Goal: Information Seeking & Learning: Learn about a topic

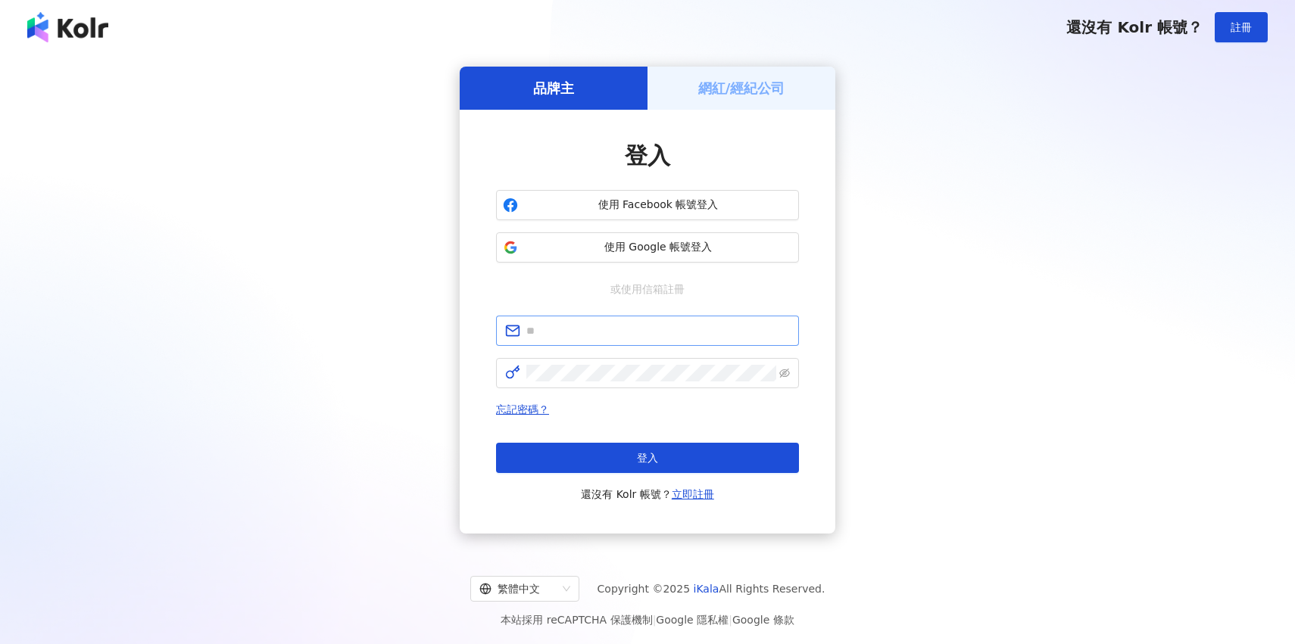
click at [644, 342] on span at bounding box center [647, 331] width 303 height 30
click at [644, 340] on span at bounding box center [647, 331] width 303 height 30
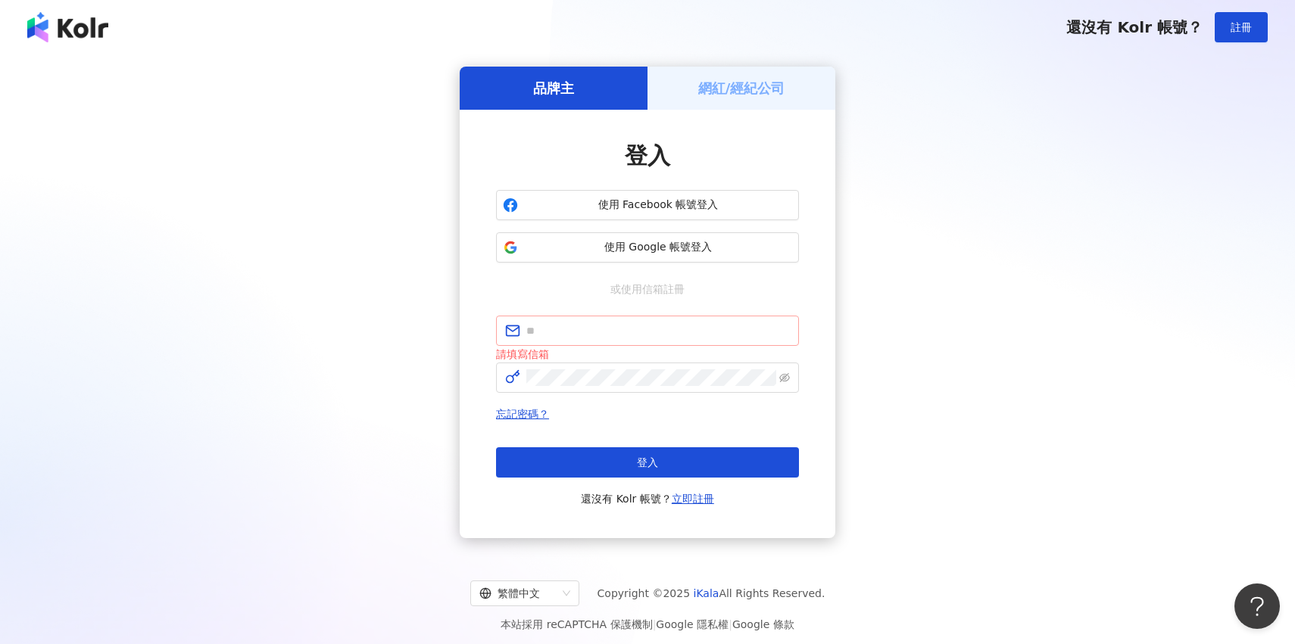
click at [644, 340] on span at bounding box center [647, 331] width 303 height 30
click at [644, 330] on input "text" at bounding box center [657, 331] width 263 height 17
type input "**********"
click at [660, 339] on span "**********" at bounding box center [647, 331] width 303 height 30
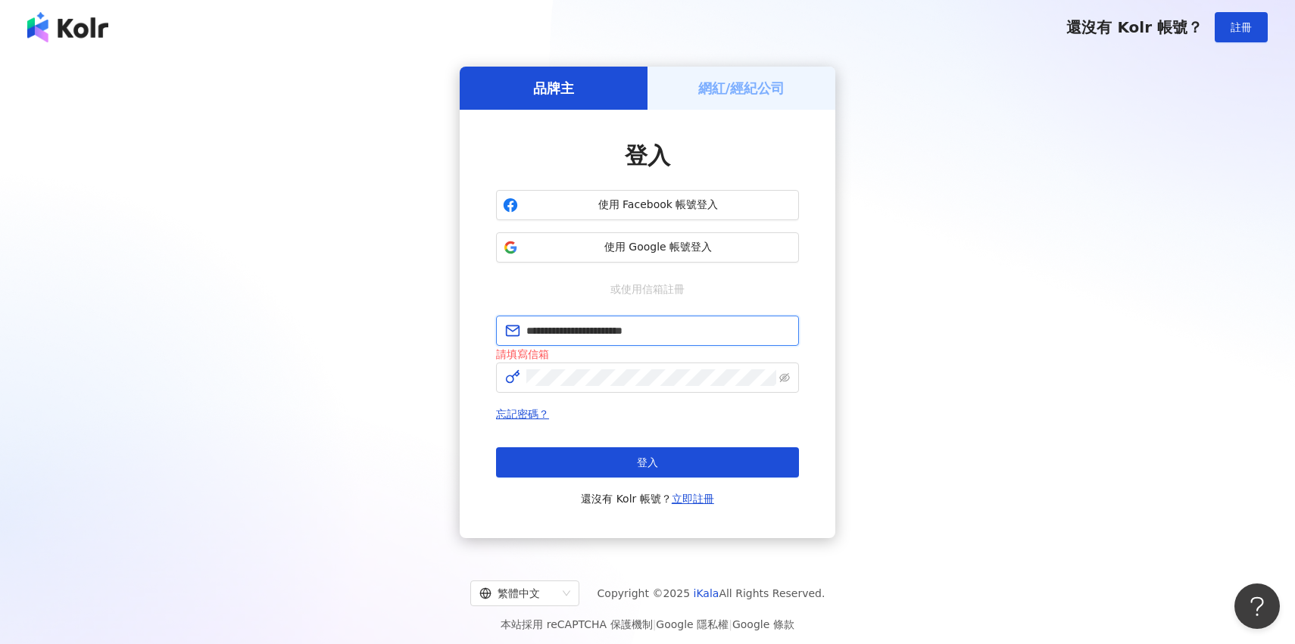
click at [660, 339] on input "**********" at bounding box center [657, 331] width 263 height 17
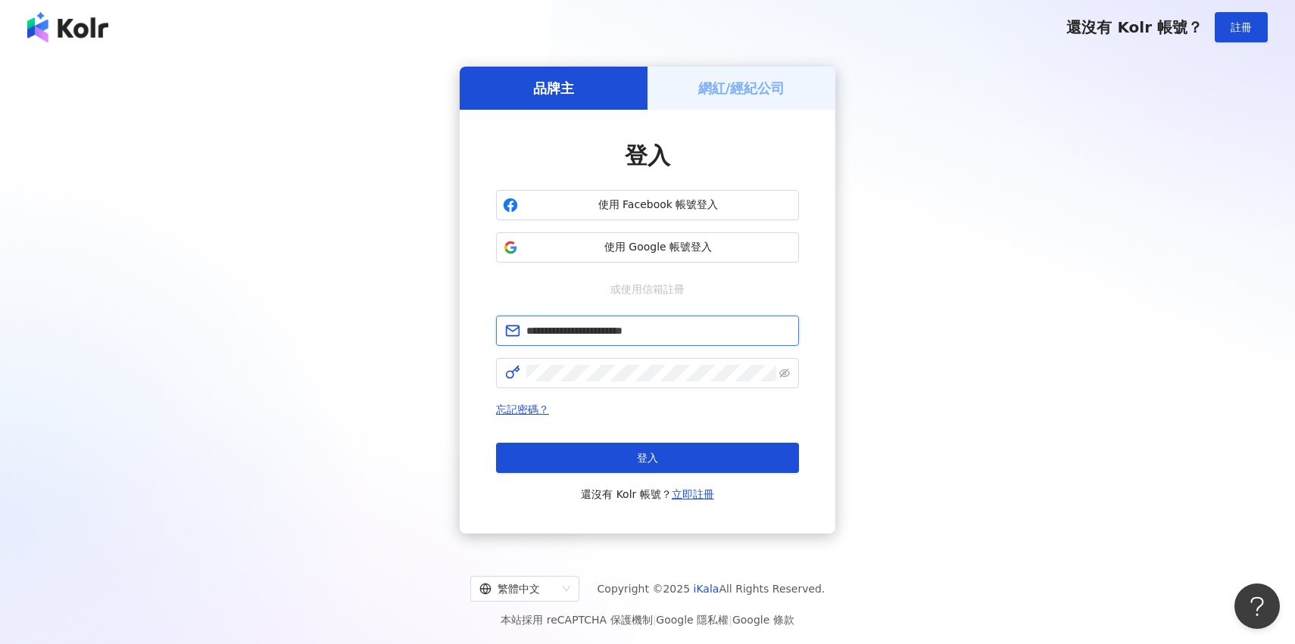
click at [660, 339] on input "**********" at bounding box center [657, 331] width 263 height 17
click at [580, 356] on form "**********" at bounding box center [647, 352] width 303 height 73
click at [580, 364] on span at bounding box center [647, 373] width 303 height 30
click button "登入" at bounding box center [647, 458] width 303 height 30
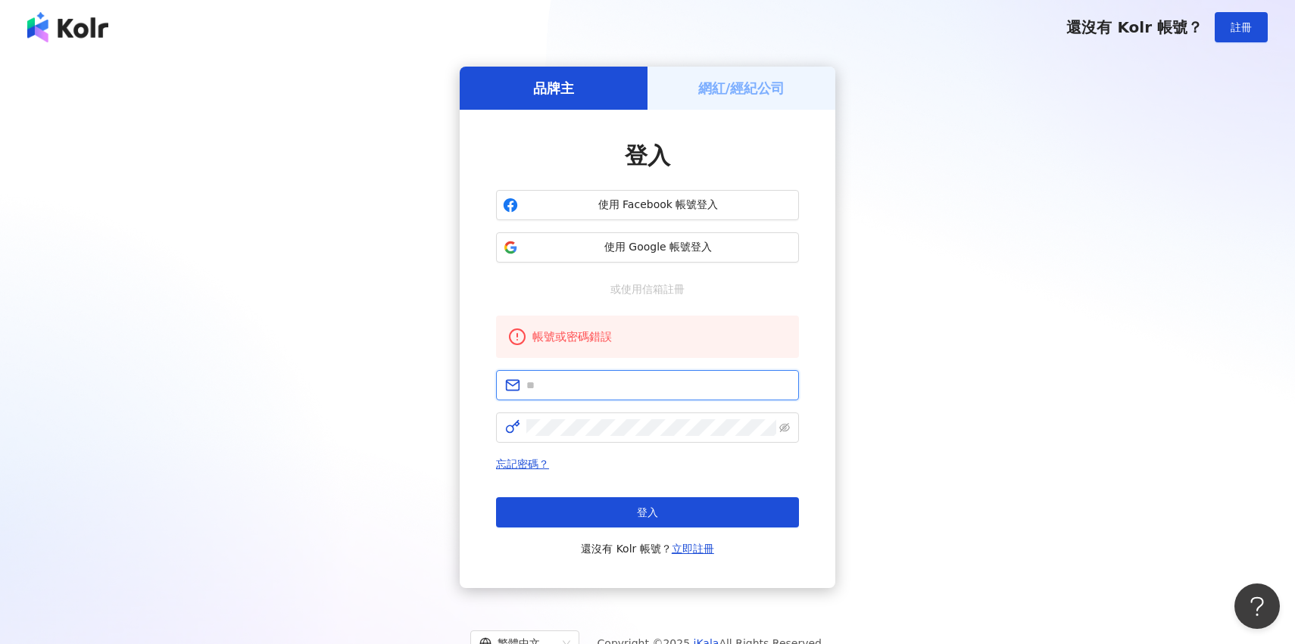
click at [607, 385] on input "text" at bounding box center [657, 385] width 263 height 17
type input "**********"
click at [644, 438] on span at bounding box center [647, 428] width 303 height 30
click button "登入" at bounding box center [647, 512] width 303 height 30
click at [530, 460] on link "忘記密碼？" at bounding box center [522, 464] width 53 height 12
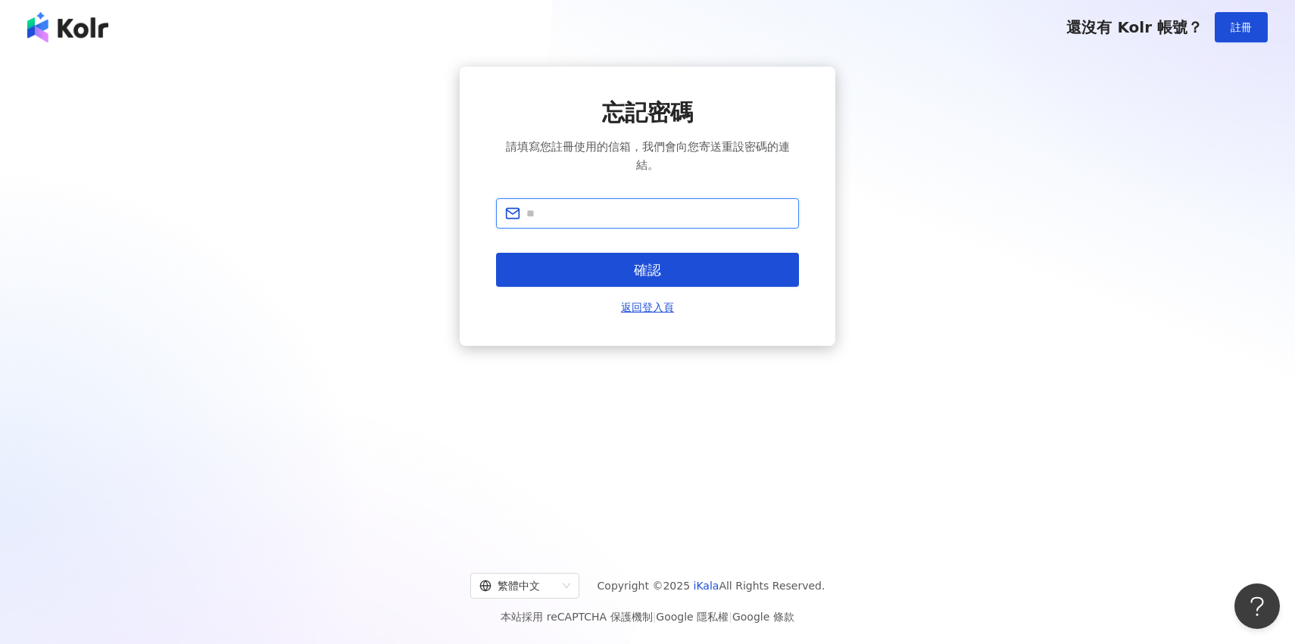
click at [648, 210] on input "text" at bounding box center [657, 213] width 263 height 17
type input "**********"
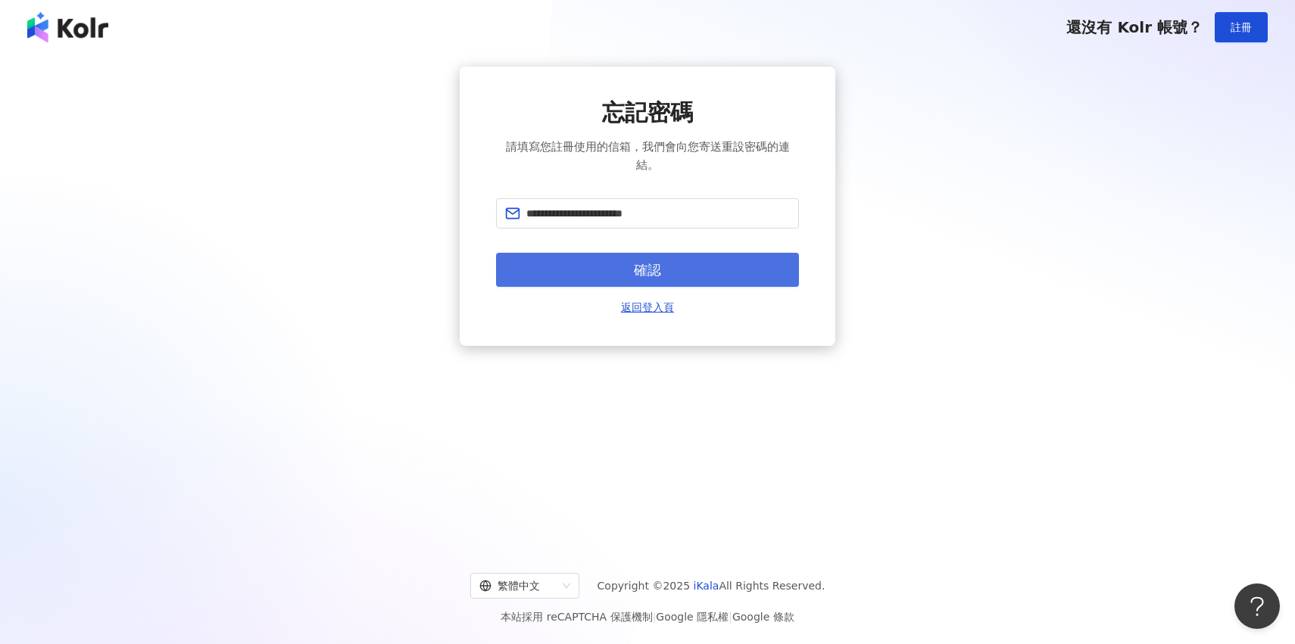
click at [663, 275] on button "確認" at bounding box center [647, 270] width 303 height 34
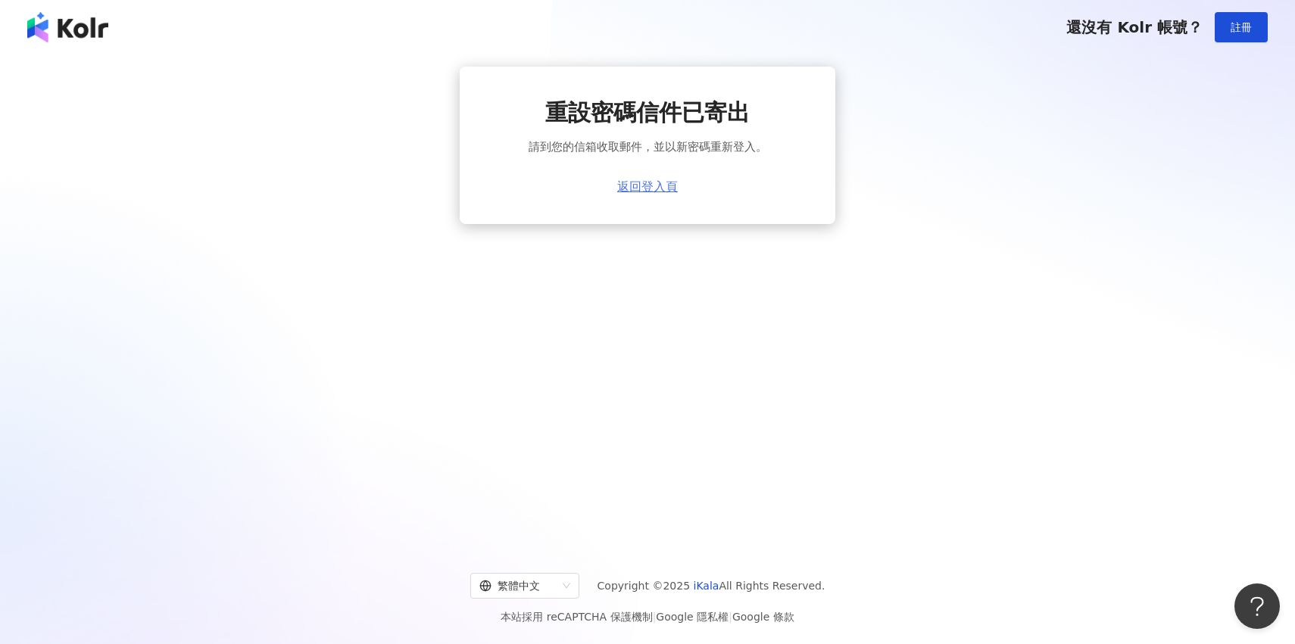
click at [666, 189] on link "返回登入頁" at bounding box center [647, 187] width 61 height 14
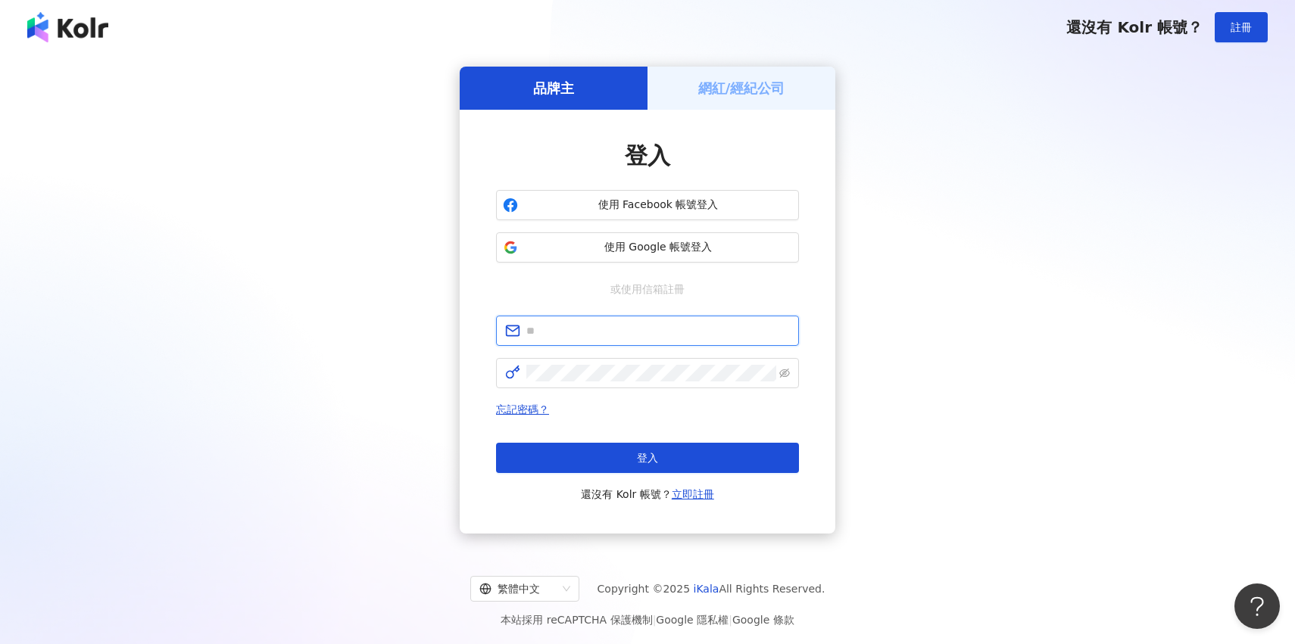
click at [618, 327] on input "text" at bounding box center [657, 331] width 263 height 17
type input "**********"
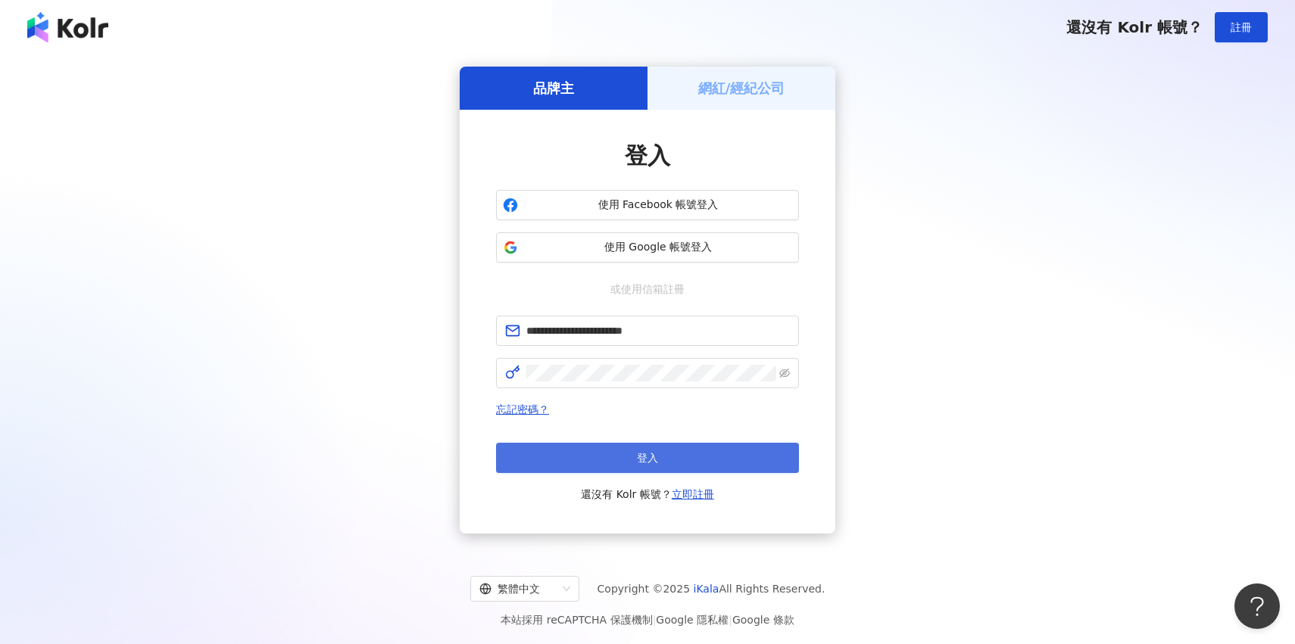
click at [580, 446] on button "登入" at bounding box center [647, 458] width 303 height 30
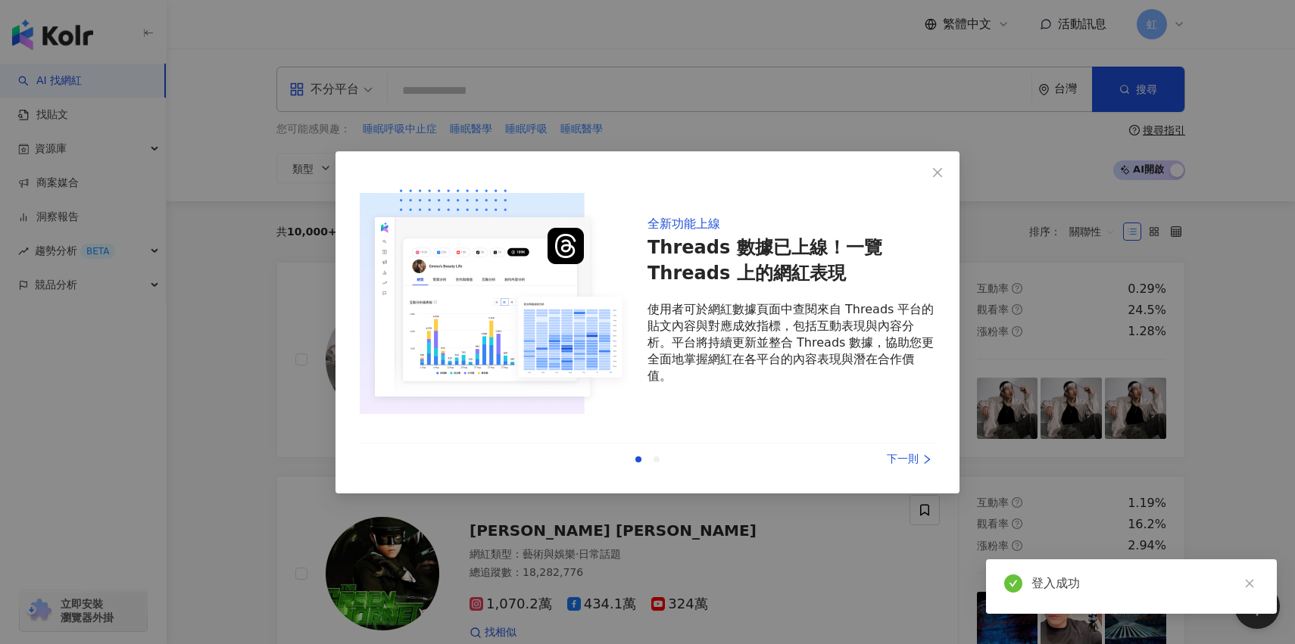
click at [914, 461] on div "下一則" at bounding box center [879, 459] width 114 height 17
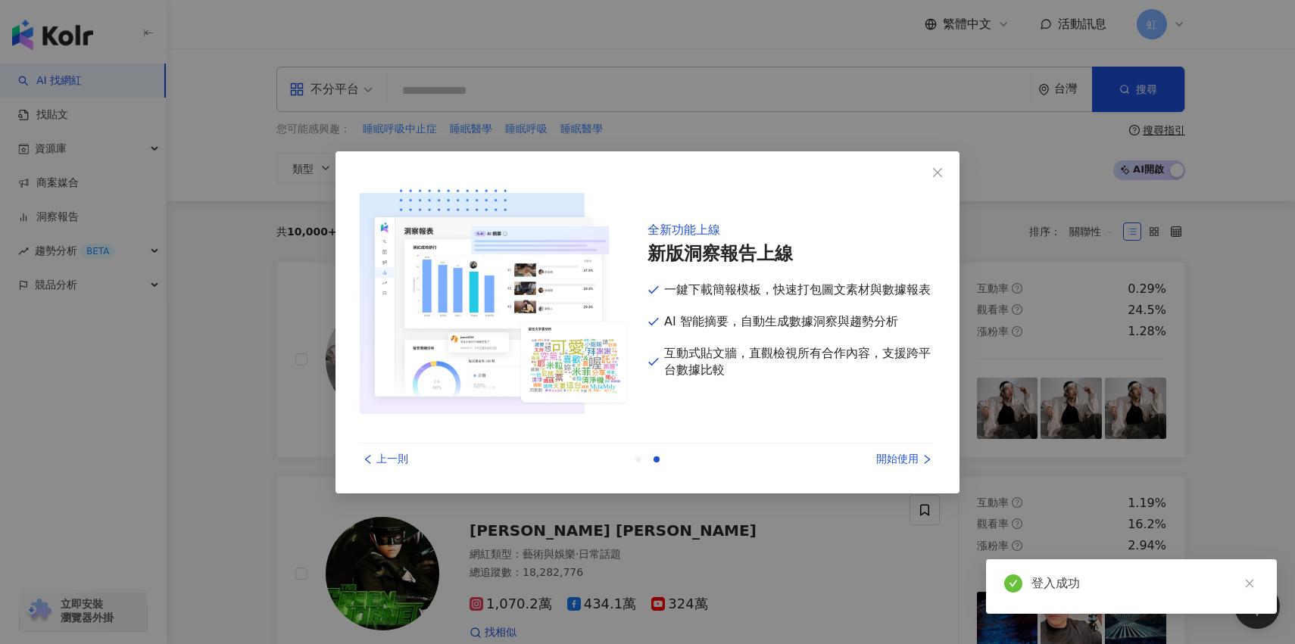
click at [914, 461] on div "開始使用" at bounding box center [879, 459] width 114 height 17
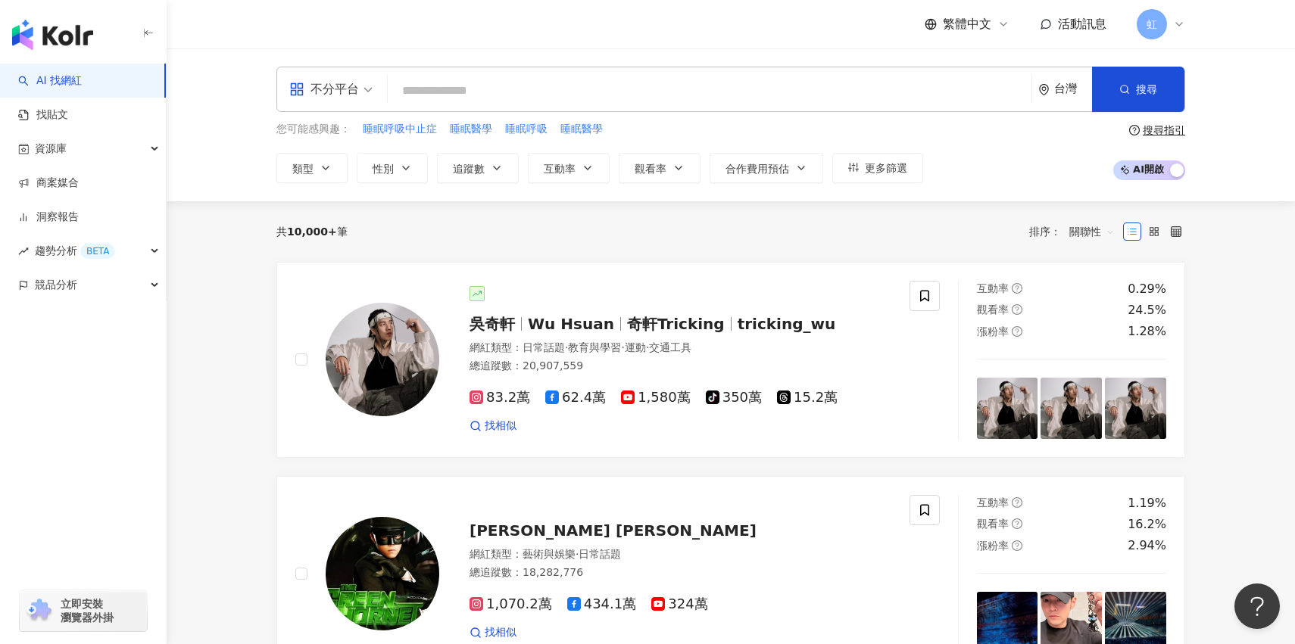
click at [1162, 19] on span "虹" at bounding box center [1151, 24] width 30 height 30
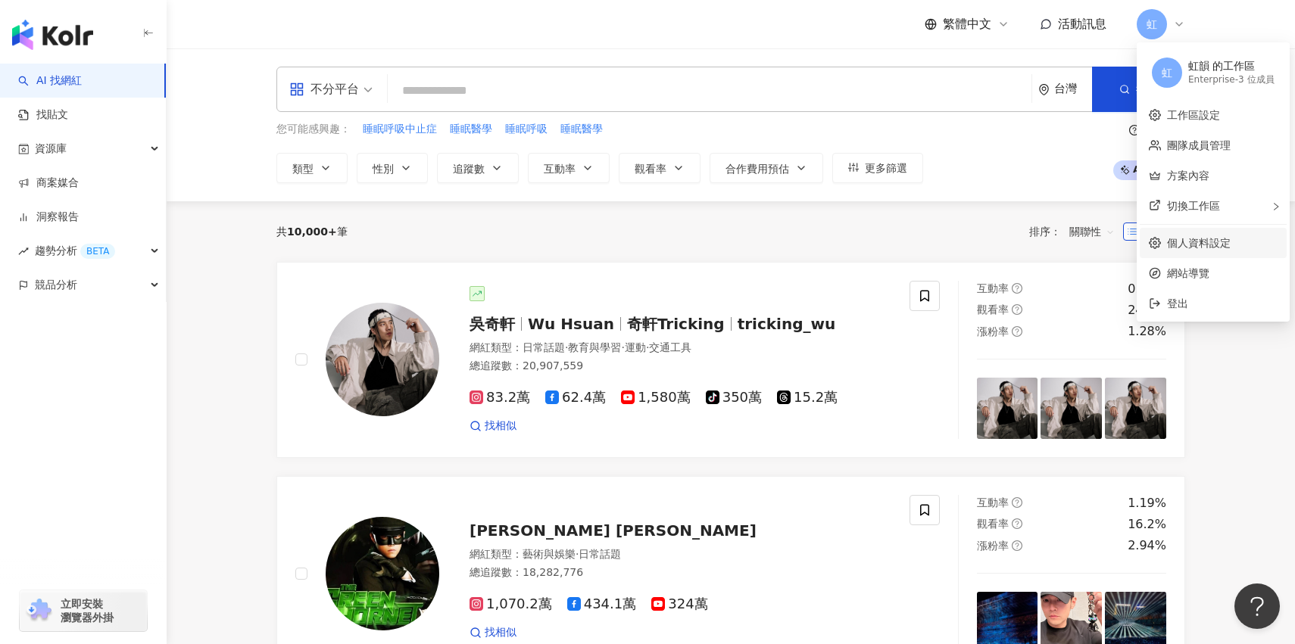
click at [1217, 237] on link "個人資料設定" at bounding box center [1199, 243] width 64 height 12
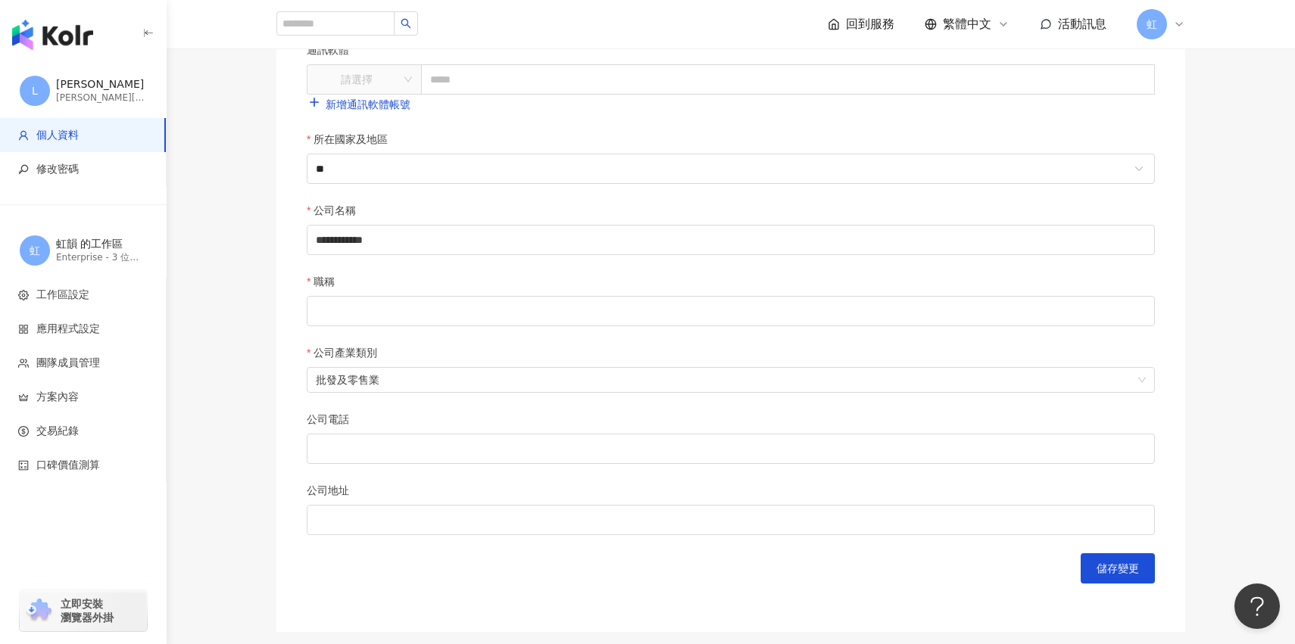
scroll to position [484, 0]
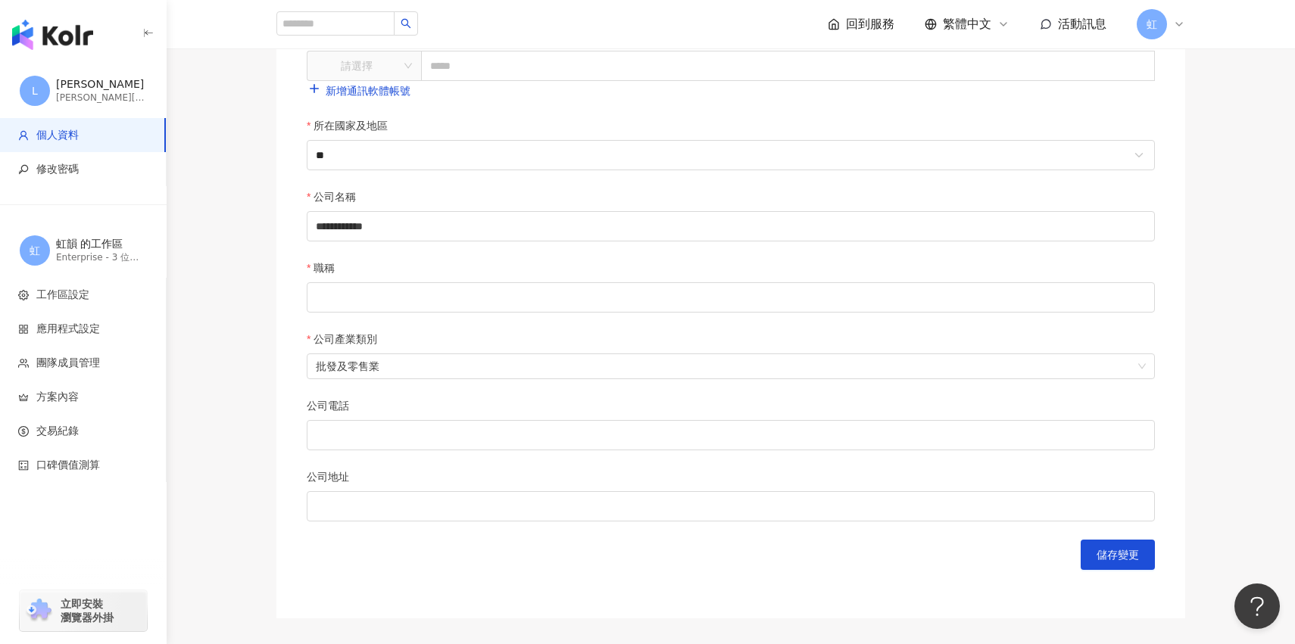
click at [561, 276] on div "職稱" at bounding box center [731, 271] width 848 height 23
click at [555, 298] on input "職稱" at bounding box center [731, 297] width 848 height 30
type input "****"
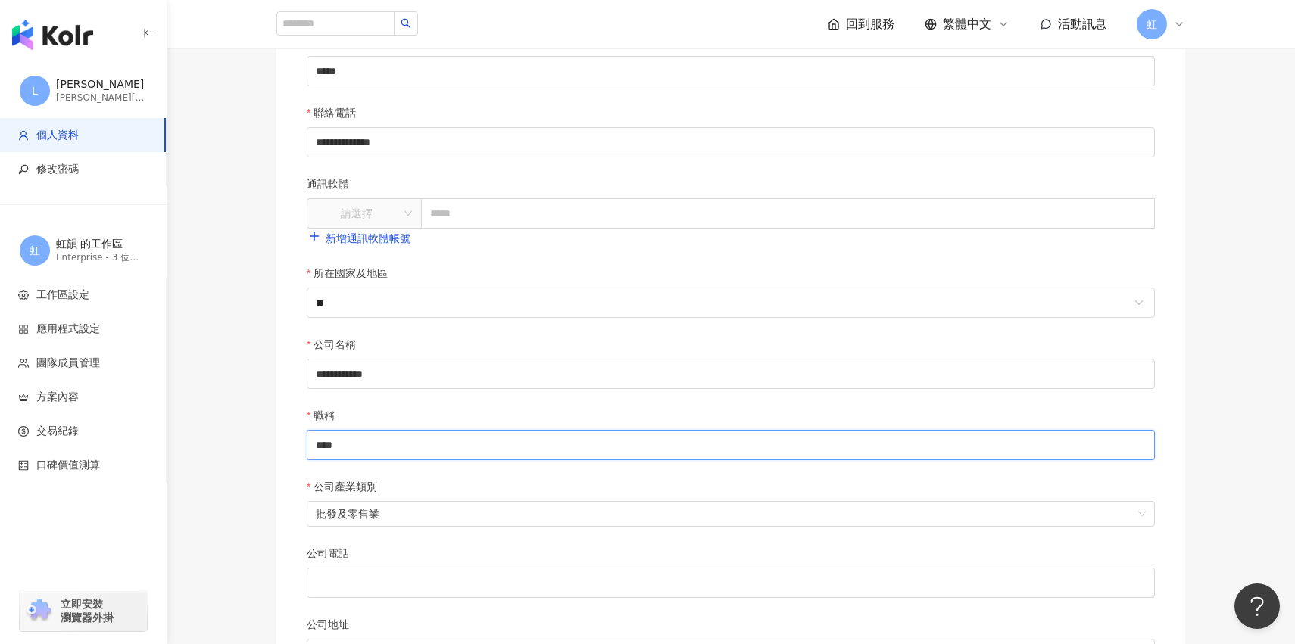
scroll to position [629, 0]
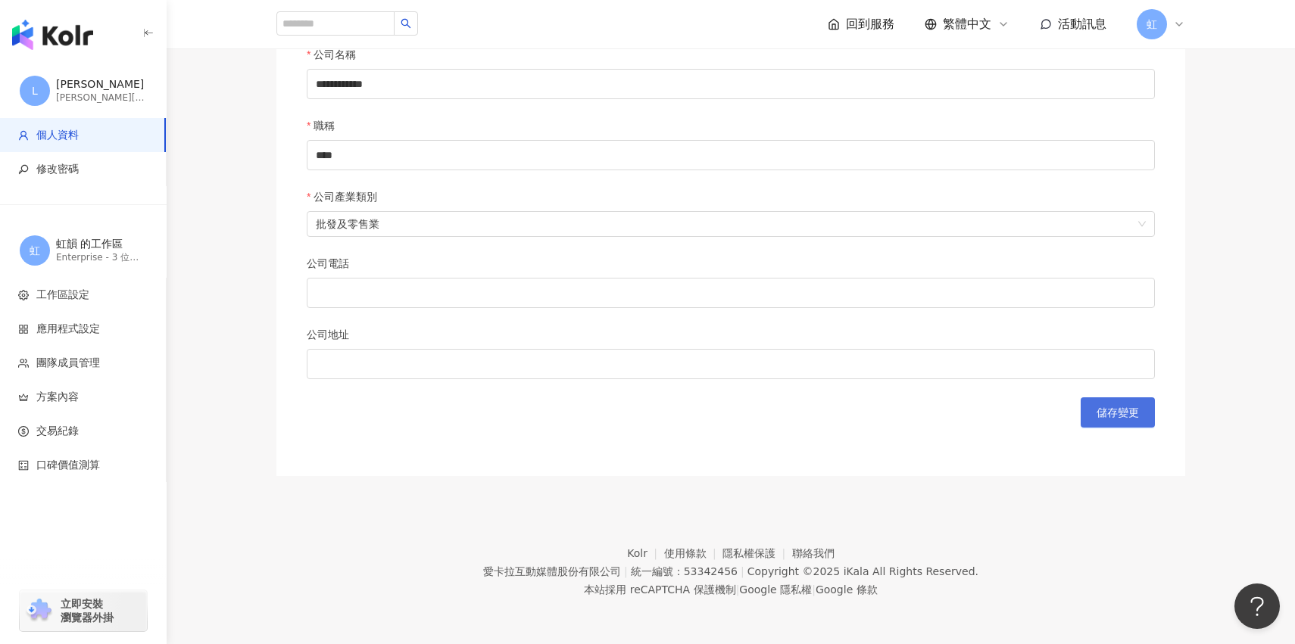
click at [1130, 401] on button "儲存變更" at bounding box center [1117, 413] width 74 height 30
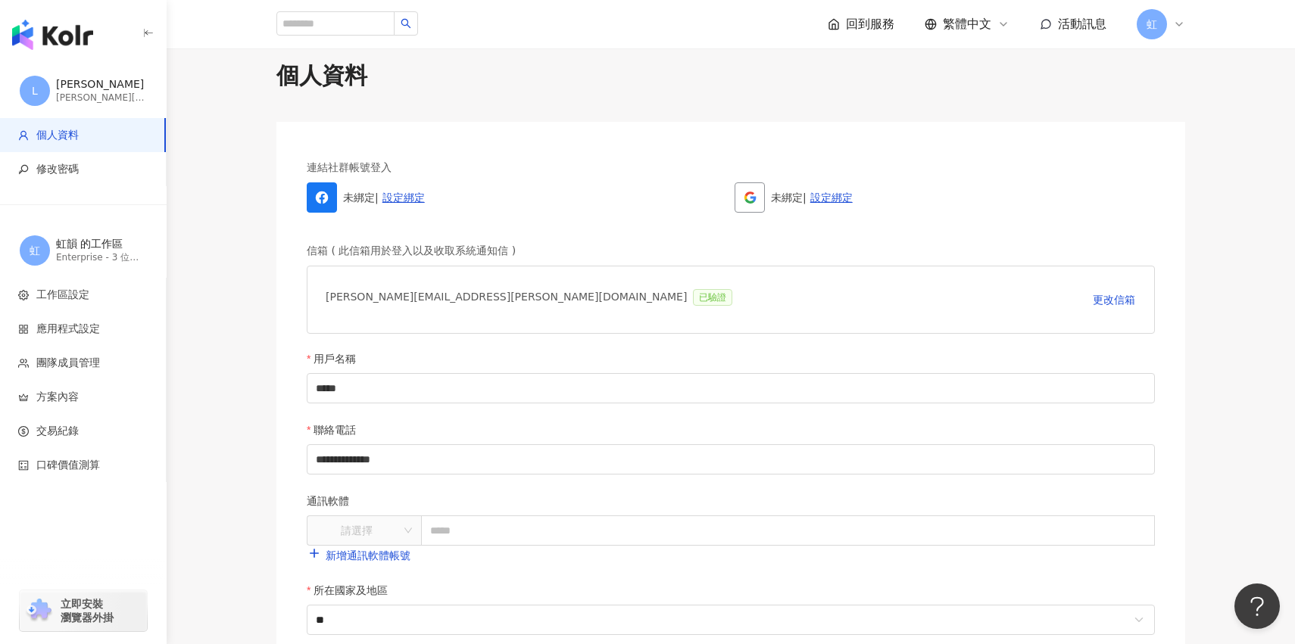
scroll to position [17, 0]
click at [113, 176] on li "修改密碼" at bounding box center [83, 169] width 166 height 34
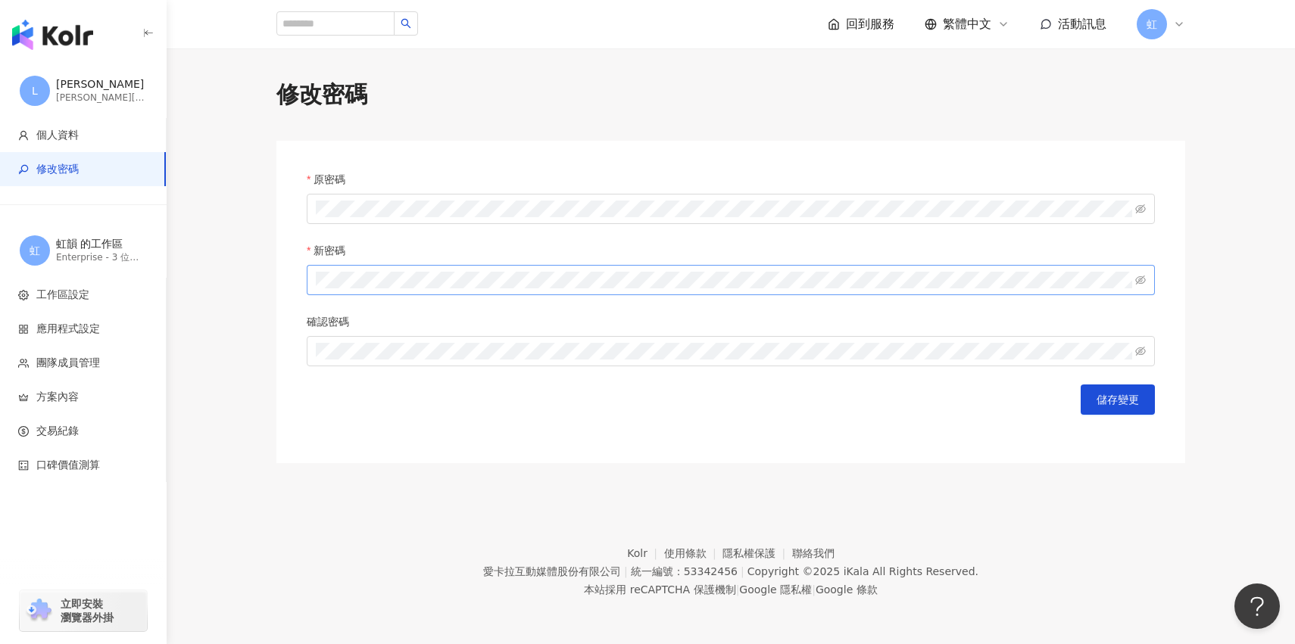
click at [1140, 287] on span at bounding box center [1140, 280] width 11 height 17
click at [1140, 280] on icon "eye-invisible" at bounding box center [1140, 280] width 11 height 9
click at [1145, 403] on button "儲存變更" at bounding box center [1117, 400] width 74 height 30
click at [47, 36] on img "button" at bounding box center [52, 35] width 81 height 30
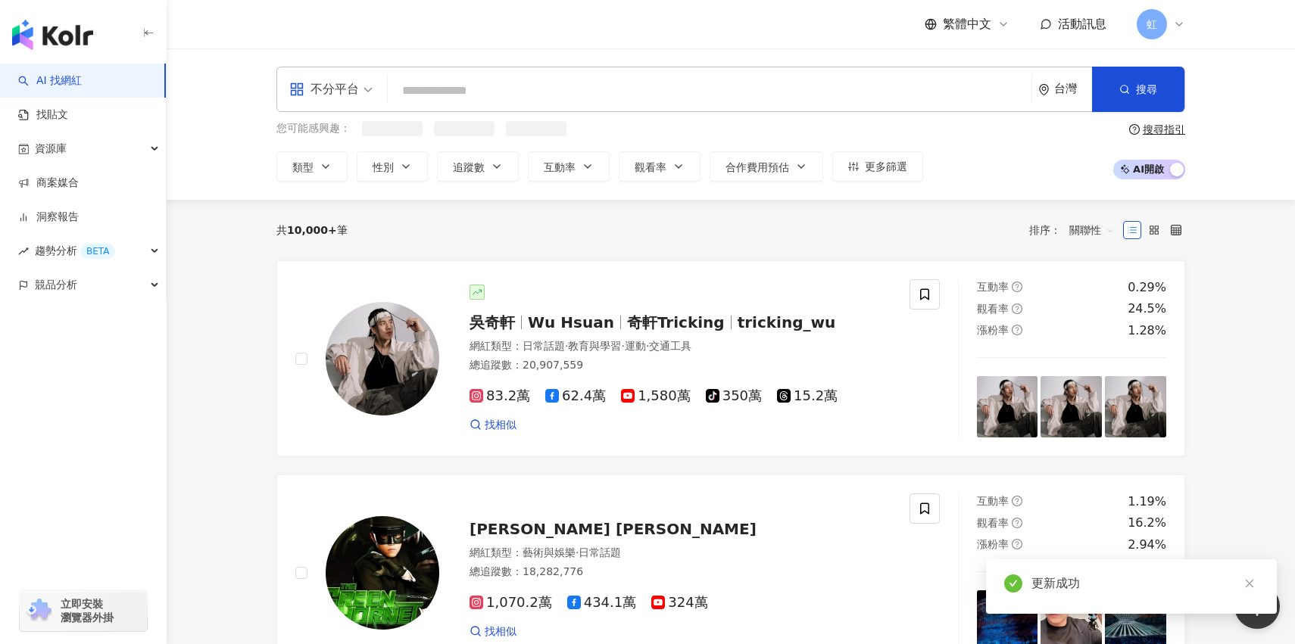
click at [1171, 23] on div "虹" at bounding box center [1160, 24] width 48 height 30
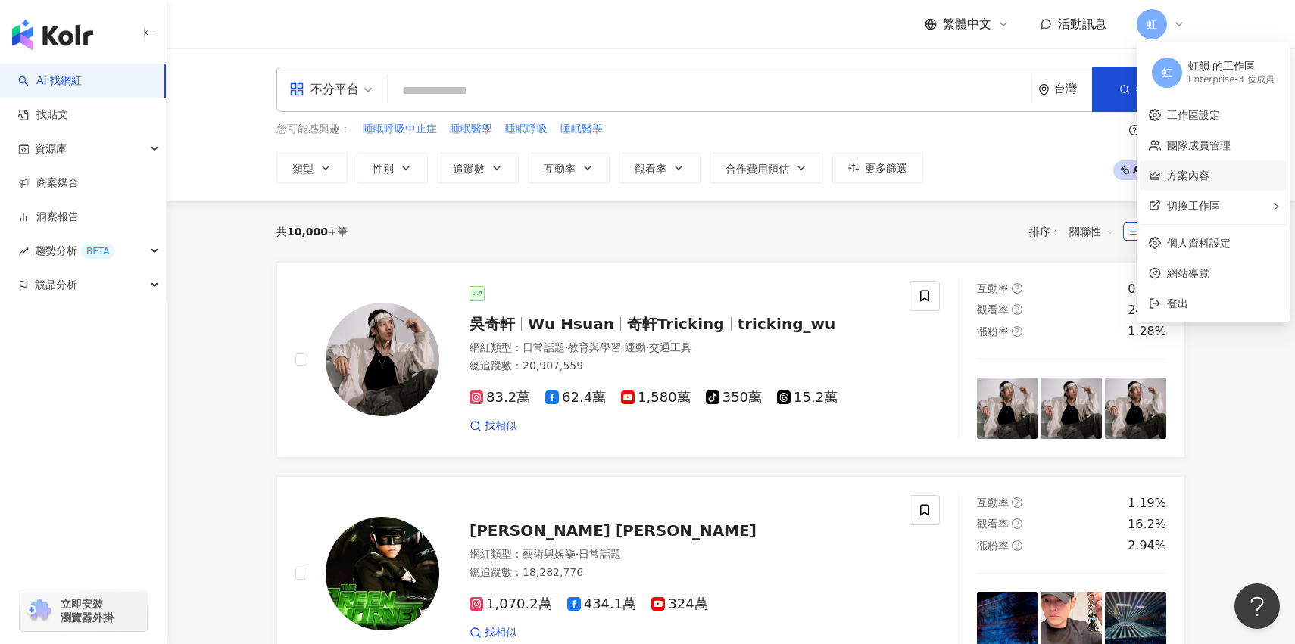
click at [1182, 182] on link "方案內容" at bounding box center [1188, 176] width 42 height 12
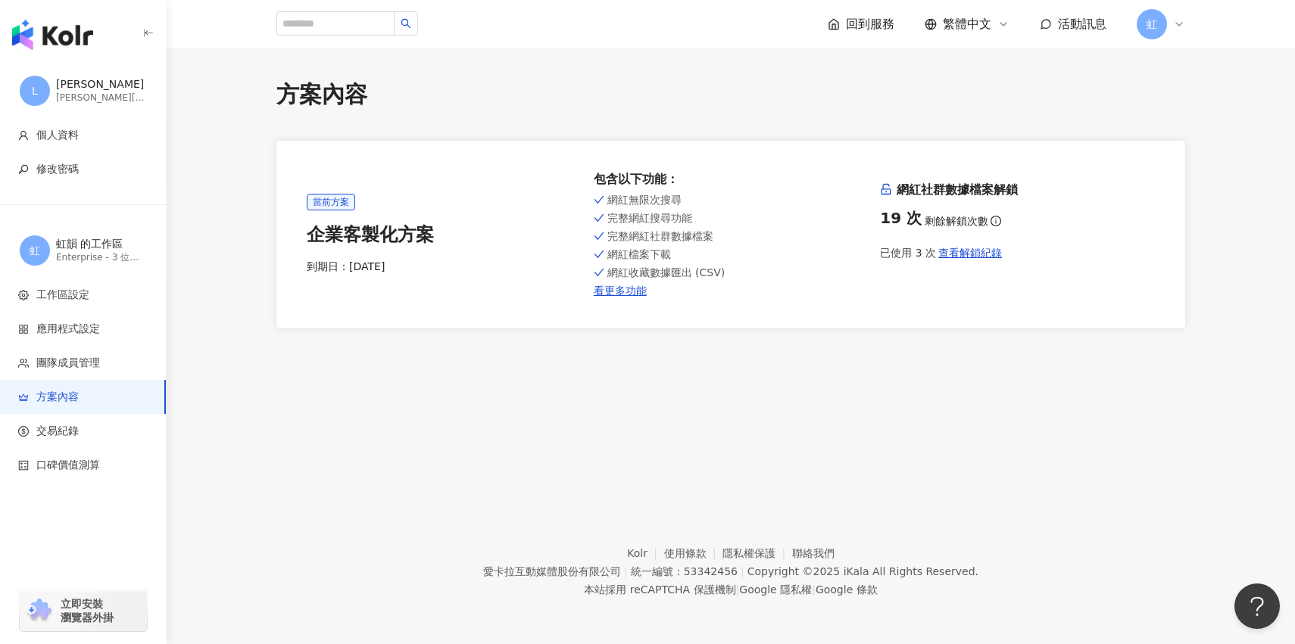
click at [622, 200] on span "網紅無限次搜尋" at bounding box center [644, 200] width 74 height 12
drag, startPoint x: 622, startPoint y: 200, endPoint x: 716, endPoint y: 273, distance: 118.6
click at [716, 273] on div "網紅無限次搜尋 完整網紅搜尋功能 完整網紅社群數據檔案 網紅檔案下載 網紅收藏數據匯出 (CSV) 看更多功能" at bounding box center [731, 244] width 275 height 107
click at [716, 273] on span "網紅收藏數據匯出 (CSV)" at bounding box center [666, 273] width 118 height 12
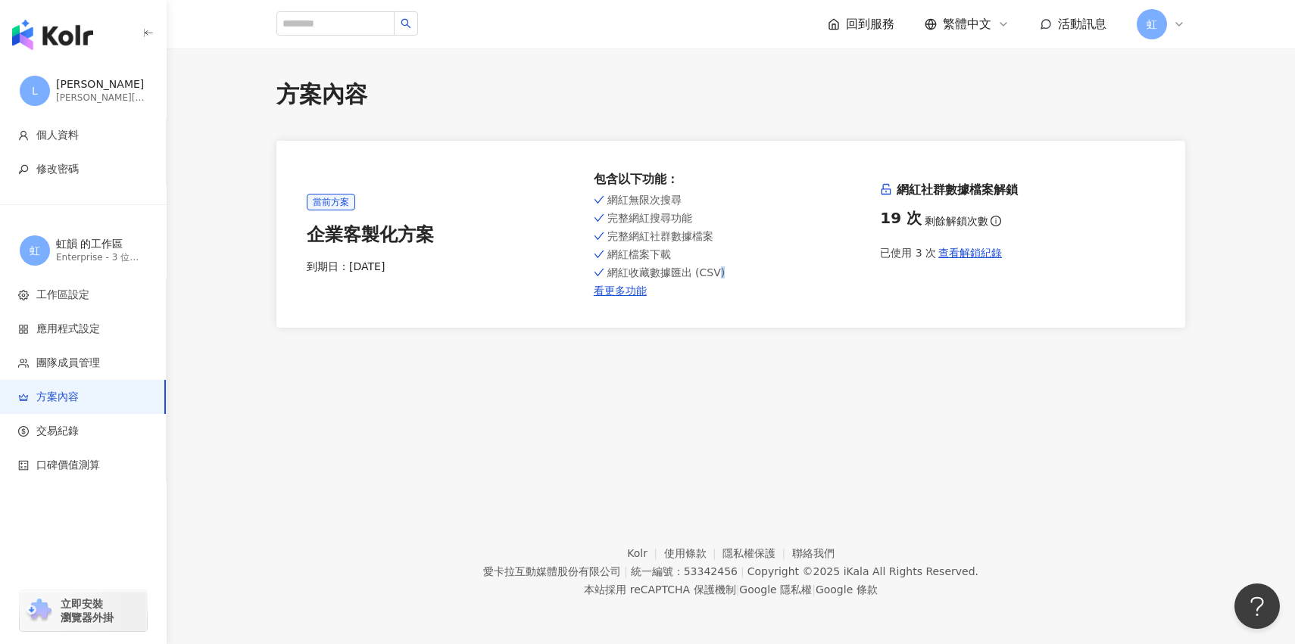
click at [716, 273] on span "網紅收藏數據匯出 (CSV)" at bounding box center [666, 273] width 118 height 12
drag, startPoint x: 716, startPoint y: 273, endPoint x: 655, endPoint y: 202, distance: 93.5
click at [655, 202] on div "網紅無限次搜尋 完整網紅搜尋功能 完整網紅社群數據檔案 網紅檔案下載 網紅收藏數據匯出 (CSV) 看更多功能" at bounding box center [731, 244] width 275 height 107
click at [655, 202] on span "網紅無限次搜尋" at bounding box center [644, 200] width 74 height 12
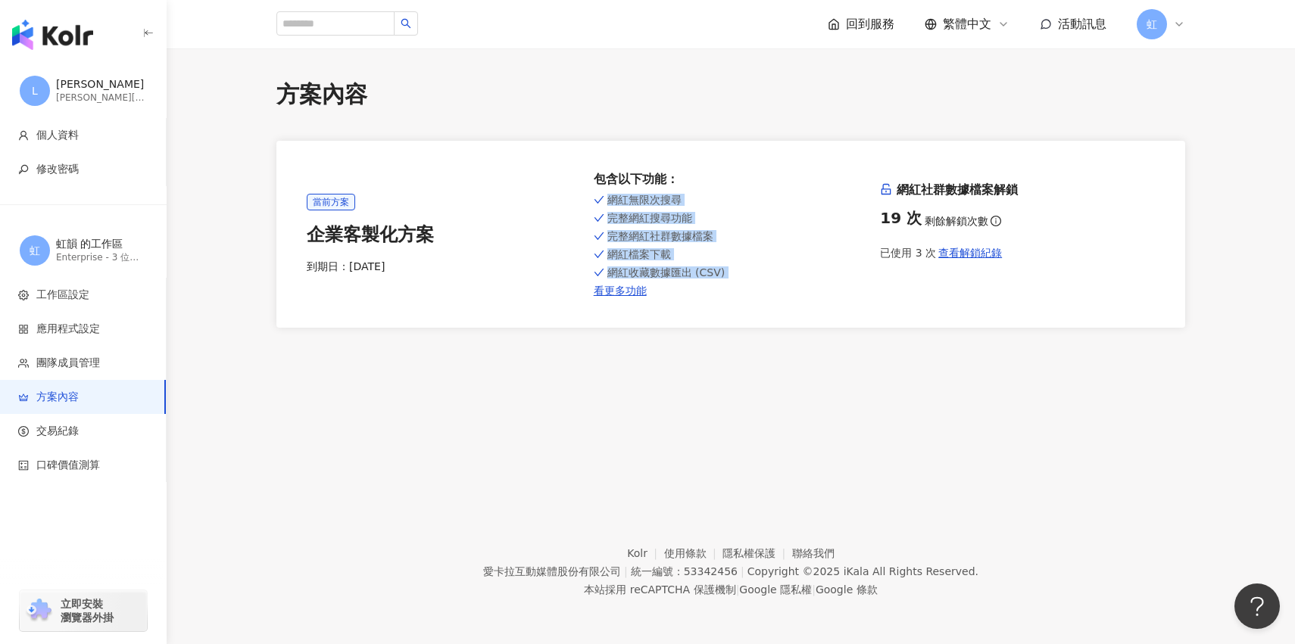
drag, startPoint x: 655, startPoint y: 202, endPoint x: 675, endPoint y: 267, distance: 68.0
click at [675, 267] on div "網紅無限次搜尋 完整網紅搜尋功能 完整網紅社群數據檔案 網紅檔案下載 網紅收藏數據匯出 (CSV) 看更多功能" at bounding box center [731, 244] width 275 height 107
click at [675, 267] on span "網紅收藏數據匯出 (CSV)" at bounding box center [666, 273] width 118 height 12
click at [72, 43] on img "button" at bounding box center [52, 35] width 81 height 30
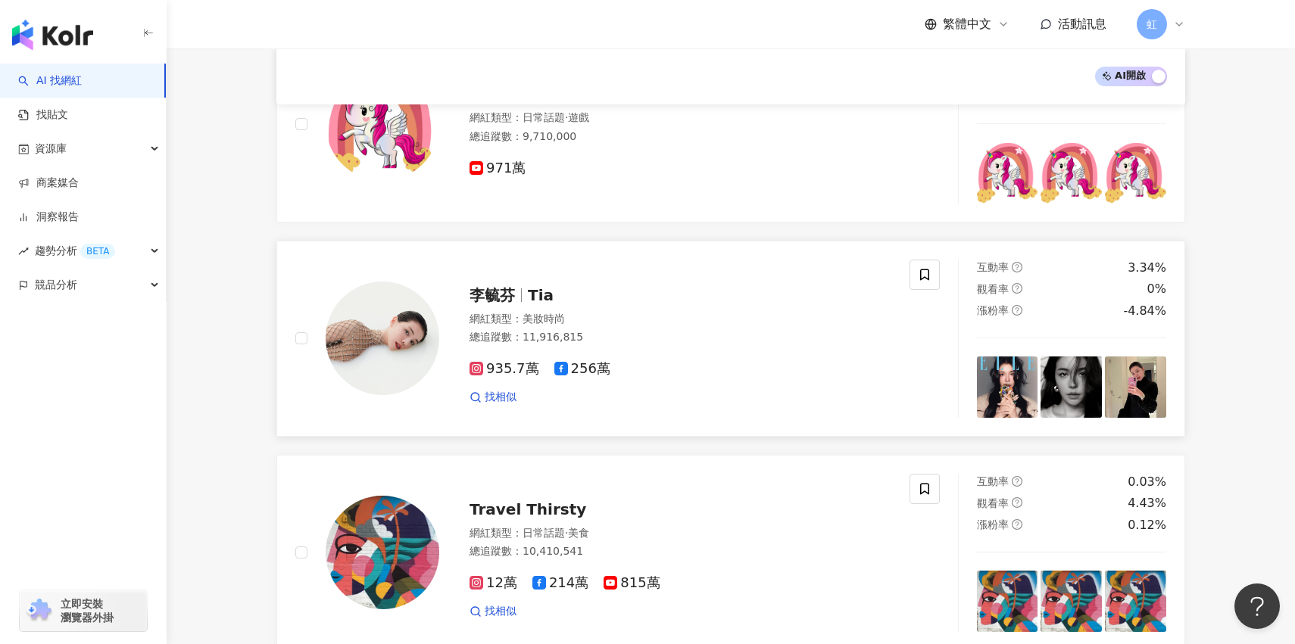
scroll to position [603, 0]
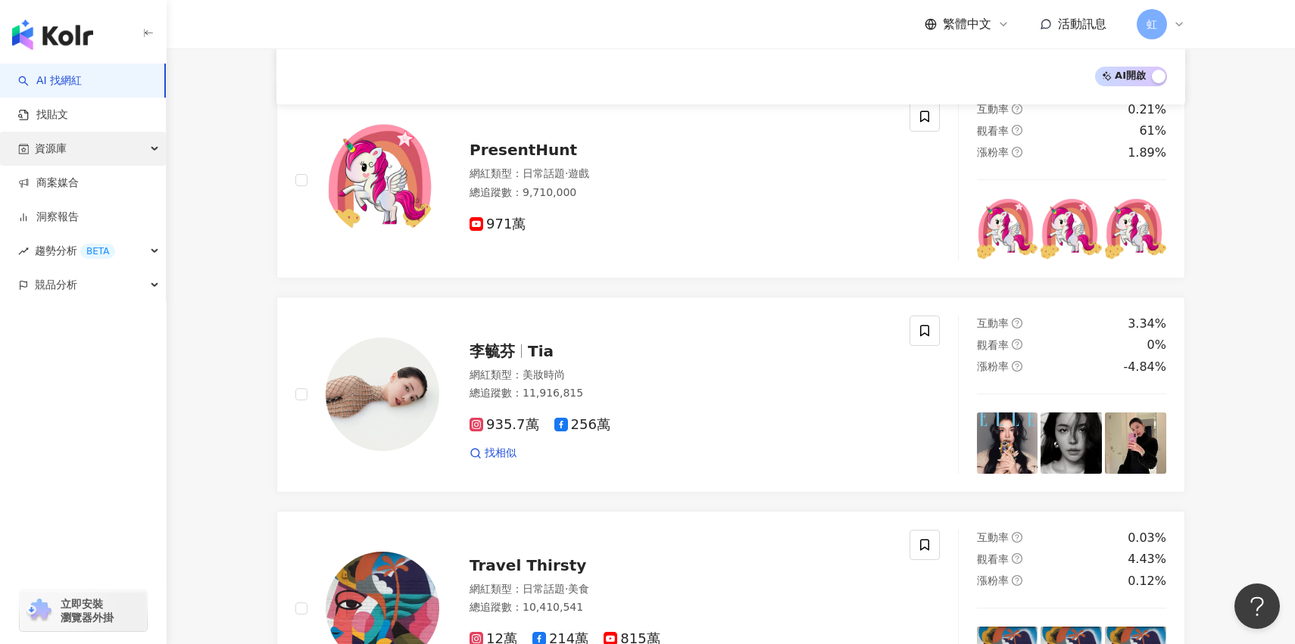
click at [148, 147] on div "資源庫" at bounding box center [83, 149] width 166 height 34
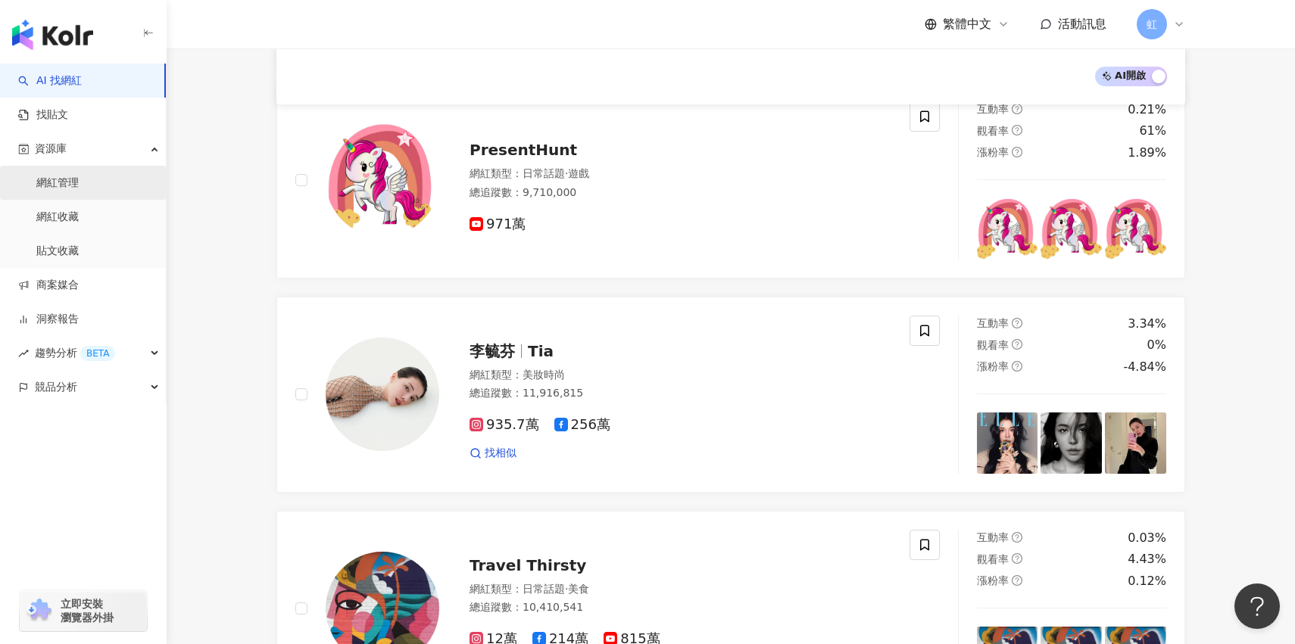
click at [79, 177] on link "網紅管理" at bounding box center [57, 183] width 42 height 15
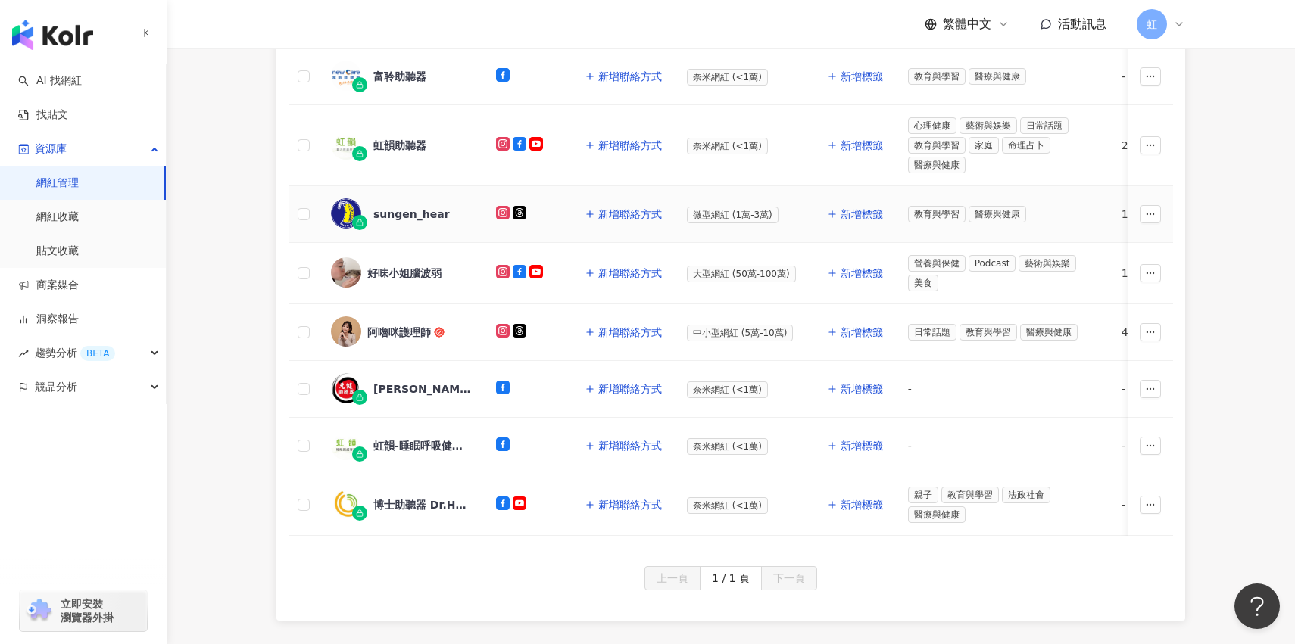
scroll to position [534, 0]
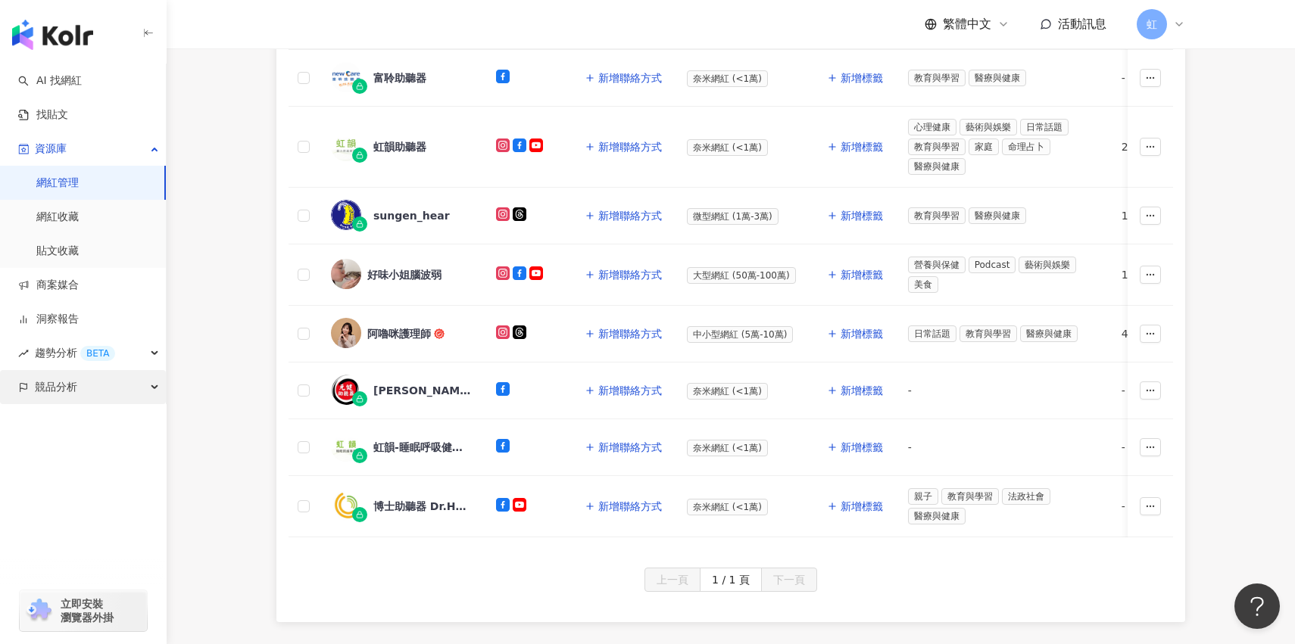
click at [95, 395] on div "競品分析" at bounding box center [83, 387] width 166 height 34
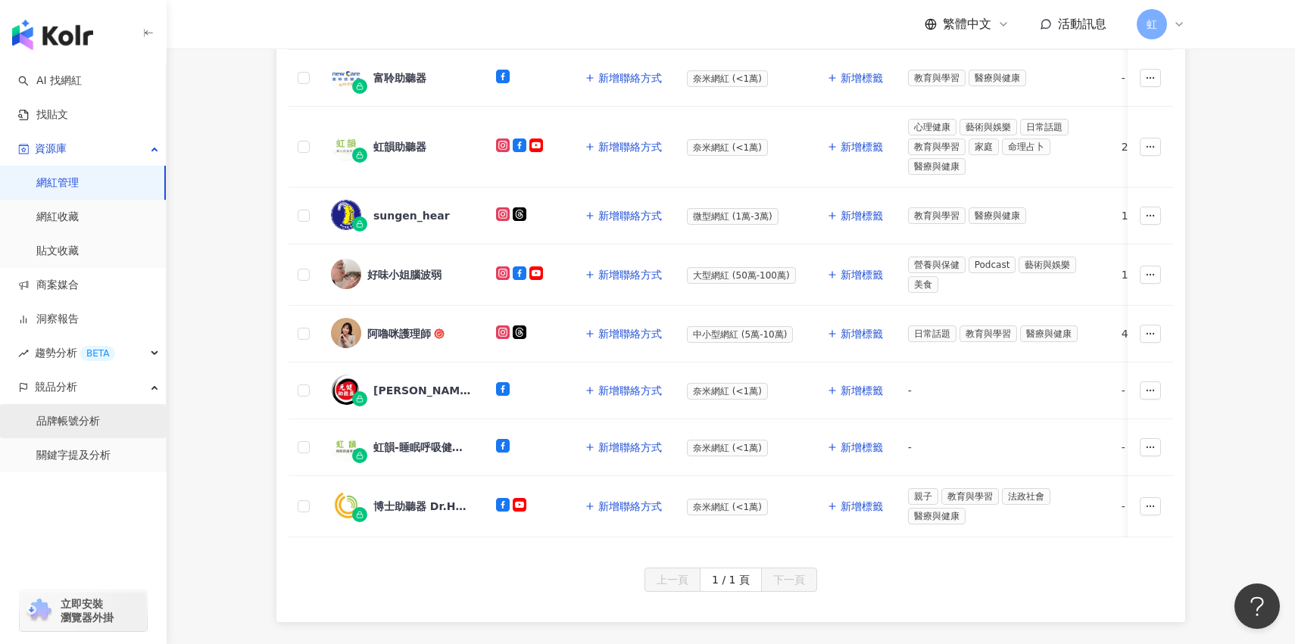
click at [100, 429] on link "品牌帳號分析" at bounding box center [68, 421] width 64 height 15
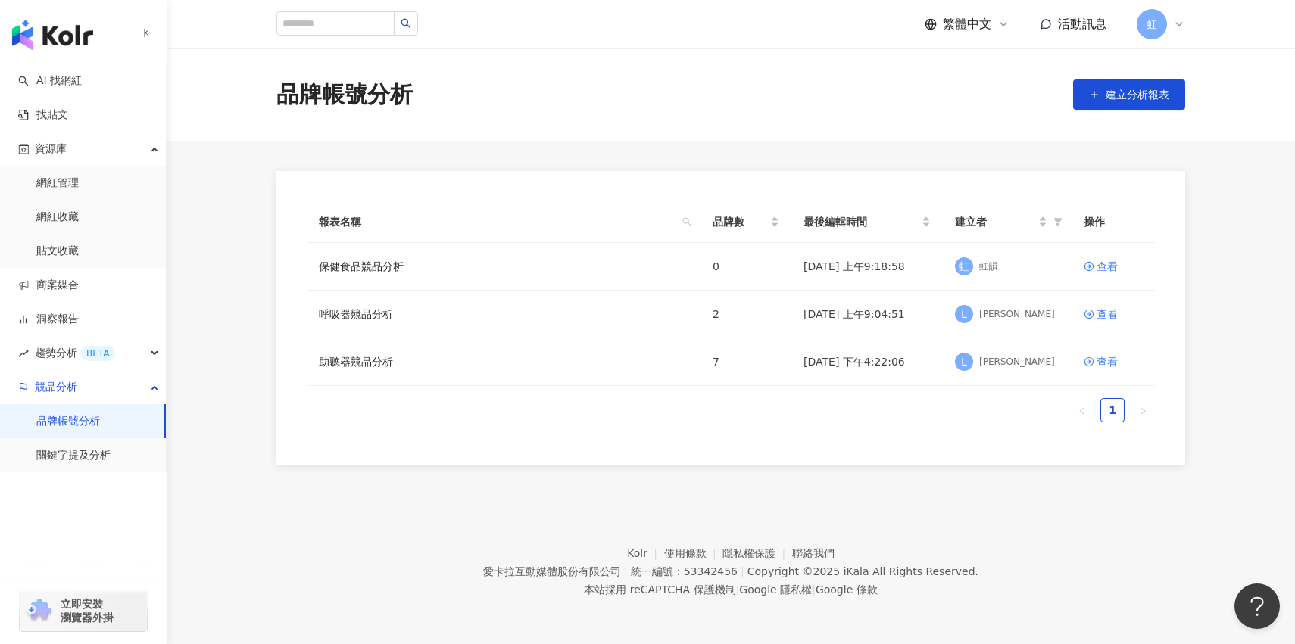
click at [111, 473] on div "button" at bounding box center [83, 522] width 167 height 100
click at [111, 454] on link "關鍵字提及分析" at bounding box center [73, 455] width 74 height 15
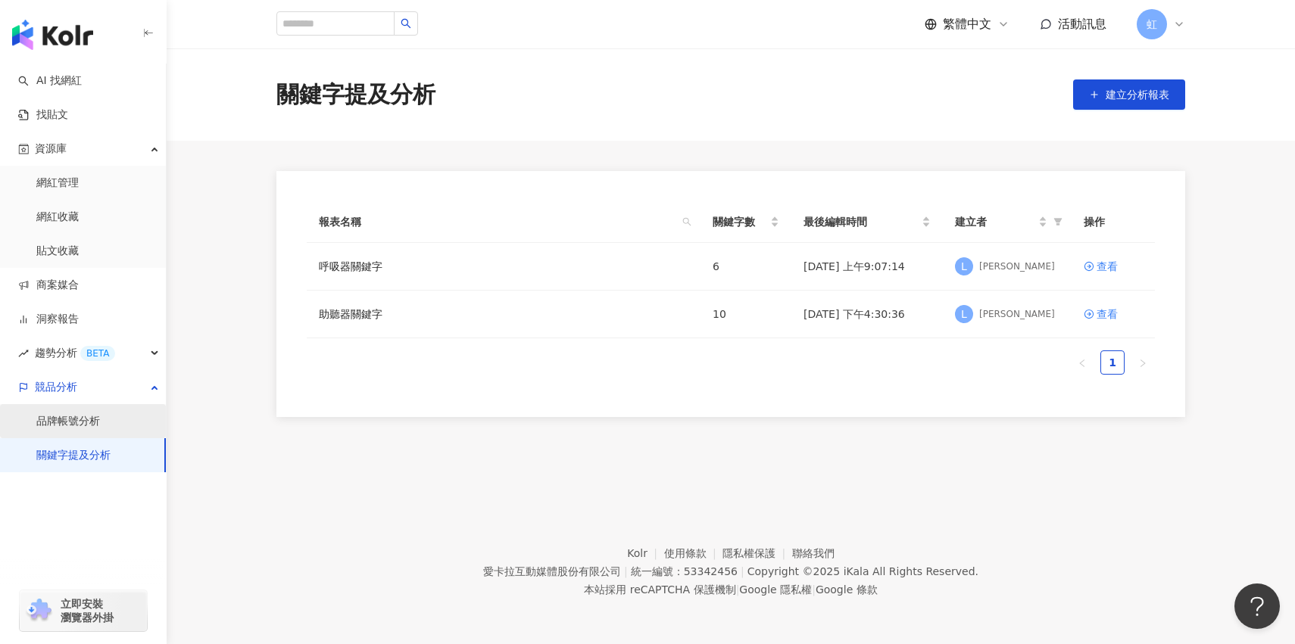
click at [100, 421] on link "品牌帳號分析" at bounding box center [68, 421] width 64 height 15
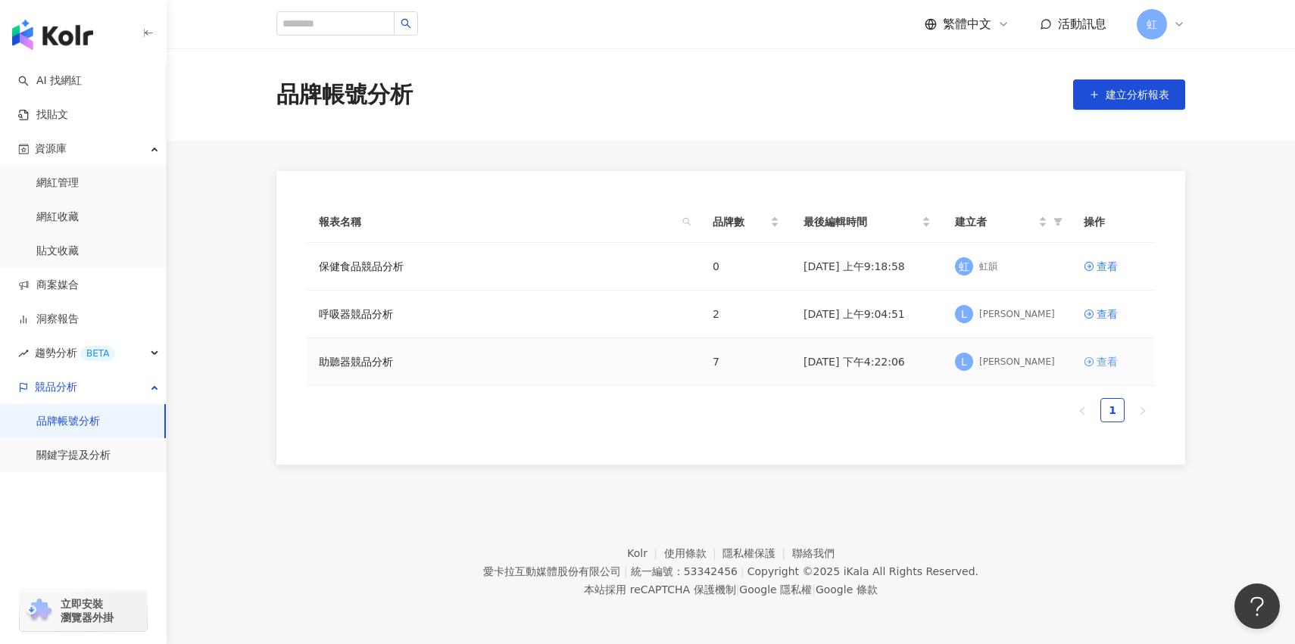
click at [1107, 365] on div "查看" at bounding box center [1106, 362] width 21 height 17
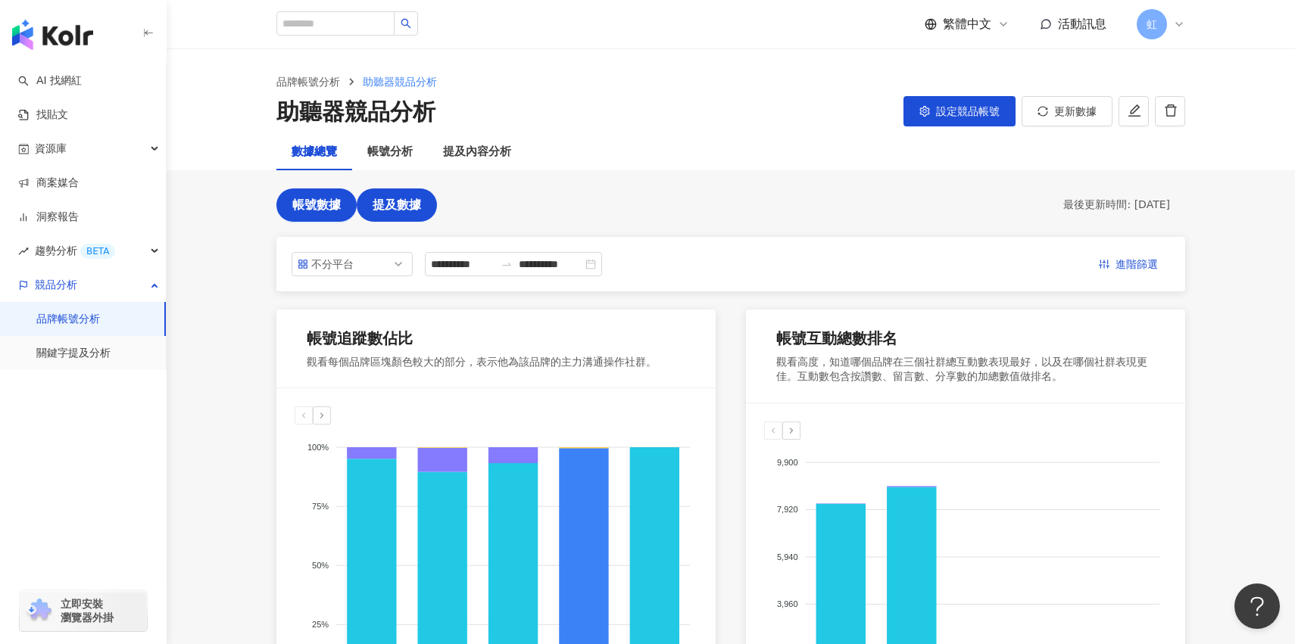
click at [400, 211] on span "提及數據" at bounding box center [397, 205] width 48 height 14
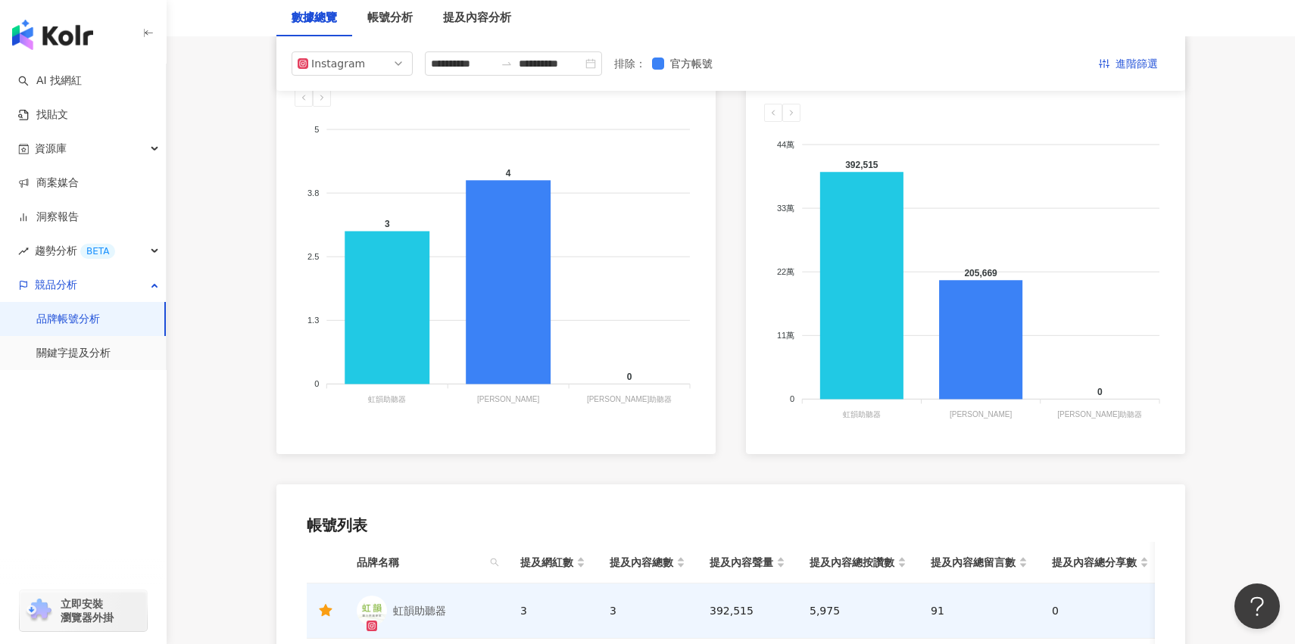
scroll to position [273, 0]
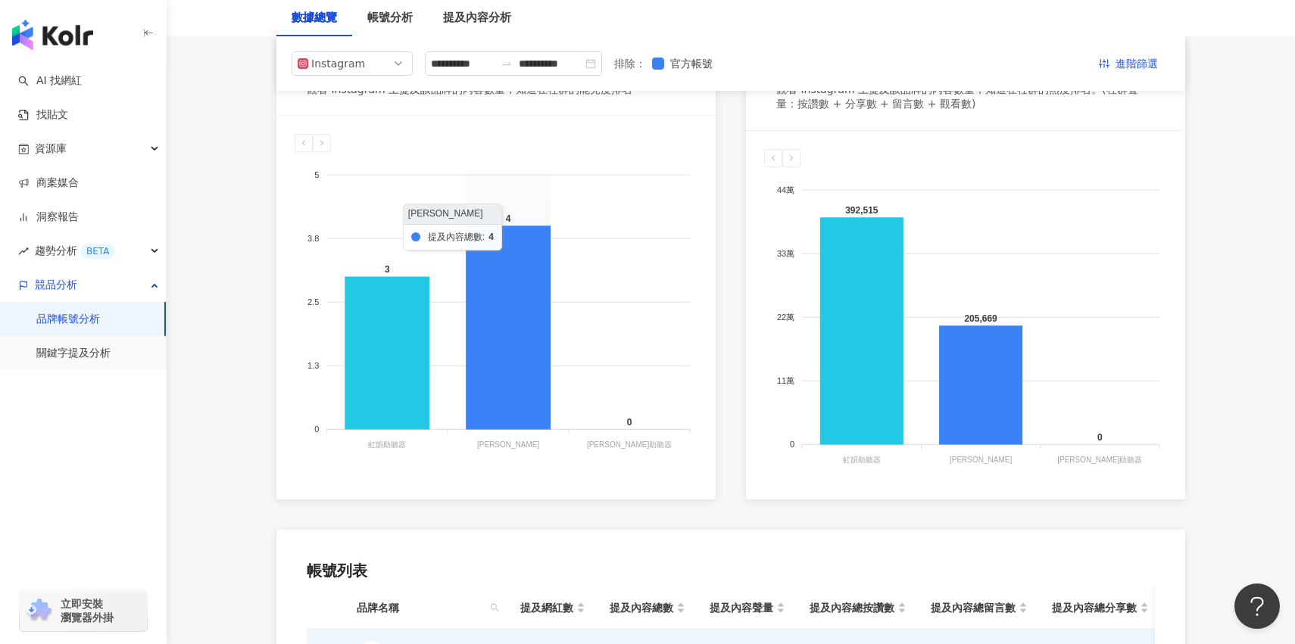
click at [419, 360] on icon at bounding box center [387, 353] width 85 height 153
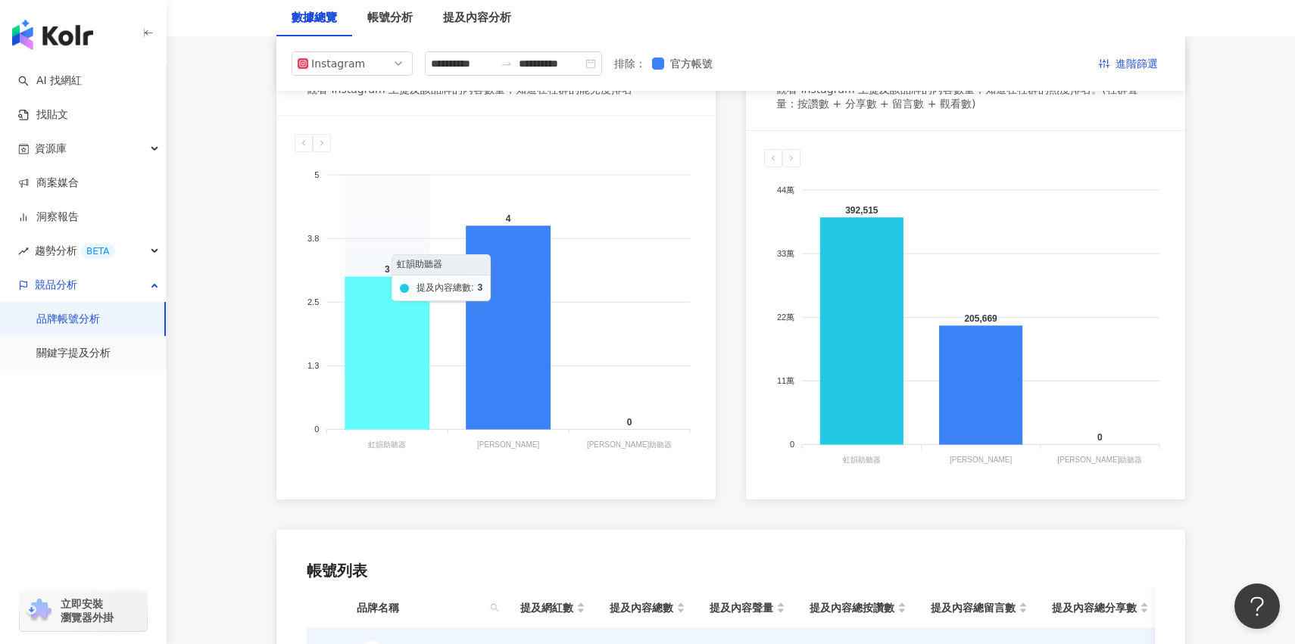
click at [419, 360] on icon at bounding box center [387, 353] width 85 height 153
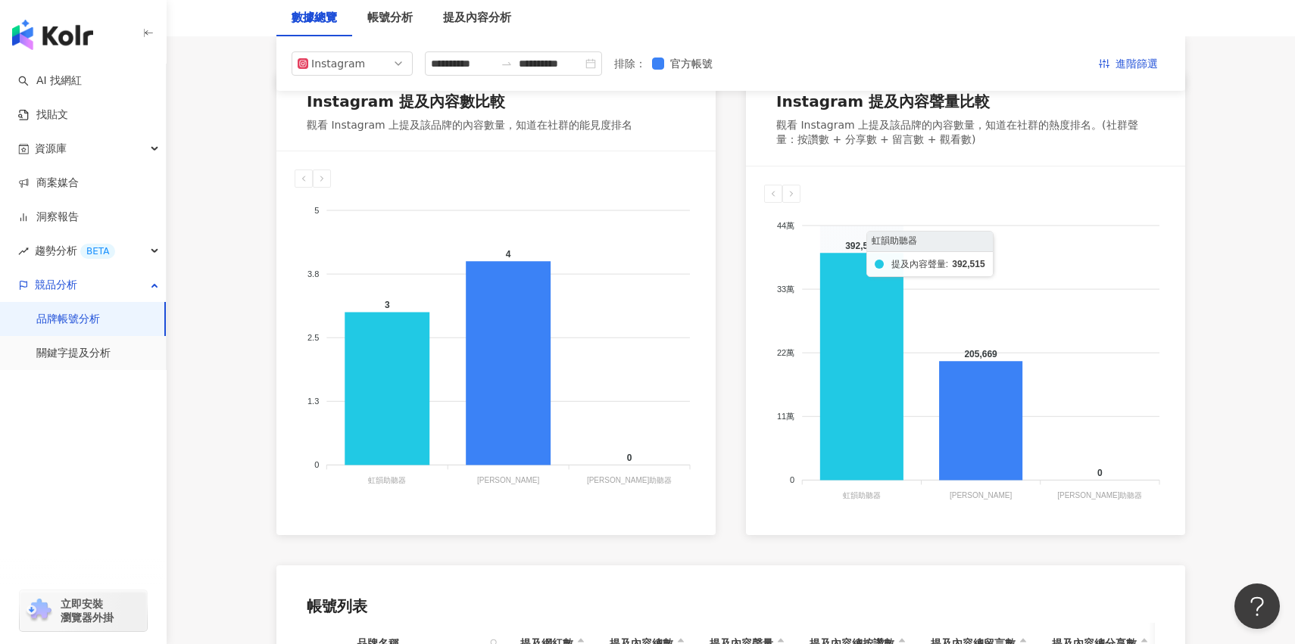
scroll to position [220, 0]
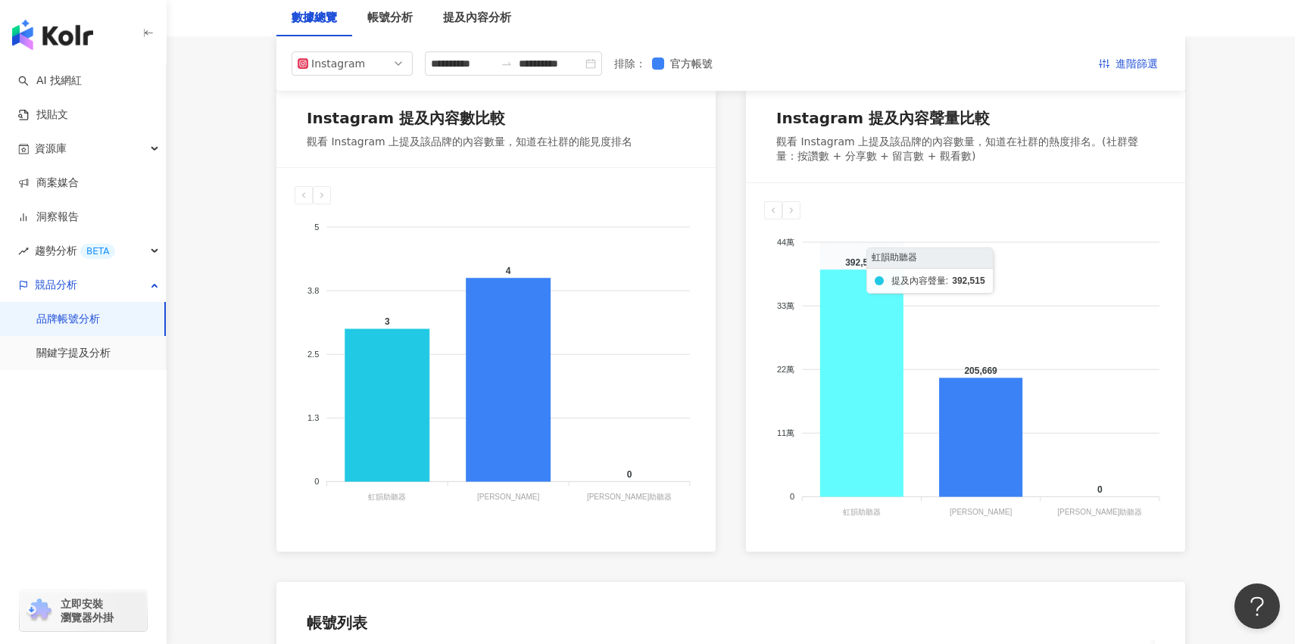
click at [860, 345] on icon at bounding box center [861, 383] width 83 height 227
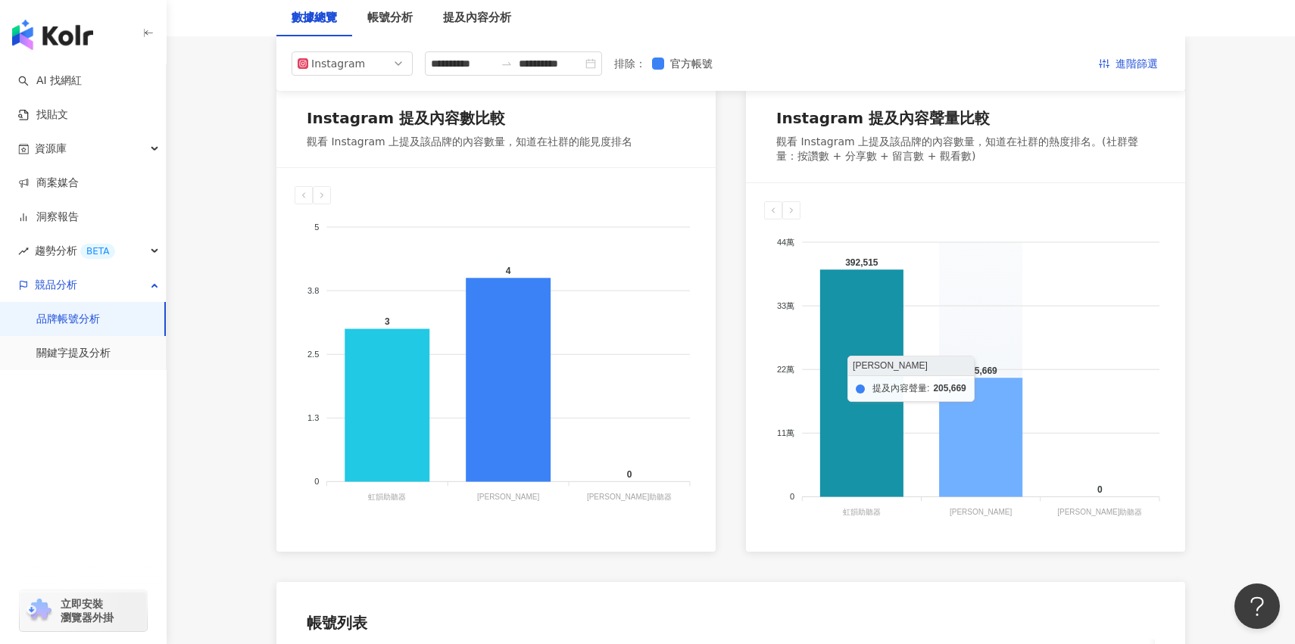
click at [962, 393] on icon at bounding box center [980, 437] width 83 height 119
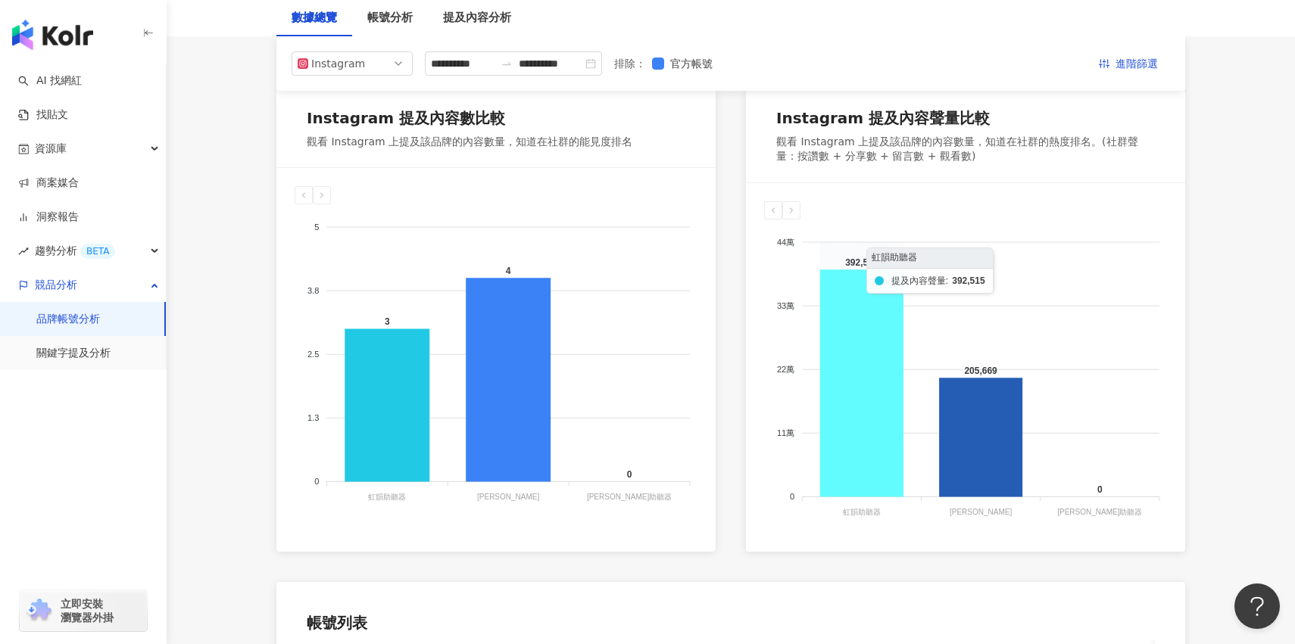
click at [859, 388] on icon at bounding box center [861, 383] width 83 height 227
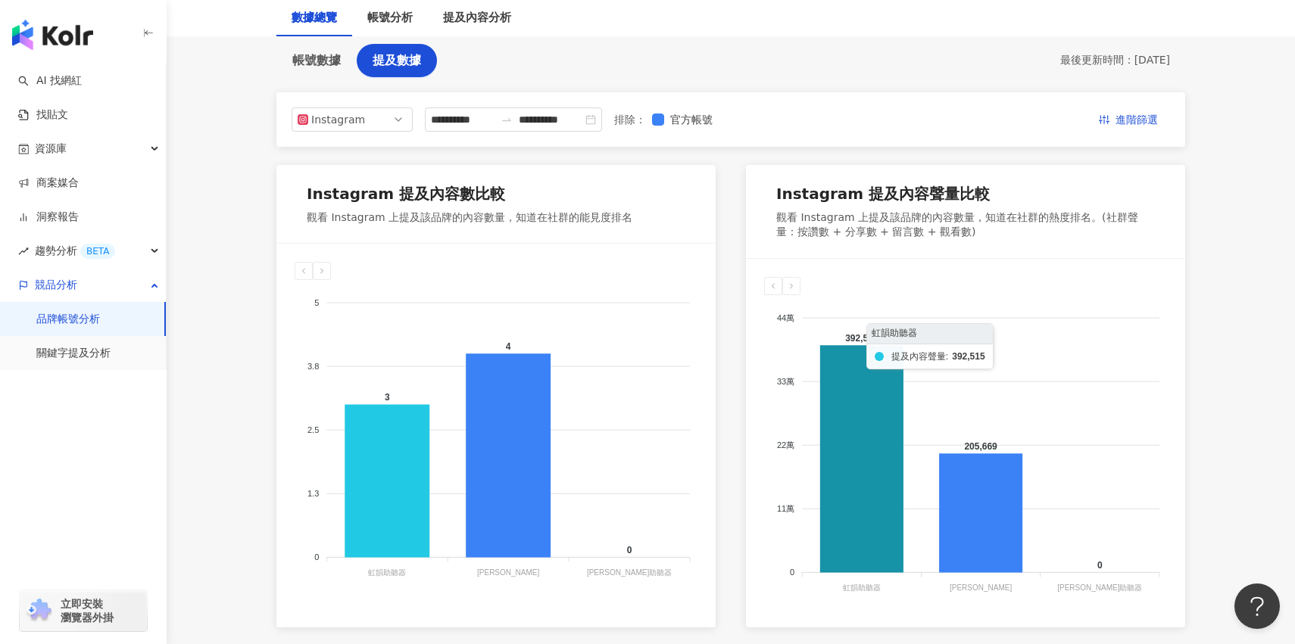
scroll to position [114, 0]
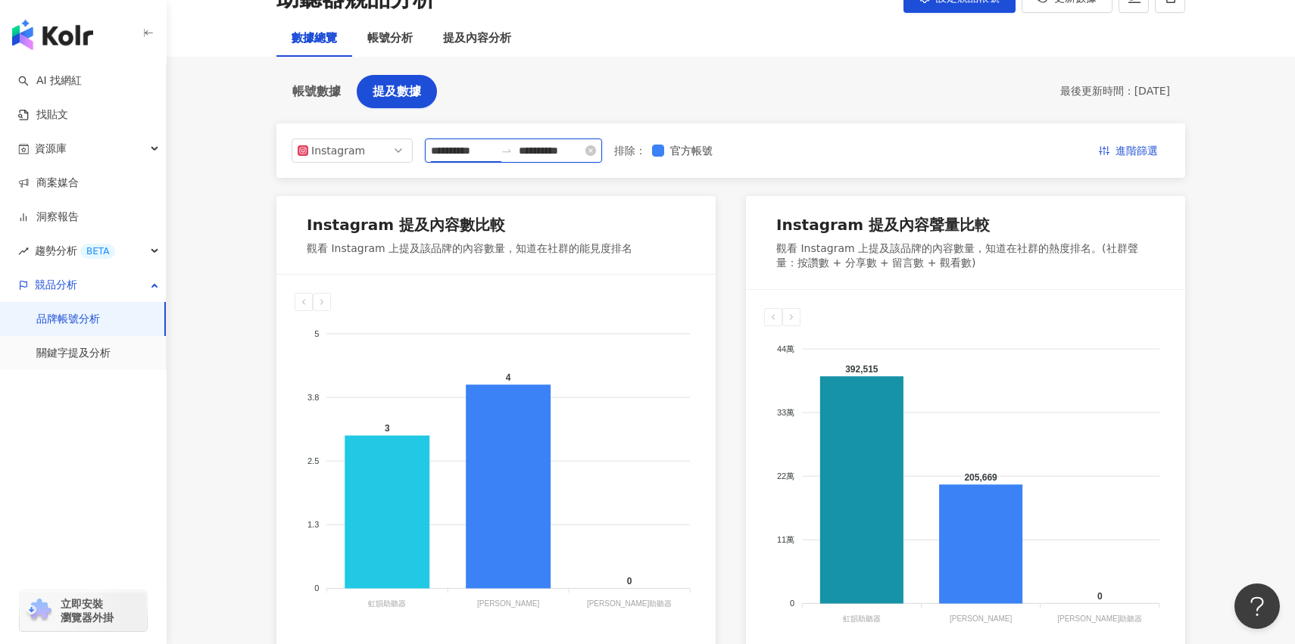
click at [468, 157] on input "**********" at bounding box center [463, 150] width 64 height 17
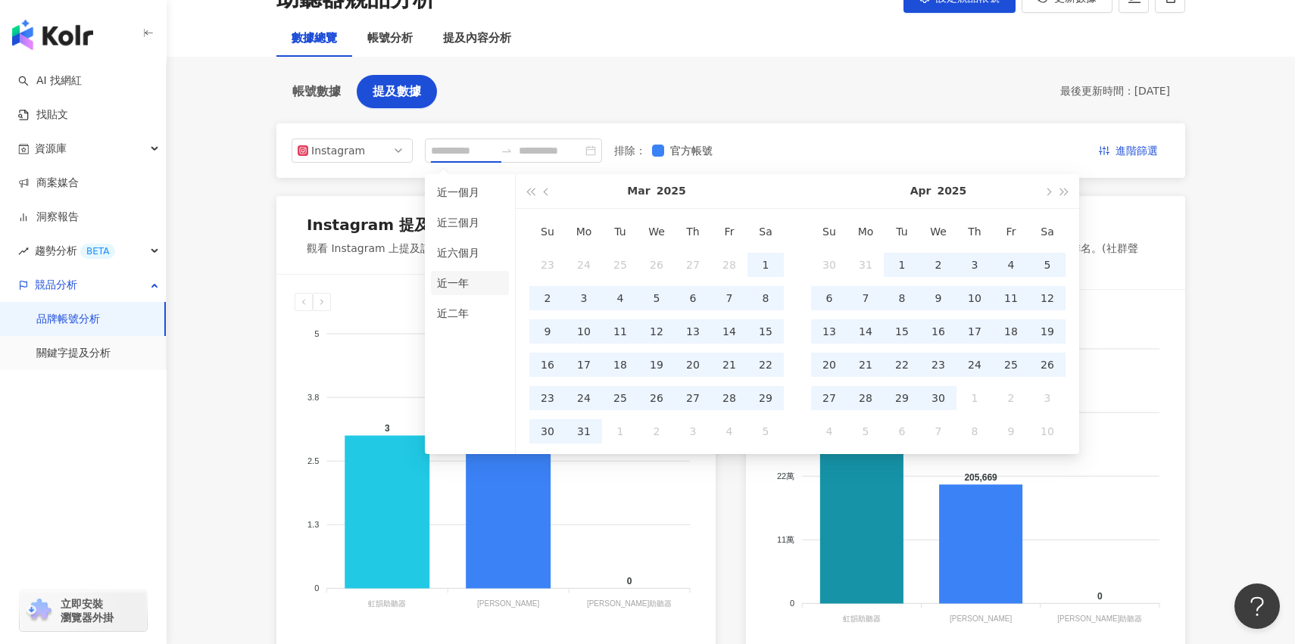
click at [478, 282] on li "近一年" at bounding box center [470, 283] width 78 height 24
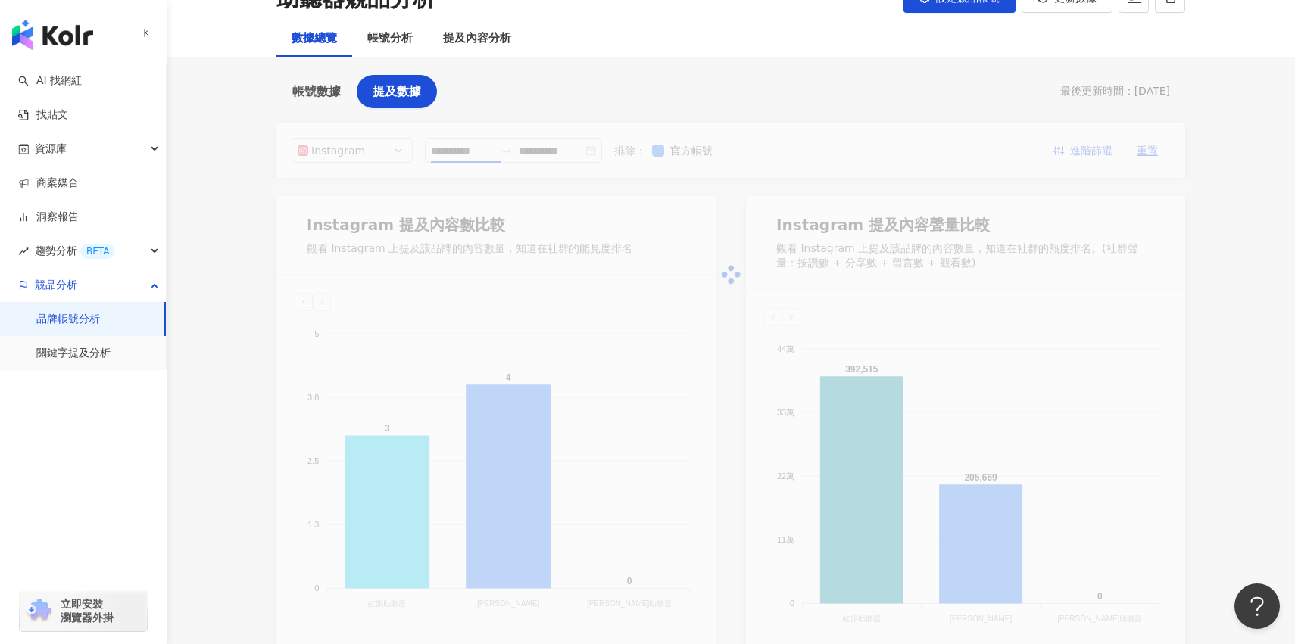
type input "**********"
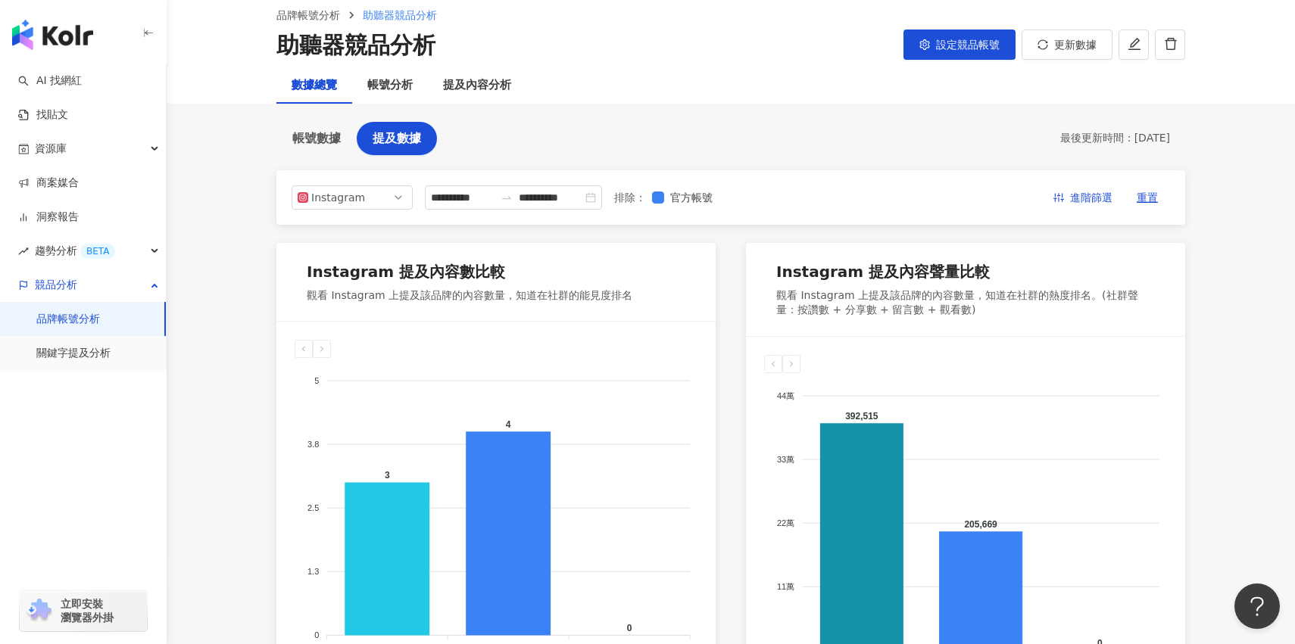
scroll to position [48, 0]
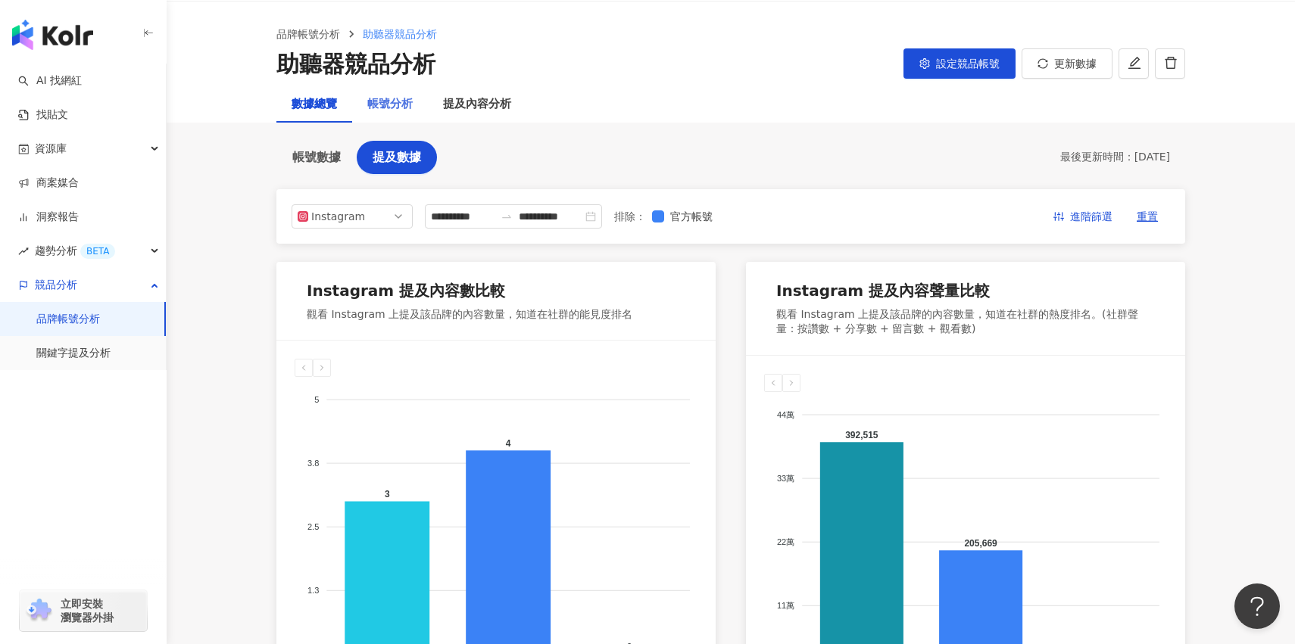
click at [413, 111] on div "帳號分析" at bounding box center [390, 104] width 76 height 36
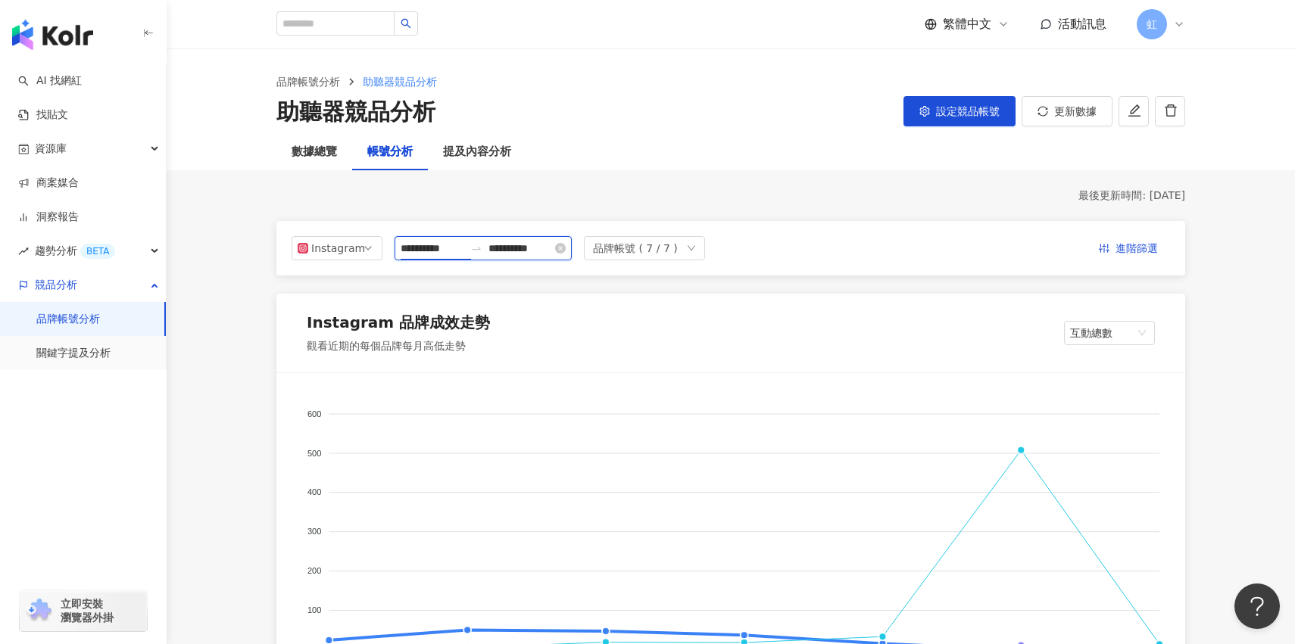
click at [451, 252] on input "**********" at bounding box center [433, 248] width 64 height 17
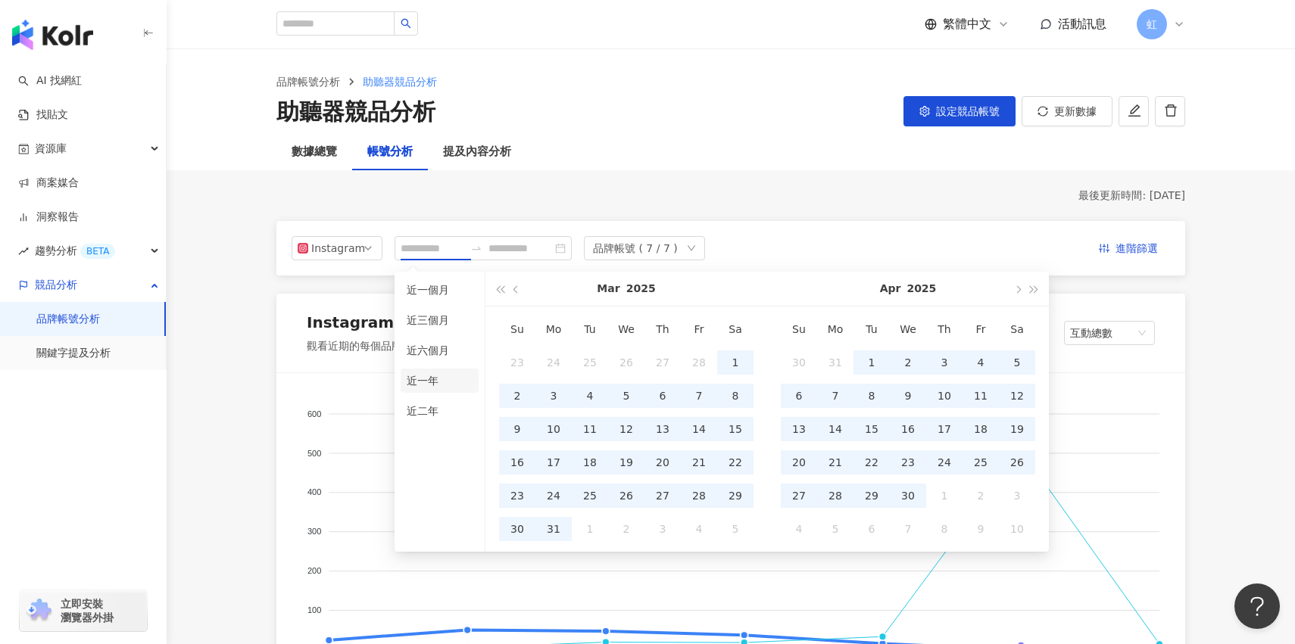
click at [439, 385] on li "近一年" at bounding box center [440, 381] width 78 height 24
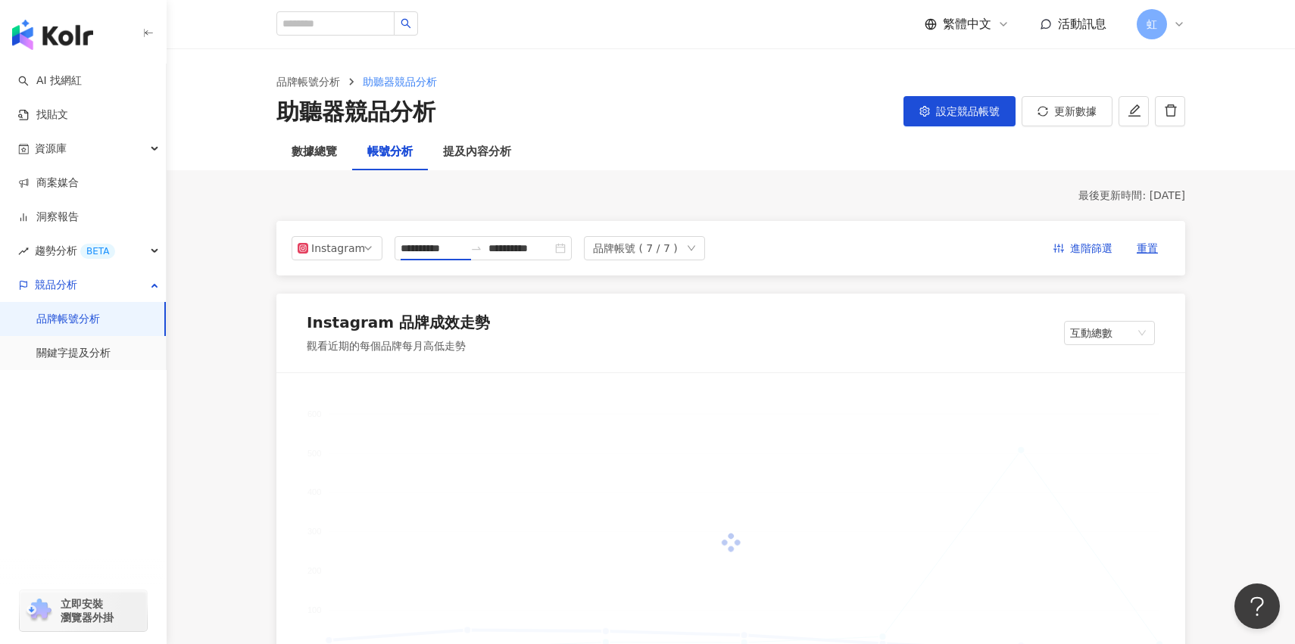
type input "**********"
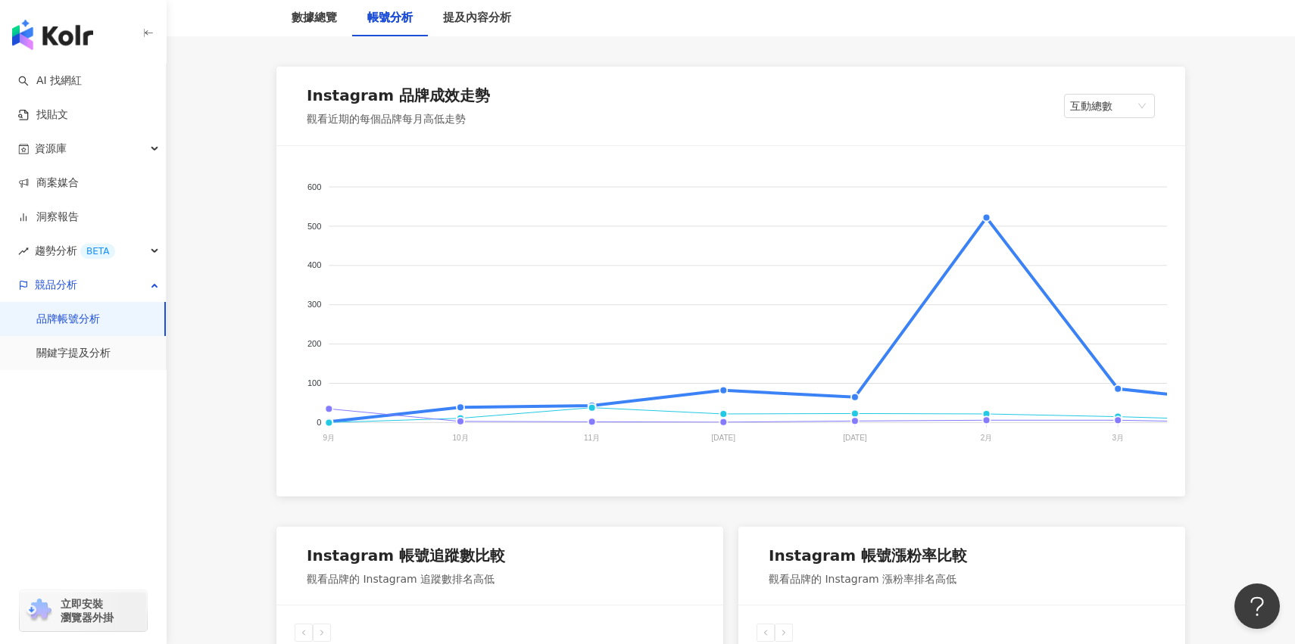
scroll to position [258, 0]
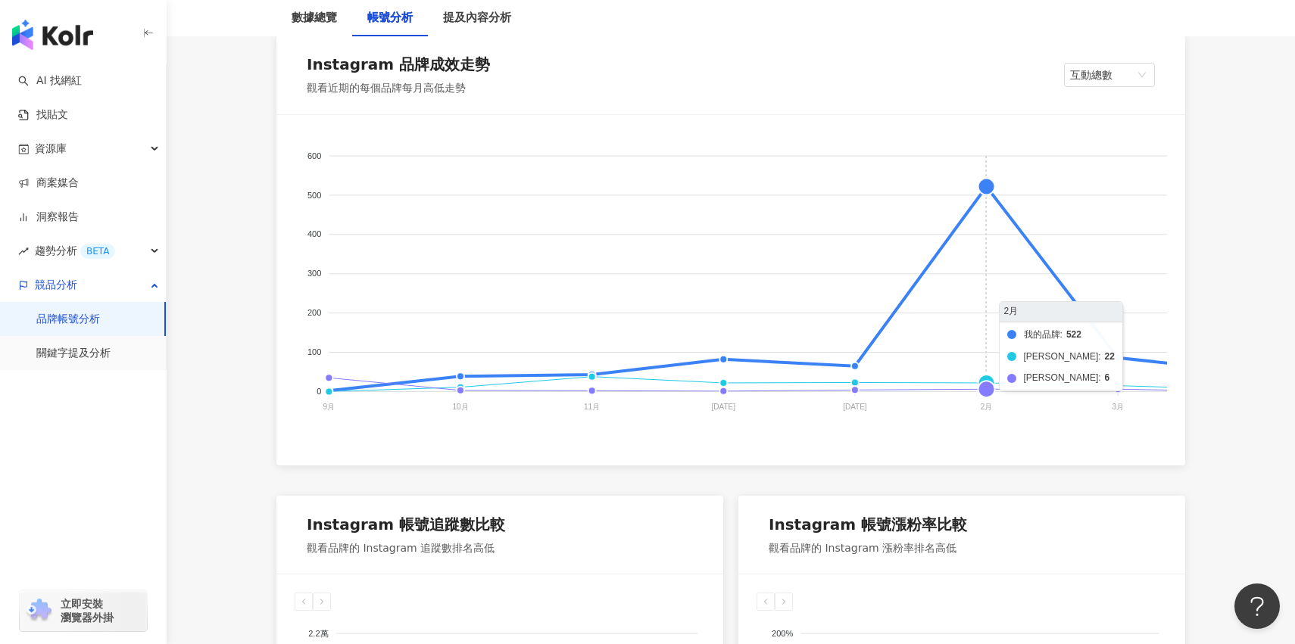
click at [985, 195] on foreignobject "我的品牌 科林助聽器 頌恩助聽器" at bounding box center [1105, 284] width 1620 height 303
click at [999, 192] on foreignobject "我的品牌 科林助聽器 頌恩助聽器" at bounding box center [1105, 284] width 1620 height 303
click at [991, 188] on foreignobject "我的品牌 科林助聽器 頌恩助聽器" at bounding box center [1105, 284] width 1620 height 303
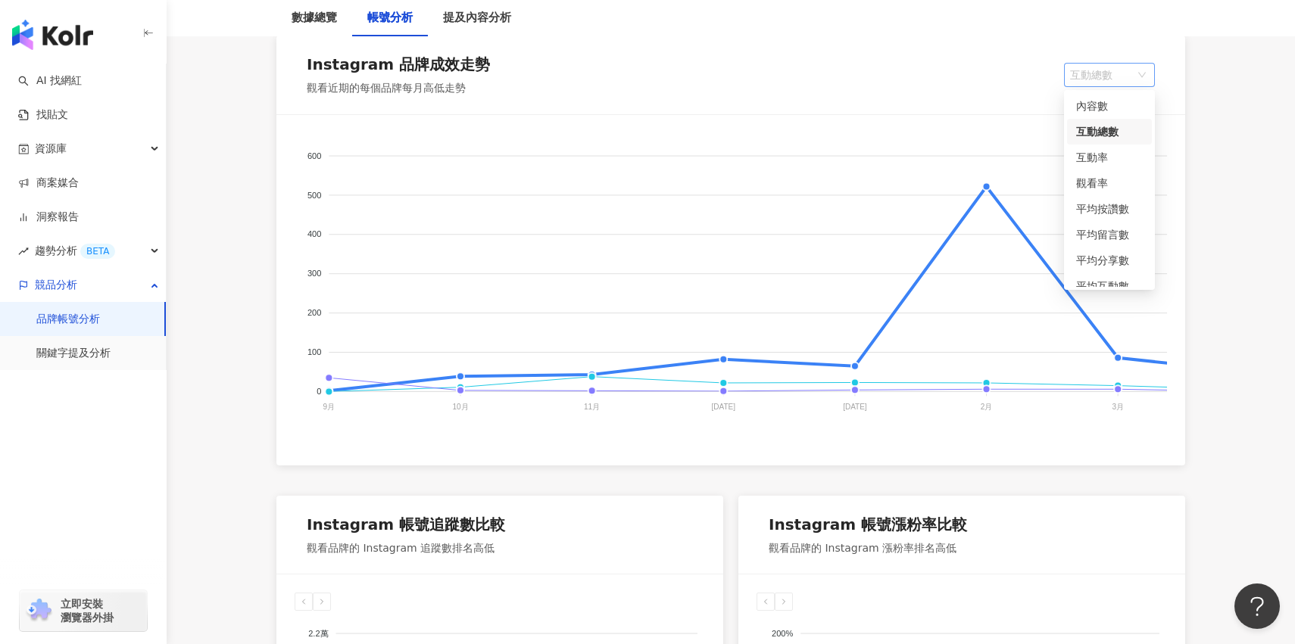
click at [1085, 80] on span "互動總數" at bounding box center [1109, 75] width 79 height 23
click at [1102, 105] on div "內容數" at bounding box center [1109, 106] width 67 height 17
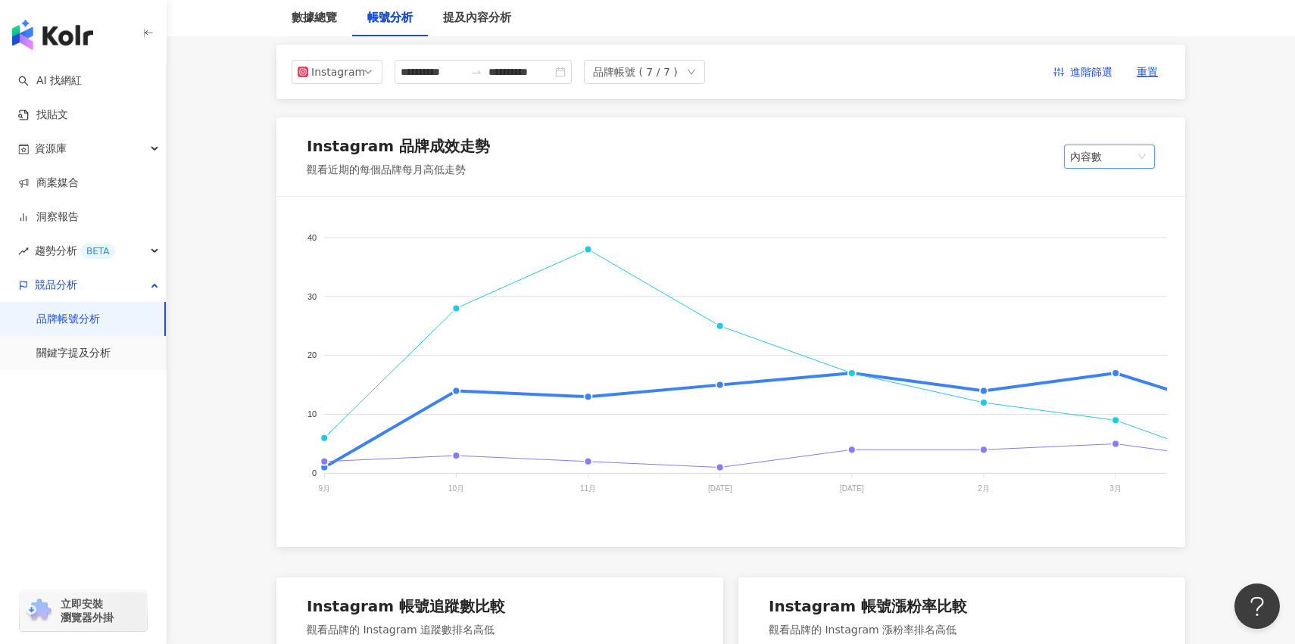
scroll to position [171, 0]
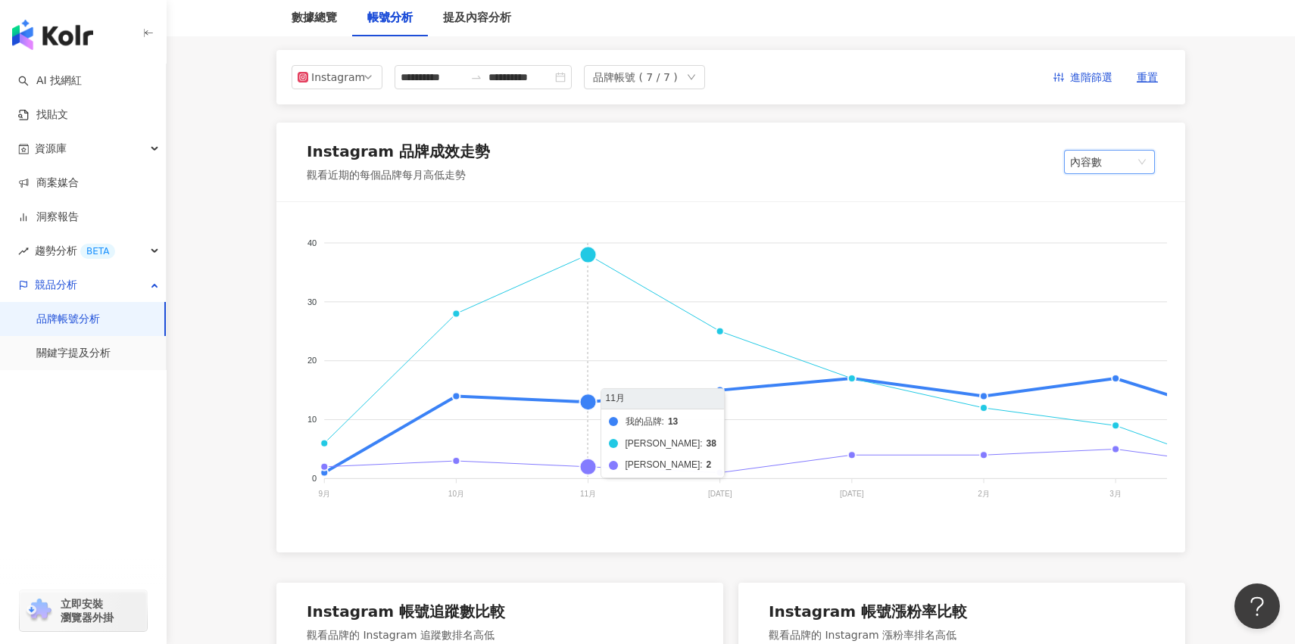
click at [588, 250] on foreignobject "我的品牌 科林助聽器 頌恩助聽器" at bounding box center [1105, 371] width 1620 height 303
click at [592, 256] on foreignobject "我的品牌 科林助聽器 頌恩助聽器" at bounding box center [1105, 371] width 1620 height 303
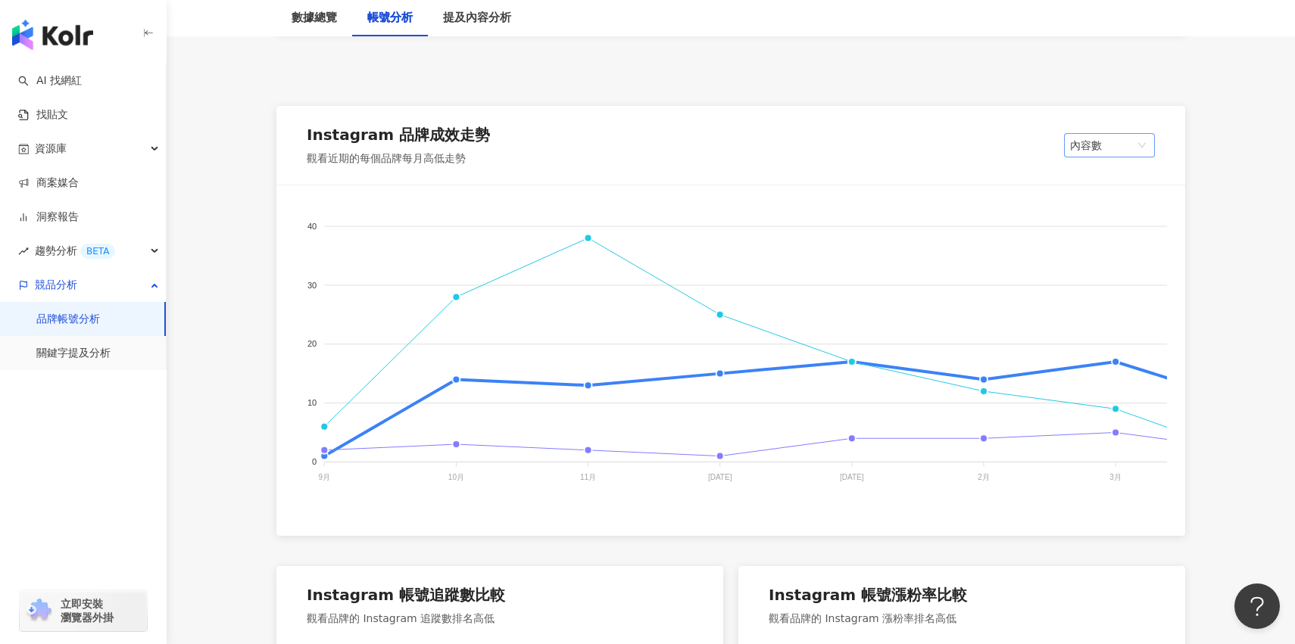
click at [1099, 148] on span "內容數" at bounding box center [1109, 145] width 79 height 23
click at [1114, 206] on div "互動總數" at bounding box center [1109, 202] width 67 height 17
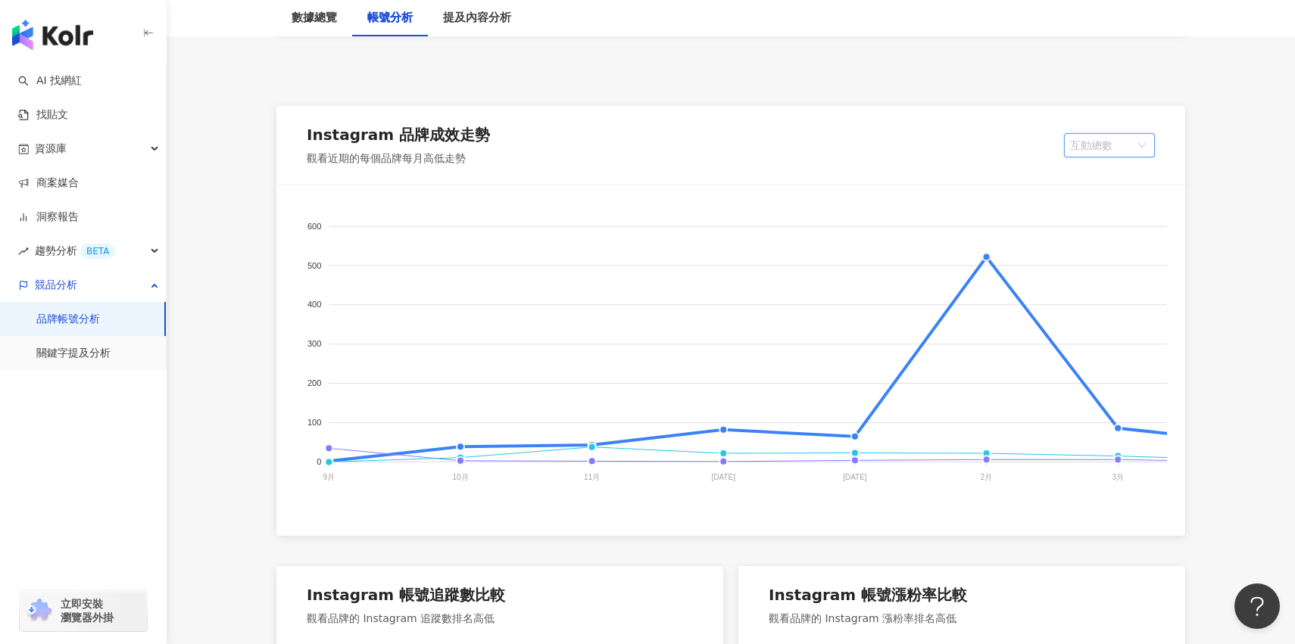
click at [1118, 142] on span "互動總數" at bounding box center [1109, 145] width 79 height 23
click at [1112, 249] on div "觀看率" at bounding box center [1109, 253] width 67 height 17
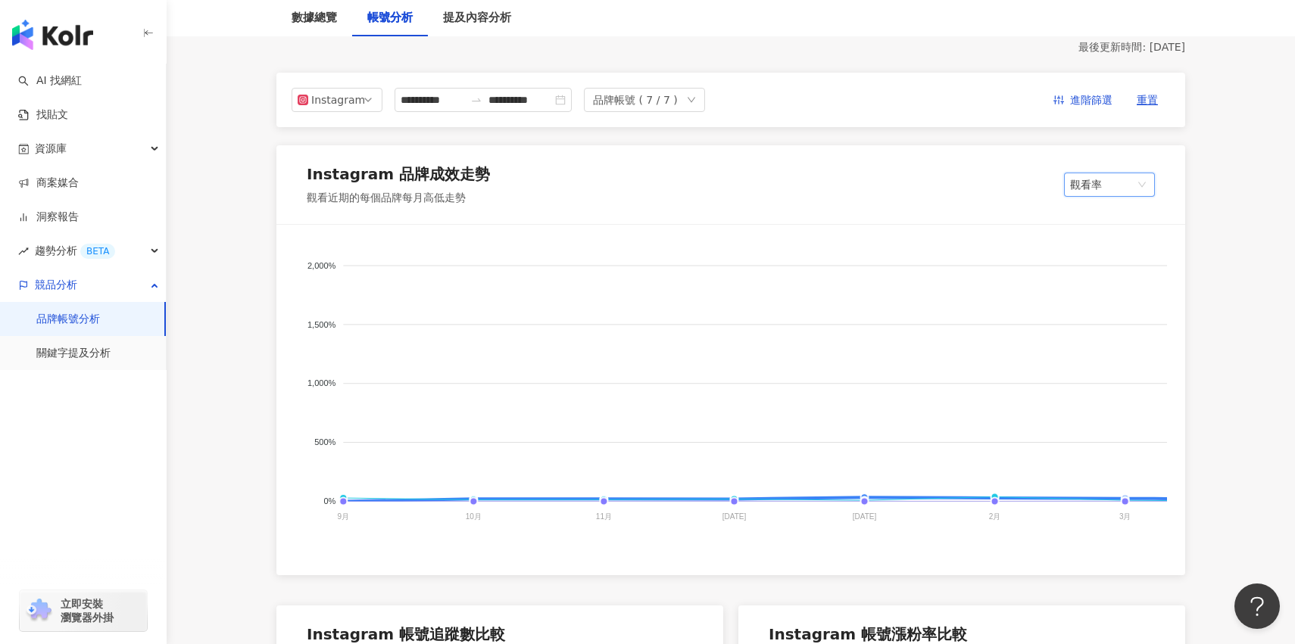
scroll to position [149, 0]
click at [1109, 182] on span "觀看率" at bounding box center [1109, 184] width 79 height 23
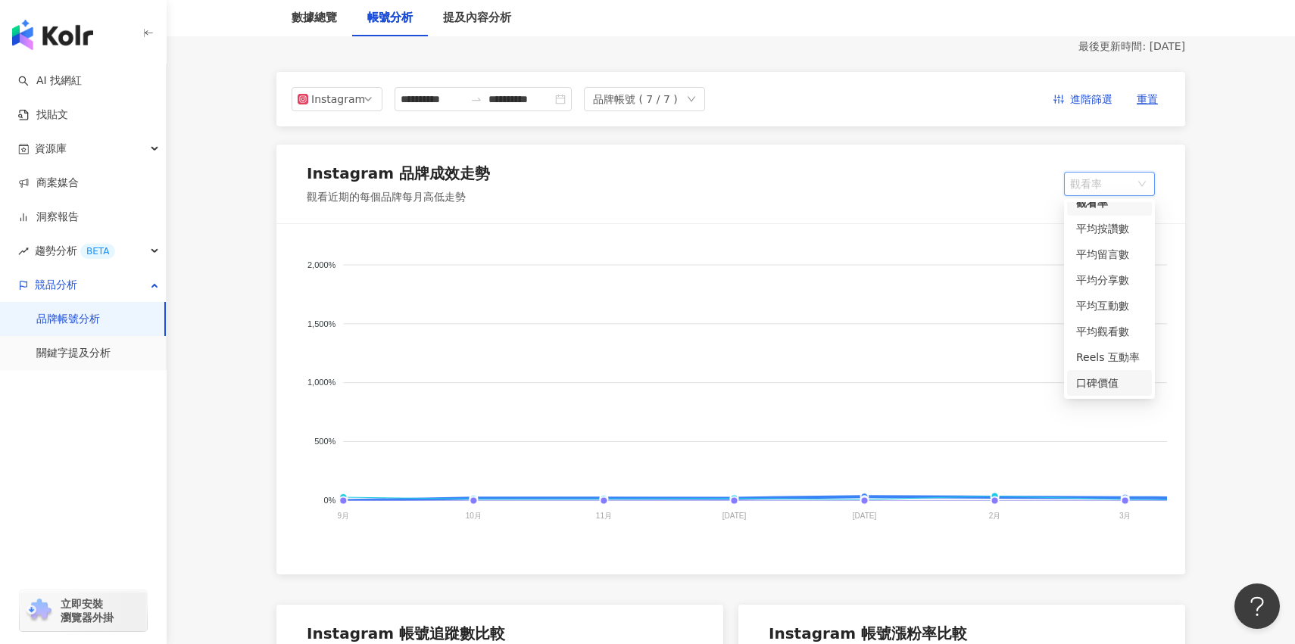
click at [1103, 383] on div "口碑價值" at bounding box center [1109, 383] width 67 height 17
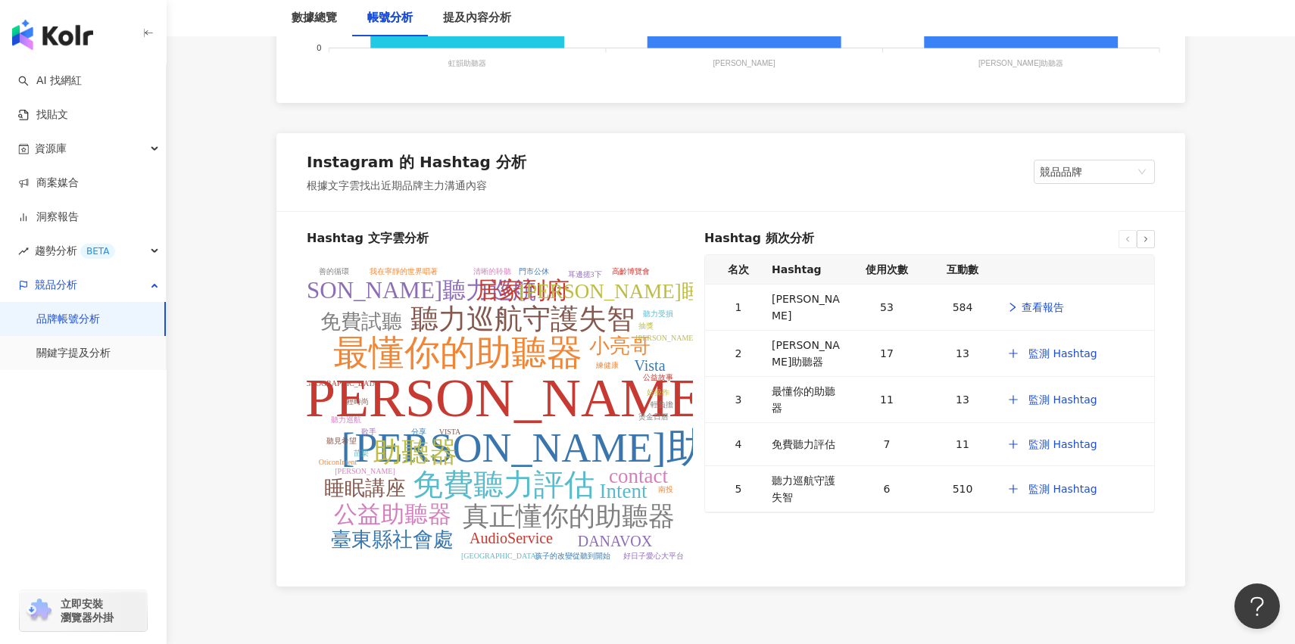
scroll to position [1782, 0]
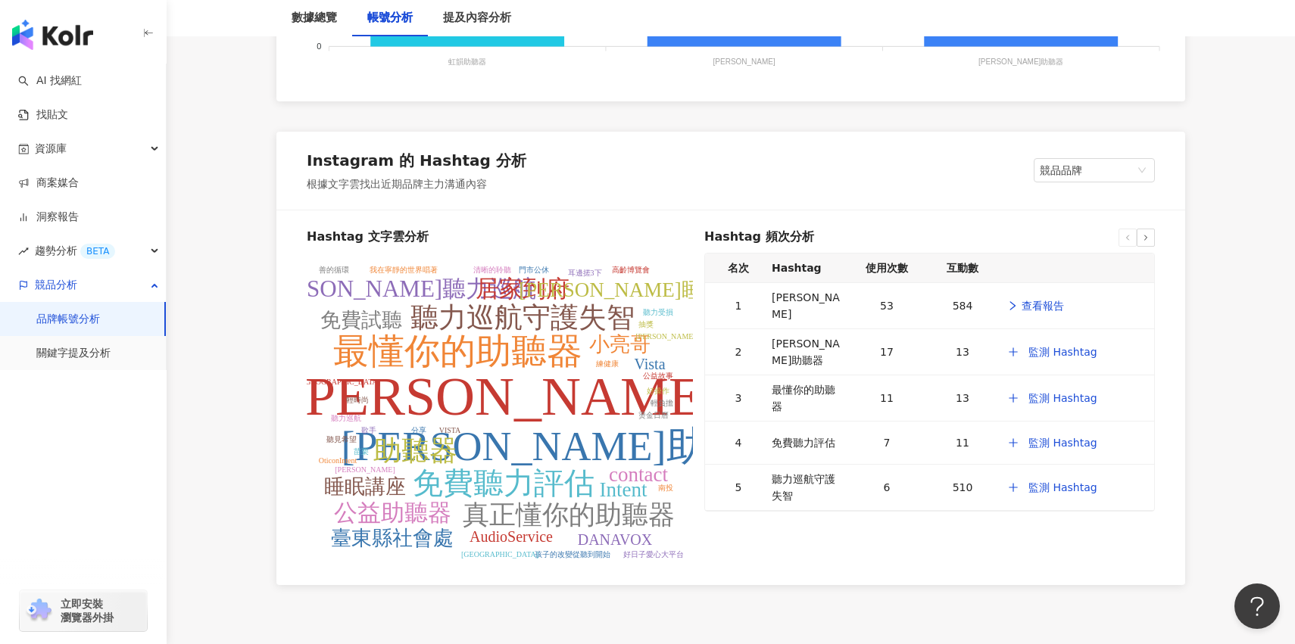
click at [527, 450] on tspan "頌恩助聽器" at bounding box center [564, 446] width 447 height 45
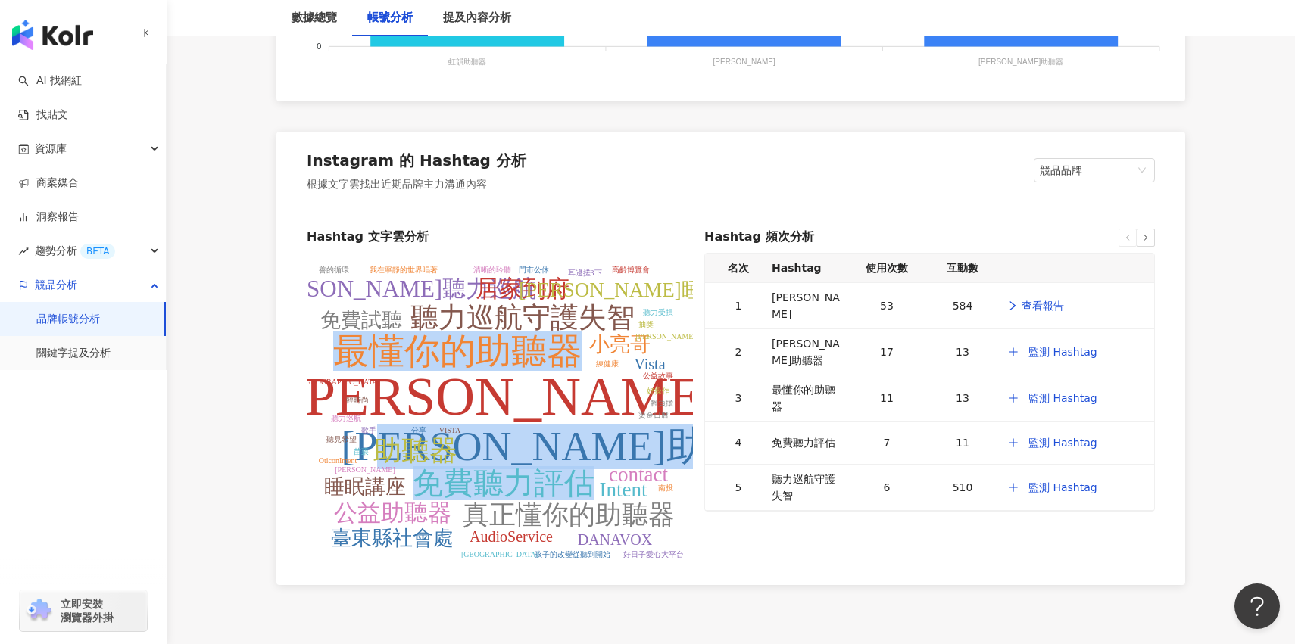
drag, startPoint x: 527, startPoint y: 450, endPoint x: 544, endPoint y: 477, distance: 32.3
click at [544, 477] on g "科林助聽器 頌恩助聽器 最懂你的助聽器 免費聽力評估 聽力巡航守護失智 助聽器 真正懂你的助聽器 公益助聽器 科林聽力巡航 居家到府 臺東縣社會處 小亮哥 I…" at bounding box center [522, 412] width 533 height 293
click at [544, 477] on tspan "免費聽力評估" at bounding box center [504, 483] width 182 height 34
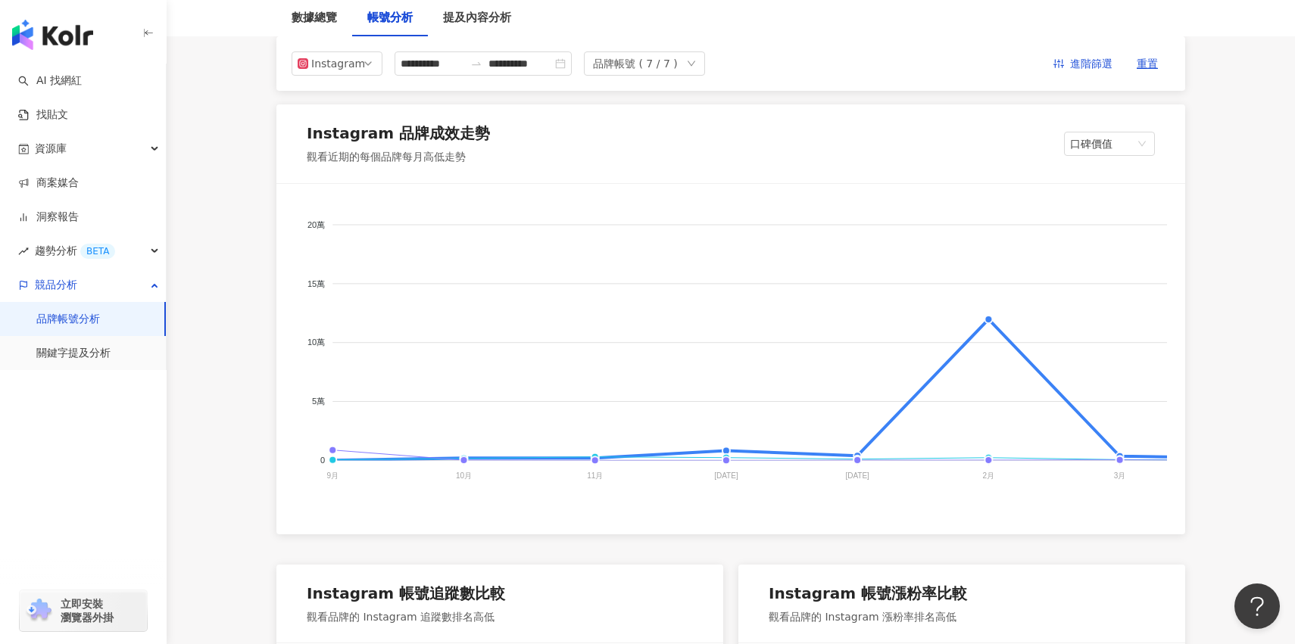
scroll to position [0, 0]
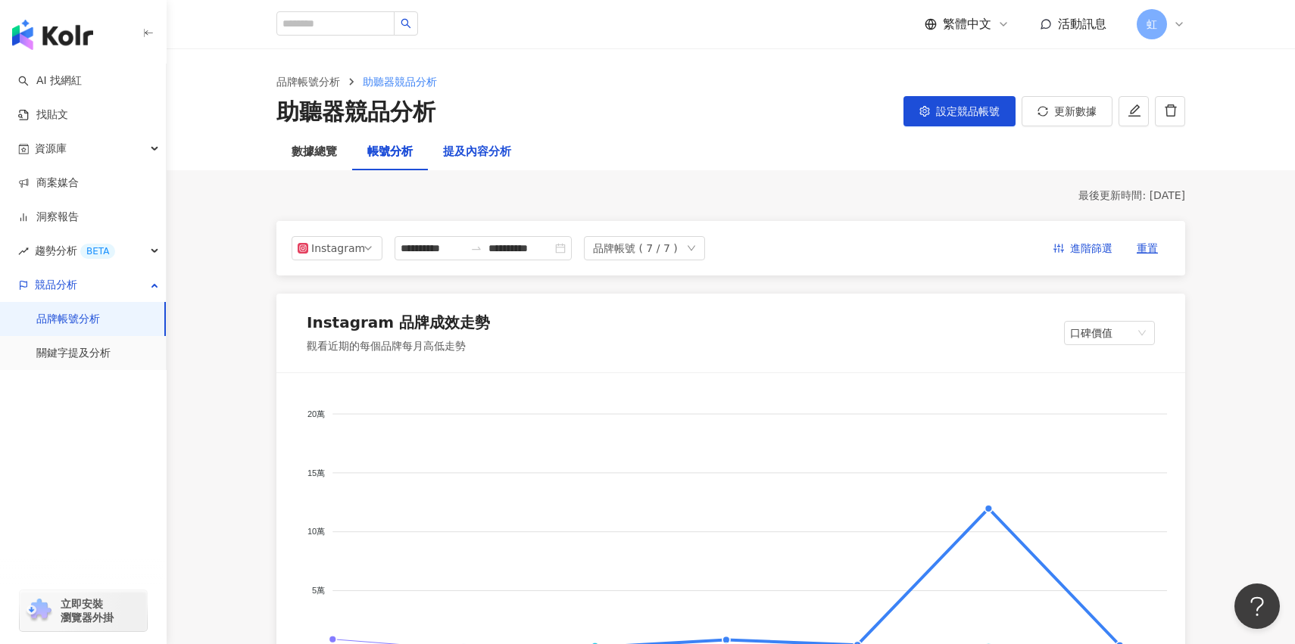
click at [475, 143] on div "提及內容分析" at bounding box center [477, 152] width 68 height 18
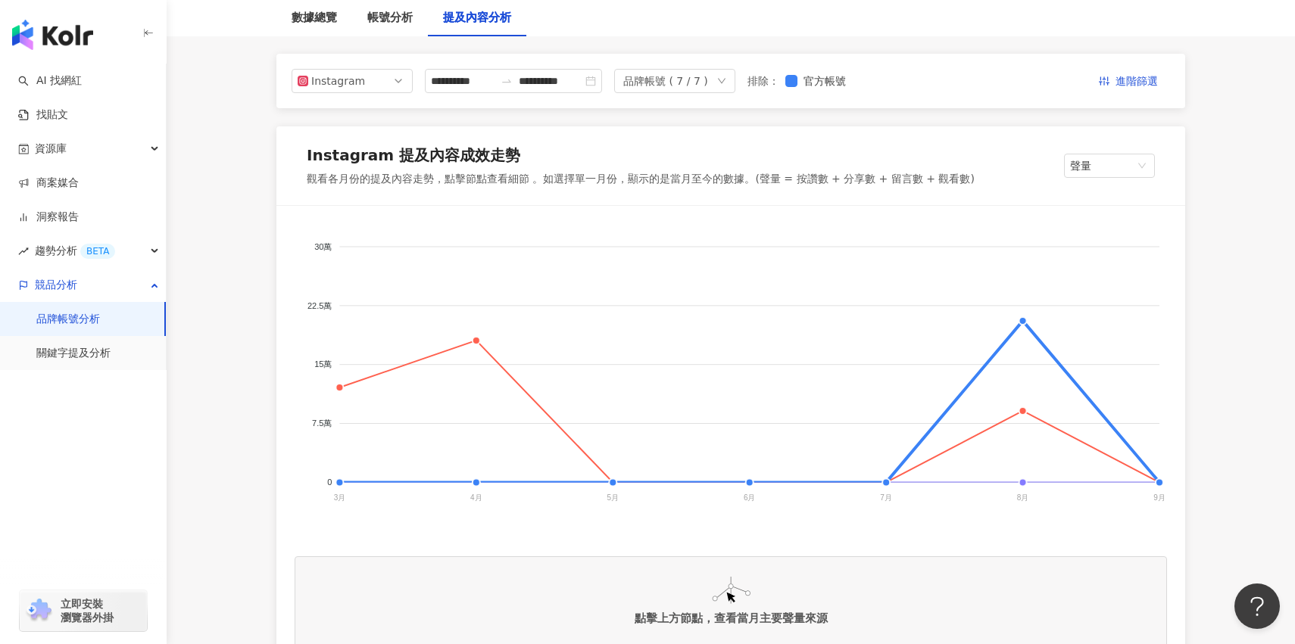
scroll to position [176, 0]
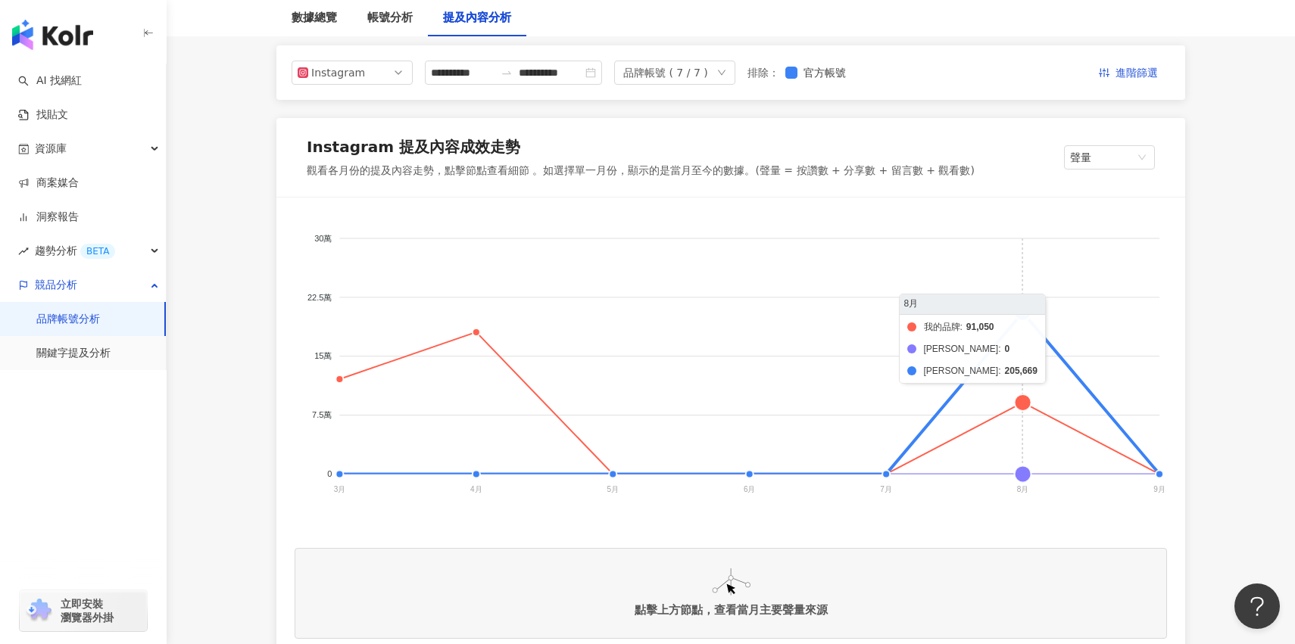
click at [1009, 303] on foreignobject "我的品牌 頌恩助聽器 科林助聽器" at bounding box center [731, 367] width 872 height 303
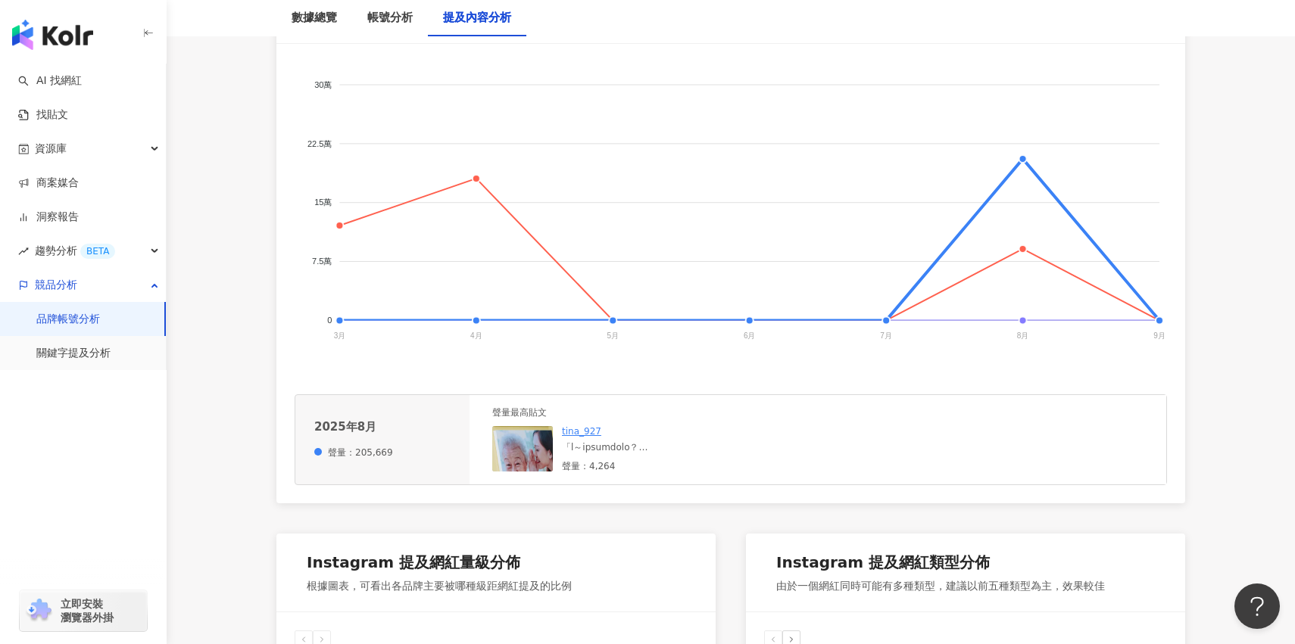
scroll to position [331, 0]
click at [543, 440] on img at bounding box center [567, 500] width 151 height 151
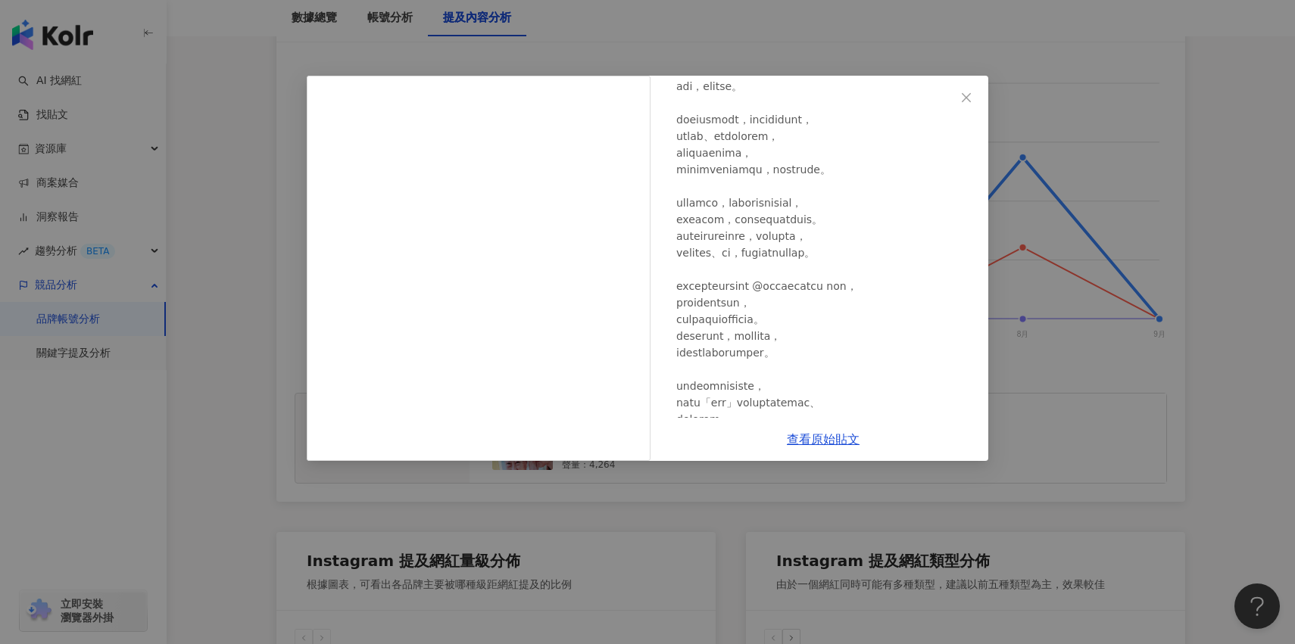
scroll to position [114, 0]
click at [683, 522] on div "tina_927 2025/8/4 4,258 6 查看原始貼文" at bounding box center [647, 322] width 1295 height 644
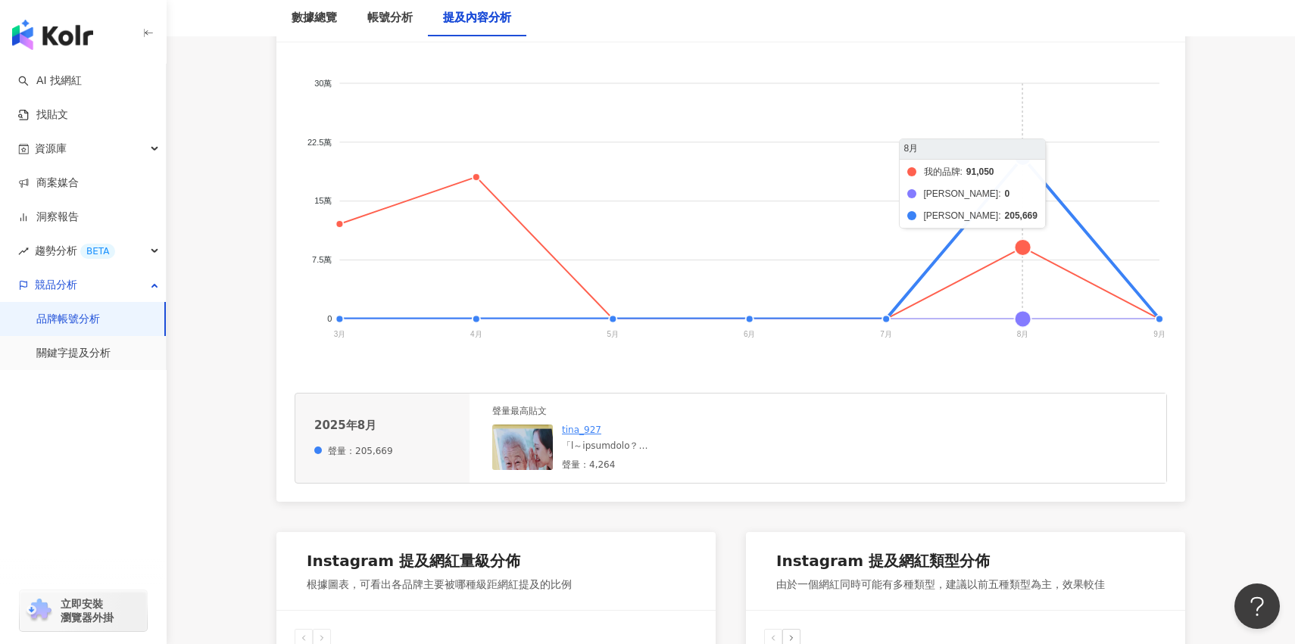
click at [1021, 251] on foreignobject "我的品牌 頌恩助聽器 科林助聽器" at bounding box center [731, 212] width 872 height 303
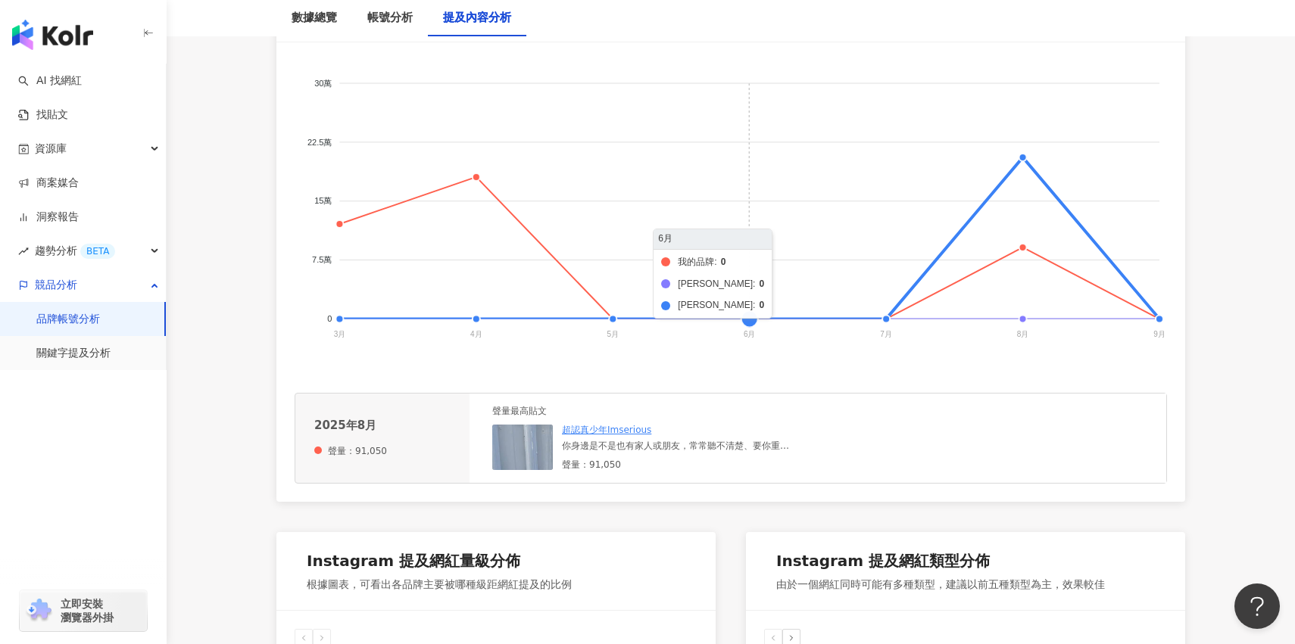
click at [747, 312] on foreignobject "我的品牌 頌恩助聽器 科林助聽器" at bounding box center [731, 212] width 872 height 303
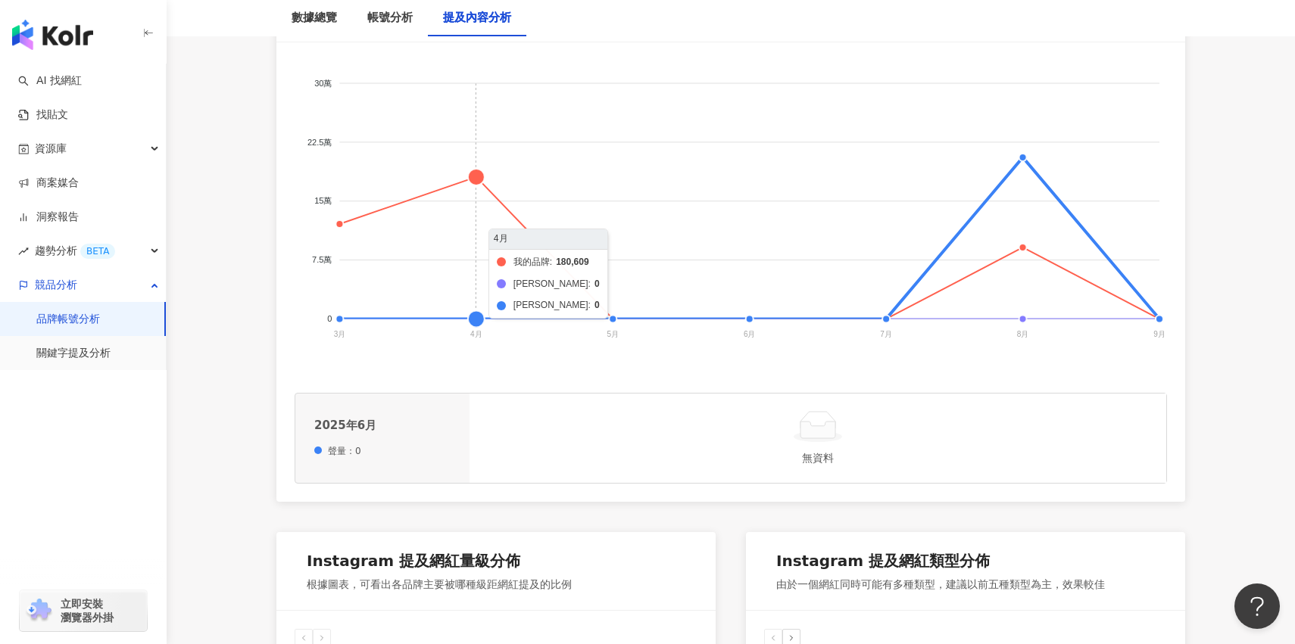
click at [469, 175] on foreignobject "我的品牌 頌恩助聽器 科林助聽器" at bounding box center [731, 212] width 872 height 303
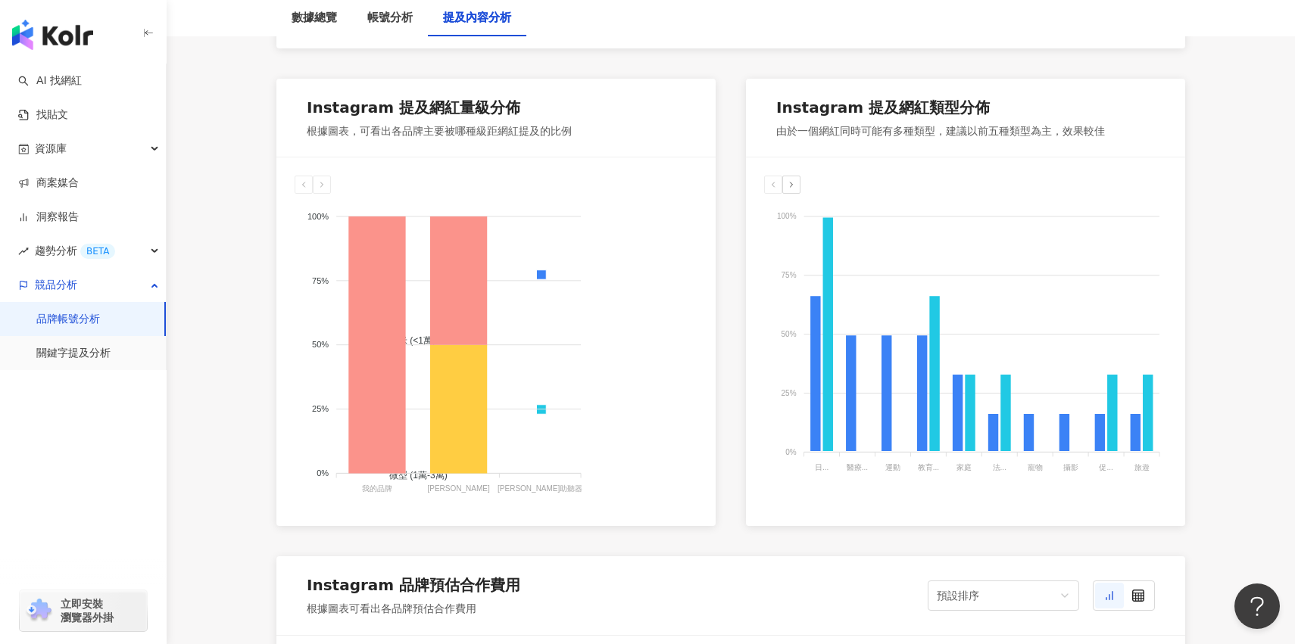
scroll to position [786, 0]
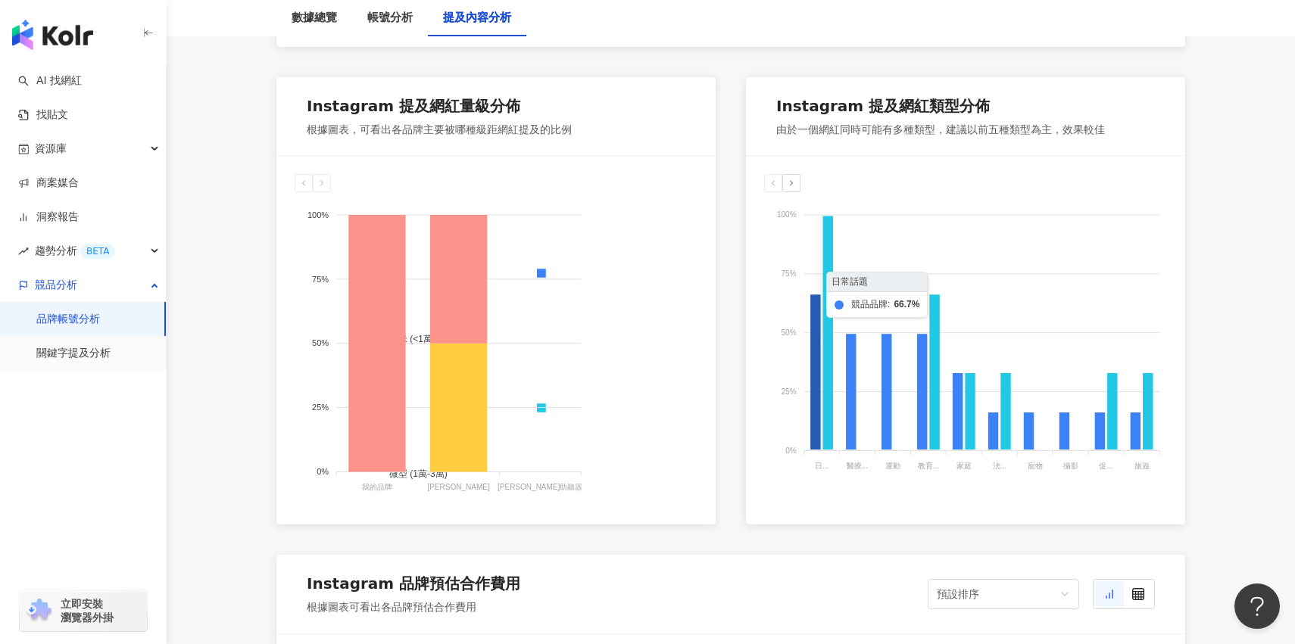
click at [812, 331] on icon at bounding box center [815, 372] width 10 height 155
click at [831, 276] on icon at bounding box center [828, 333] width 10 height 233
click at [834, 239] on foreignobject "競品品牌 我的品牌" at bounding box center [965, 343] width 403 height 303
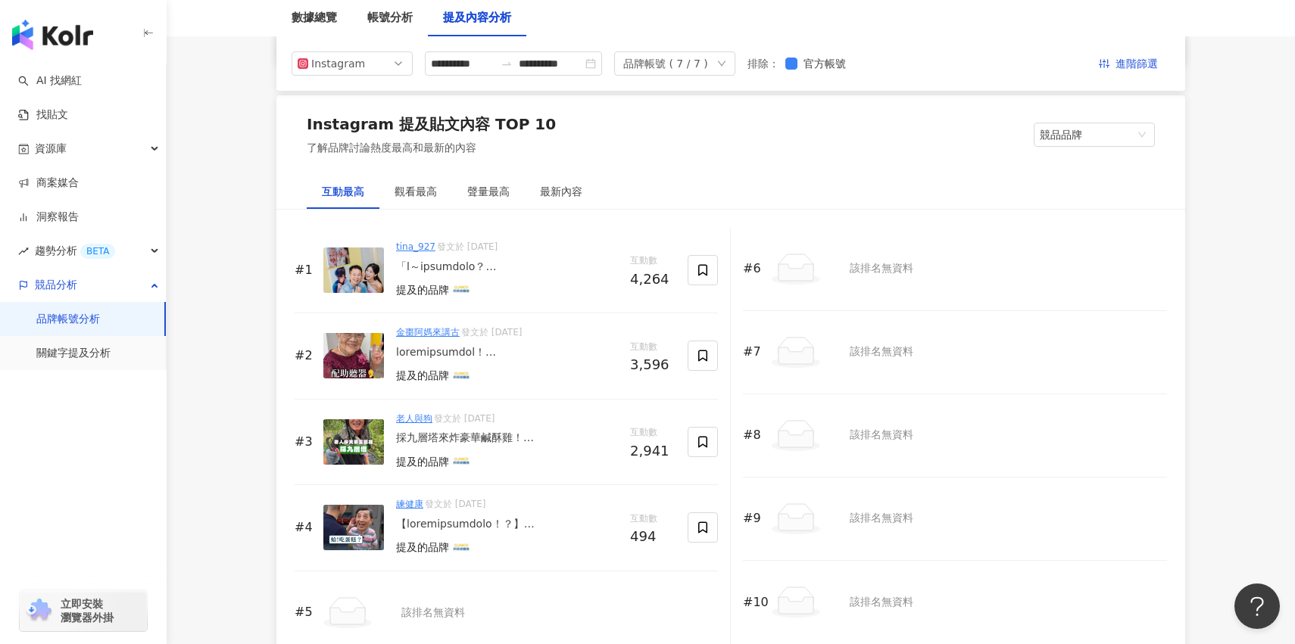
scroll to position [2237, 0]
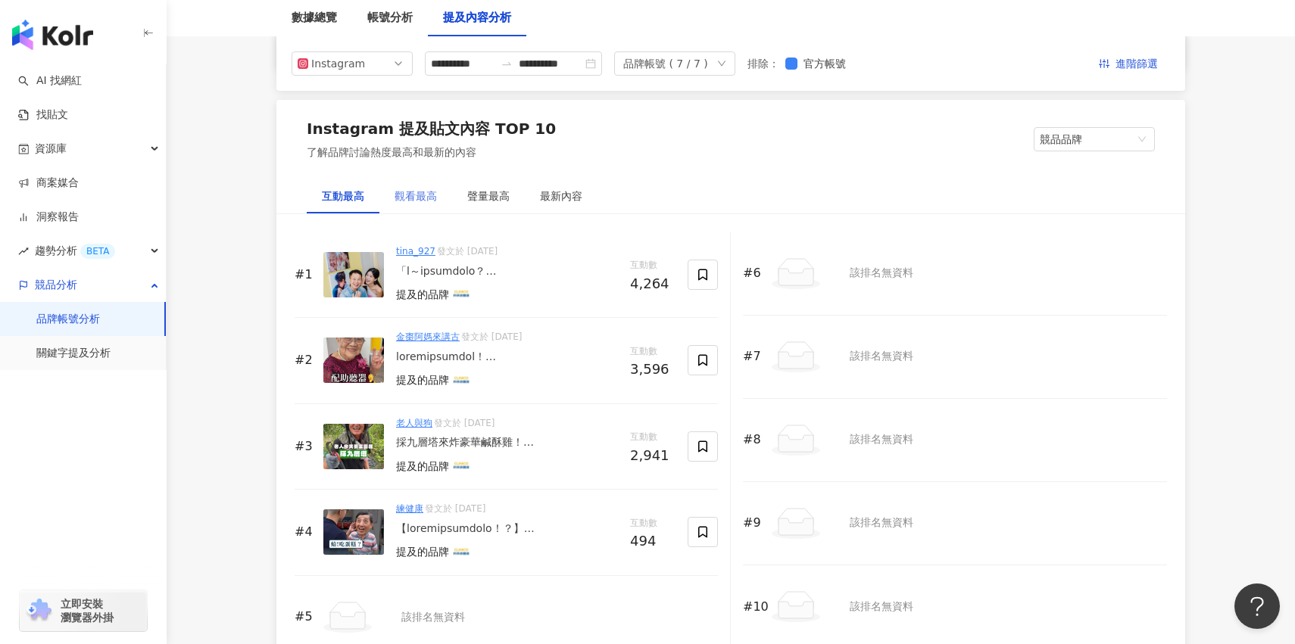
click at [415, 208] on div "觀看最高" at bounding box center [415, 196] width 73 height 35
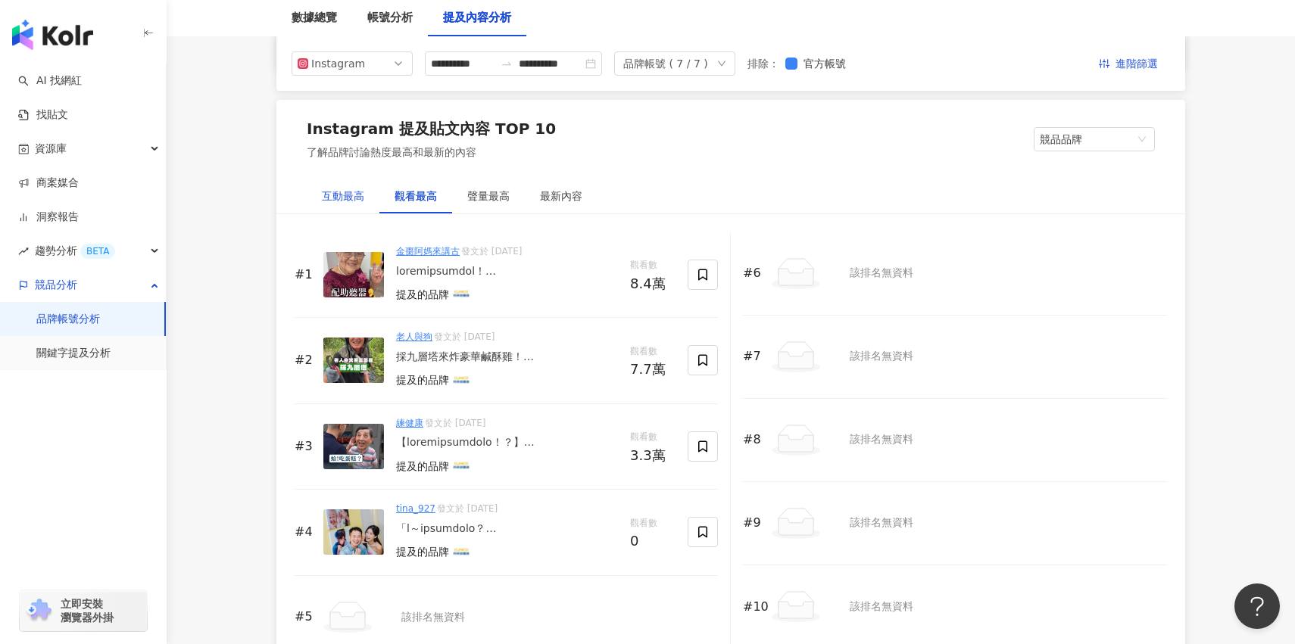
click at [360, 201] on div "互動最高" at bounding box center [343, 196] width 42 height 17
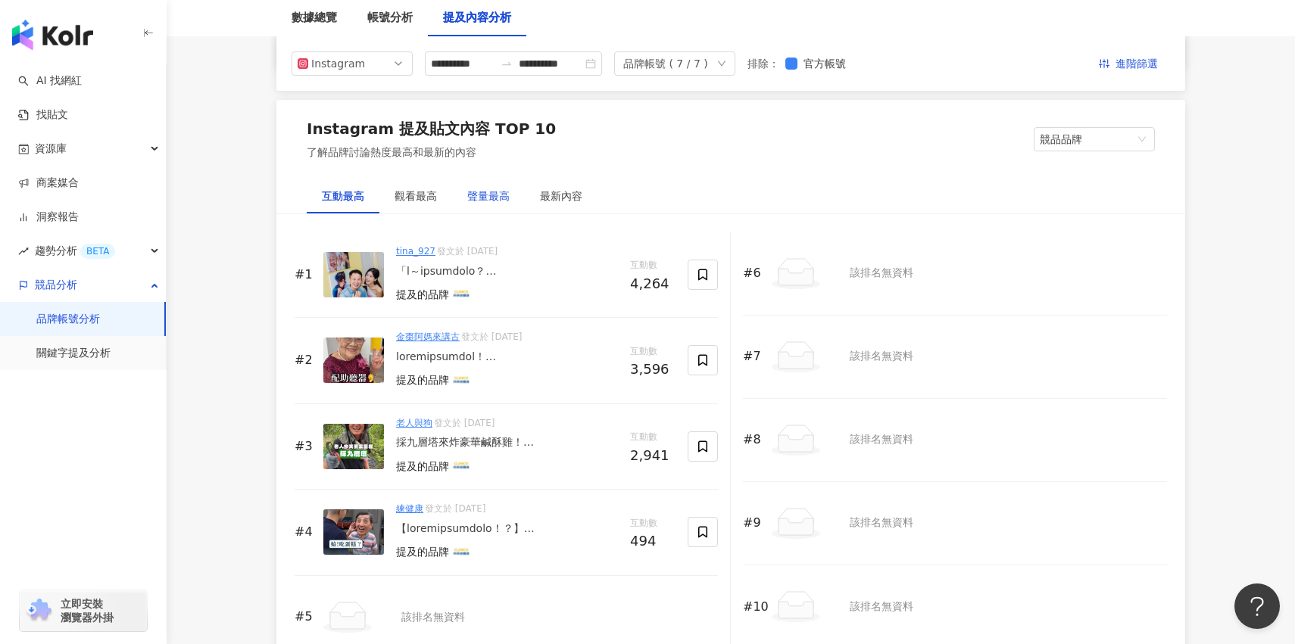
click at [490, 192] on div "聲量最高" at bounding box center [488, 196] width 42 height 17
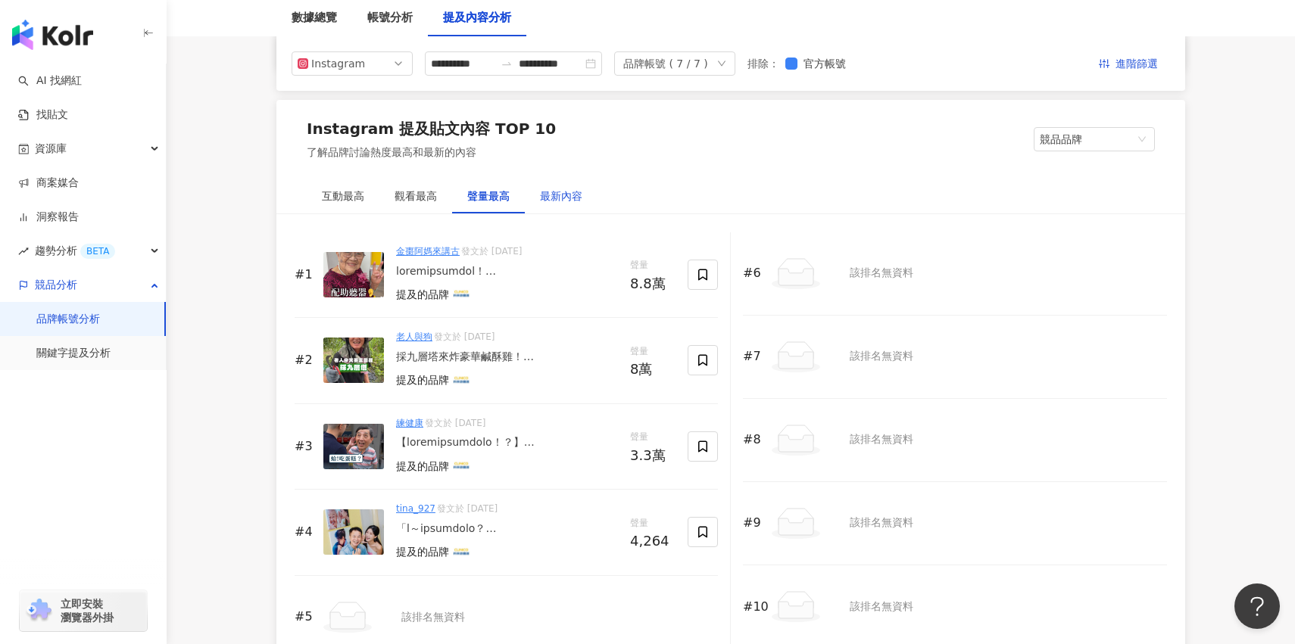
click at [550, 198] on div "最新內容" at bounding box center [561, 196] width 42 height 17
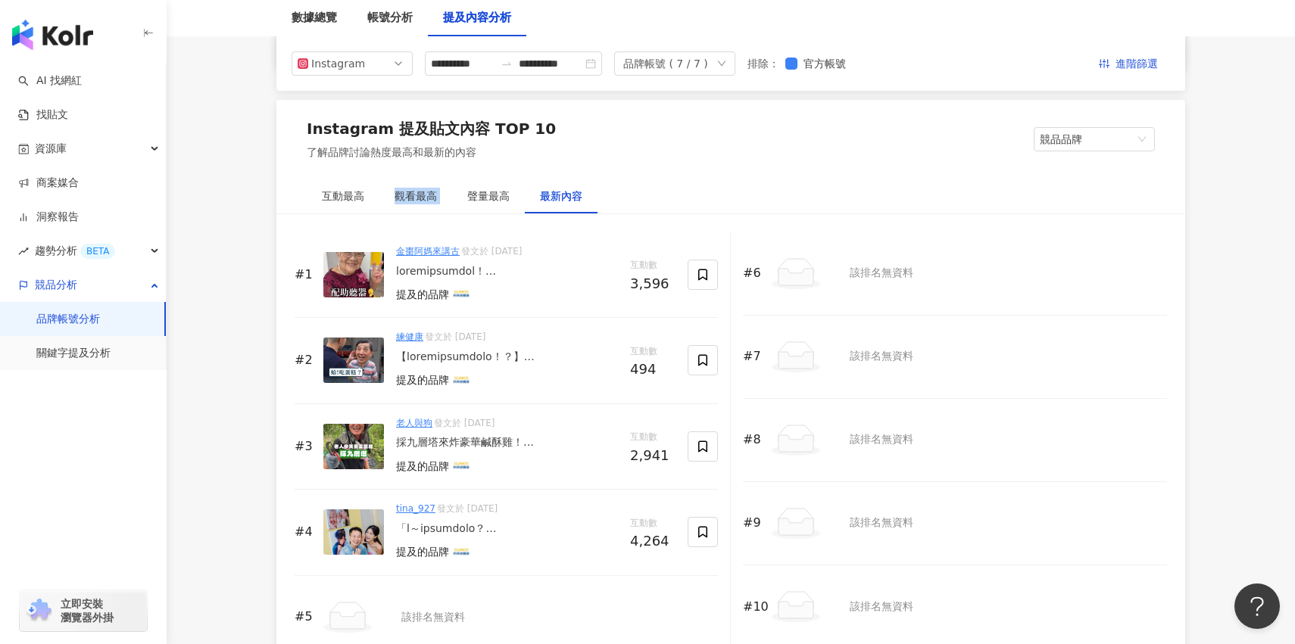
drag, startPoint x: 358, startPoint y: 207, endPoint x: 581, endPoint y: 184, distance: 223.8
click at [579, 184] on div "互動最高 觀看最高 聲量最高 最新內容" at bounding box center [452, 196] width 291 height 35
click at [499, 457] on div "提及的品牌" at bounding box center [507, 467] width 222 height 20
click at [412, 438] on div "採九層塔來炸豪華鹹酥雞！ 結果…差點連九層塔種哪都忘了 炸一炸吃得正開心，攝影師叫我我還聽不清楚，才發現耳朵真的有點狀況啦！ 走一趟 【[PERSON_NAM…" at bounding box center [507, 442] width 222 height 15
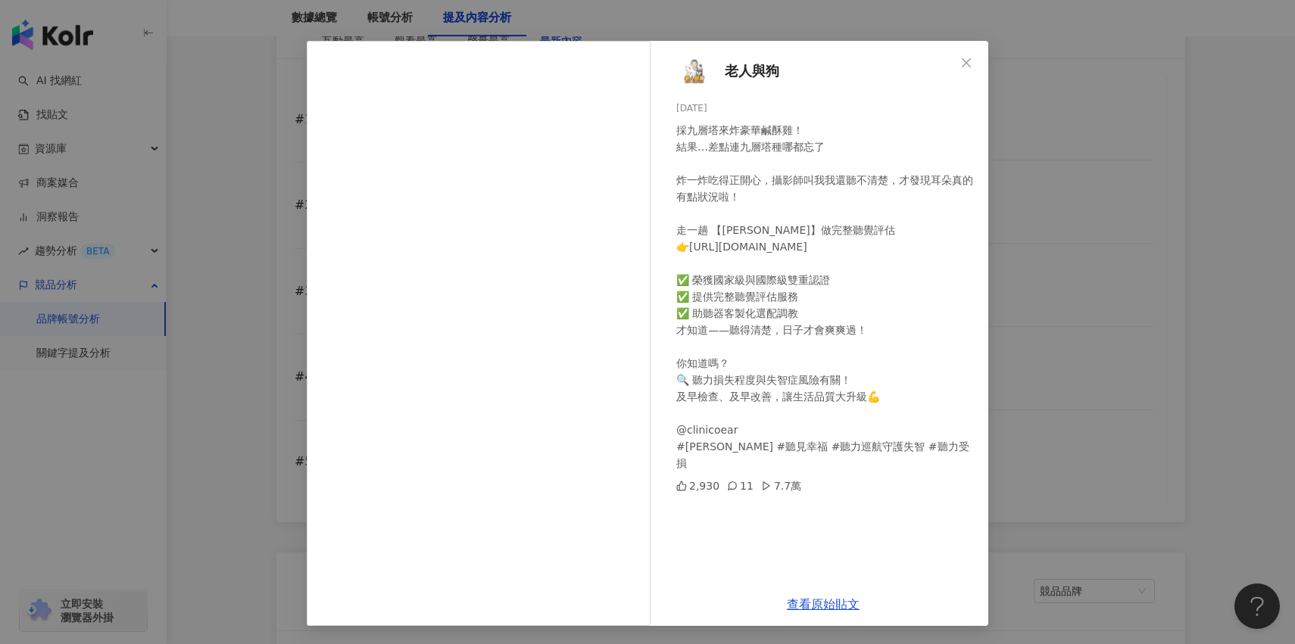
scroll to position [2431, 0]
click at [1025, 381] on div "老人與狗 2025/8/15 採九層塔來炸豪華鹹酥雞！ 結果…差點連九層塔種哪都忘了 炸一炸吃得正開心，攝影師叫我我還聽不清楚，才發現耳朵真的有點狀況啦！ 走…" at bounding box center [647, 322] width 1295 height 644
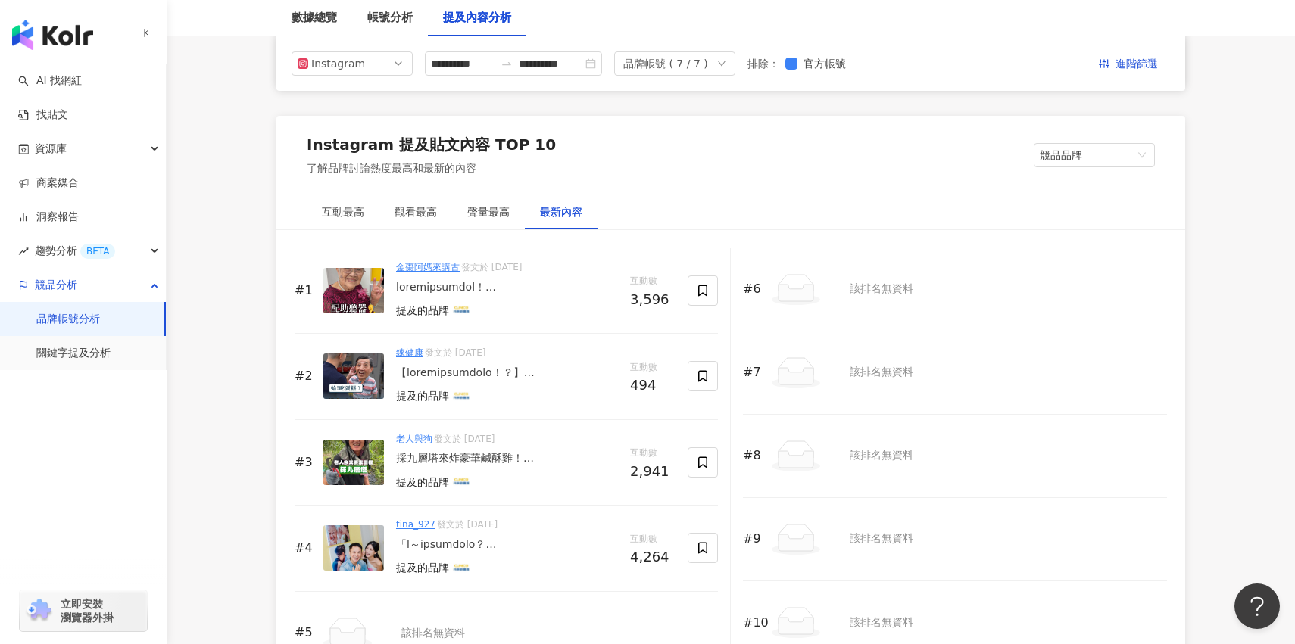
scroll to position [2192, 0]
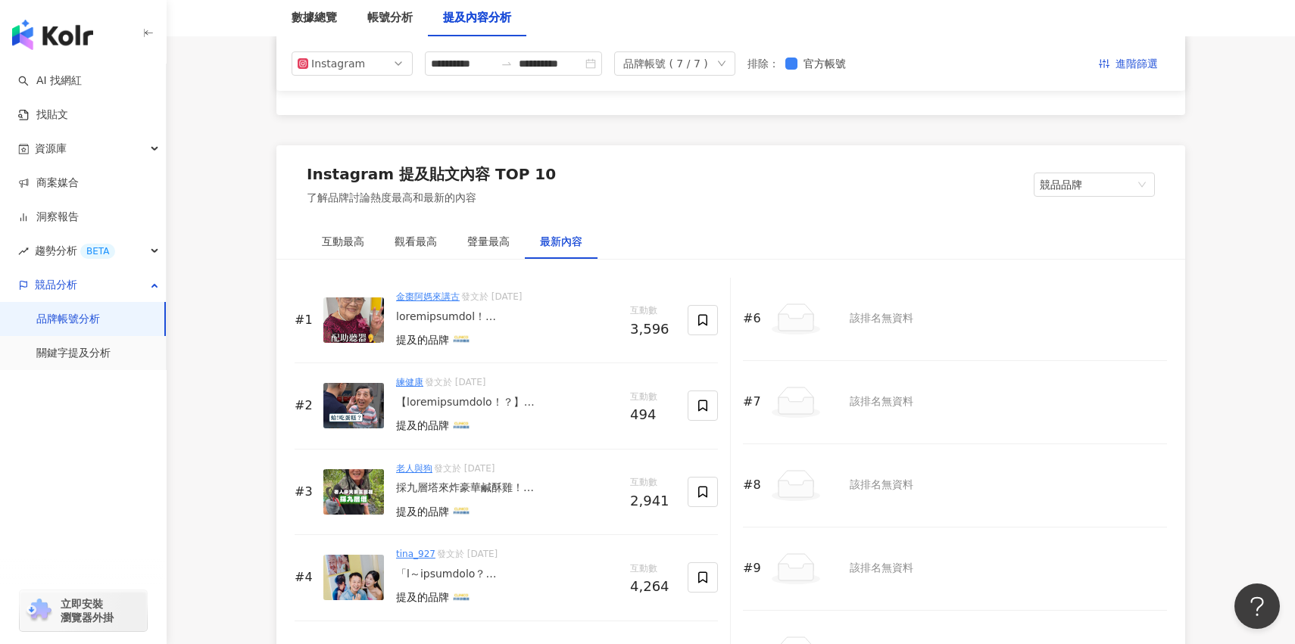
click at [1084, 164] on div "Instagram 提及貼文內容 TOP 10 了解品牌討論熱度最高和最新的內容 競品品牌" at bounding box center [730, 184] width 909 height 79
click at [1083, 190] on span "競品品牌" at bounding box center [1094, 184] width 109 height 23
click at [1073, 241] on div "我的品牌" at bounding box center [1094, 241] width 97 height 17
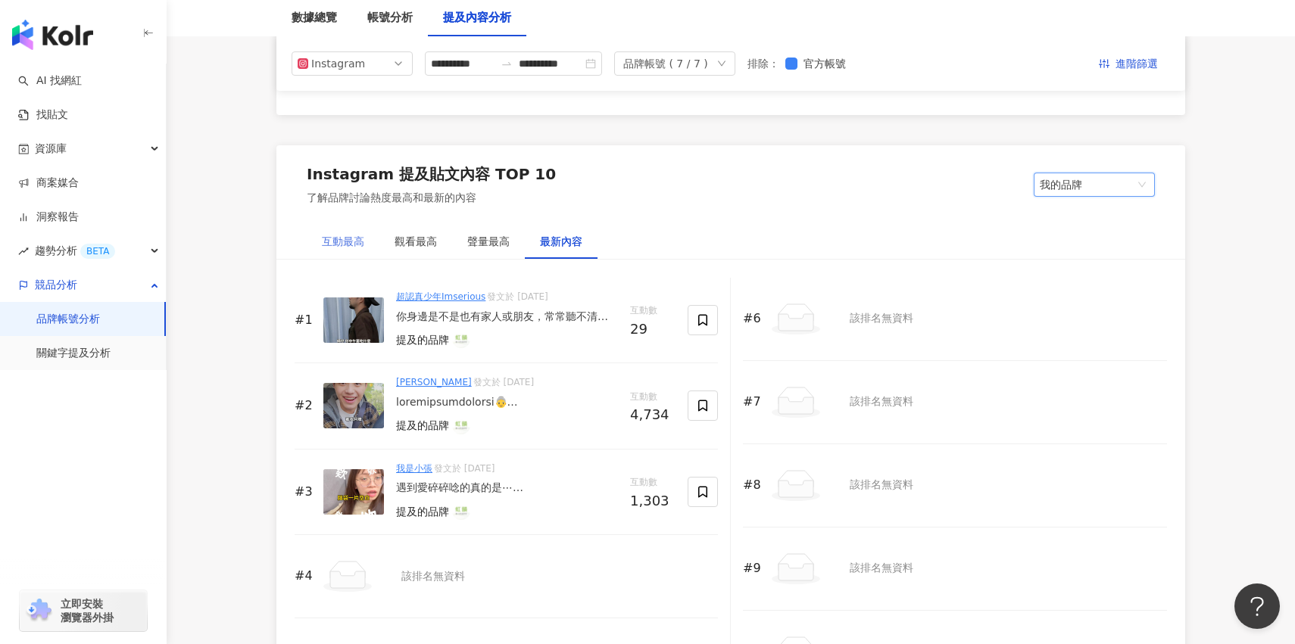
click at [354, 251] on div "互動最高" at bounding box center [343, 241] width 73 height 35
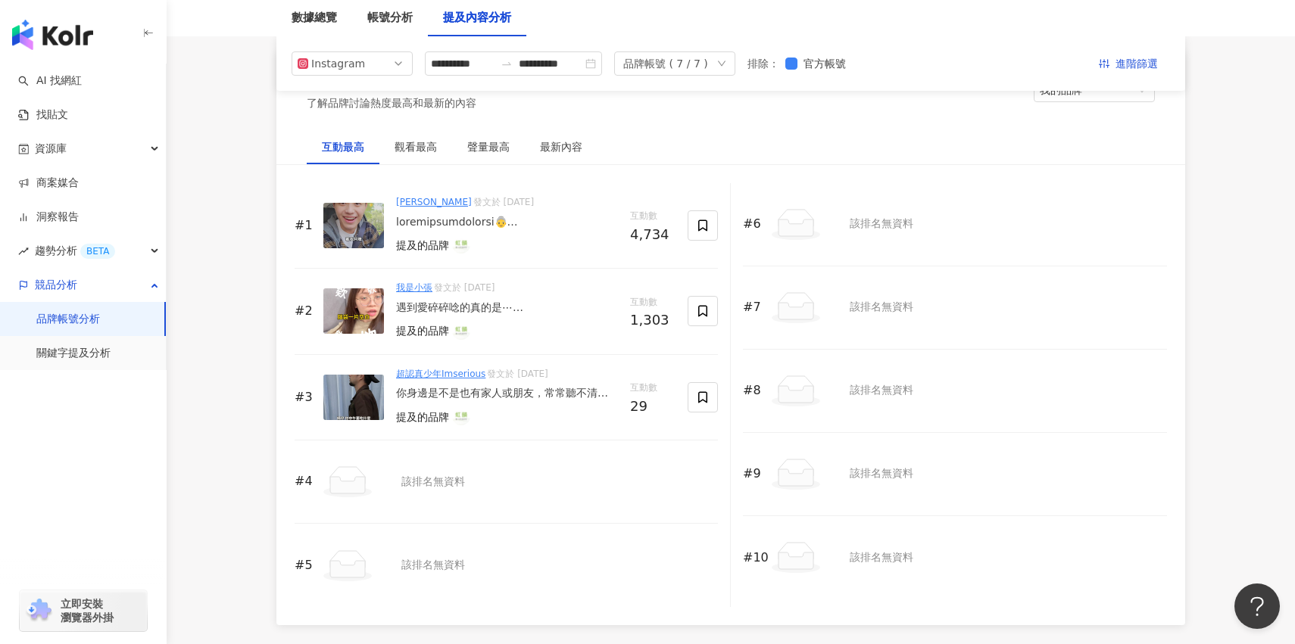
scroll to position [2187, 0]
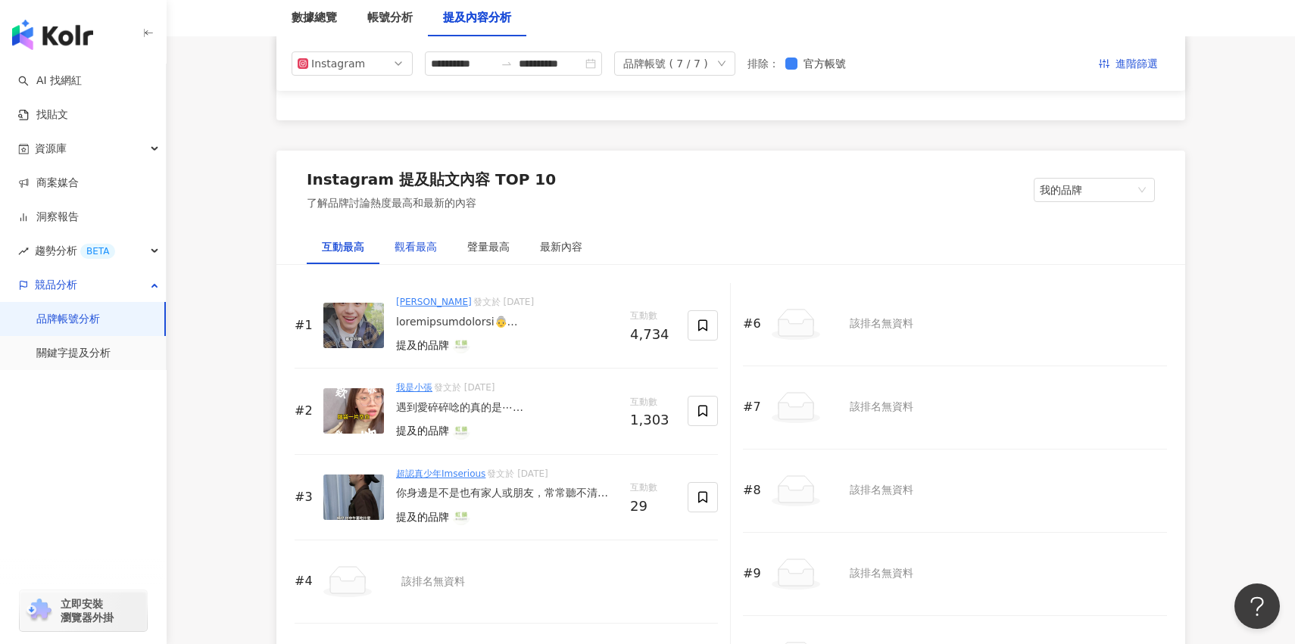
click at [428, 252] on div "觀看最高" at bounding box center [415, 247] width 42 height 17
click at [500, 249] on div "聲量最高" at bounding box center [488, 247] width 42 height 17
click at [557, 246] on div "最新內容" at bounding box center [561, 247] width 42 height 17
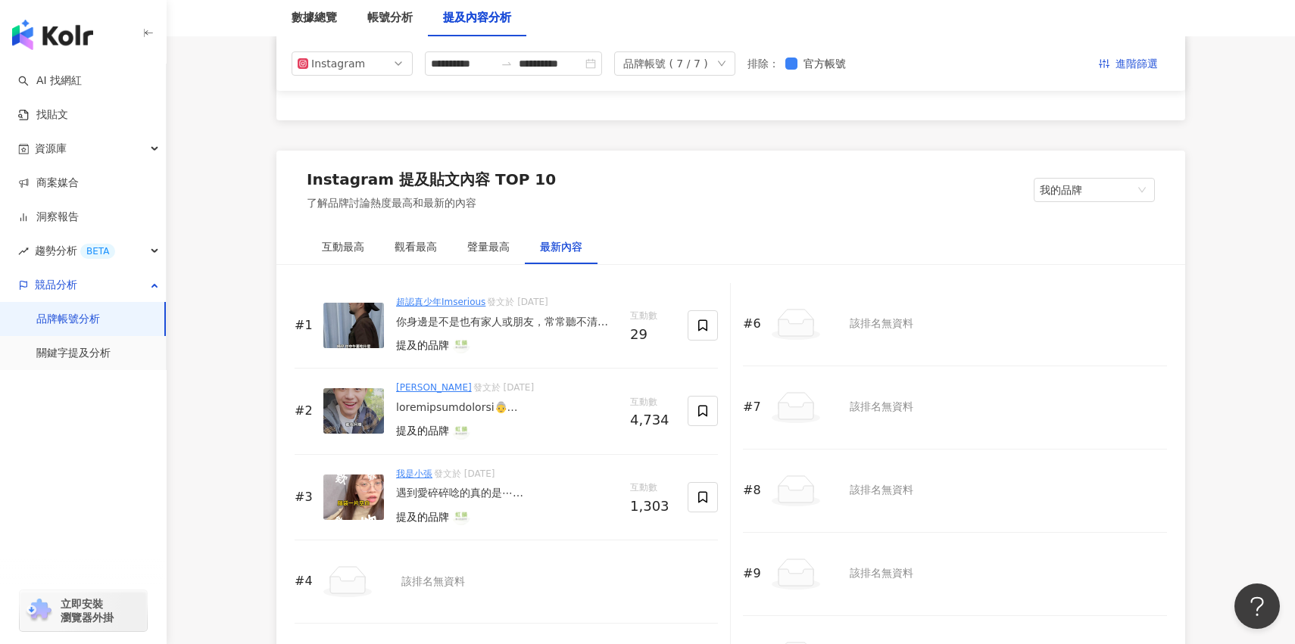
click at [614, 432] on div "提及的品牌" at bounding box center [507, 432] width 222 height 20
click at [596, 423] on div "提及的品牌" at bounding box center [507, 432] width 222 height 20
click at [594, 392] on div "何星冉 發文於 2025/4/17" at bounding box center [507, 388] width 222 height 14
click at [594, 402] on div at bounding box center [507, 408] width 222 height 15
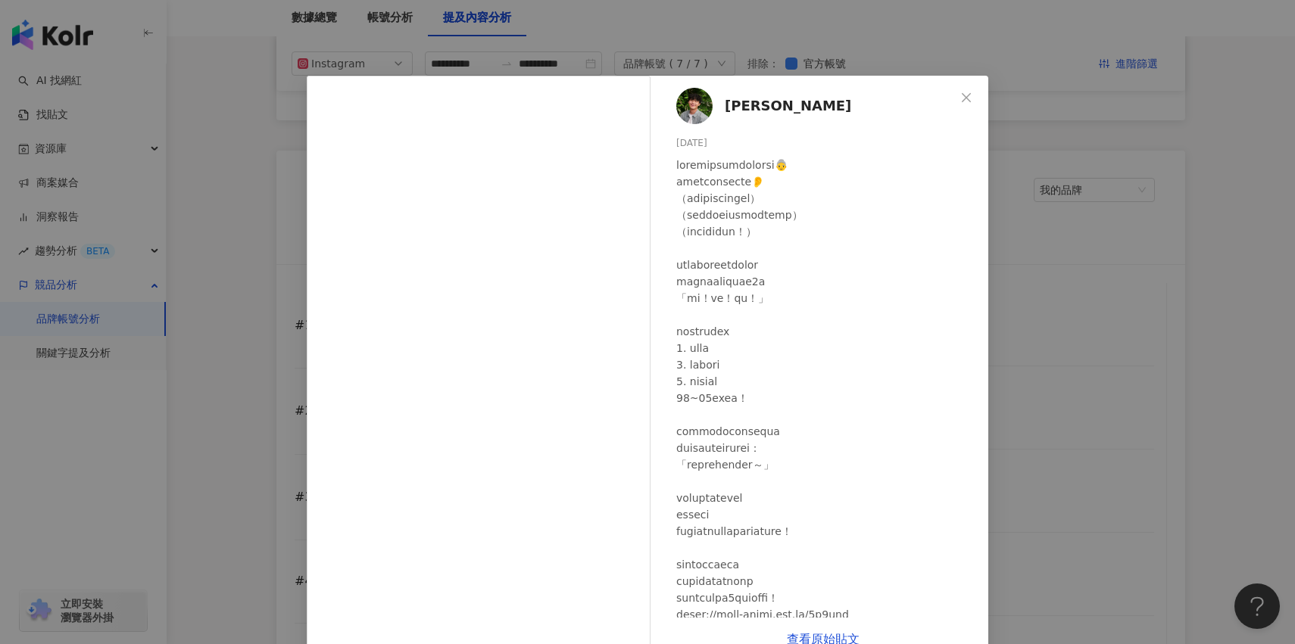
scroll to position [108, 0]
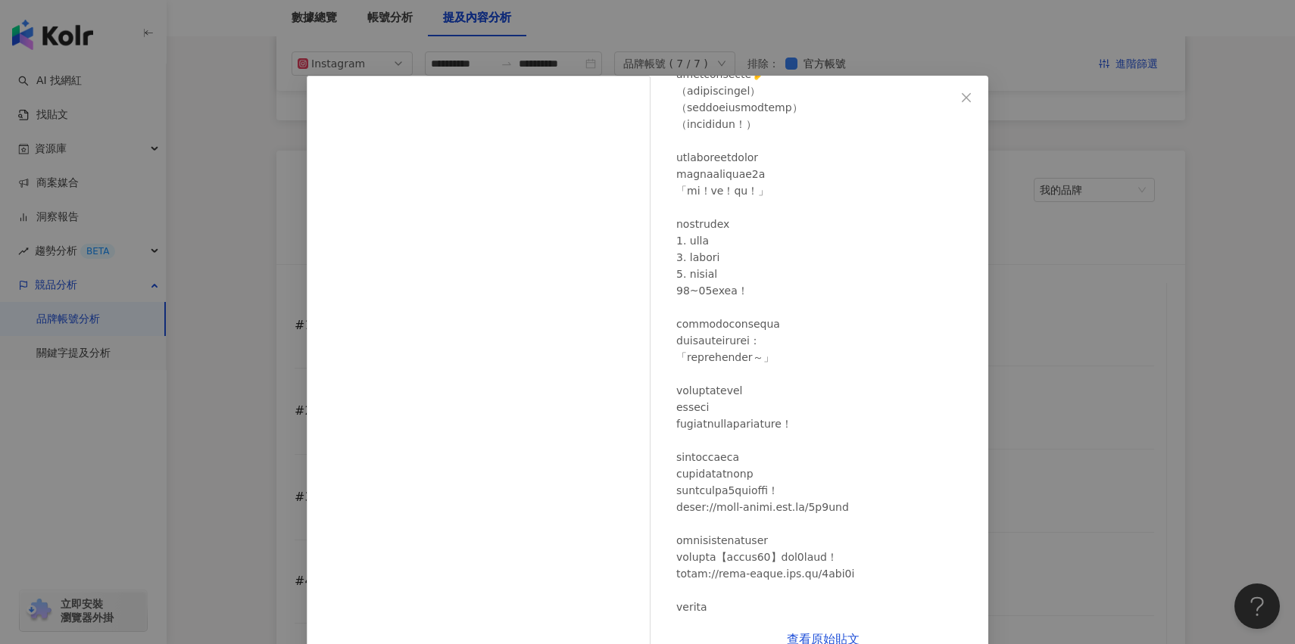
click at [1074, 304] on div "何星冉 2025/4/17 4,686 48 17.6萬 查看原始貼文" at bounding box center [647, 322] width 1295 height 644
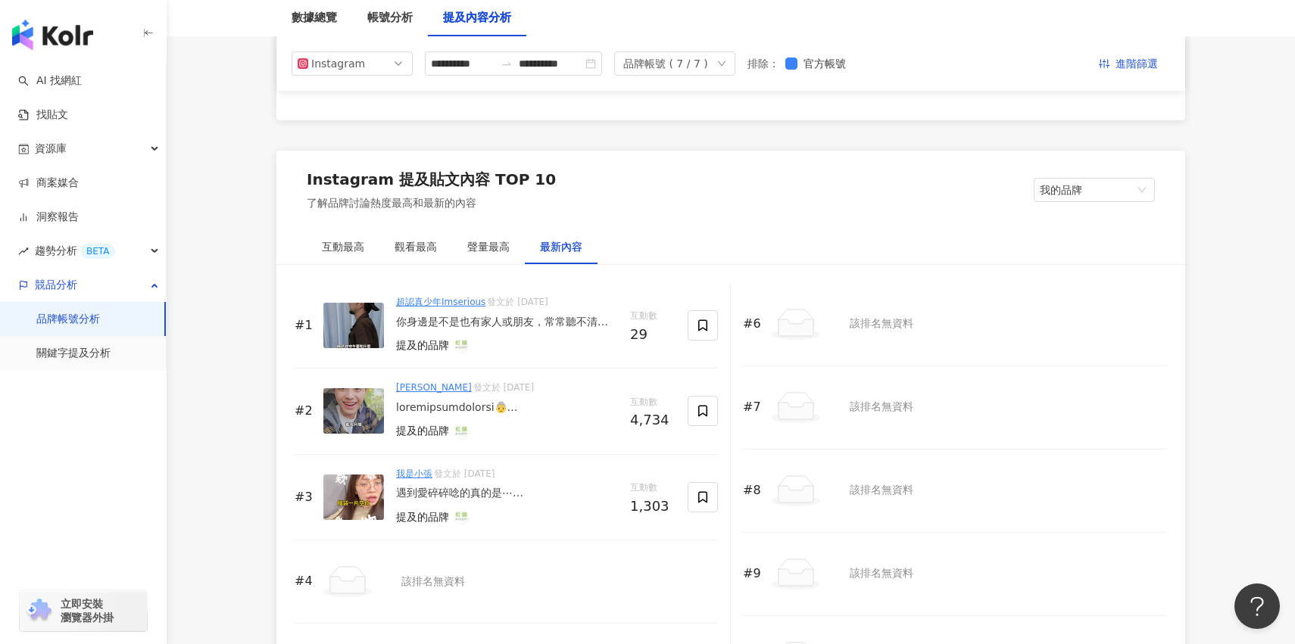
click at [467, 328] on div "你身邊是不是也有家人或朋友，常常聽不清楚、要你重複好幾次？ 其實65歲以上，每3個人就有1個可能有聽力損失！ 而且聽不好，不只影響生活，失智的風險還可能高出6…" at bounding box center [507, 322] width 222 height 15
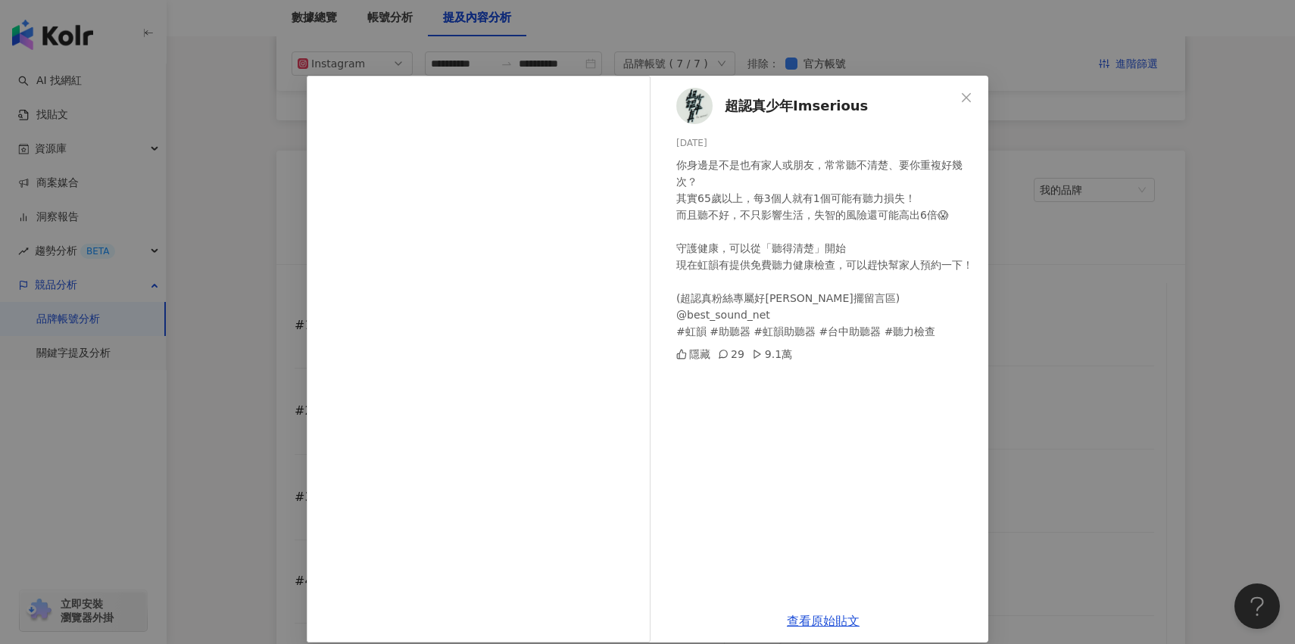
scroll to position [17, 0]
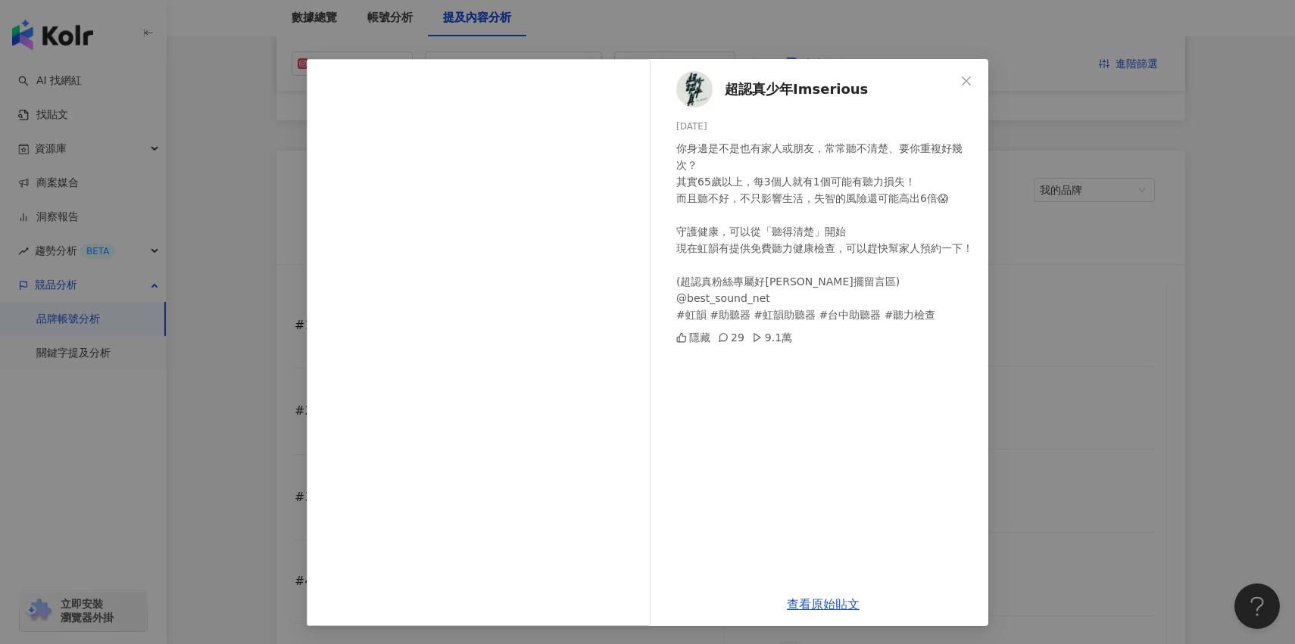
click at [1012, 310] on div "超認真少年Imserious 2025/8/30 你身邊是不是也有家人或朋友，常常聽不清楚、要你重複好幾次？ 其實65歲以上，每3個人就有1個可能有聽力損失！…" at bounding box center [647, 322] width 1295 height 644
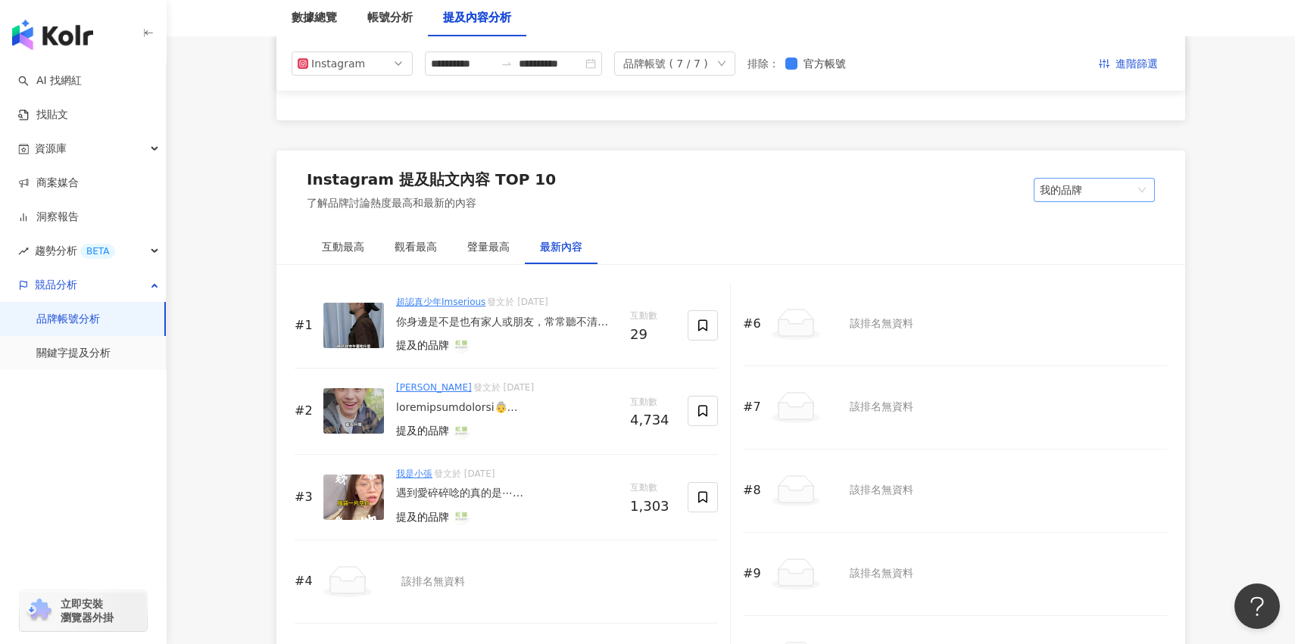
click at [1102, 185] on span "我的品牌" at bounding box center [1094, 190] width 109 height 23
click at [1083, 224] on div "競品品牌" at bounding box center [1094, 221] width 97 height 17
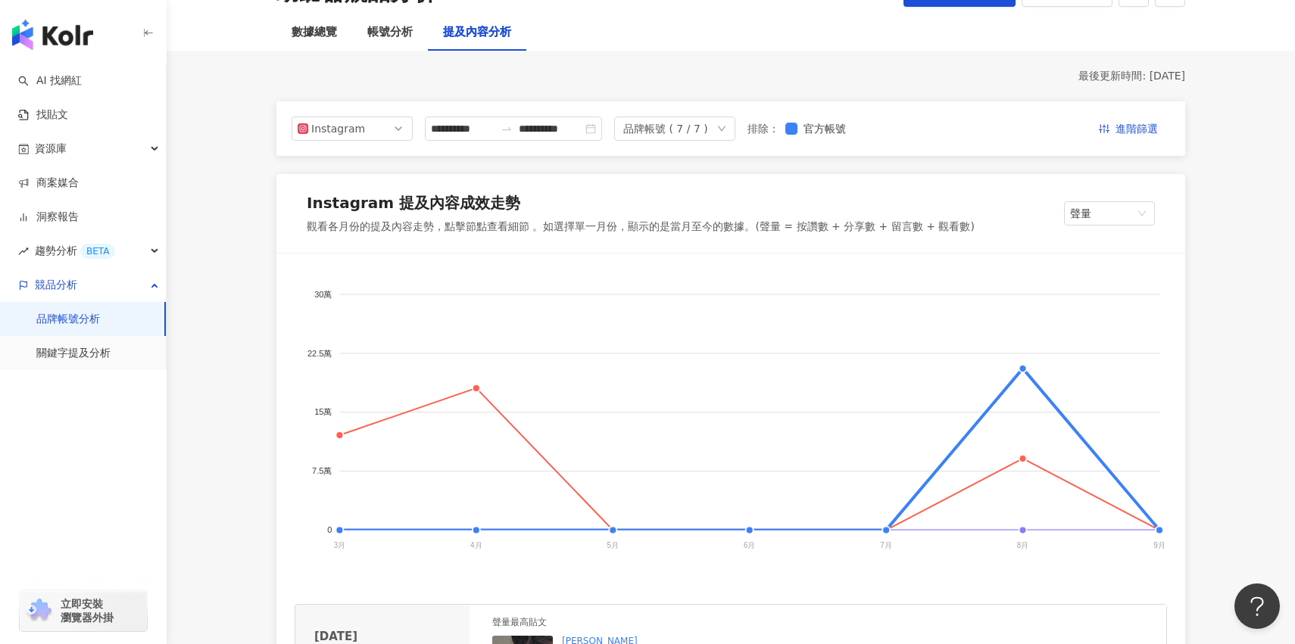
scroll to position [45, 0]
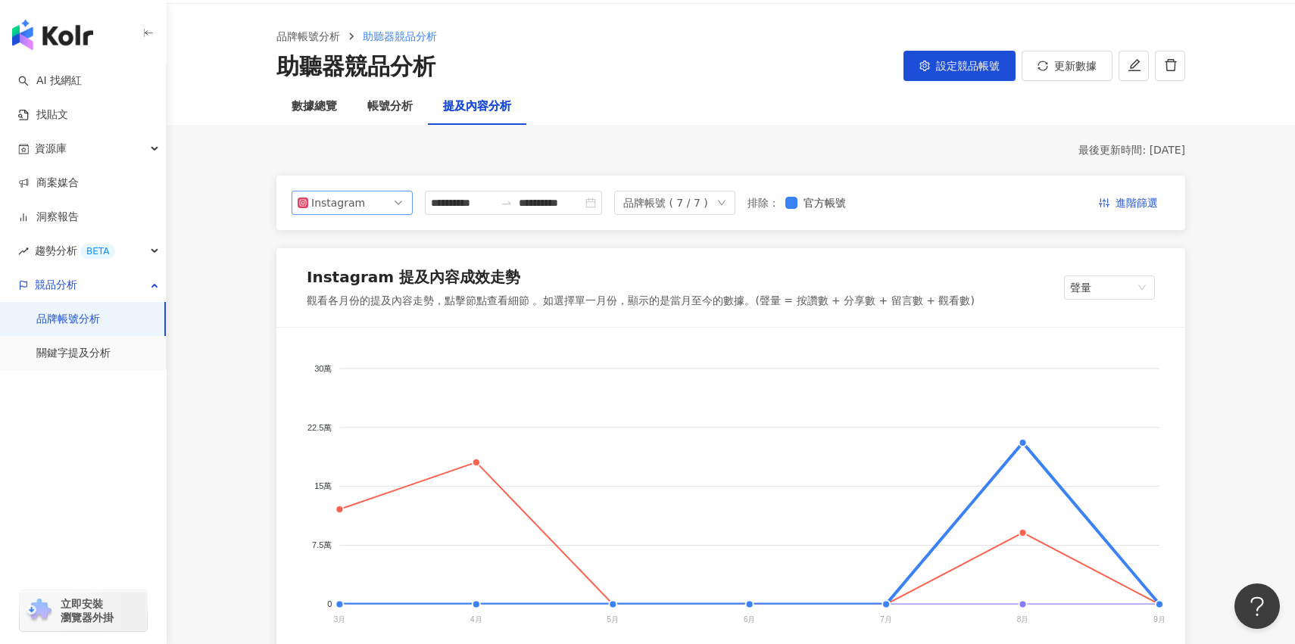
click at [389, 205] on span "Instagram" at bounding box center [352, 203] width 109 height 23
click at [358, 267] on div "Facebook" at bounding box center [341, 263] width 49 height 17
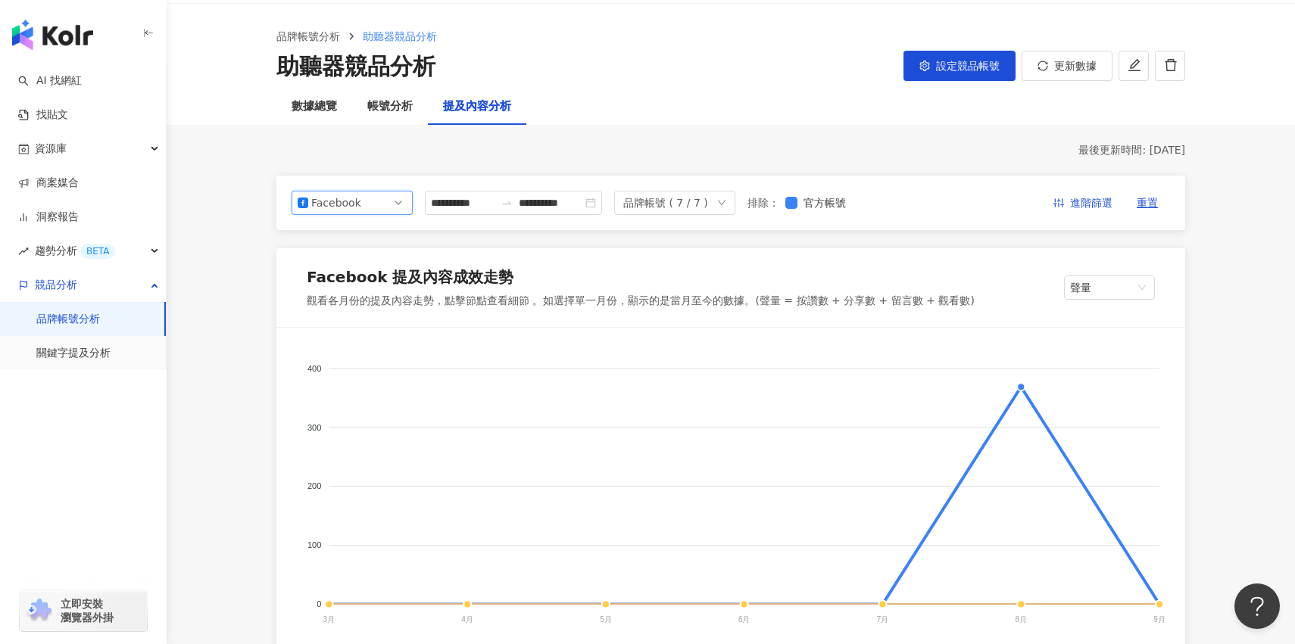
click at [581, 267] on div "Facebook 提及內容成效走勢" at bounding box center [641, 280] width 668 height 27
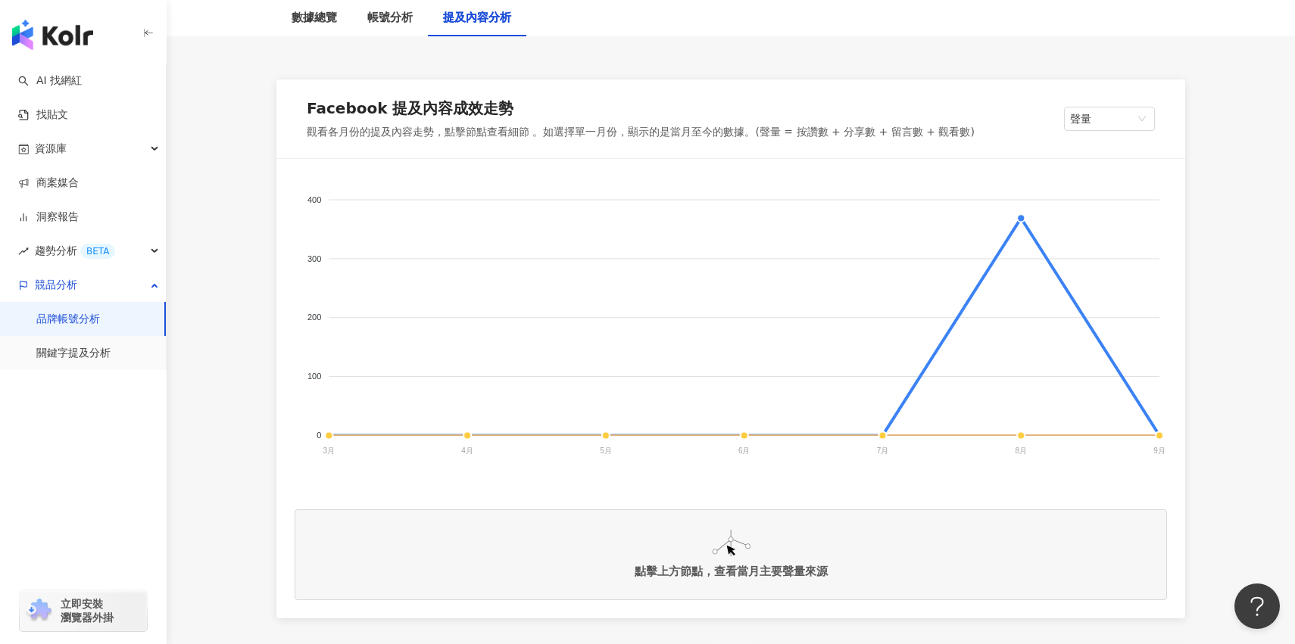
scroll to position [229, 0]
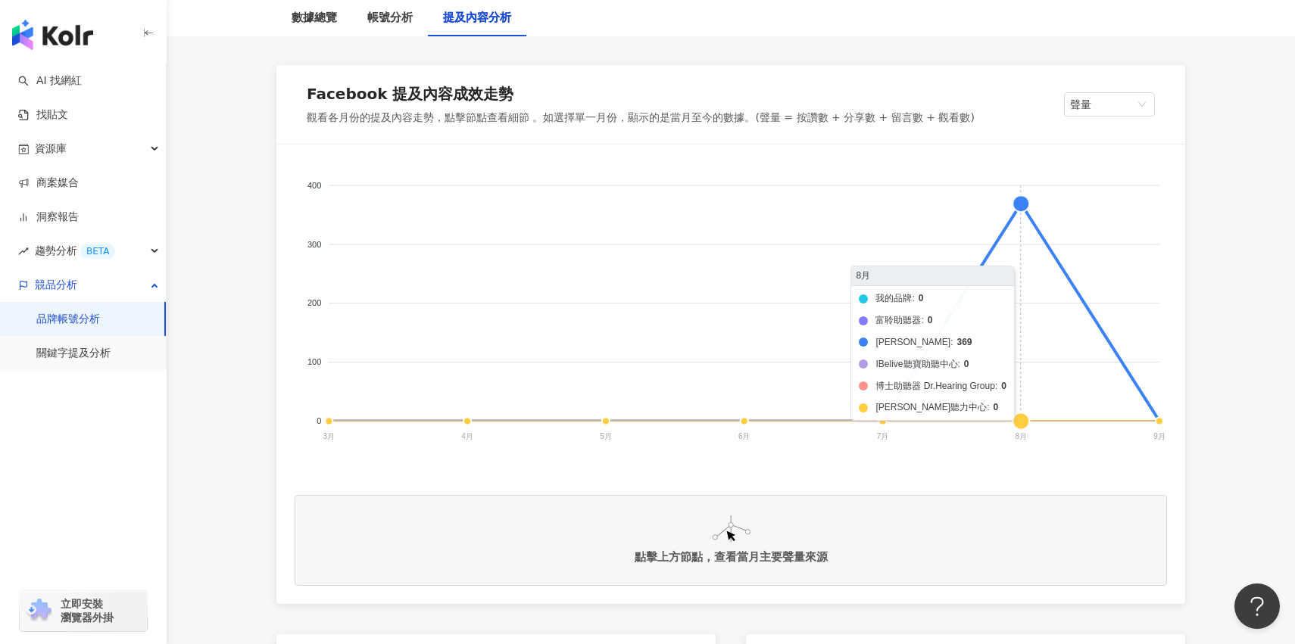
click at [1029, 196] on foreignobject "我的品牌 富聆助聽器 科林助聽器 IBelive聽寶助聽中心 博士助聽器 Dr.Hearing Group 元健聽力中心" at bounding box center [731, 314] width 872 height 303
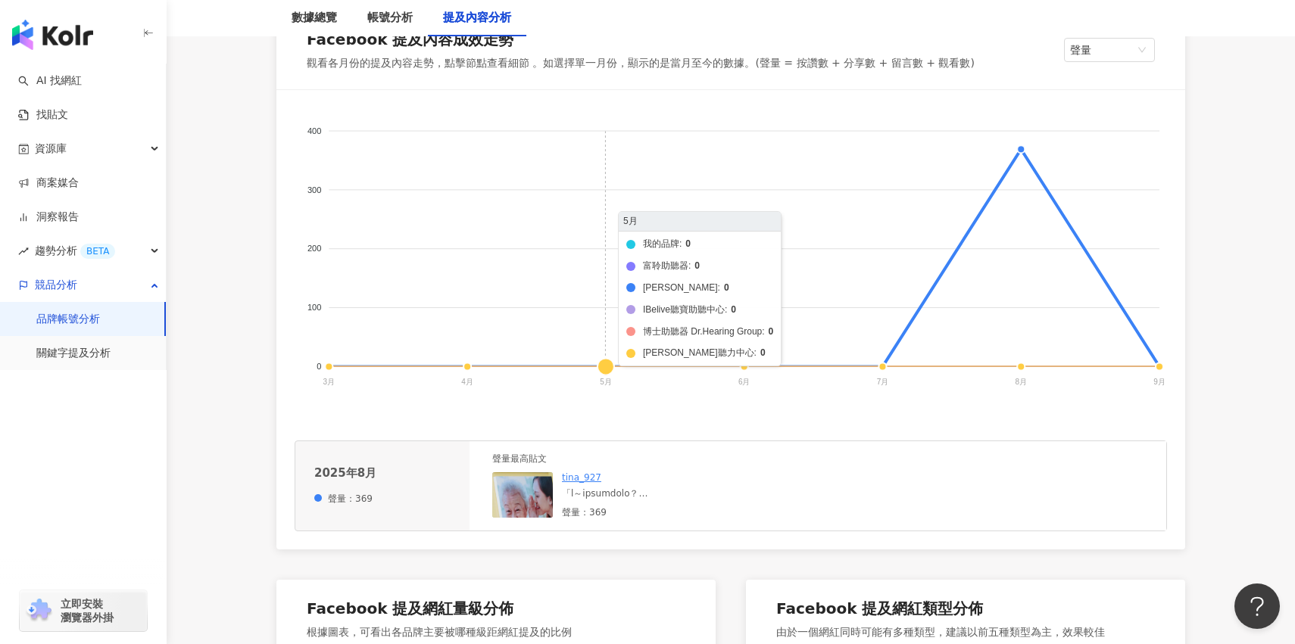
scroll to position [284, 0]
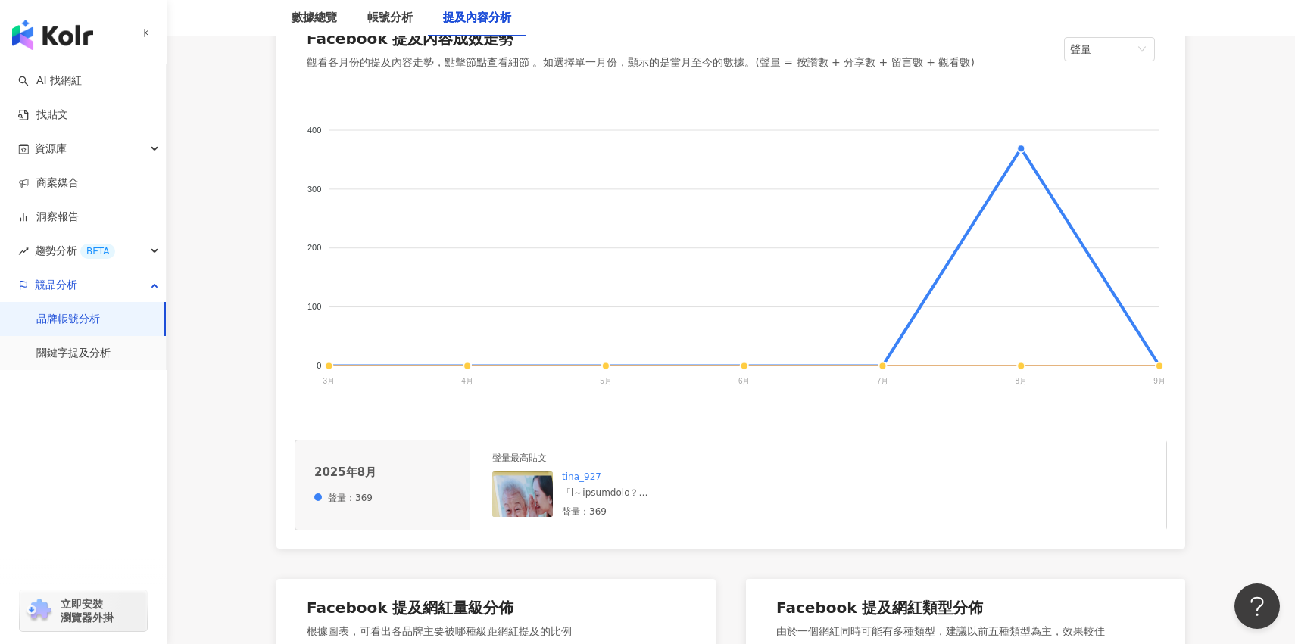
click at [606, 500] on div "tina_927 聲量：369" at bounding box center [675, 494] width 227 height 47
click at [609, 488] on div at bounding box center [675, 493] width 227 height 13
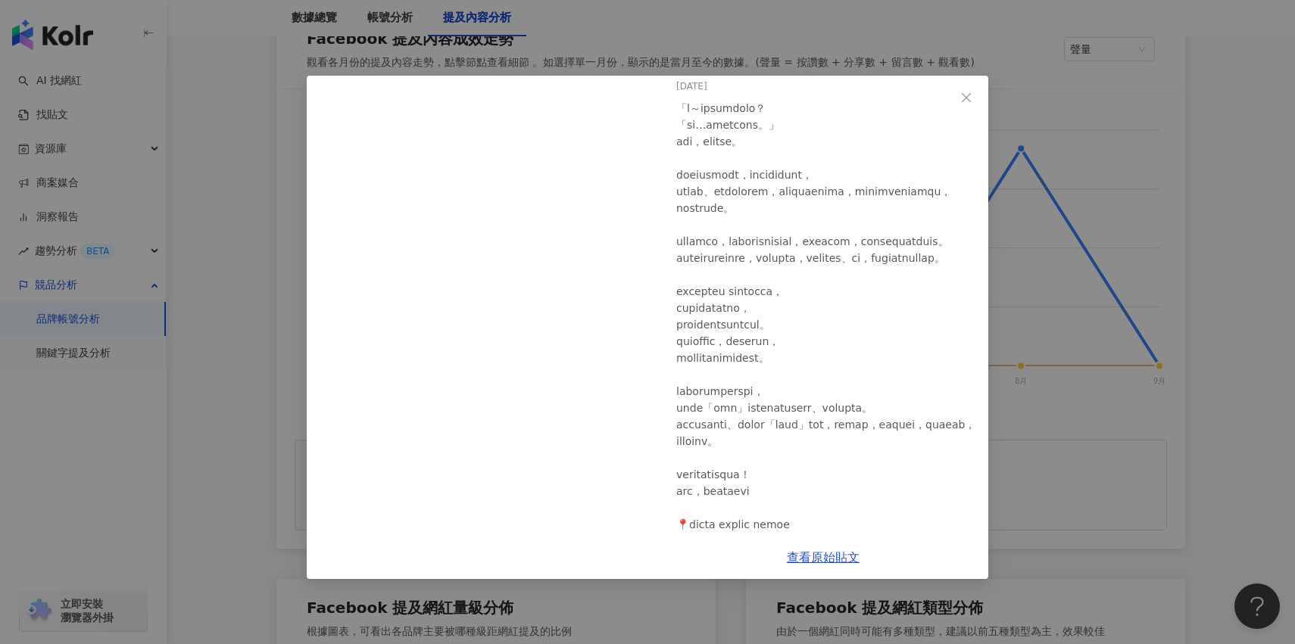
scroll to position [193, 0]
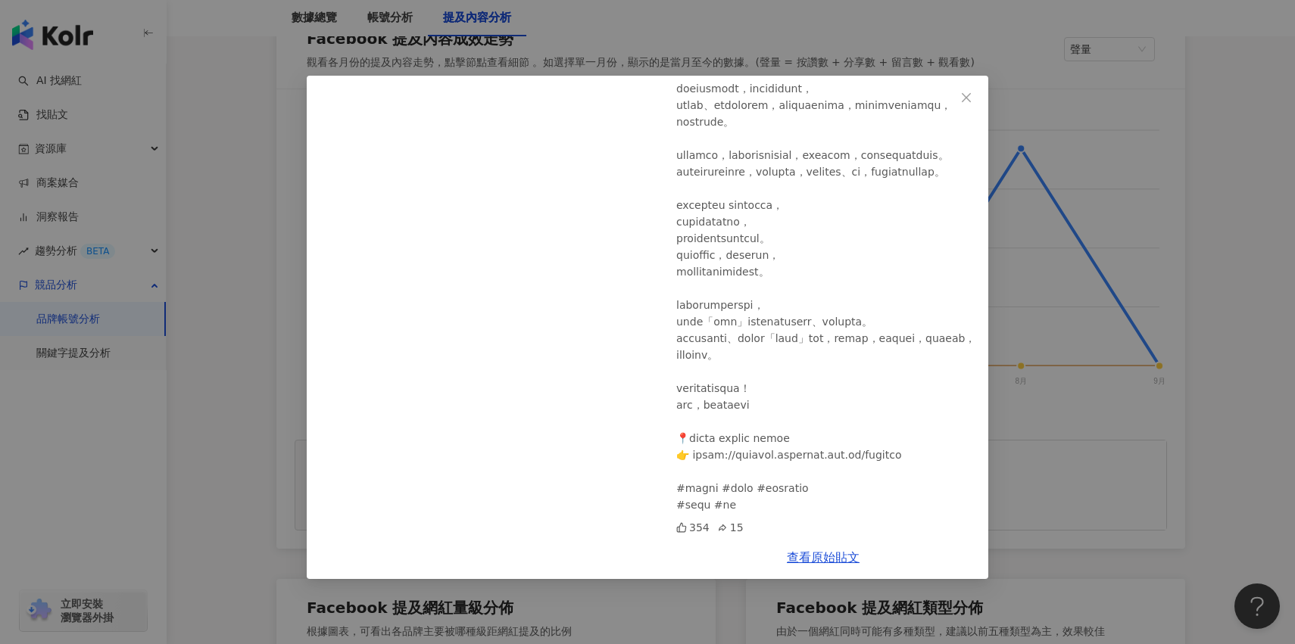
click at [1099, 384] on div "tina_927 2025/8/4 354 15 查看原始貼文" at bounding box center [647, 322] width 1295 height 644
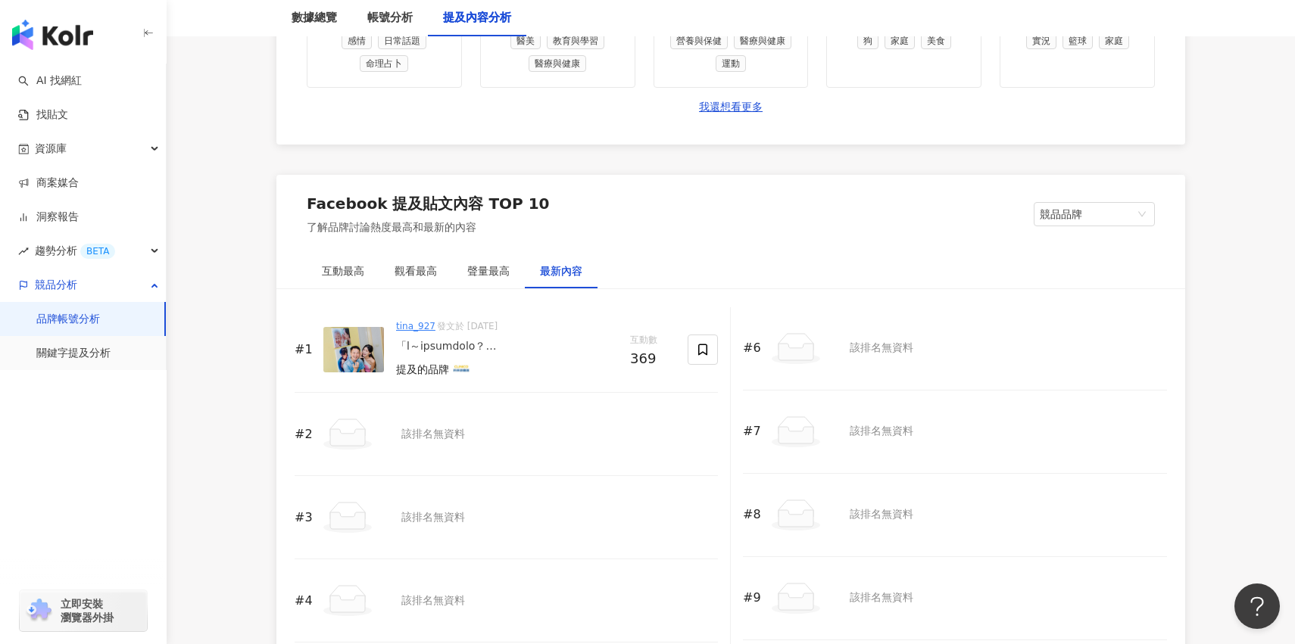
scroll to position [2165, 0]
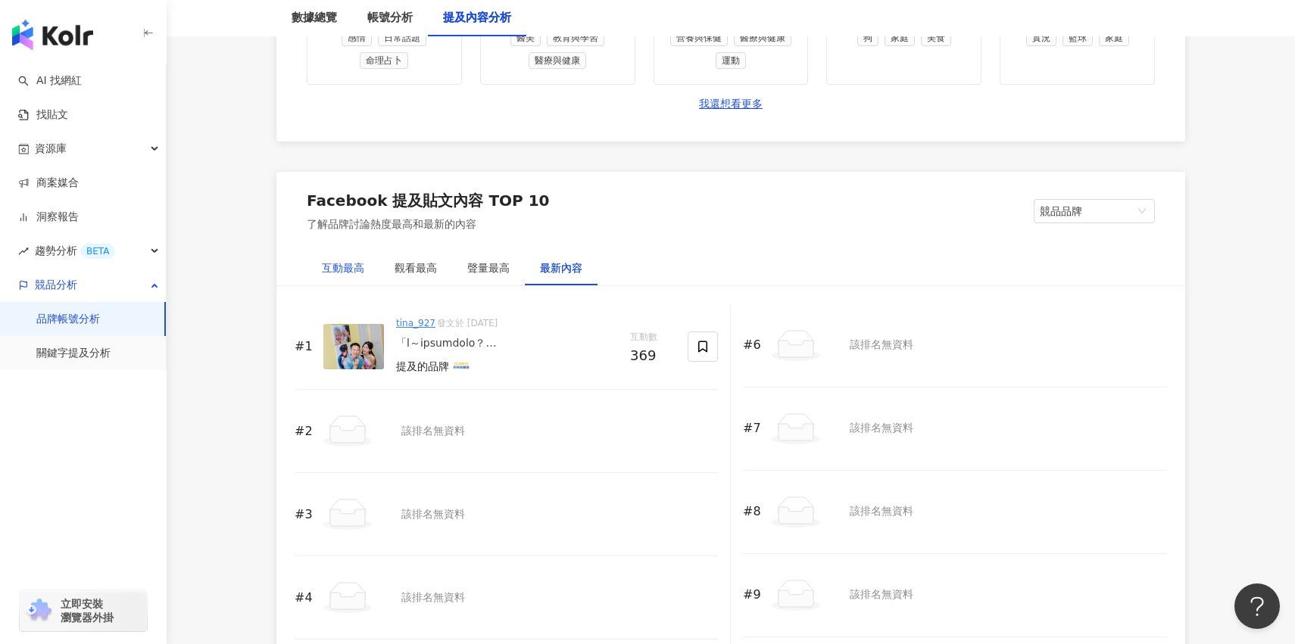
click at [326, 260] on div "互動最高" at bounding box center [343, 268] width 42 height 17
click at [1102, 215] on span "競品品牌" at bounding box center [1094, 211] width 109 height 23
click at [1086, 272] on div "我的品牌" at bounding box center [1094, 268] width 97 height 17
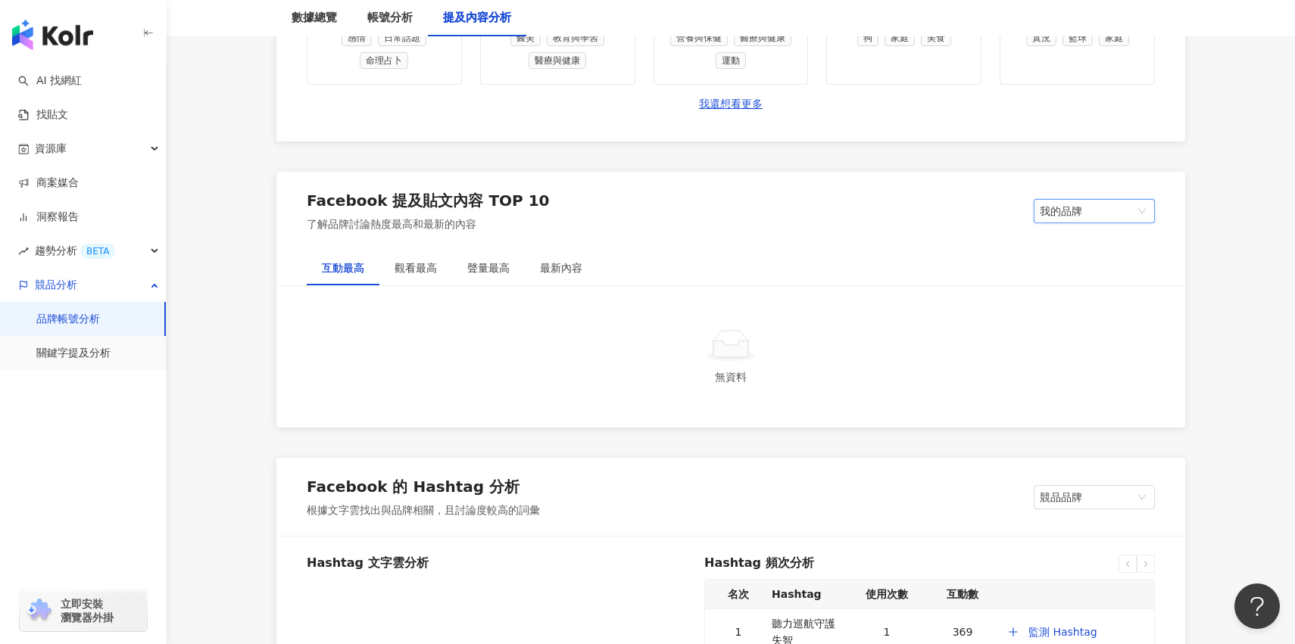
click at [1099, 217] on span "我的品牌" at bounding box center [1094, 211] width 109 height 23
click at [1099, 234] on div "競品品牌" at bounding box center [1094, 242] width 97 height 17
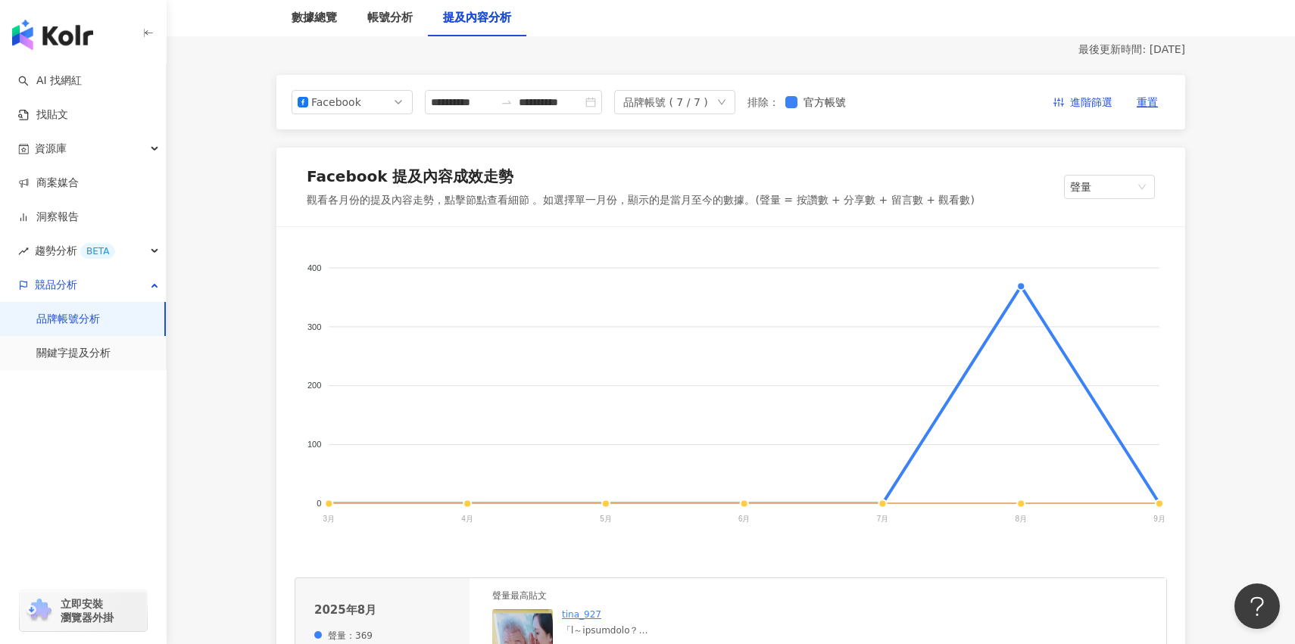
scroll to position [0, 0]
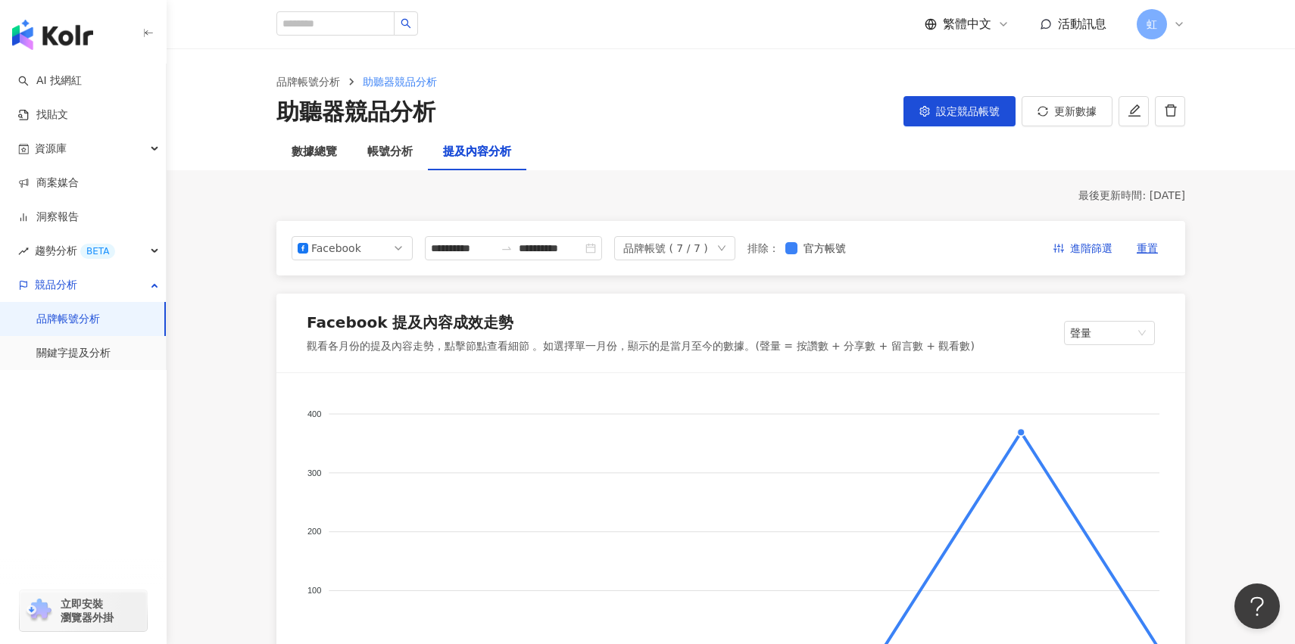
click at [354, 266] on div "**********" at bounding box center [730, 248] width 909 height 55
click at [362, 258] on span "Facebook" at bounding box center [352, 248] width 109 height 23
click at [365, 334] on div "YouTube" at bounding box center [341, 334] width 49 height 17
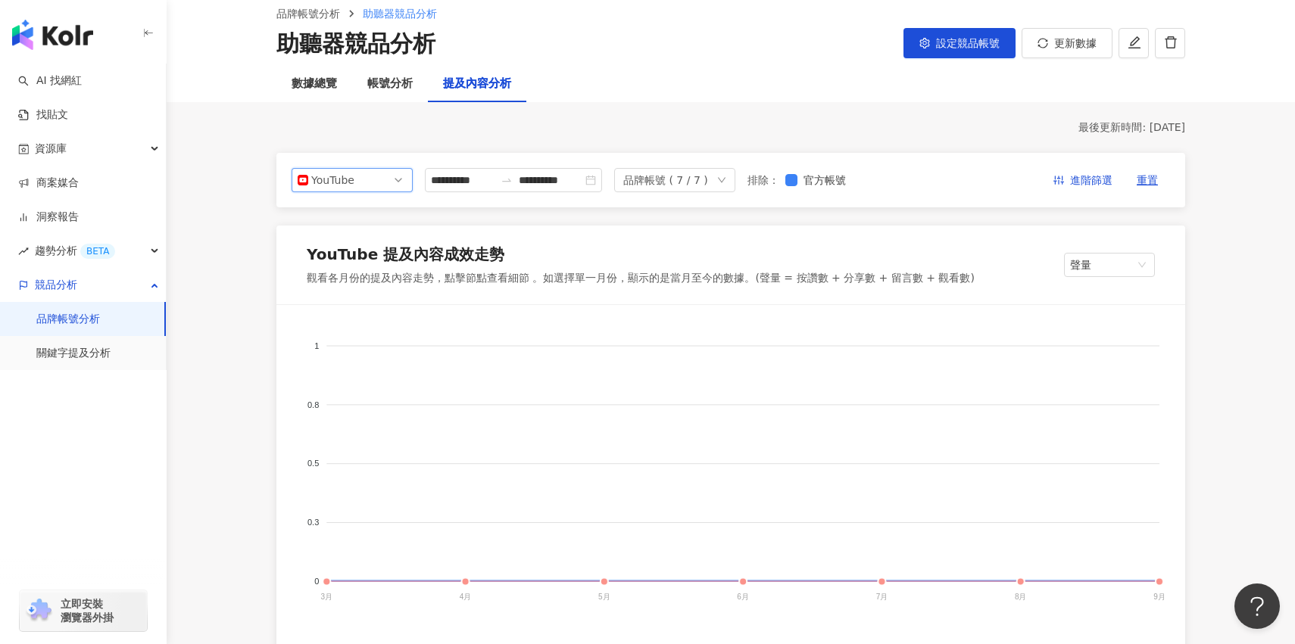
scroll to position [95, 0]
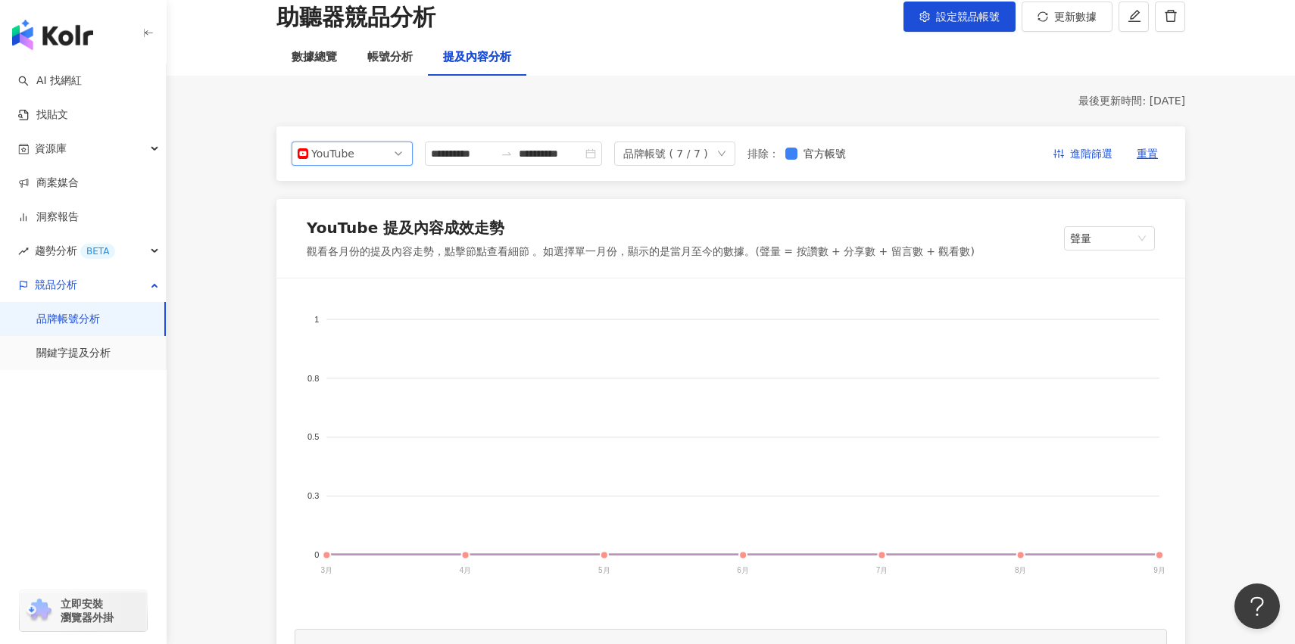
click at [83, 604] on span "立即安裝 瀏覽器外掛" at bounding box center [87, 610] width 53 height 27
click at [114, 371] on div "button" at bounding box center [83, 420] width 167 height 100
click at [111, 361] on link "關鍵字提及分析" at bounding box center [73, 353] width 74 height 15
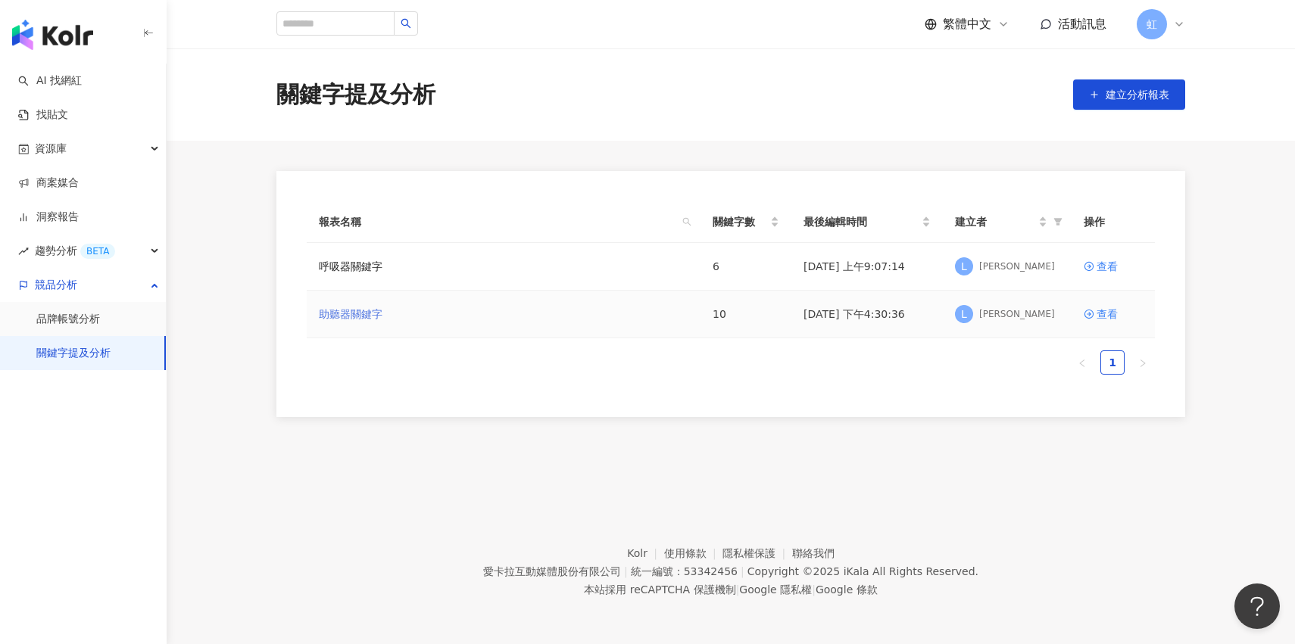
click at [362, 311] on link "助聽器關鍵字" at bounding box center [351, 314] width 64 height 17
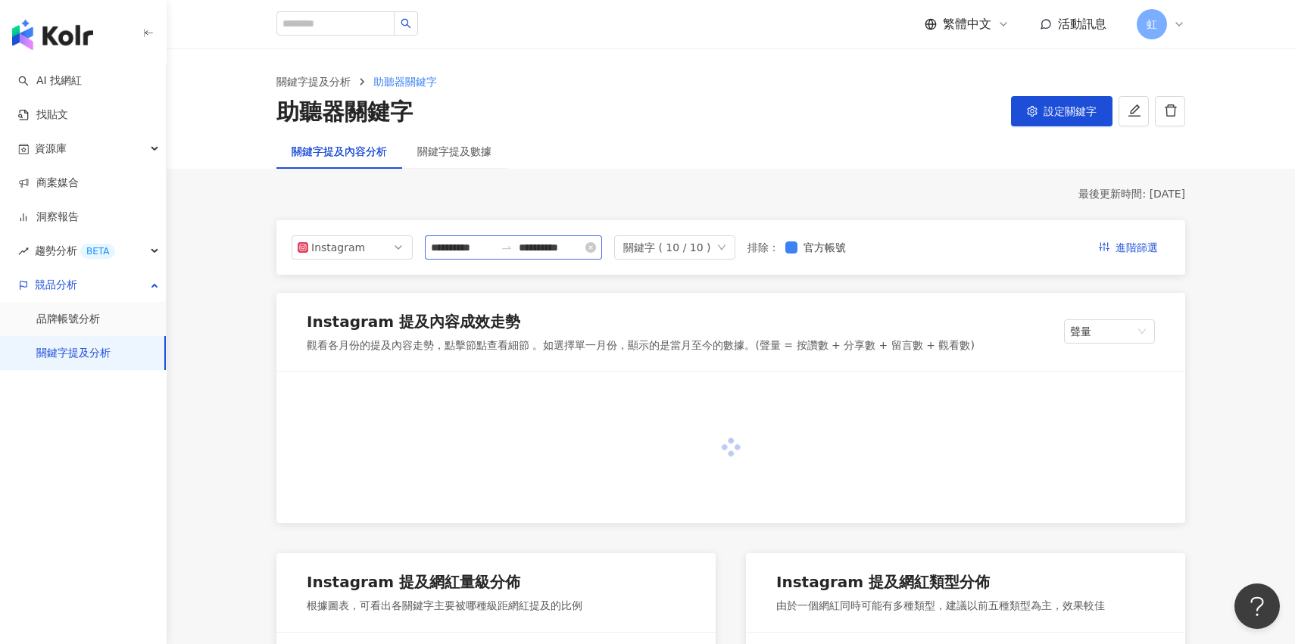
click at [597, 247] on div "**********" at bounding box center [513, 247] width 177 height 24
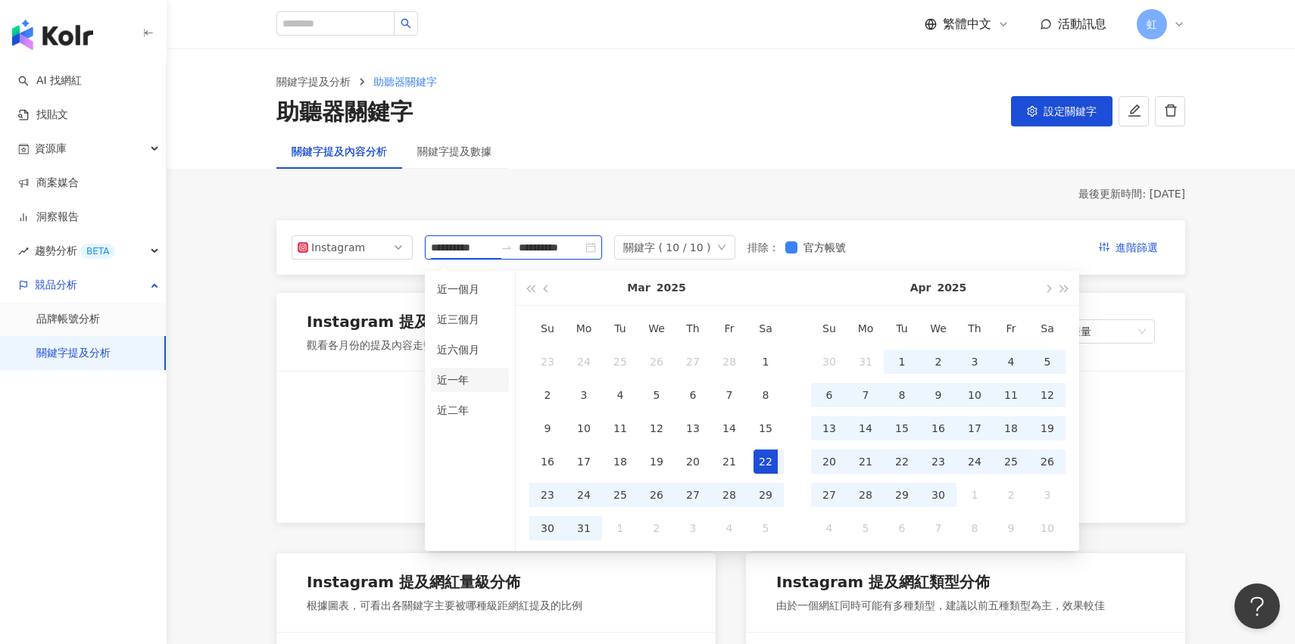
type input "**********"
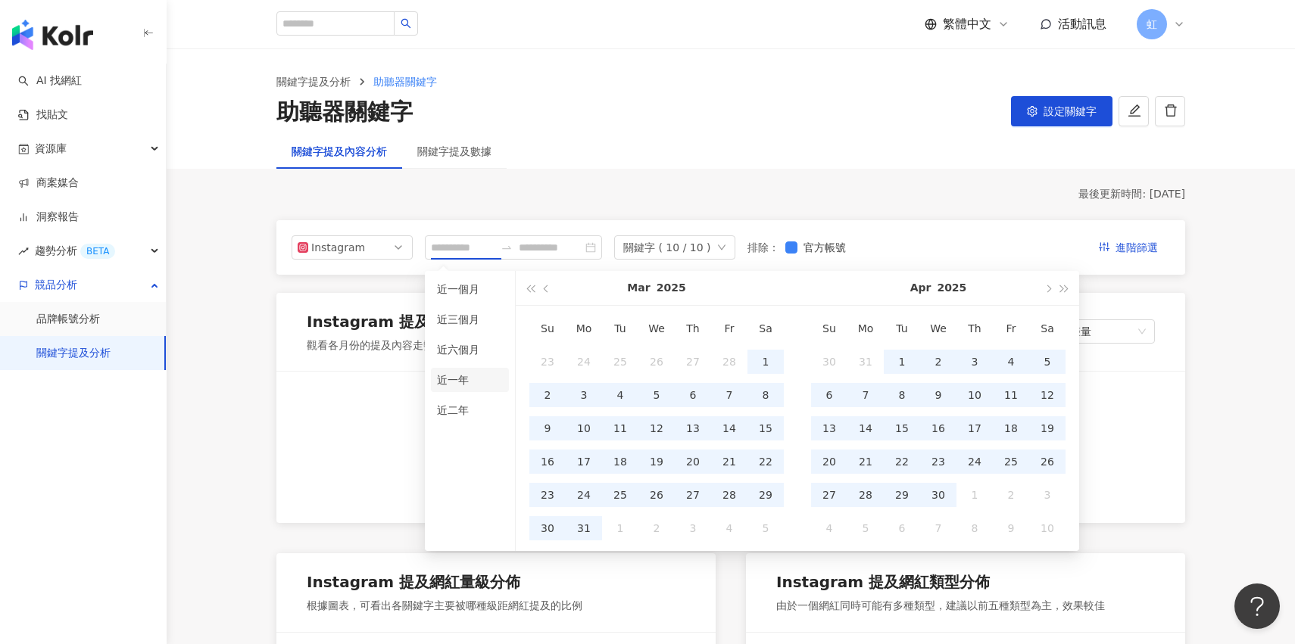
click at [460, 377] on li "近一年" at bounding box center [470, 380] width 78 height 24
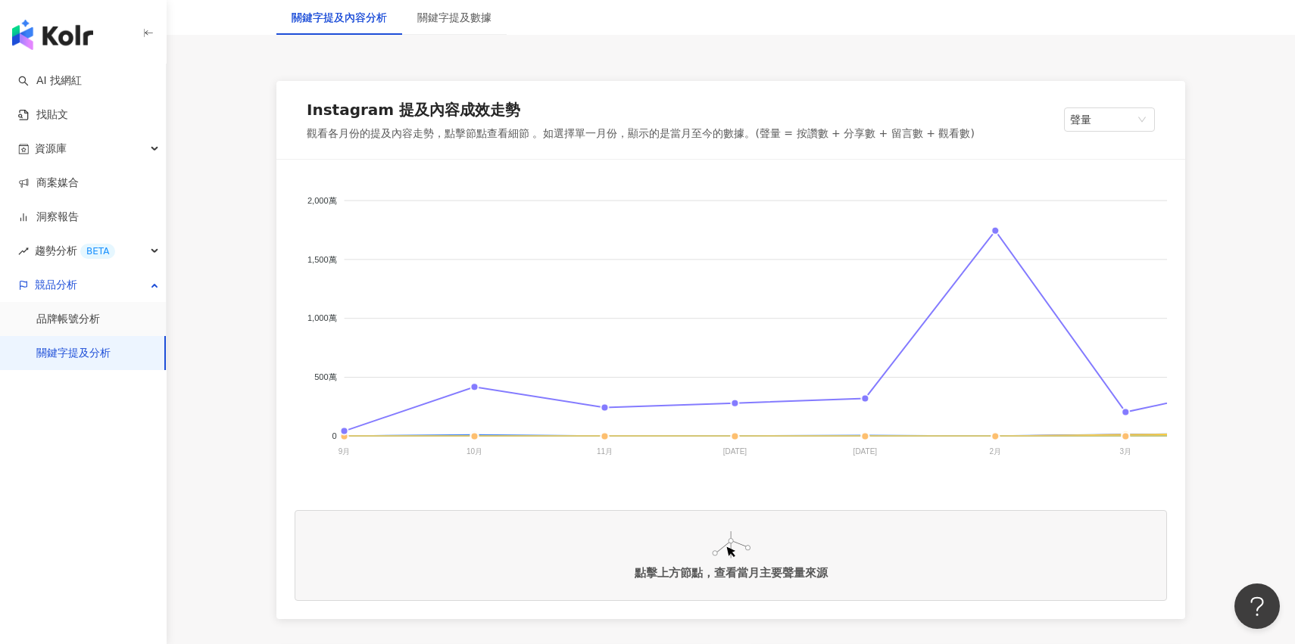
scroll to position [219, 0]
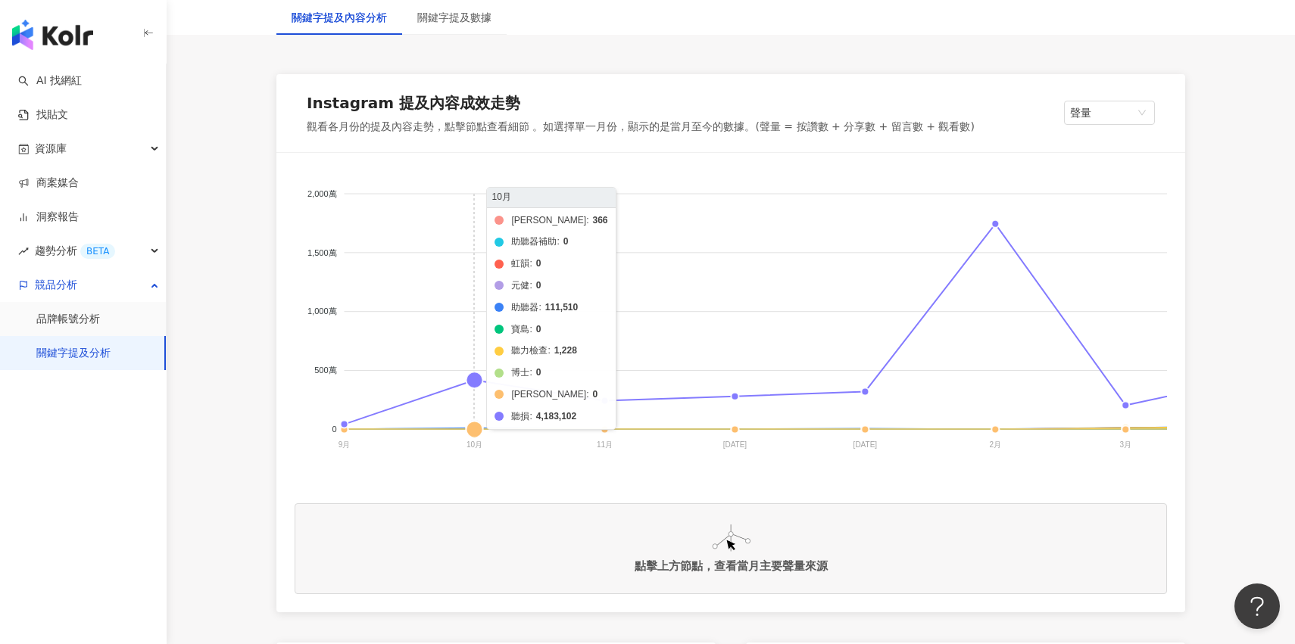
click at [479, 384] on foreignobject "科林 助聽器補助 虹韻 元健 助聽器 寶島 聽力檢查 博士 頌恩 聽損" at bounding box center [1105, 322] width 1620 height 303
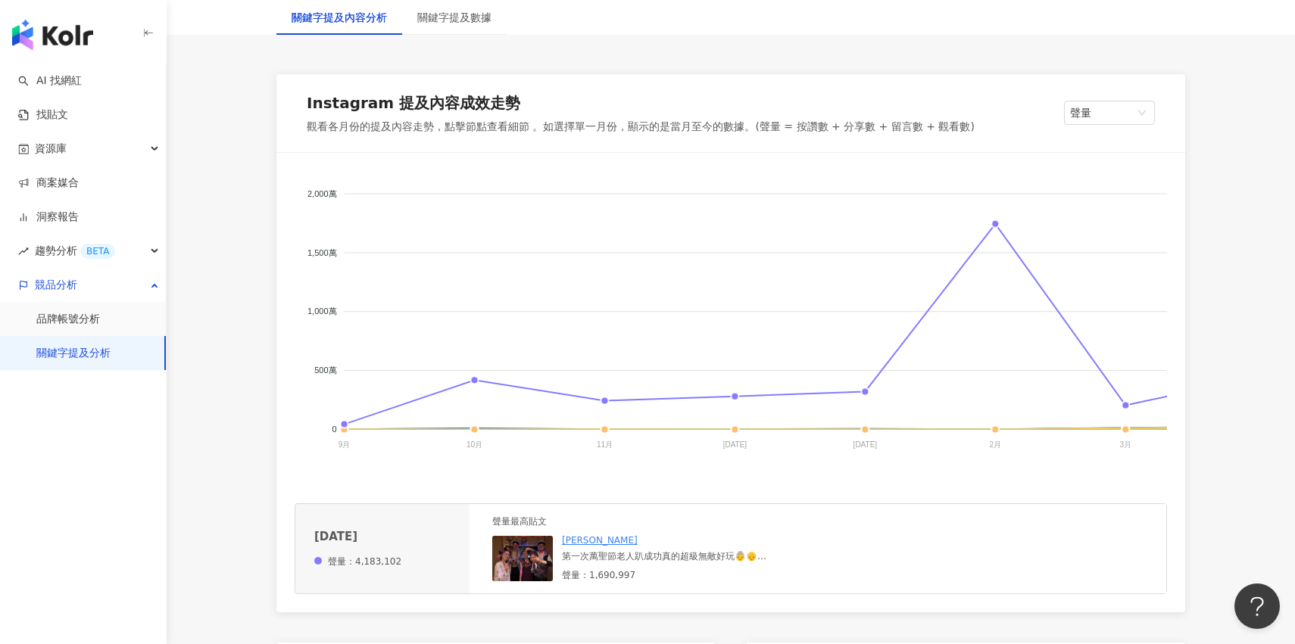
click at [619, 550] on div "王振恩 第一次萬聖節老人趴成功真的超級無敵好玩👵👴 感謝我的朋朋願意陪我一起玩哈哈哈 以下是人物介紹（如有雷同純屬虛構） 你各位都可以當戲說台灣的臨演了吧：）…" at bounding box center [675, 549] width 227 height 29
click at [568, 541] on link "王振恩" at bounding box center [600, 540] width 76 height 11
click at [522, 560] on img at bounding box center [522, 558] width 61 height 45
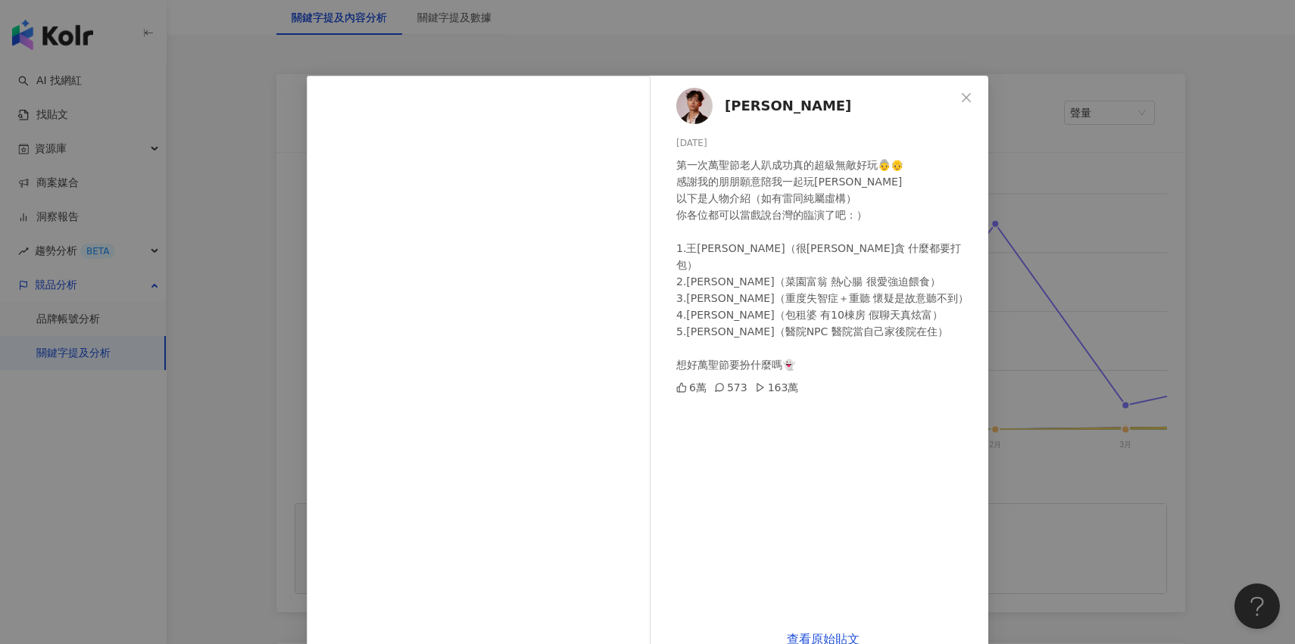
scroll to position [35, 0]
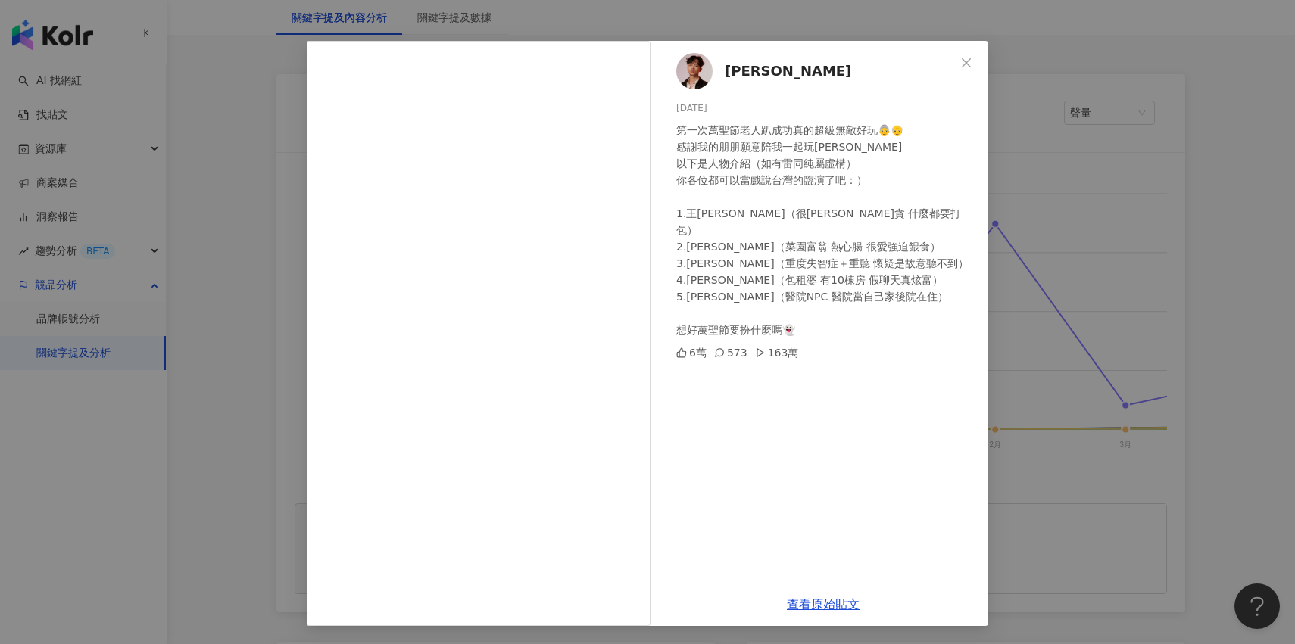
click at [1031, 306] on div "王振恩 2024/10/26 第一次萬聖節老人趴成功真的超級無敵好玩👵👴 感謝我的朋朋願意陪我一起玩哈哈哈 以下是人物介紹（如有雷同純屬虛構） 你各位都可以當…" at bounding box center [647, 322] width 1295 height 644
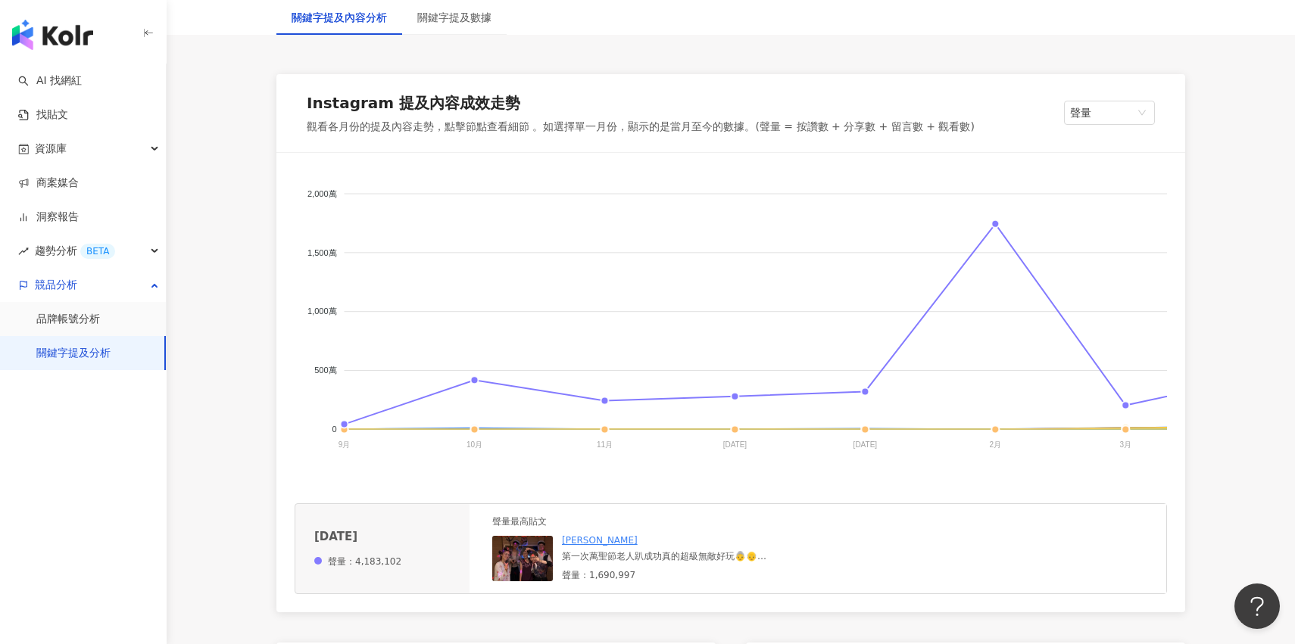
click at [475, 431] on foreignobject "科林 助聽器補助 虹韻 元健 助聽器 寶島 聽力檢查 博士 頌恩 聽損" at bounding box center [1105, 322] width 1620 height 303
click at [601, 430] on foreignobject "科林 助聽器補助 虹韻 元健 助聽器 寶島 聽力檢查 博士 頌恩 聽損" at bounding box center [1105, 322] width 1620 height 303
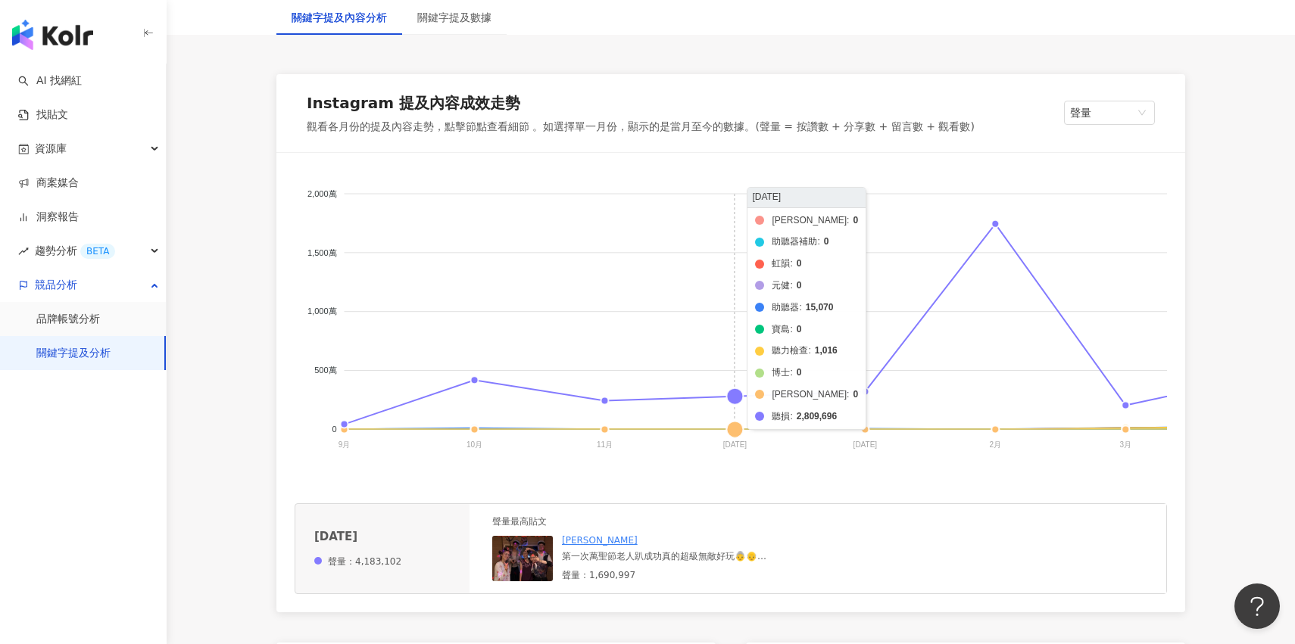
click at [737, 403] on foreignobject "科林 助聽器補助 虹韻 元健 助聽器 寶島 聽力檢查 博士 頌恩 聽損" at bounding box center [1105, 322] width 1620 height 303
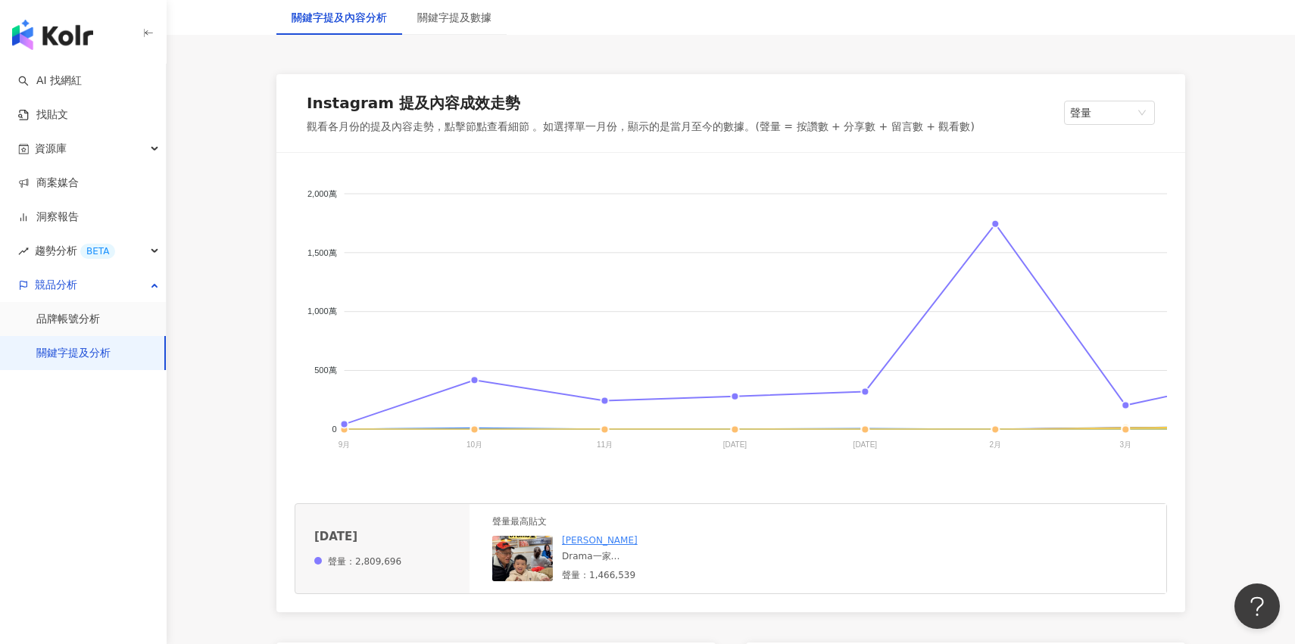
click at [598, 563] on div "陳彥婷 tiffany Drama一家 無聊拍了一下我爸跟黃金的互動 看著黃金彷彿看到我小時候 行為、講話模式都好像 最像的是 我每次講話 我爸都聽不懂 然後…" at bounding box center [625, 558] width 127 height 47
click at [598, 560] on div "Drama一家 無聊拍了一下我爸跟黃金的互動 看著黃金彷彿看到我小時候 行為、講話模式都好像 最像的是 我每次講話 我爸都聽不懂 然後黃金講話 我爸一樣聽不懂…" at bounding box center [625, 556] width 127 height 13
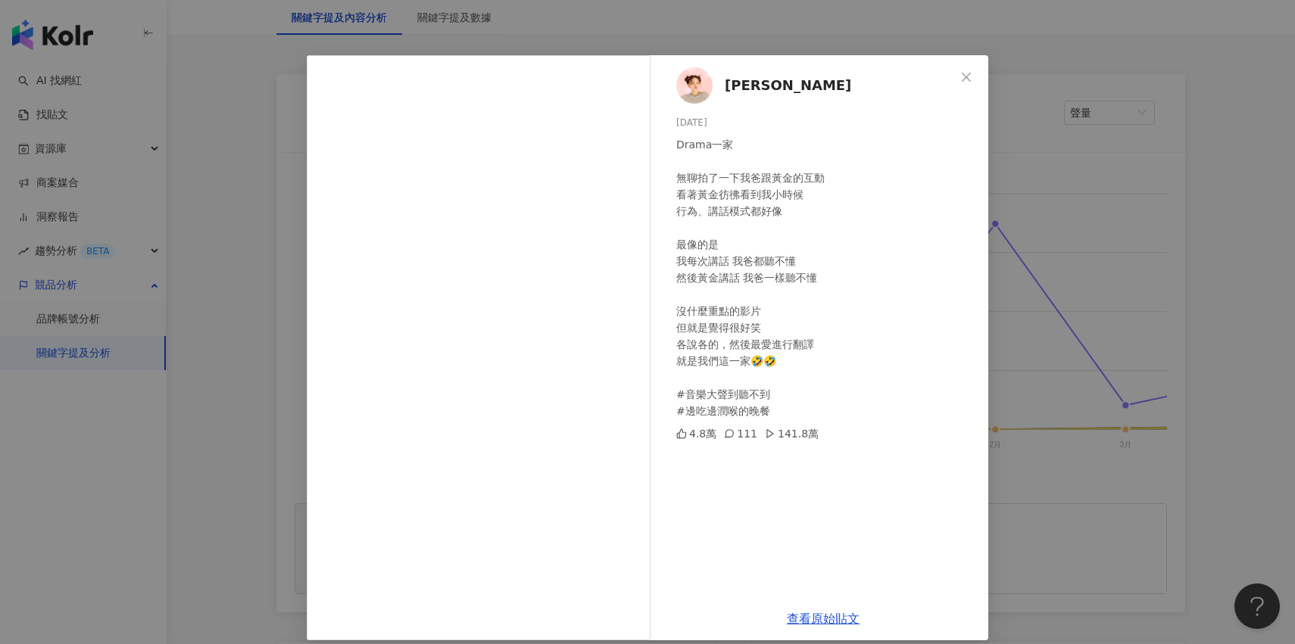
scroll to position [25, 0]
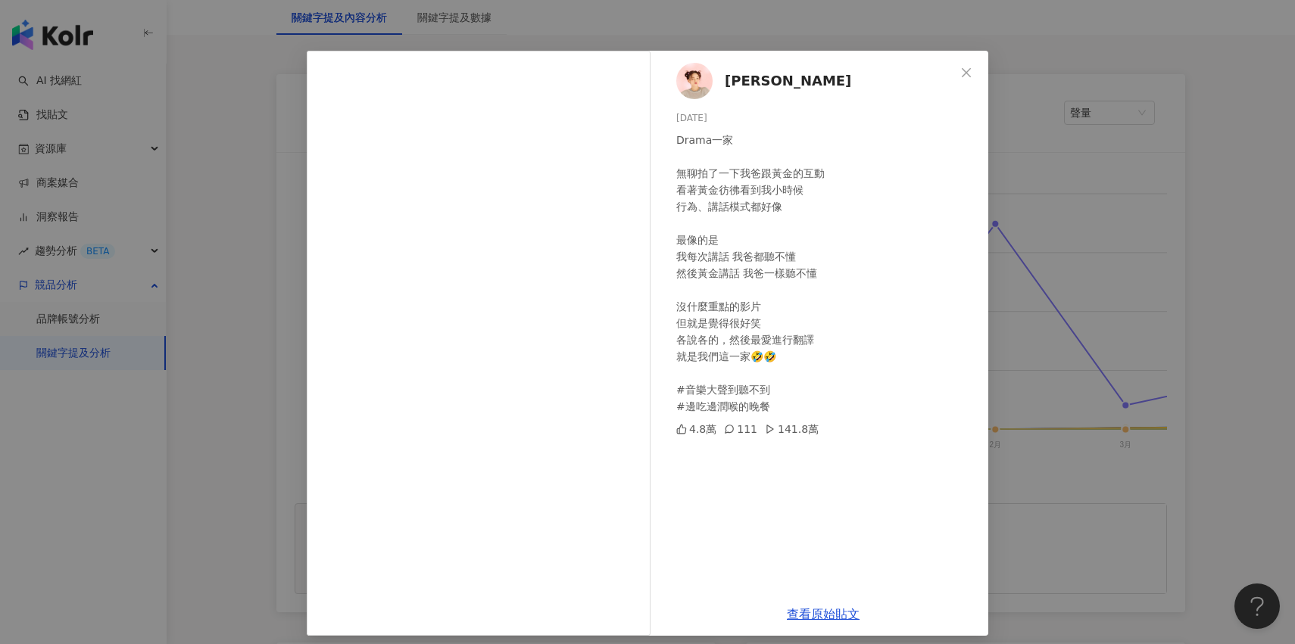
click at [996, 295] on div "陳彥婷 tiffany 2024/12/14 Drama一家 無聊拍了一下我爸跟黃金的互動 看著黃金彷彿看到我小時候 行為、講話模式都好像 最像的是 我每次講…" at bounding box center [647, 322] width 1295 height 644
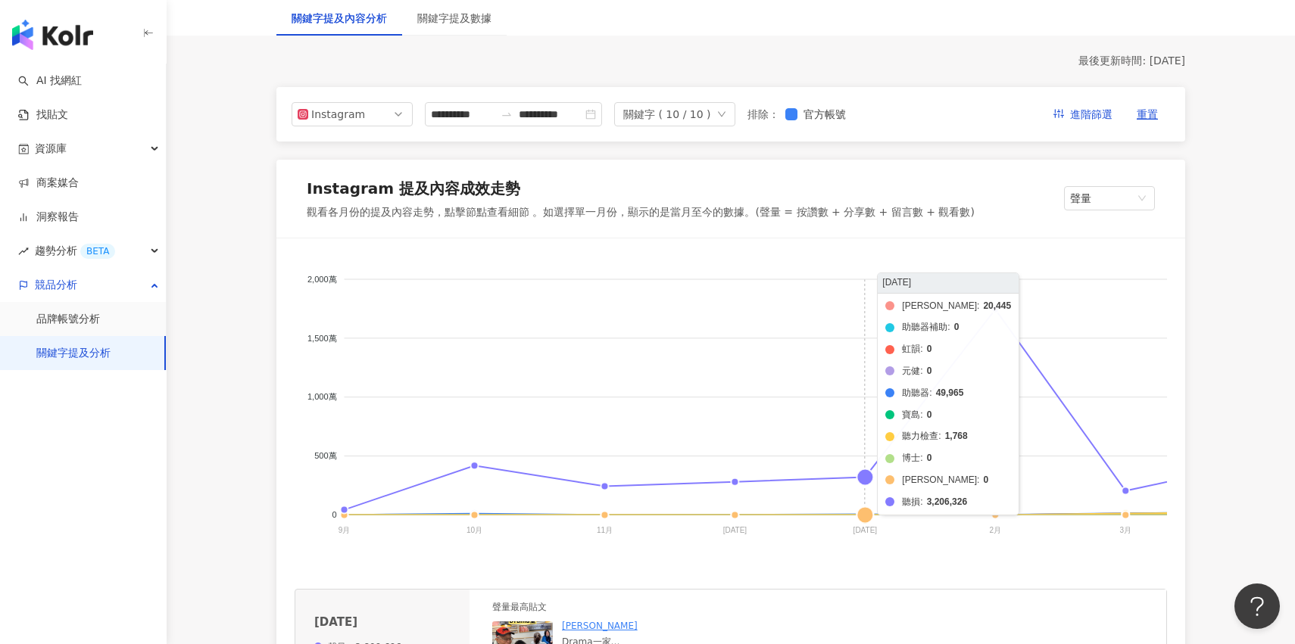
scroll to position [128, 0]
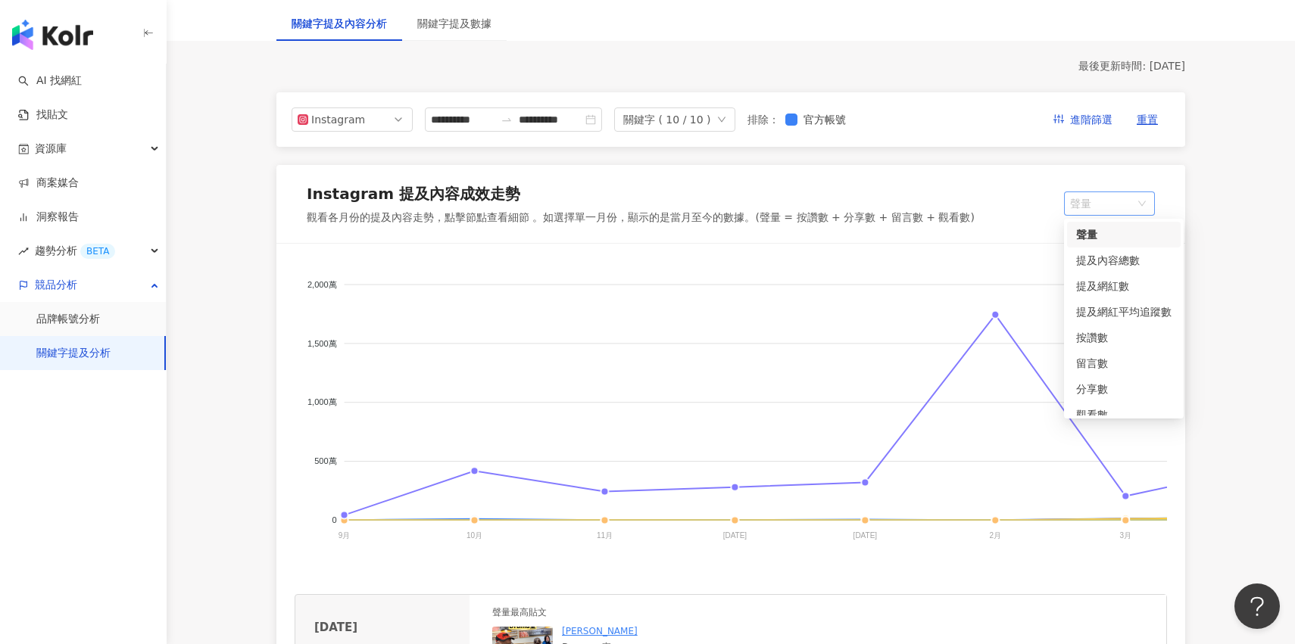
click at [1084, 203] on span "聲量" at bounding box center [1109, 203] width 79 height 23
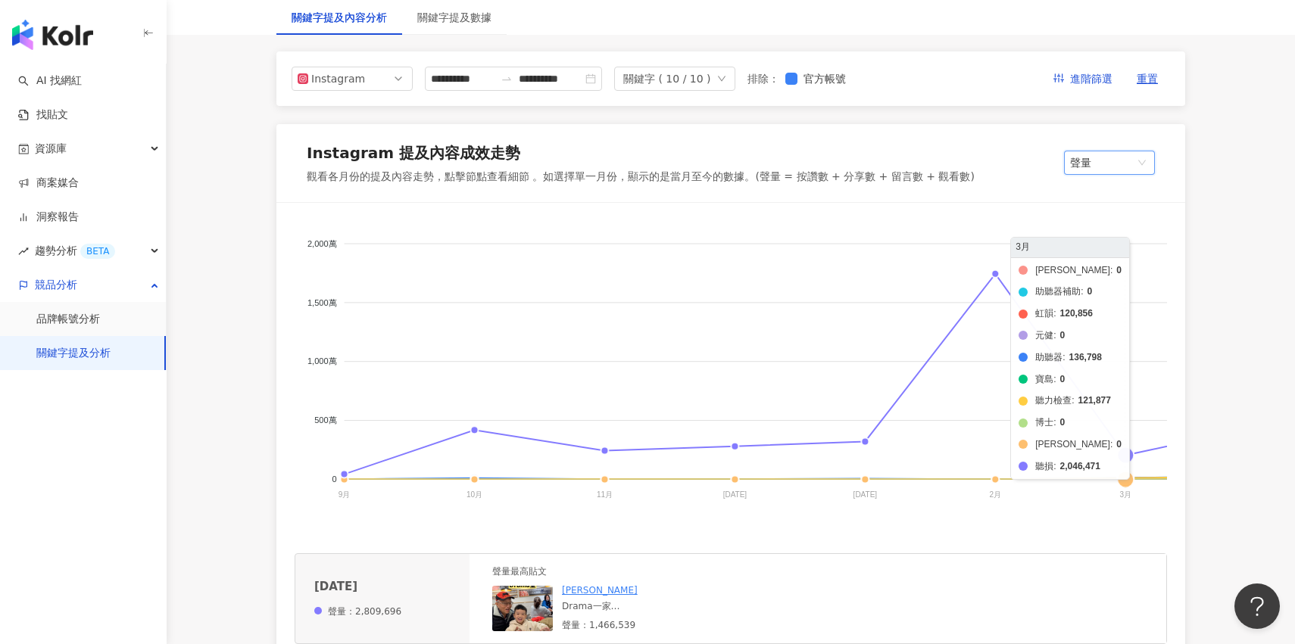
scroll to position [170, 0]
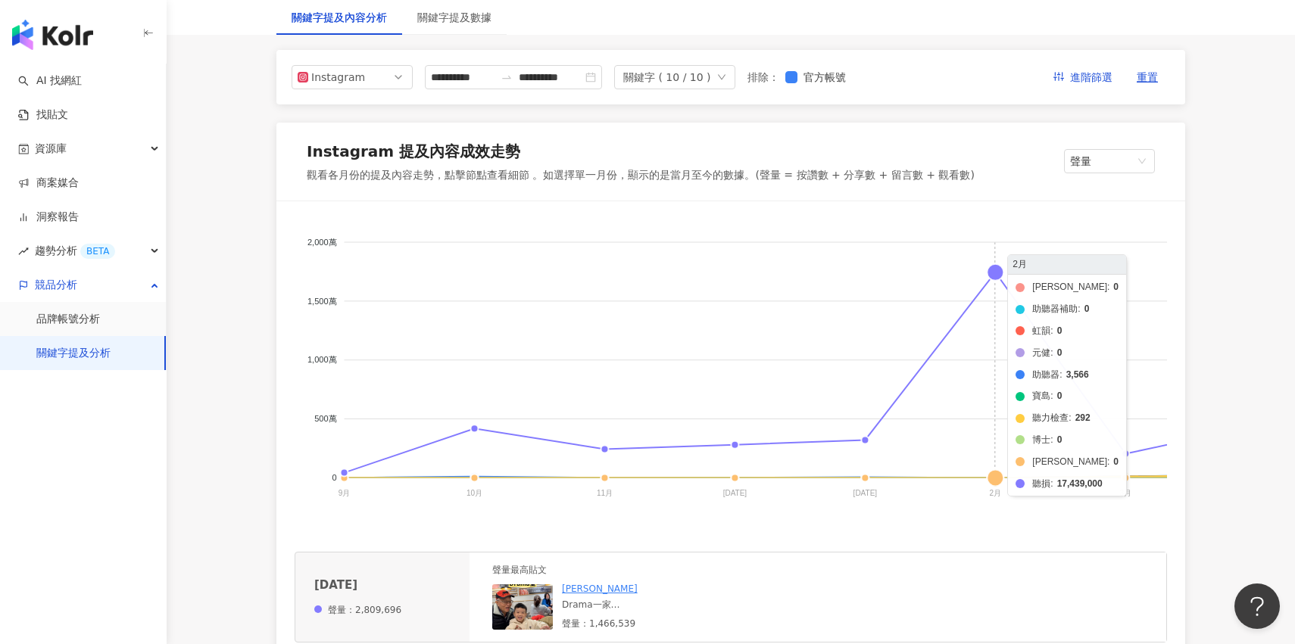
click at [994, 281] on foreignobject "科林 助聽器補助 虹韻 元健 助聽器 寶島 聽力檢查 博士 頌恩 聽損" at bounding box center [1105, 371] width 1620 height 303
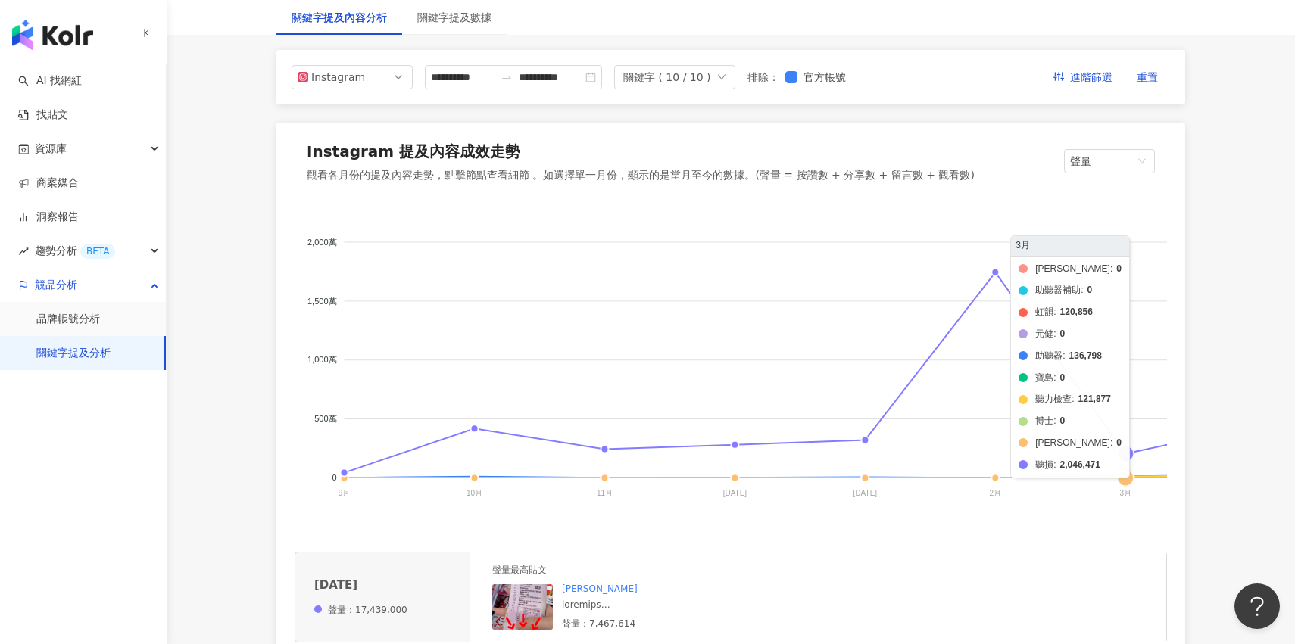
click at [1153, 305] on foreignobject "科林 助聽器補助 虹韻 元健 助聽器 寶島 聽力檢查 博士 頌恩 聽損" at bounding box center [1105, 371] width 1620 height 303
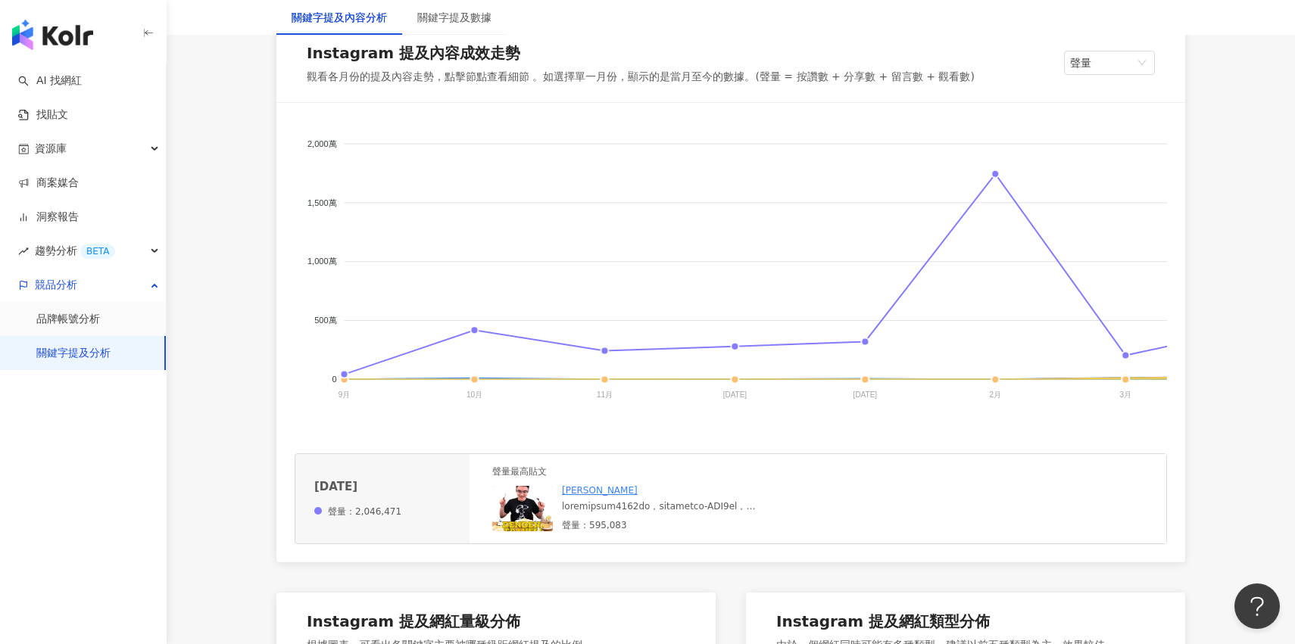
scroll to position [270, 0]
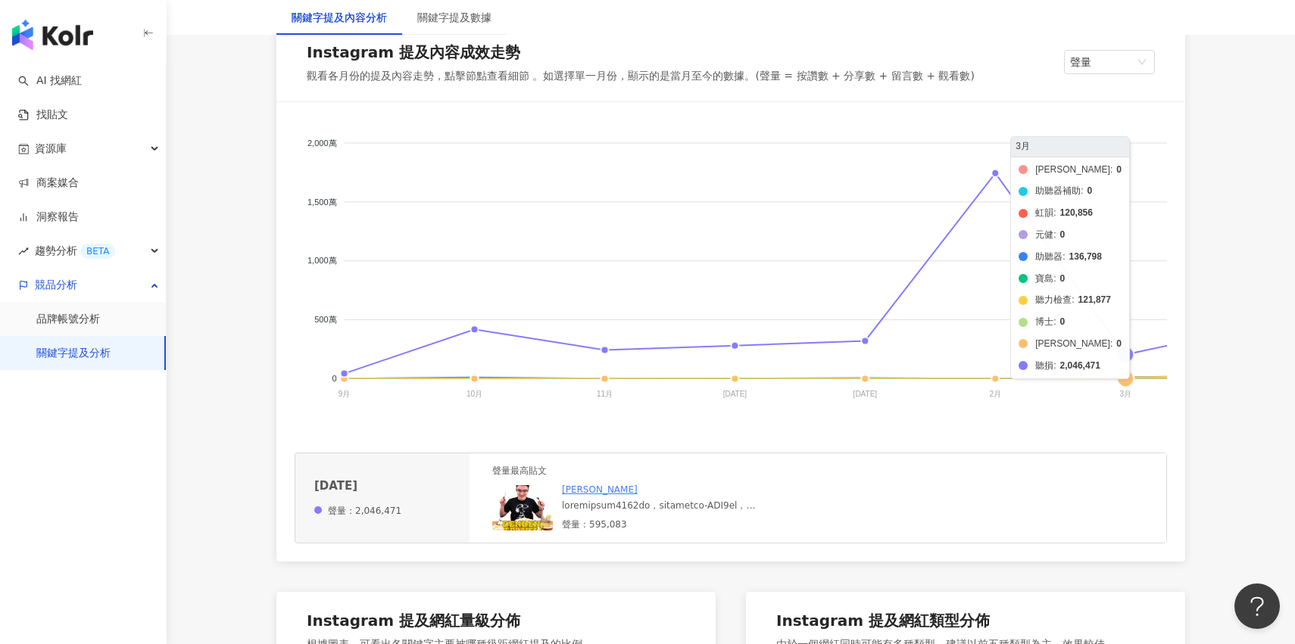
click at [1118, 352] on foreignobject "科林 助聽器補助 虹韻 元健 助聽器 寶島 聽力檢查 博士 頌恩 聽損" at bounding box center [1105, 271] width 1620 height 303
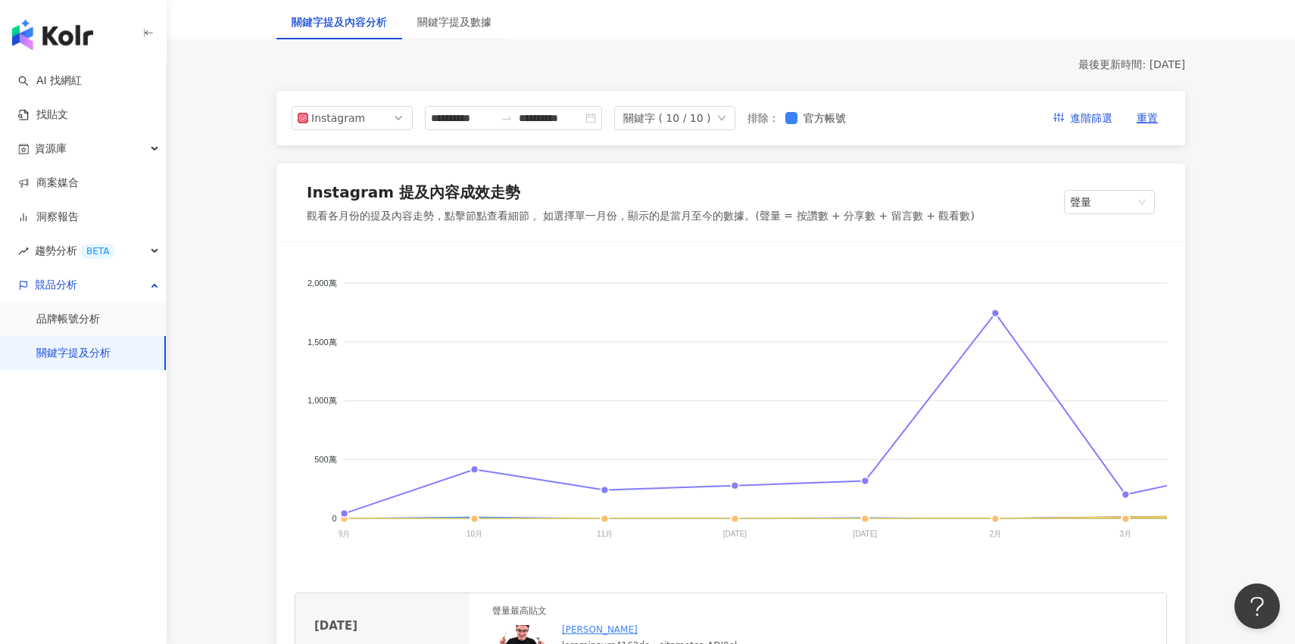
scroll to position [115, 0]
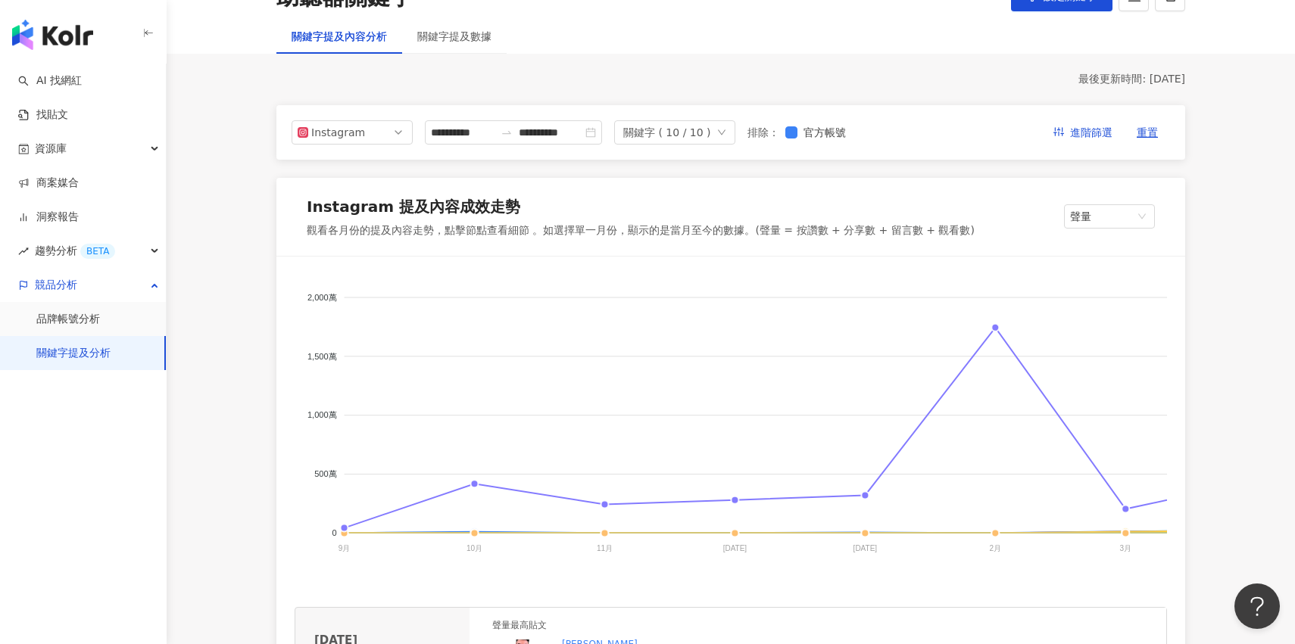
click at [675, 135] on div "關鍵字 ( 10 / 10 )" at bounding box center [667, 132] width 88 height 23
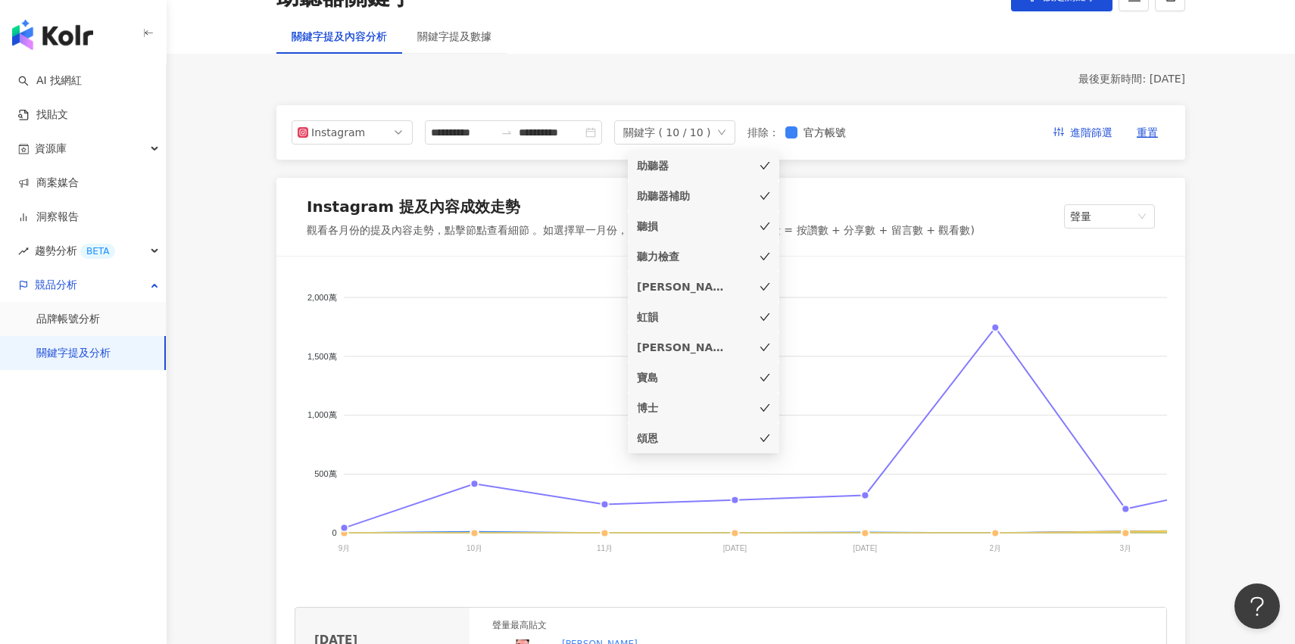
click at [714, 222] on div "聽損" at bounding box center [682, 226] width 91 height 17
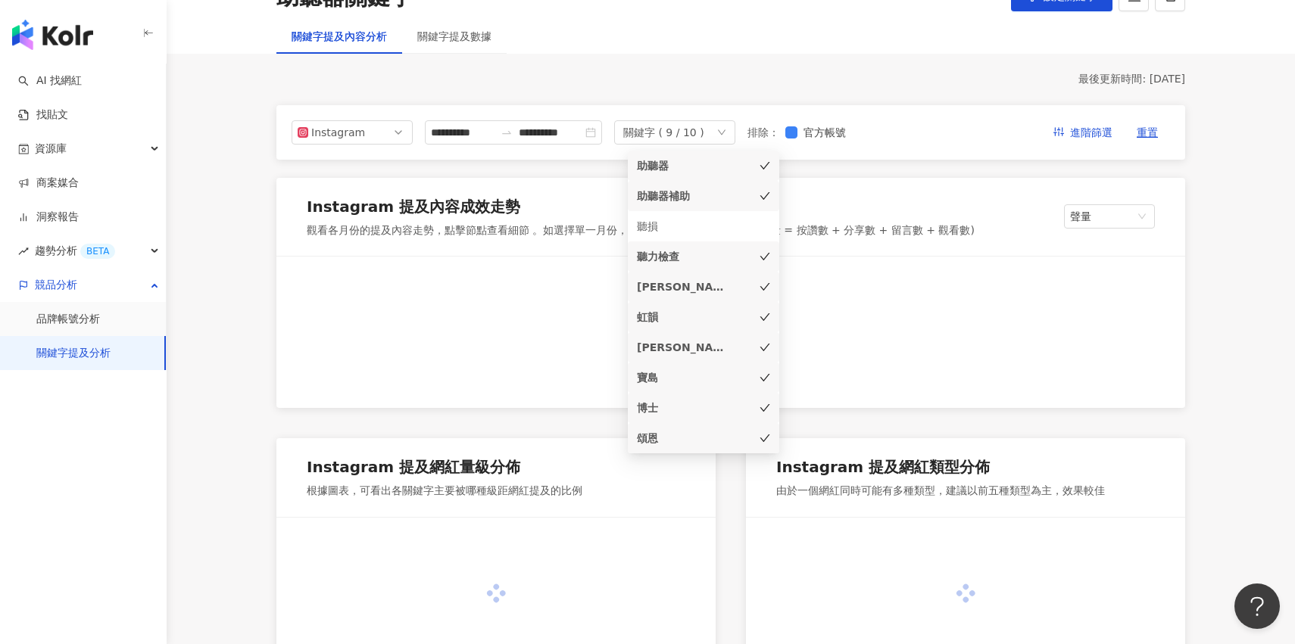
click at [735, 195] on div "助聽器補助" at bounding box center [703, 196] width 133 height 17
click at [735, 170] on div "助聽器" at bounding box center [703, 165] width 133 height 17
click at [734, 251] on div "聽力檢查" at bounding box center [703, 256] width 133 height 17
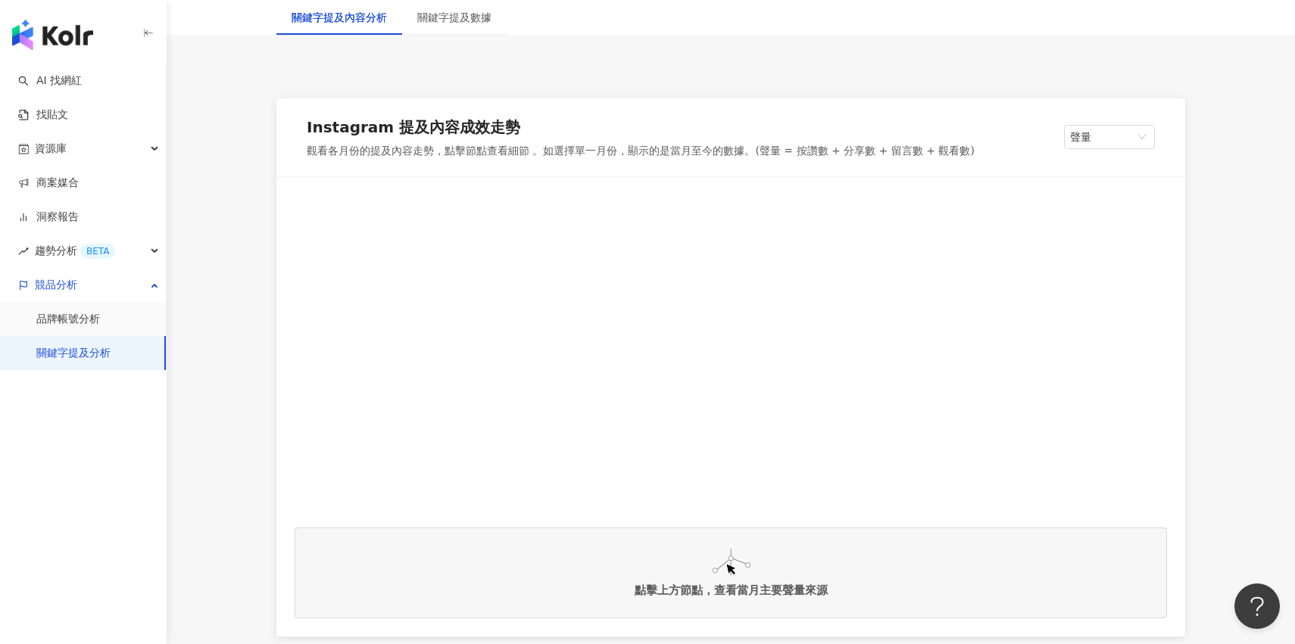
scroll to position [207, 0]
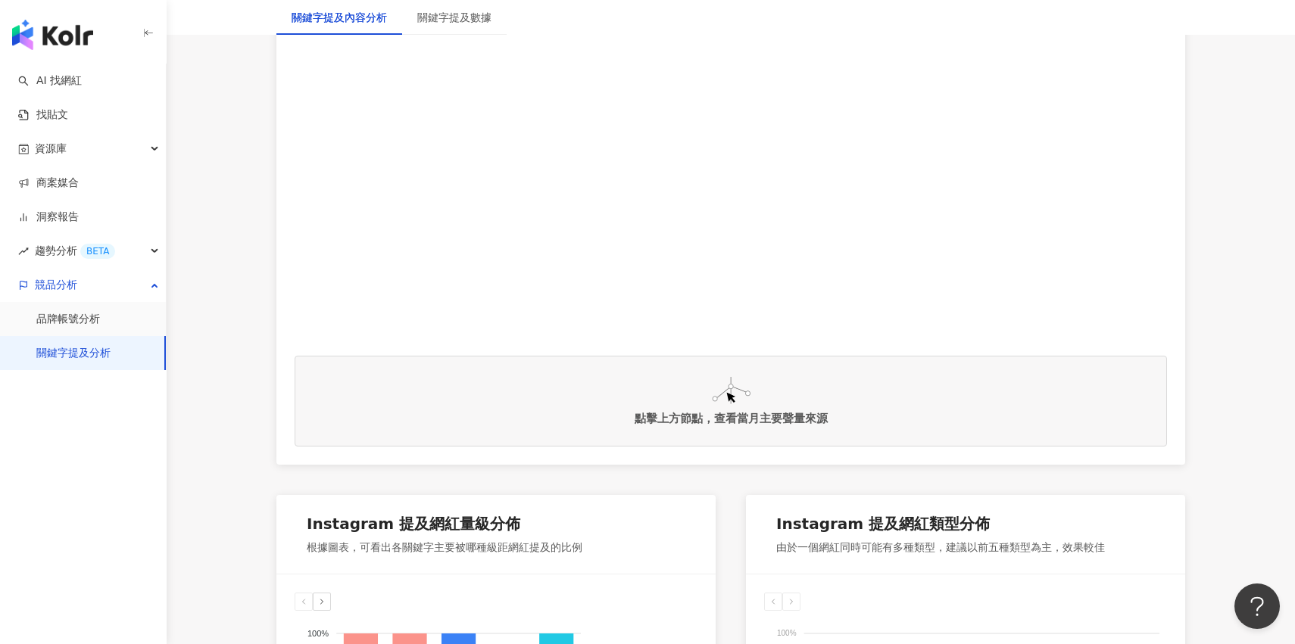
click at [732, 373] on div "點擊上方節點，查看當月主要聲量來源" at bounding box center [731, 401] width 872 height 91
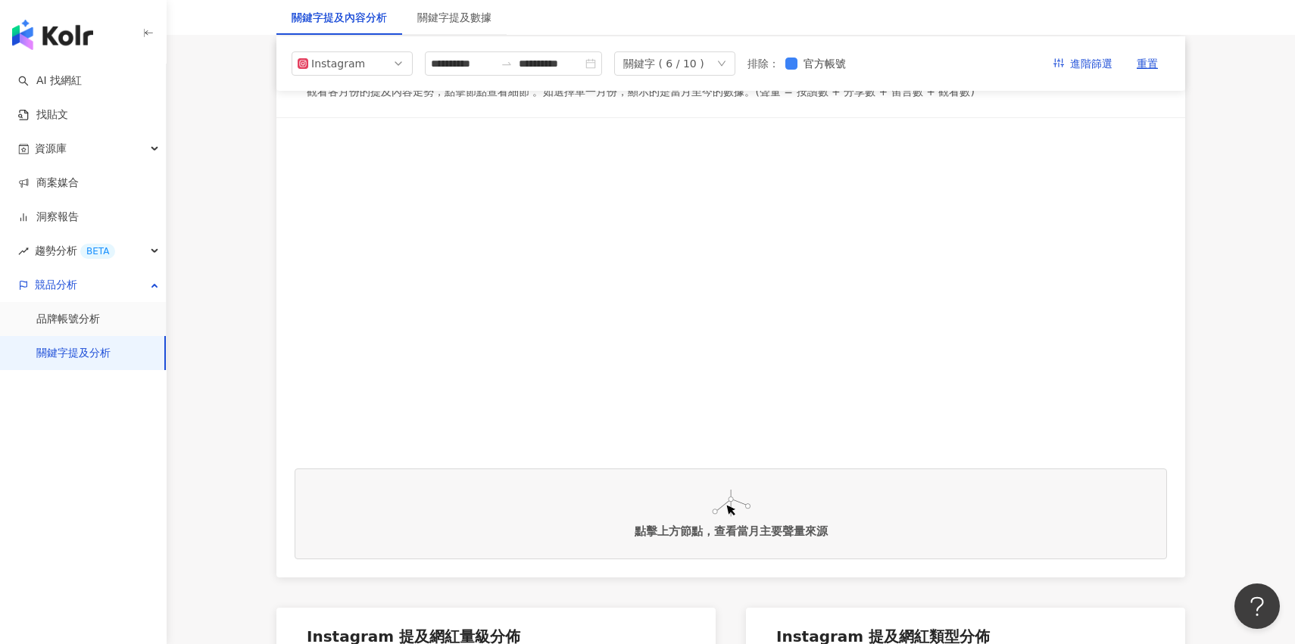
scroll to position [147, 0]
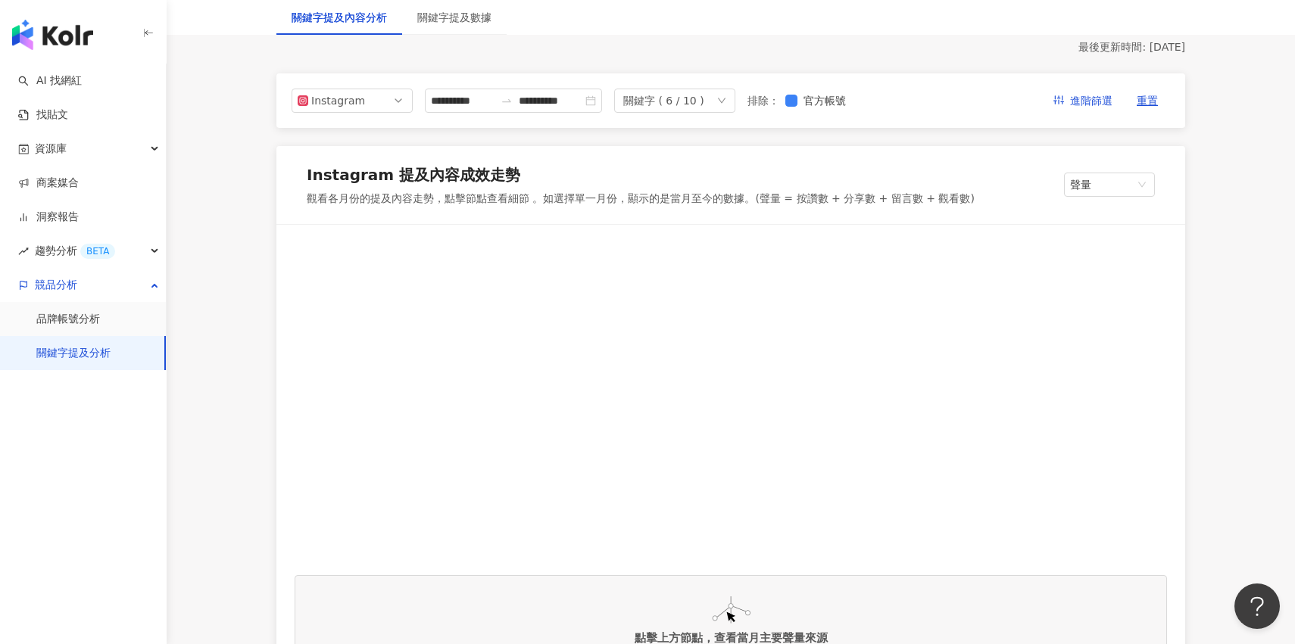
click at [1140, 166] on div "Instagram 提及內容成效走勢 觀看各月份的提及內容走勢，點擊節點查看細節 。如選擇單一月份，顯示的是當月至今的數據。(聲量 = 按讚數 + 分享數 +…" at bounding box center [730, 185] width 909 height 79
click at [1125, 178] on span "聲量" at bounding box center [1109, 184] width 79 height 23
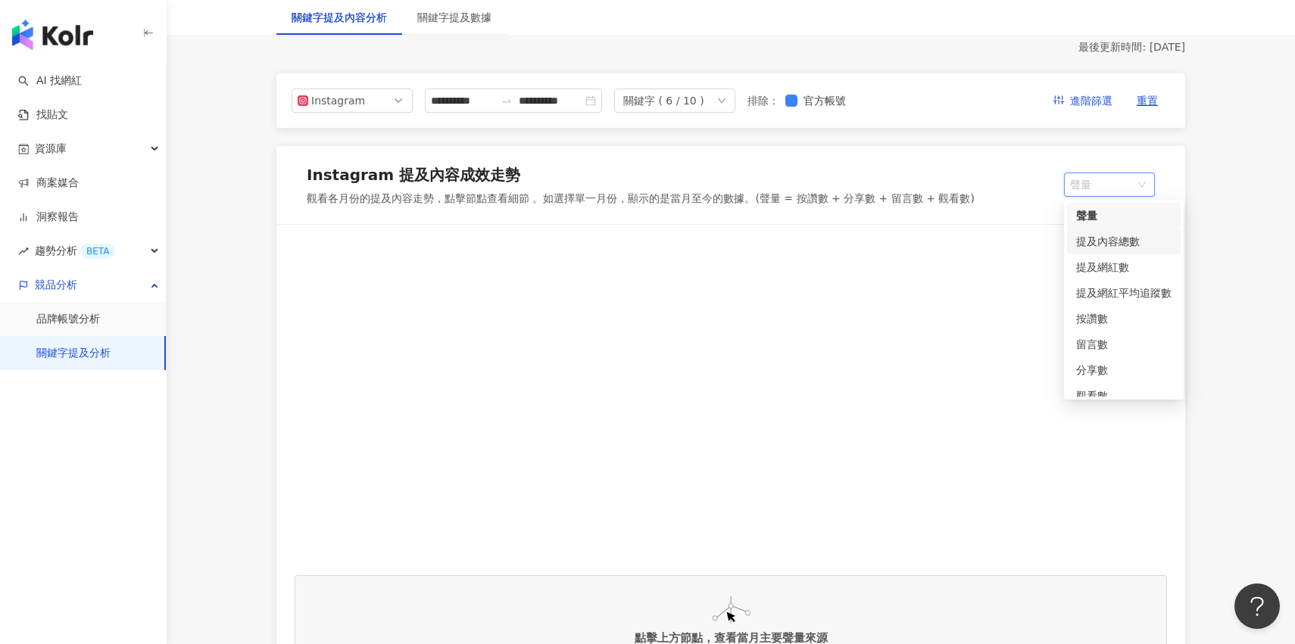
click at [1107, 242] on div "提及內容總數" at bounding box center [1123, 241] width 95 height 17
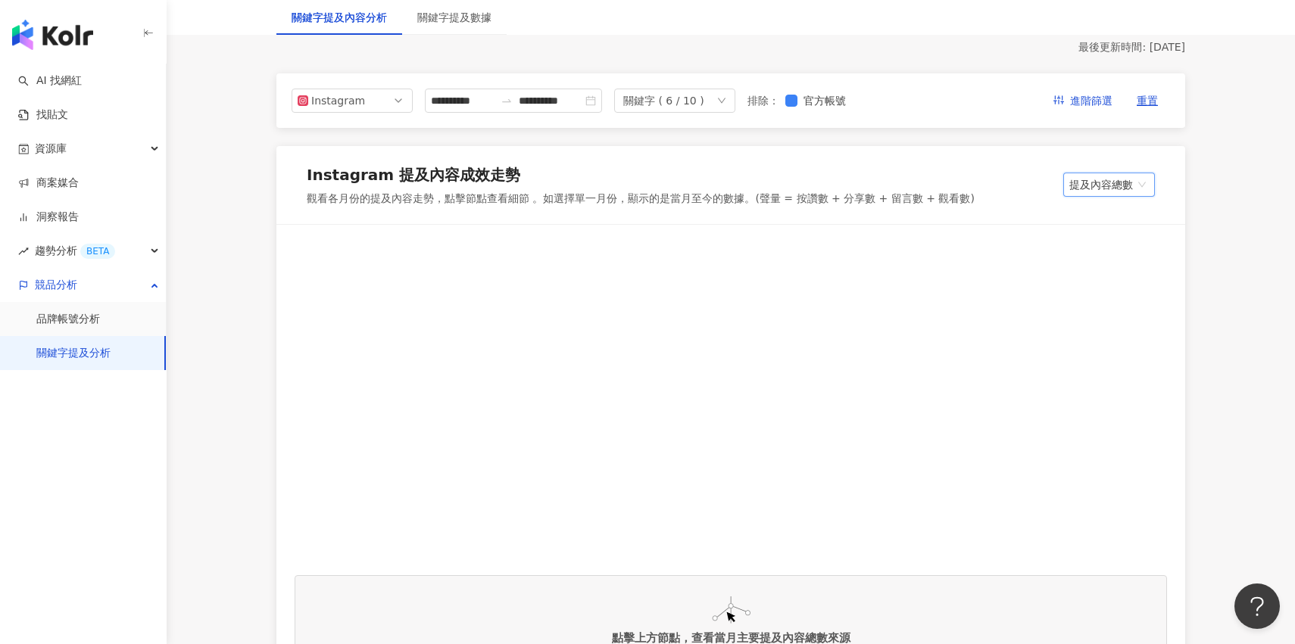
click at [1115, 198] on div "Instagram 提及內容成效走勢 觀看各月份的提及內容走勢，點擊節點查看細節 。如選擇單一月份，顯示的是當月至今的數據。(聲量 = 按讚數 + 分享數 +…" at bounding box center [730, 185] width 909 height 79
click at [1104, 174] on span "提及內容總數" at bounding box center [1109, 184] width 80 height 23
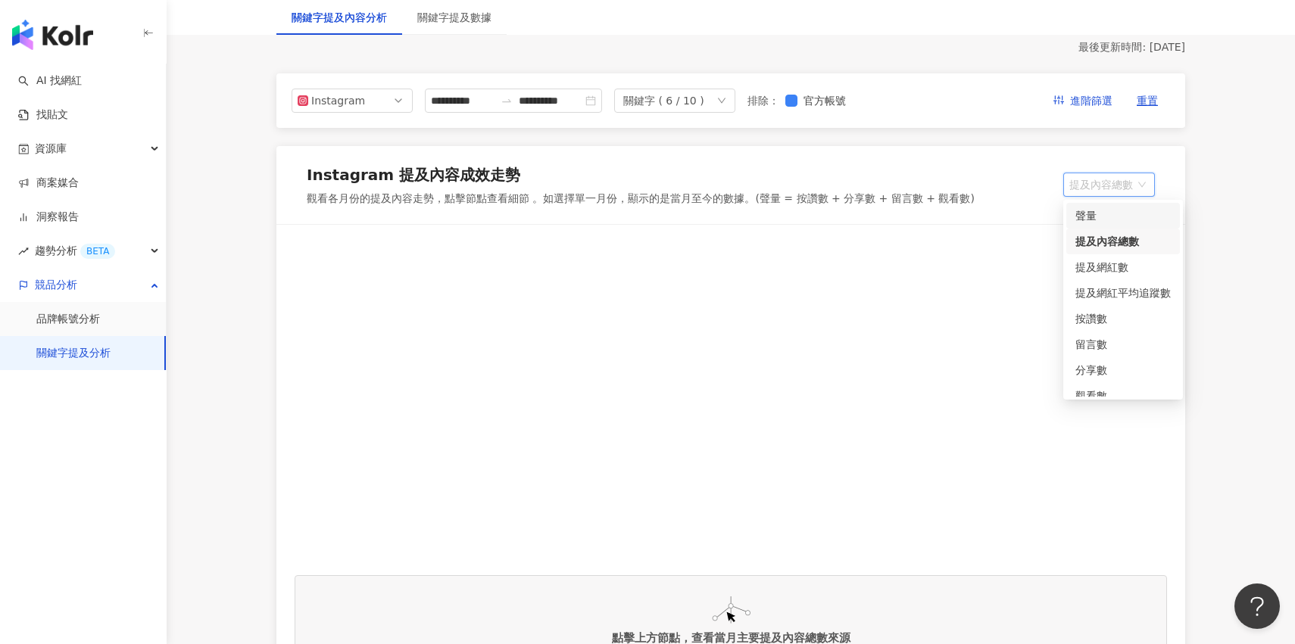
click at [1104, 204] on div "聲量" at bounding box center [1123, 216] width 114 height 26
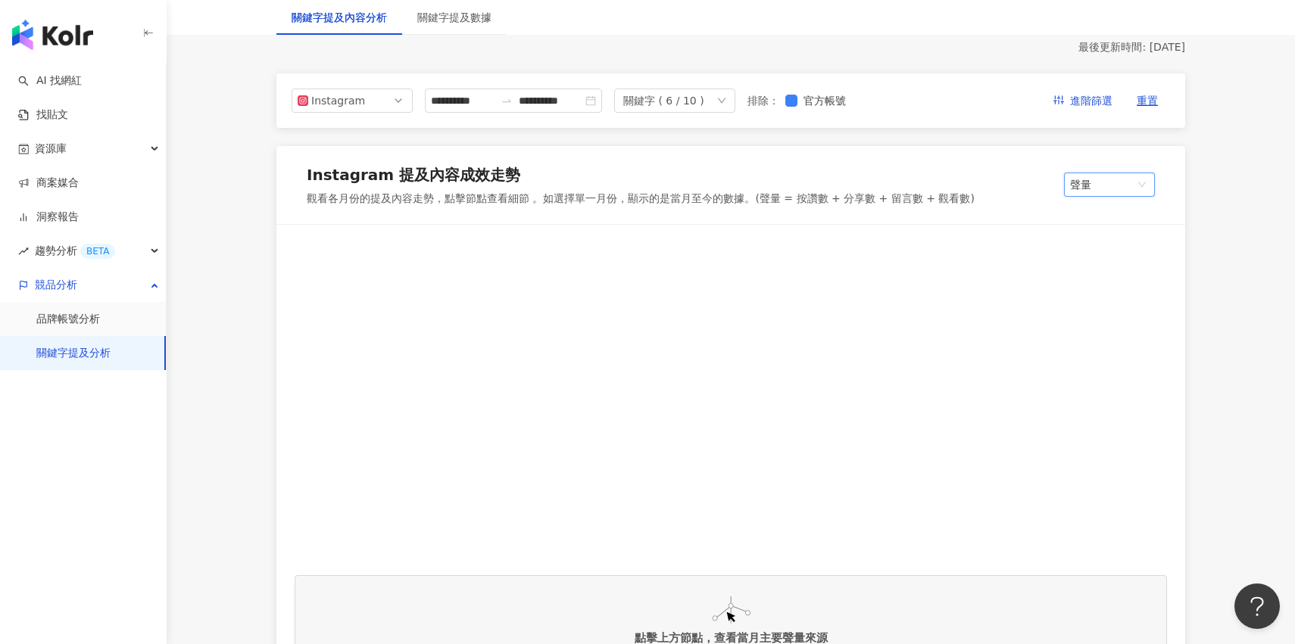
click at [681, 97] on div "關鍵字 ( 6 / 10 )" at bounding box center [663, 100] width 81 height 23
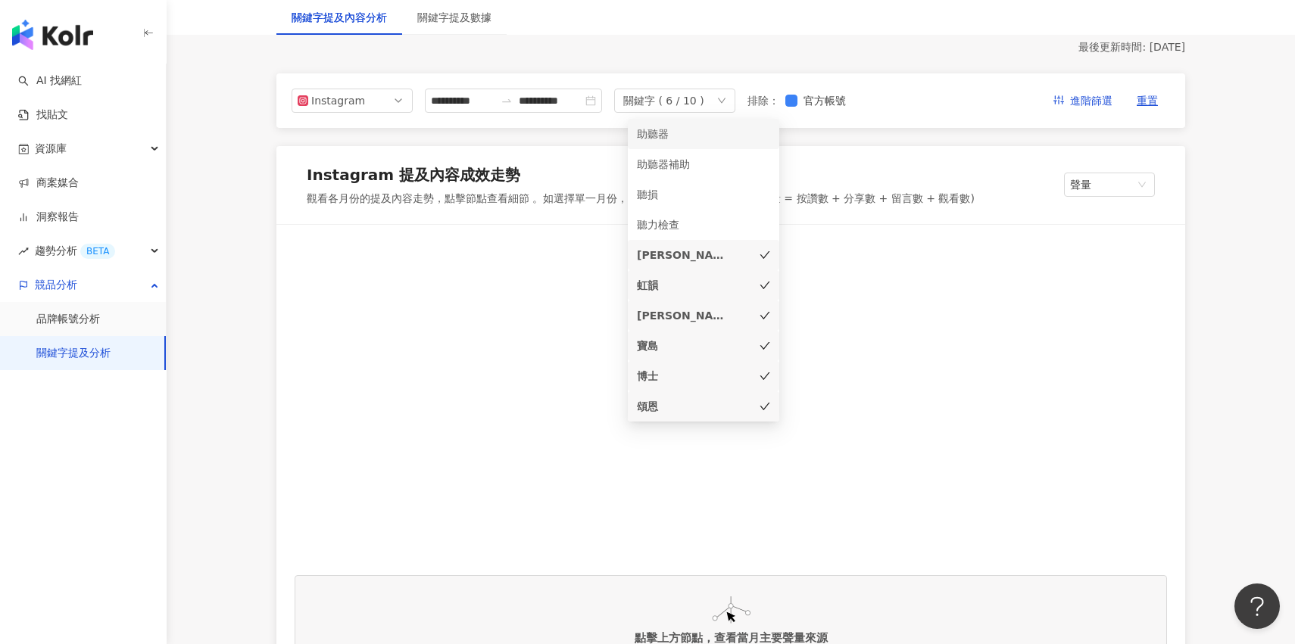
click at [683, 136] on div "助聽器" at bounding box center [682, 134] width 91 height 17
click at [597, 164] on div "Instagram 提及內容成效走勢" at bounding box center [641, 177] width 668 height 27
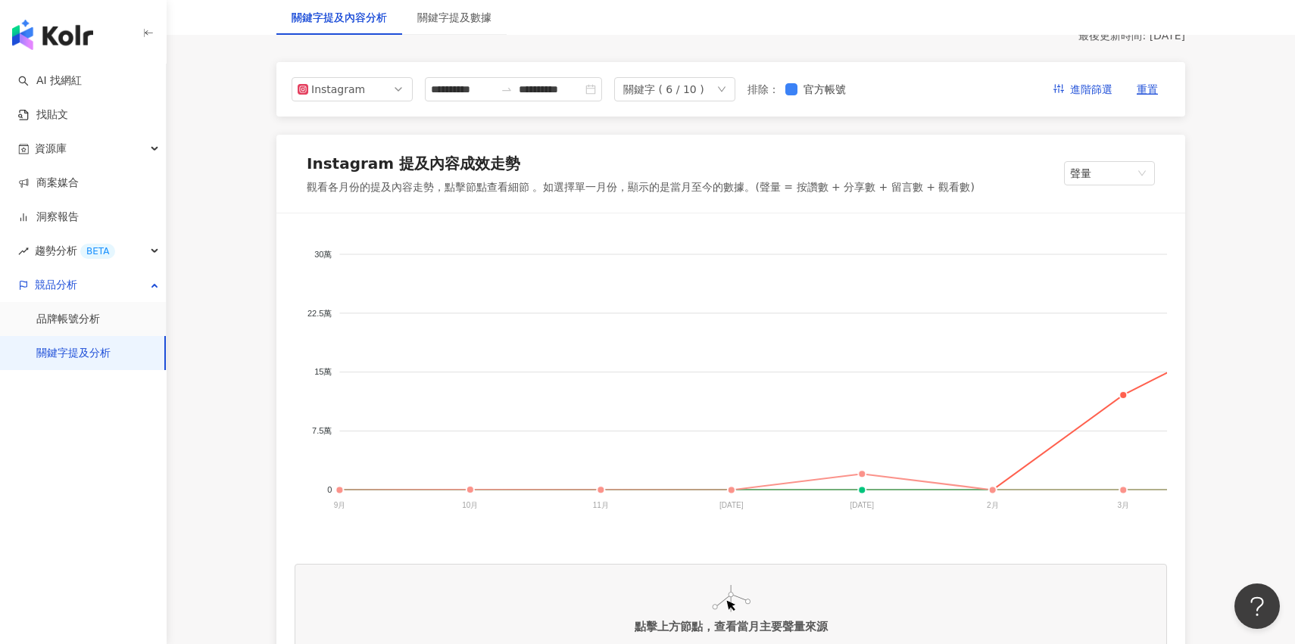
scroll to position [161, 0]
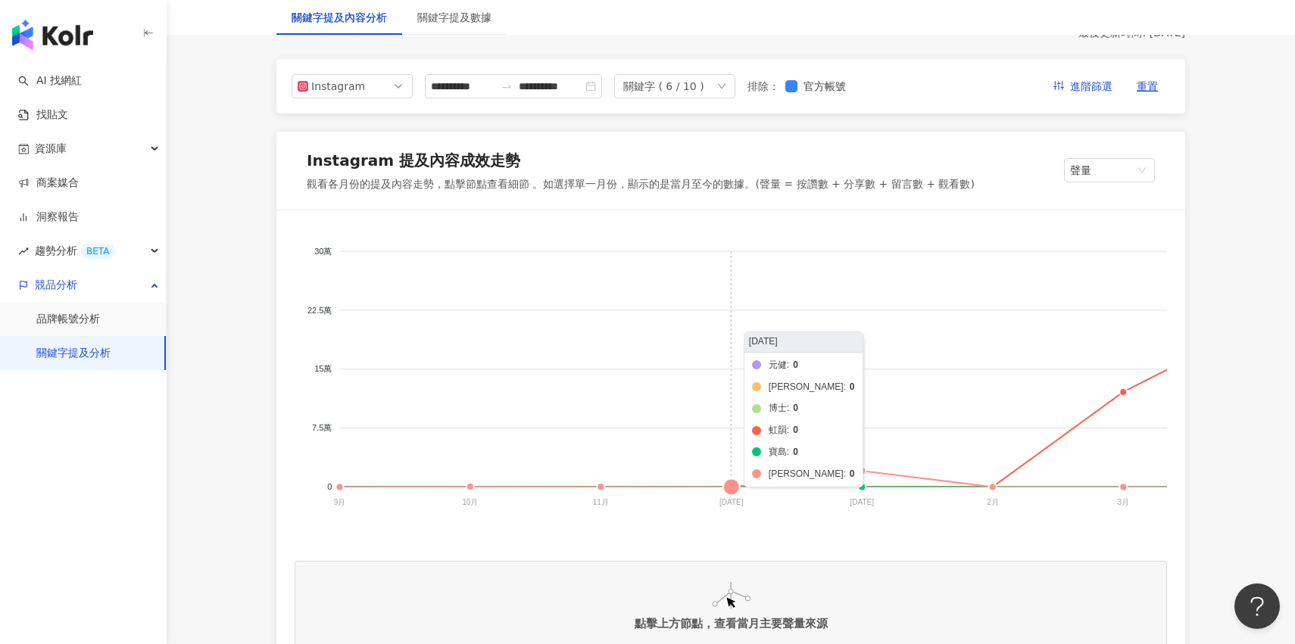
click at [732, 485] on foreignobject "元健 [PERSON_NAME]恩 博士 虹韻 寶島 [PERSON_NAME]" at bounding box center [1105, 380] width 1620 height 303
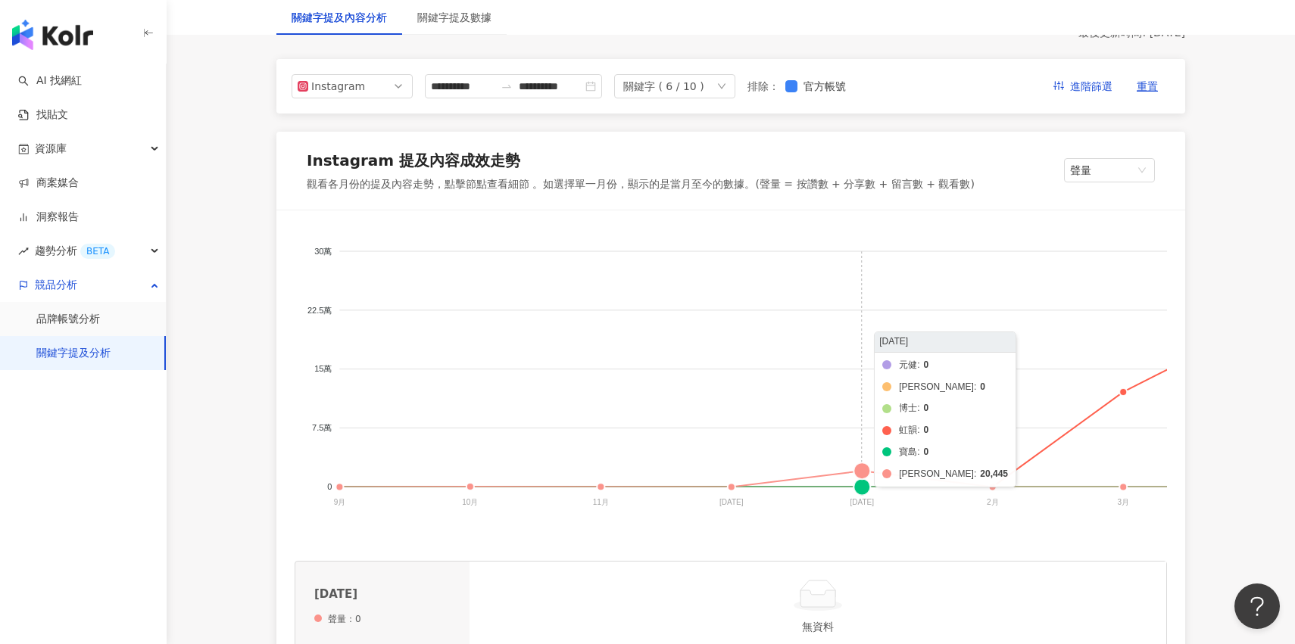
click at [853, 478] on foreignobject "元健 [PERSON_NAME]恩 博士 虹韻 寶島 [PERSON_NAME]" at bounding box center [1105, 380] width 1620 height 303
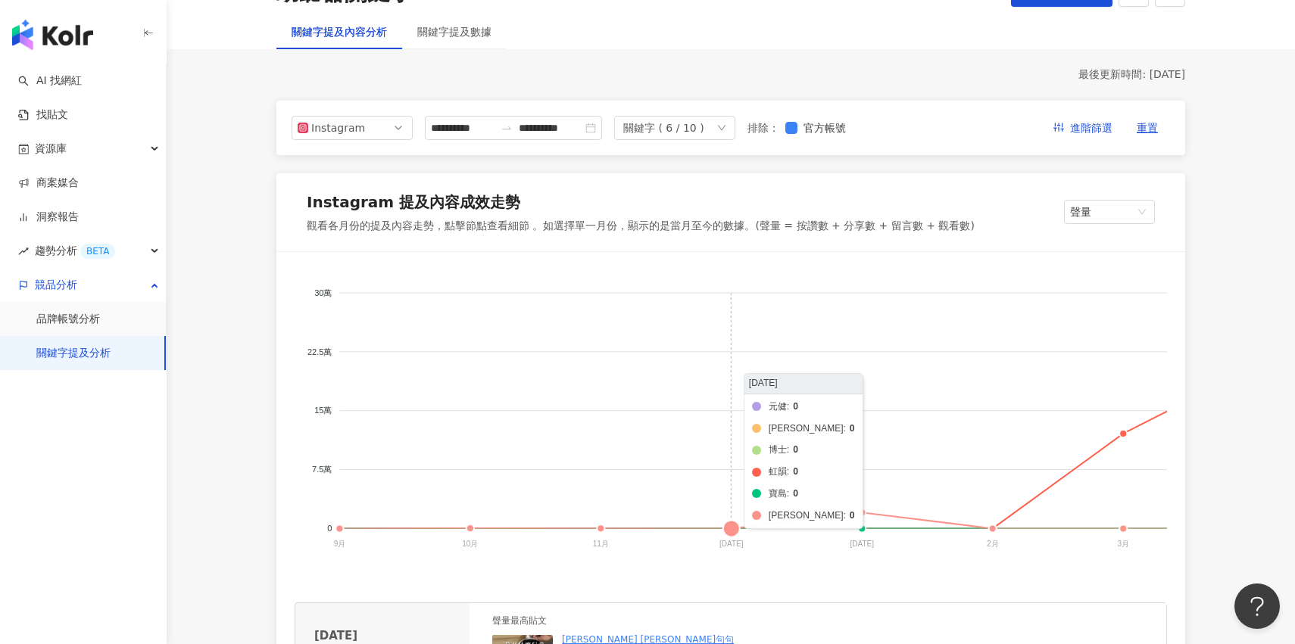
scroll to position [95, 0]
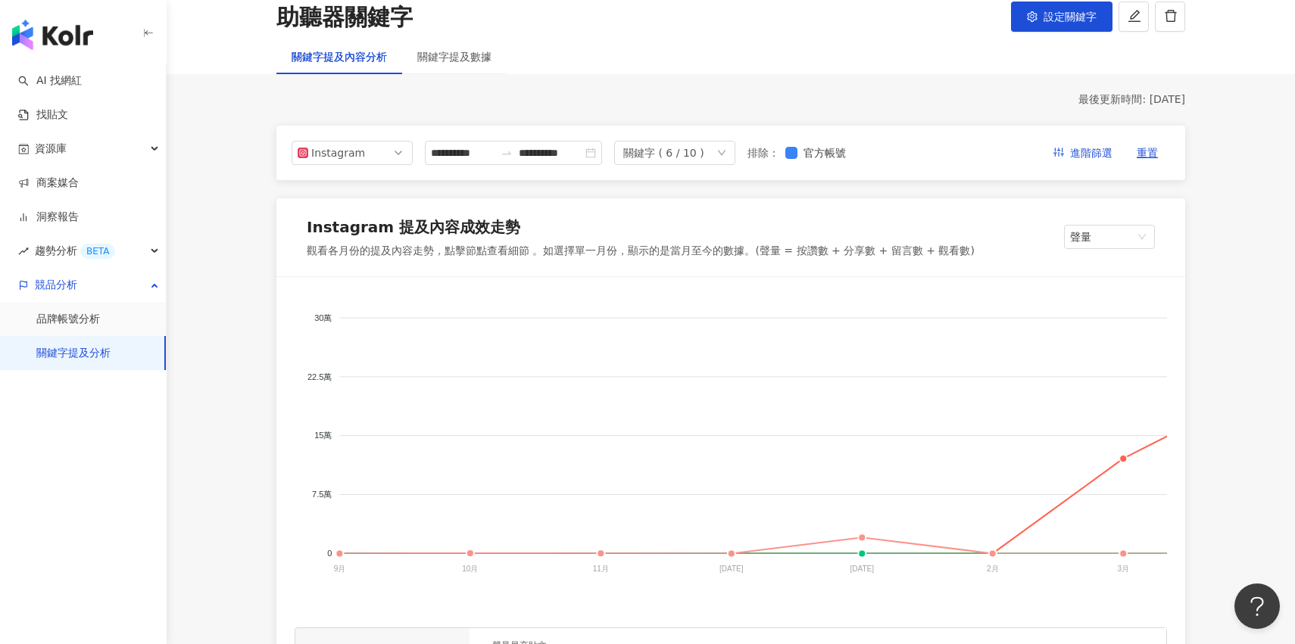
click at [702, 166] on div "**********" at bounding box center [730, 153] width 909 height 55
click at [702, 157] on div "關鍵字 ( 6 / 10 )" at bounding box center [663, 153] width 81 height 23
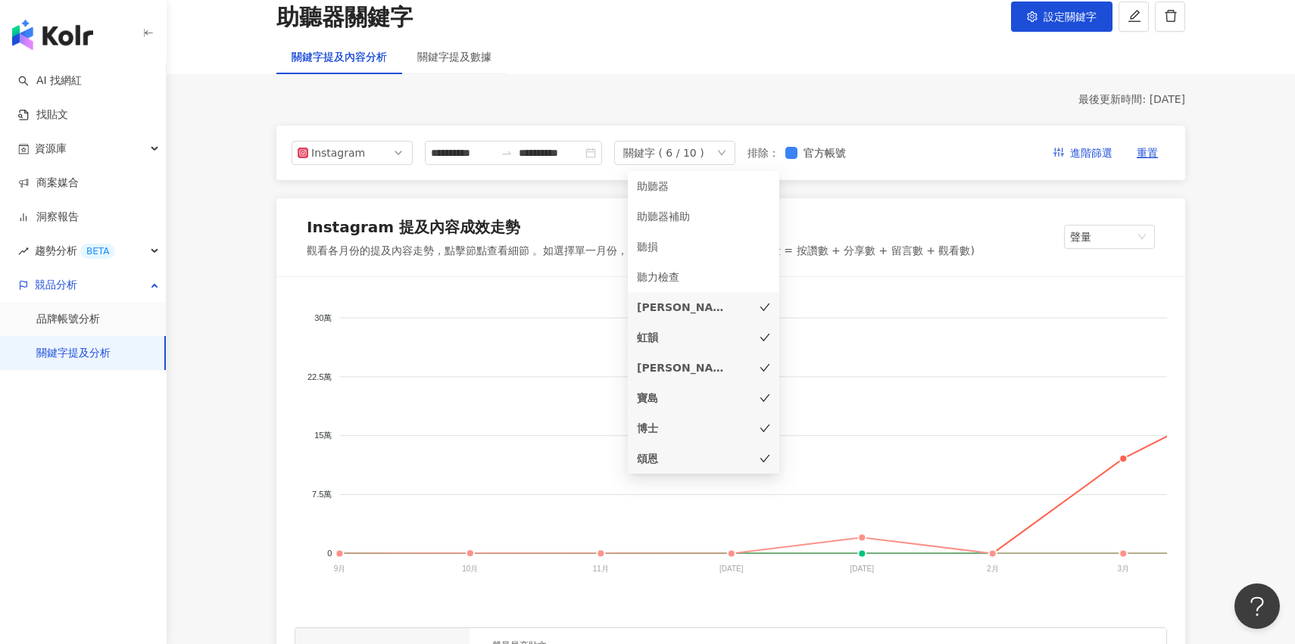
click at [834, 209] on div "Instagram 提及內容成效走勢 觀看各月份的提及內容走勢，點擊節點查看細節 。如選擇單一月份，顯示的是當月至今的數據。(聲量 = 按讚數 + 分享數 +…" at bounding box center [730, 237] width 909 height 79
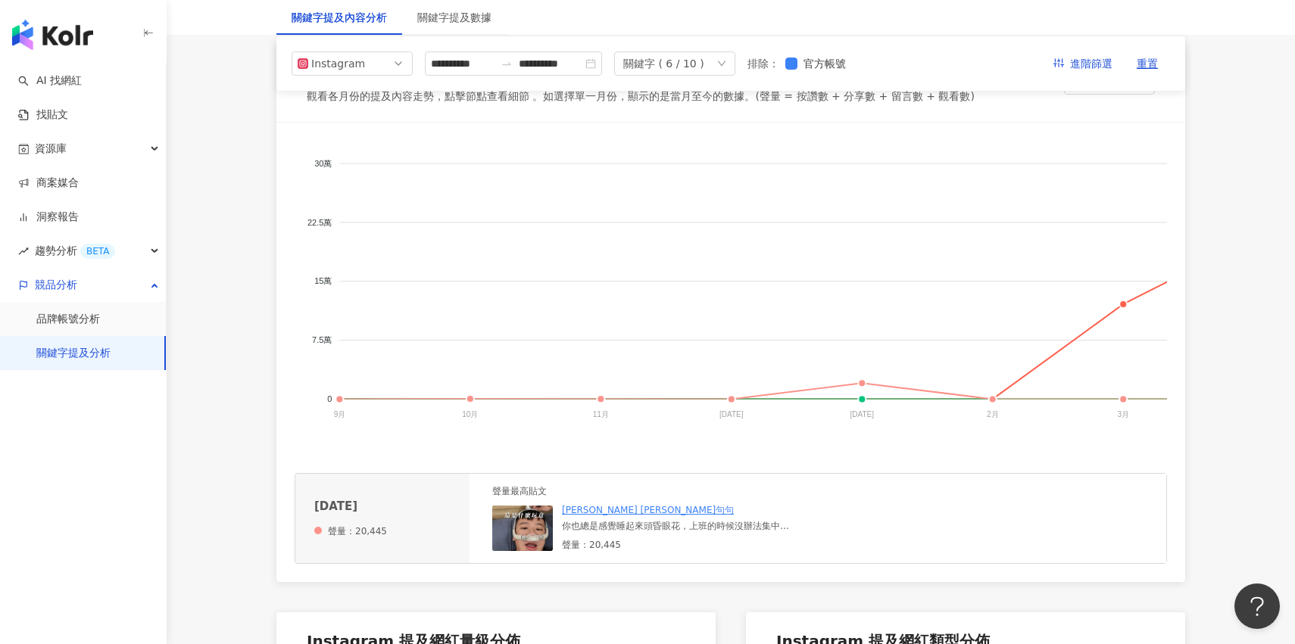
scroll to position [283, 0]
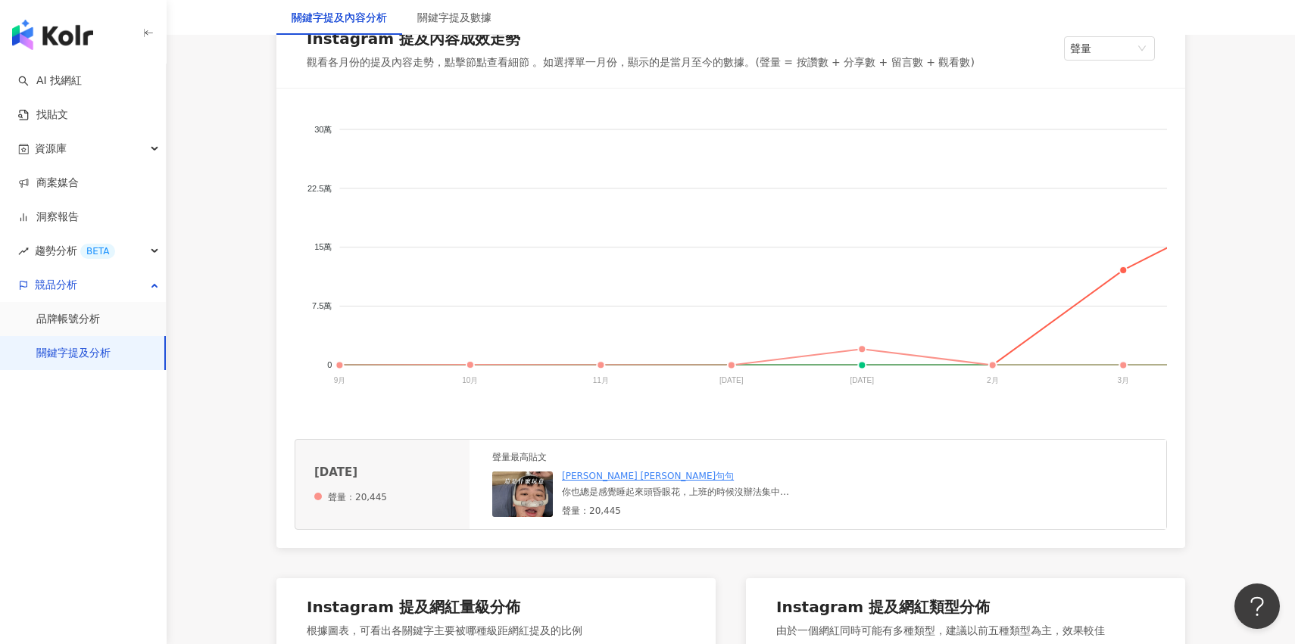
click at [603, 479] on link "[PERSON_NAME] [PERSON_NAME]句句" at bounding box center [648, 476] width 172 height 11
click at [665, 504] on div "[PERSON_NAME] [PERSON_NAME]句句 你也總是感覺睡起來頭昏眼花，上班的時候沒辦法集中精神，那你很可能也有呼吸中止的問題，[PERSON…" at bounding box center [675, 493] width 227 height 47
click at [677, 488] on div "你也總是感覺睡起來頭昏眼花，上班的時候沒辦法集中精神，那你很可能也有呼吸中止的問題，[PERSON_NAME]助聽器門市有提供免費檢測服務，在這邊分享給大家。…" at bounding box center [675, 492] width 227 height 13
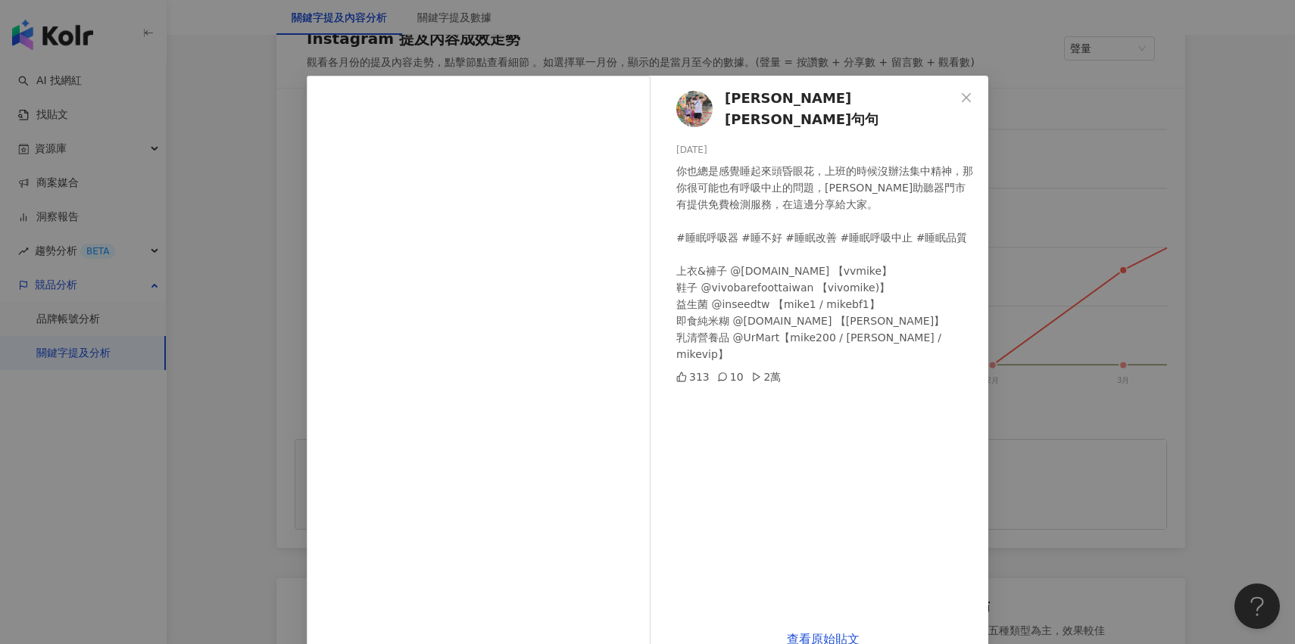
scroll to position [35, 0]
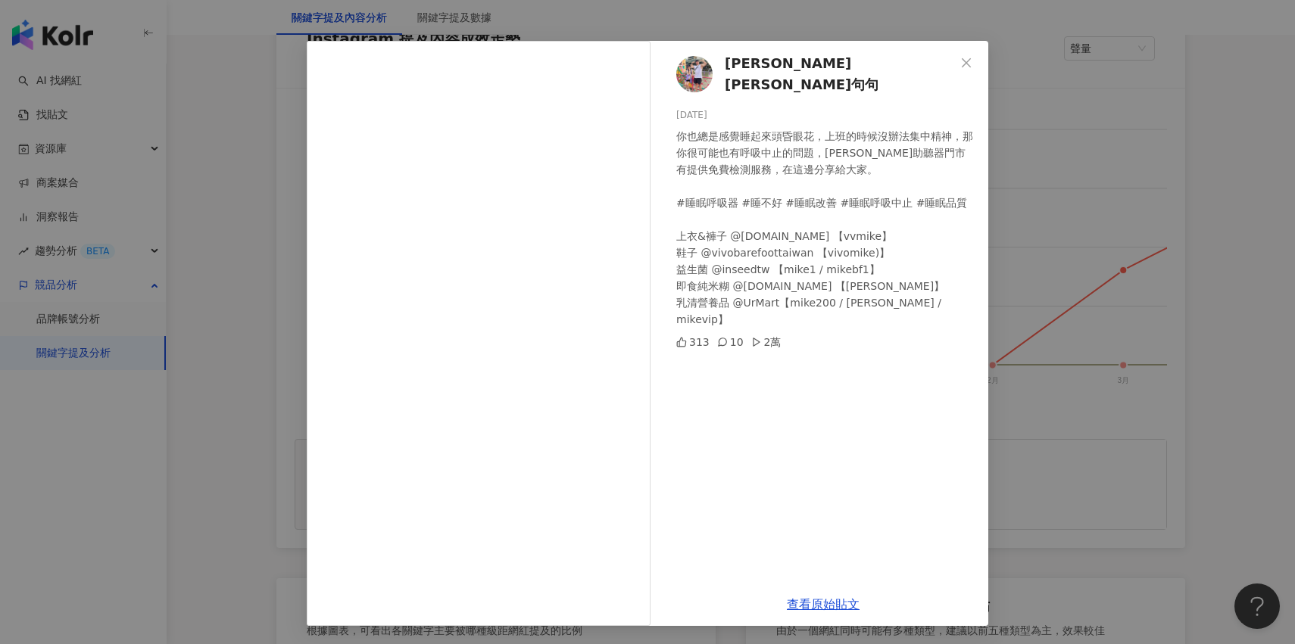
click at [1002, 142] on div "[PERSON_NAME] [PERSON_NAME]句句 [DATE] 你也總是感覺睡起來頭昏眼花，上班的時候沒辦法集中精神，那你很可能也有呼吸中止的問題，…" at bounding box center [647, 322] width 1295 height 644
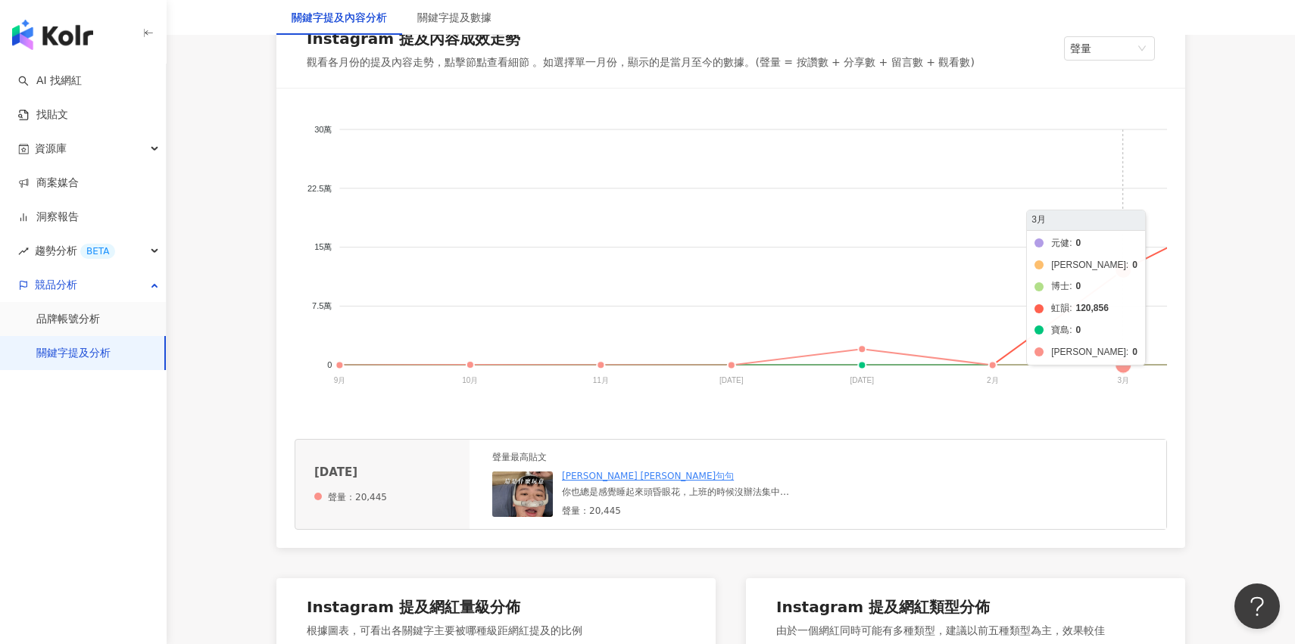
click at [1069, 307] on foreignobject "元健 [PERSON_NAME]恩 博士 虹韻 寶島 [PERSON_NAME]" at bounding box center [1105, 258] width 1620 height 303
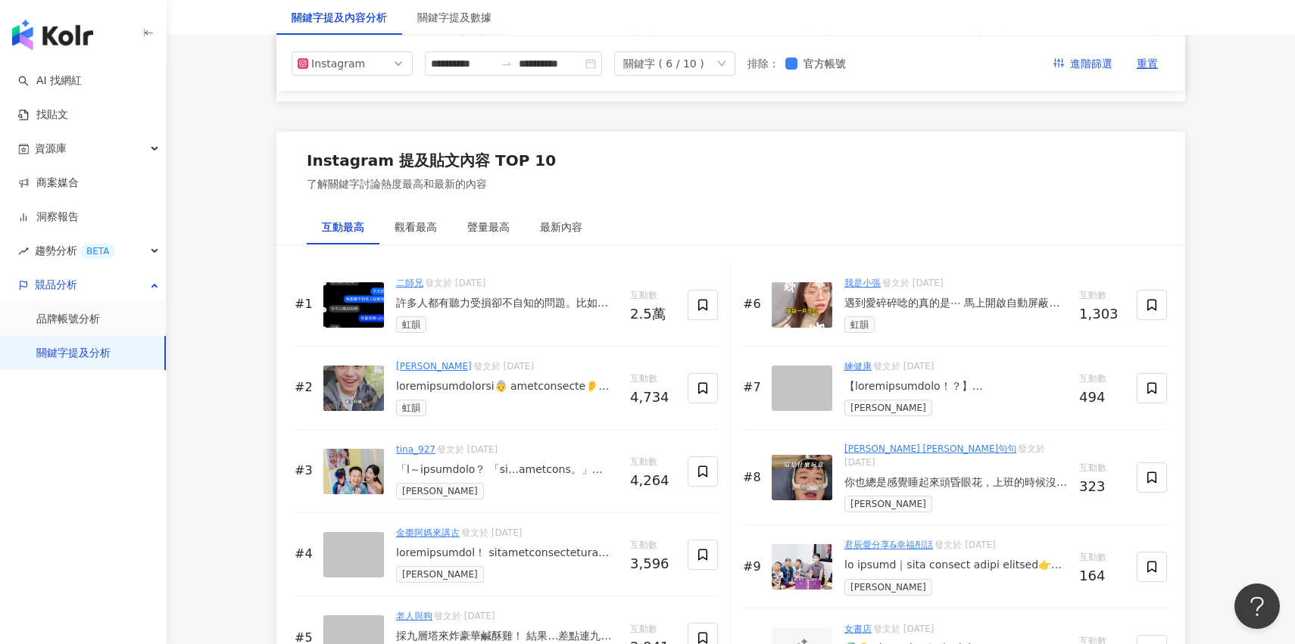
scroll to position [2200, 0]
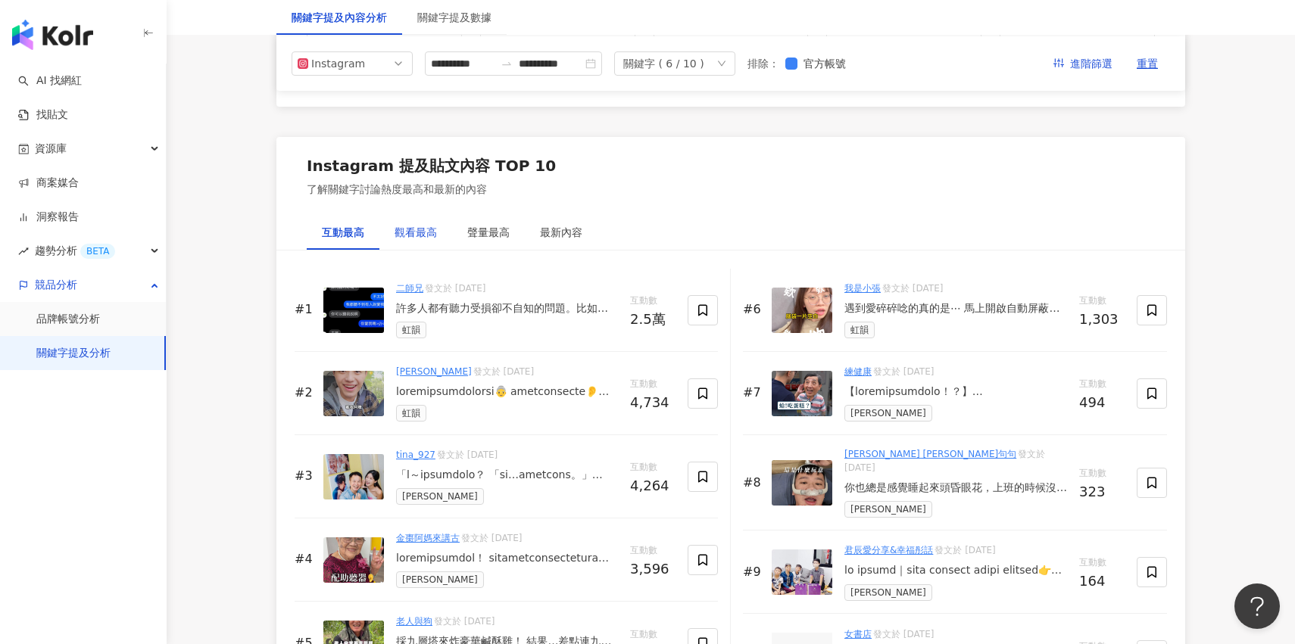
click at [407, 229] on div "觀看最高" at bounding box center [415, 232] width 42 height 17
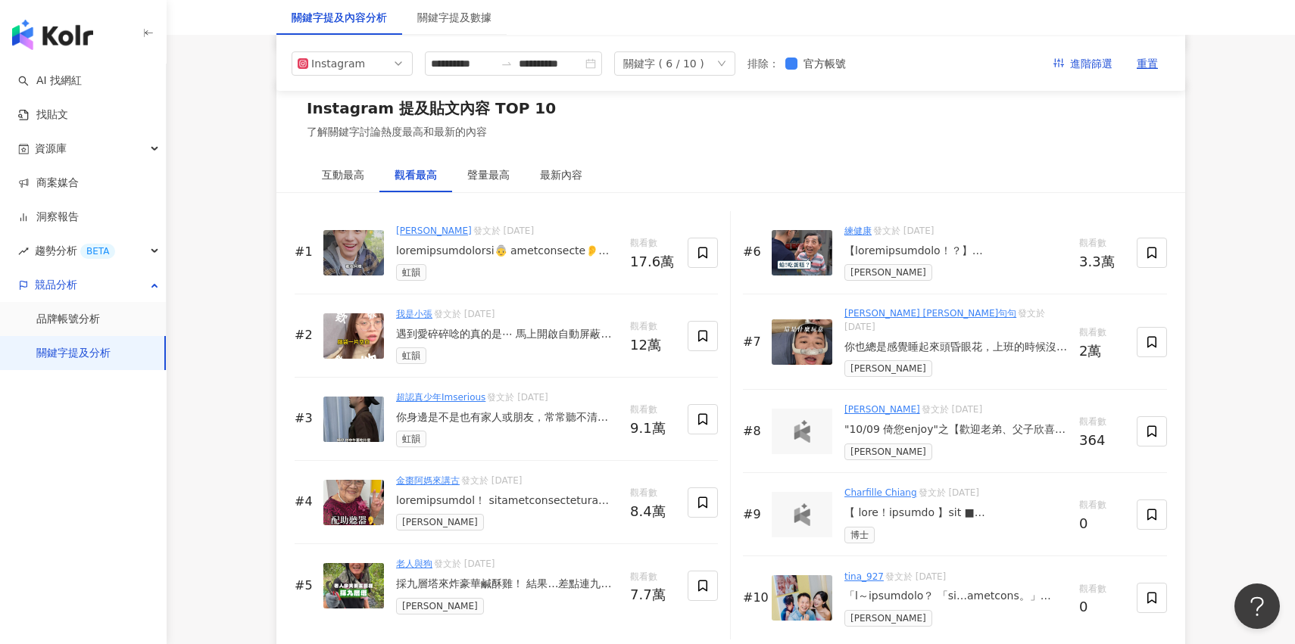
scroll to position [2240, 0]
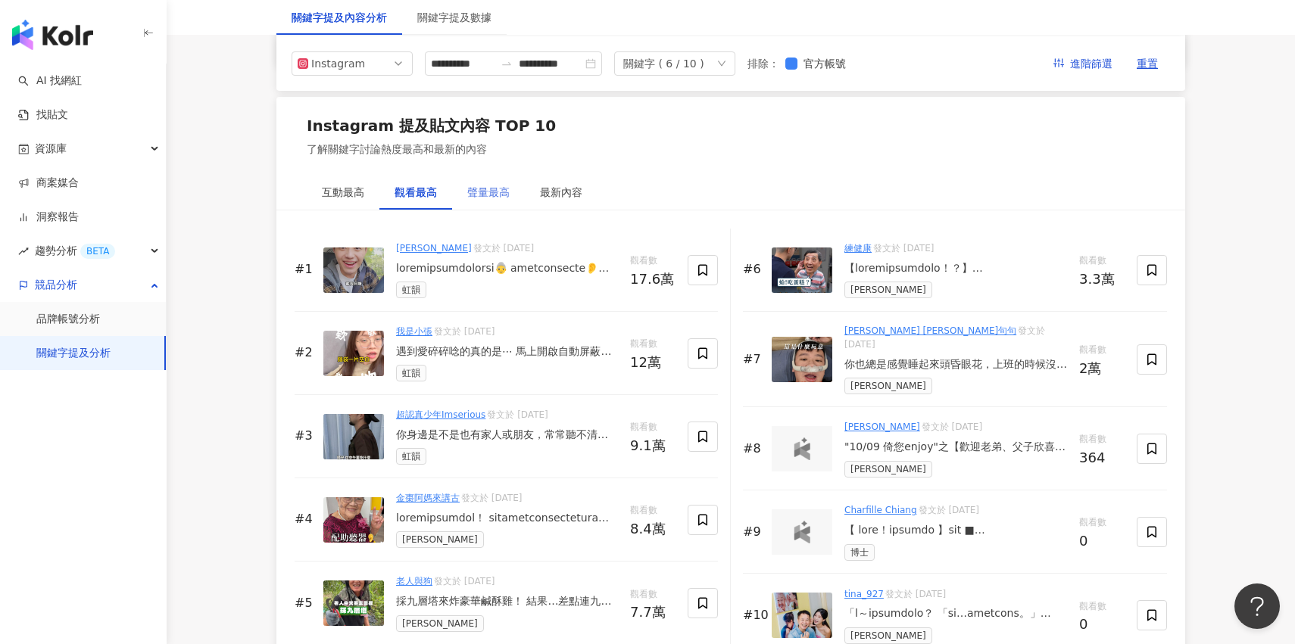
click at [491, 207] on div "聲量最高" at bounding box center [488, 192] width 73 height 35
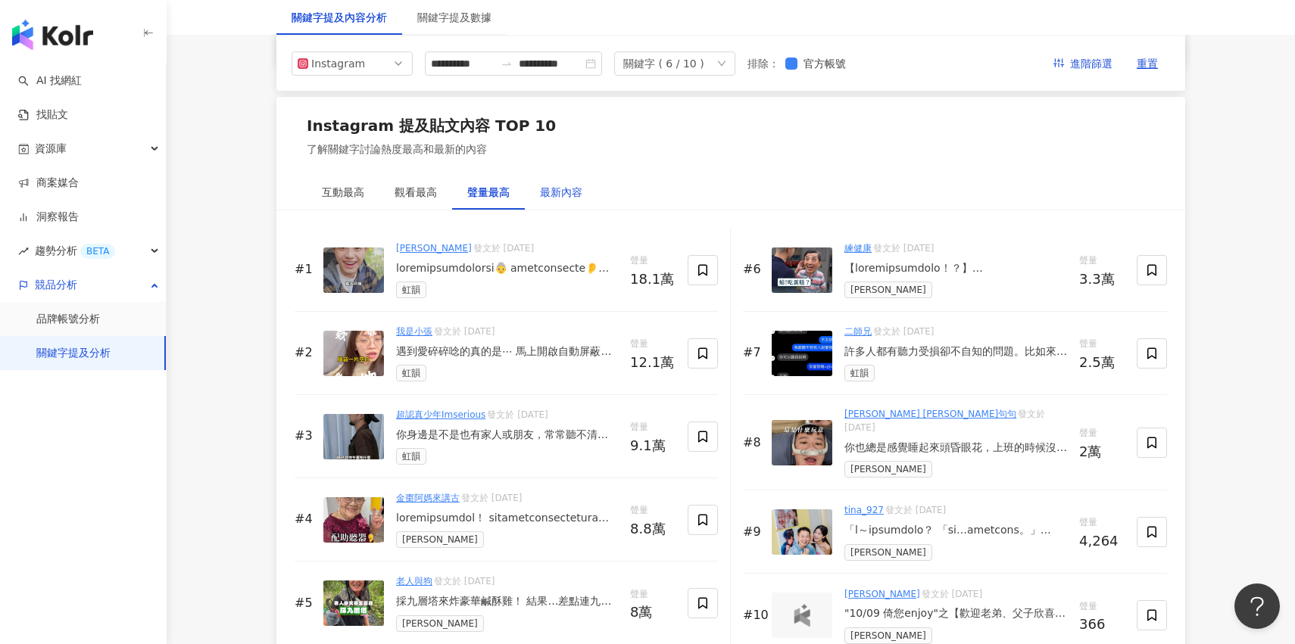
click at [579, 194] on div "最新內容" at bounding box center [561, 192] width 42 height 17
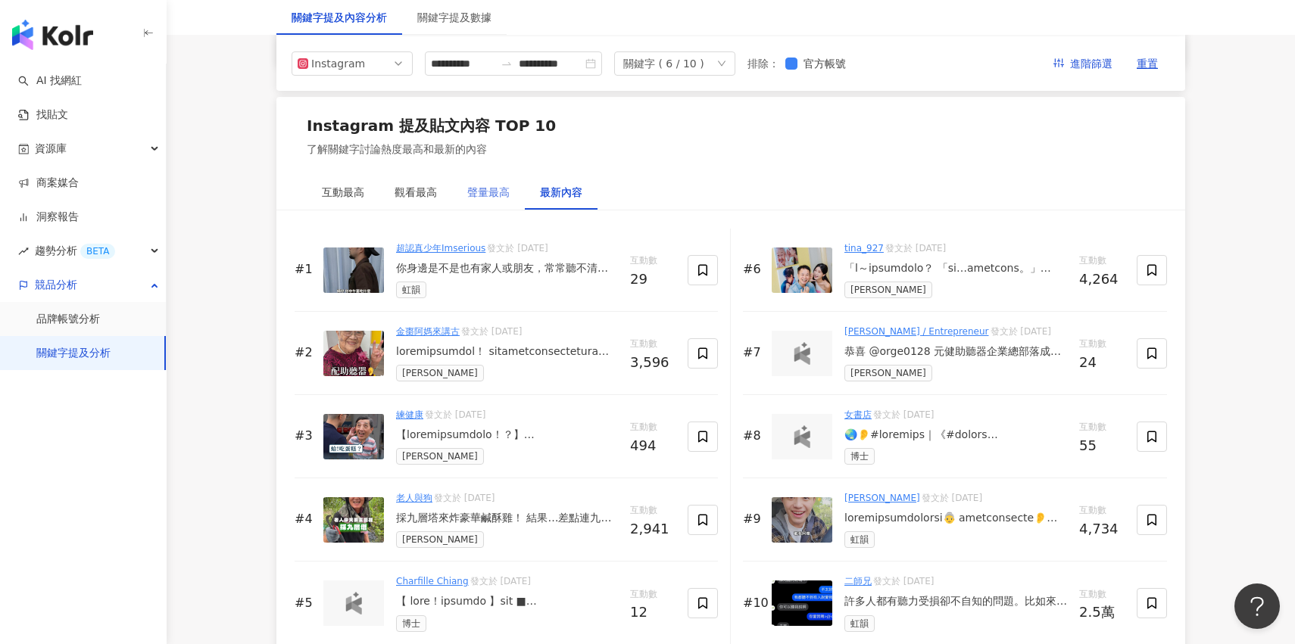
click at [498, 201] on div "聲量最高" at bounding box center [488, 192] width 73 height 35
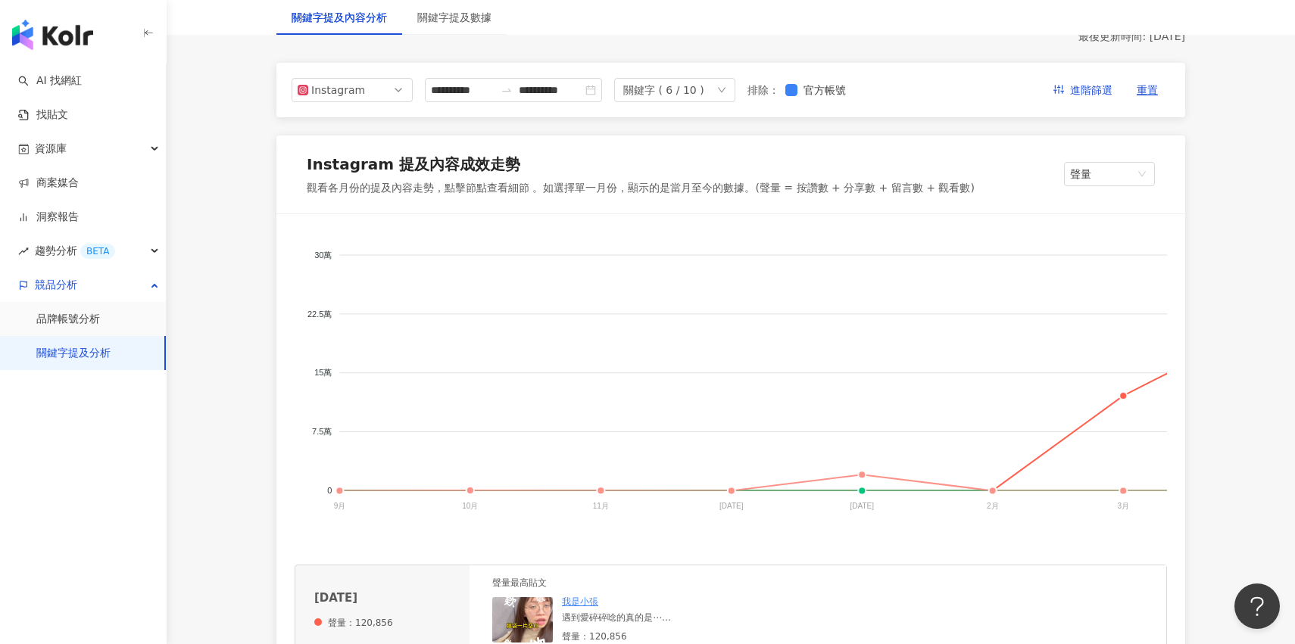
scroll to position [0, 0]
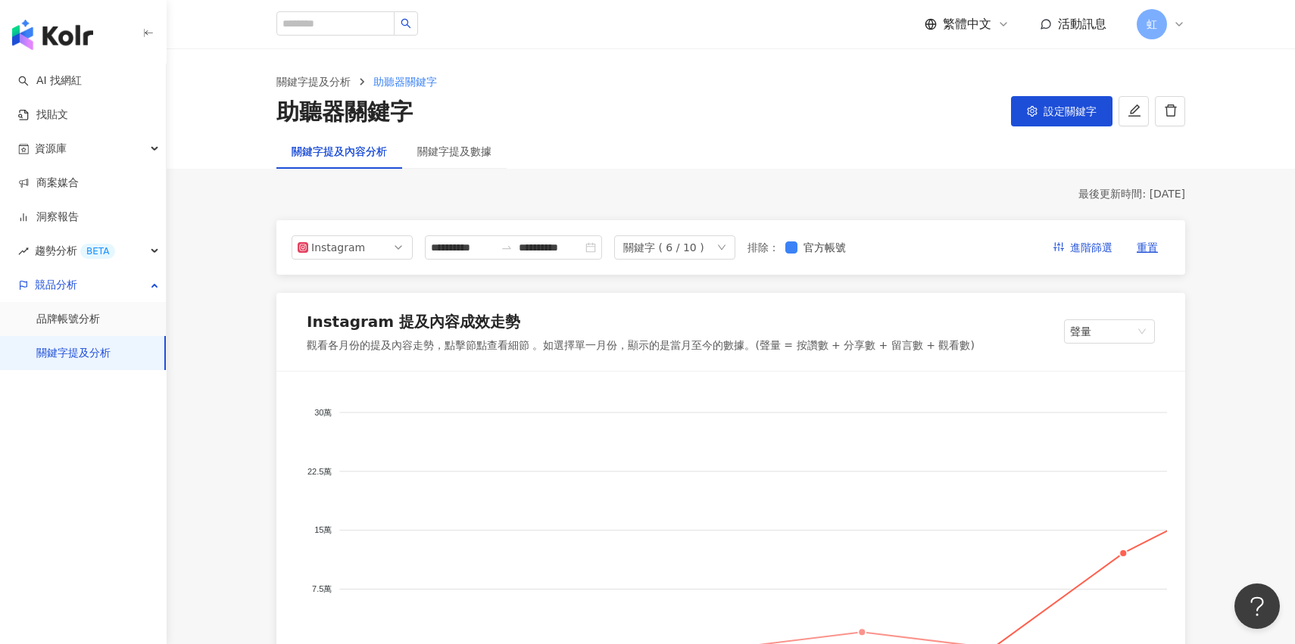
click at [722, 248] on div "關鍵字 ( 6 / 10 )" at bounding box center [674, 247] width 121 height 24
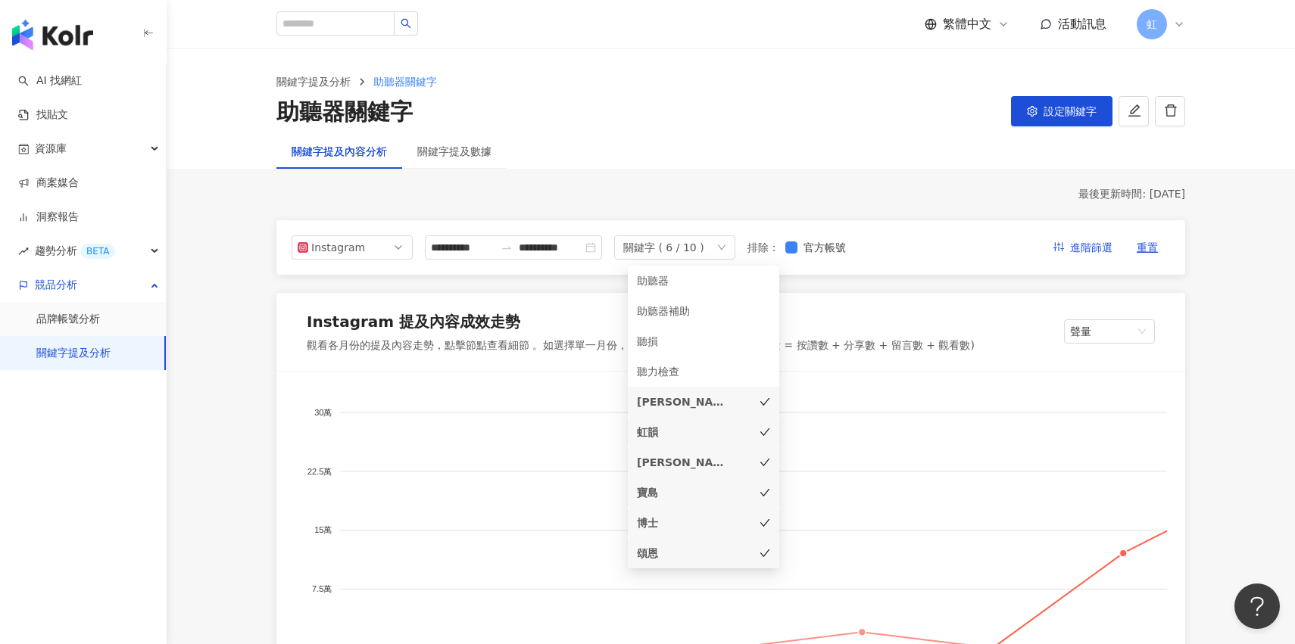
click at [722, 248] on div "關鍵字 ( 6 / 10 )" at bounding box center [674, 247] width 121 height 24
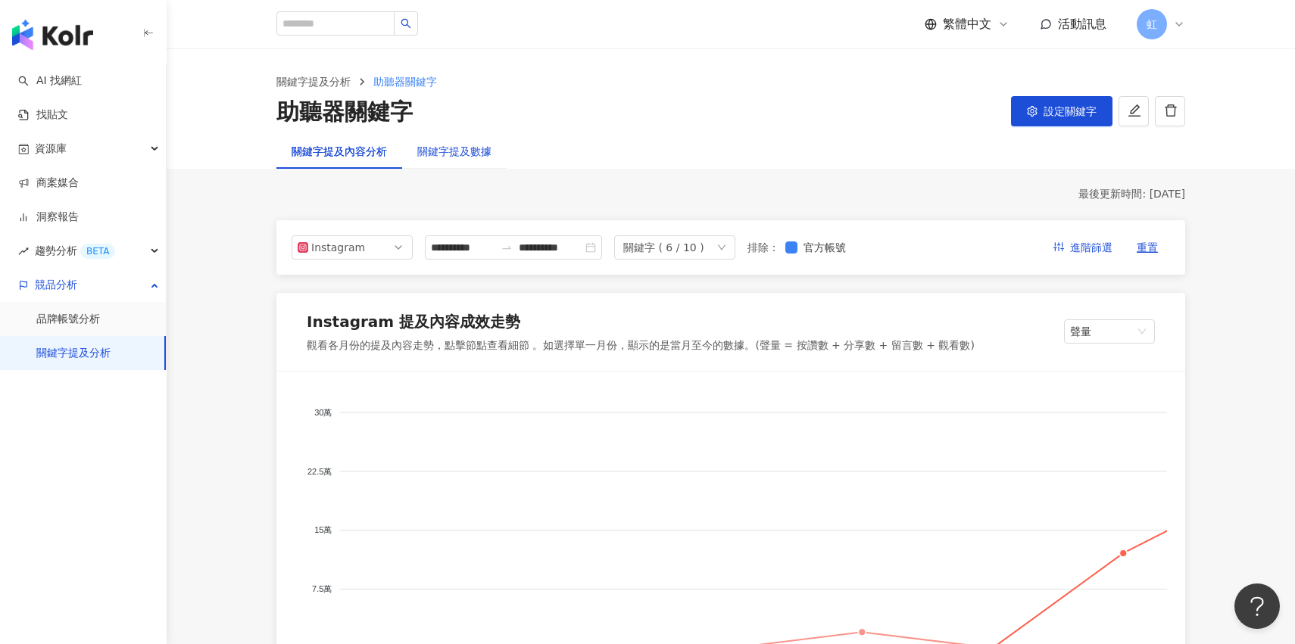
click at [464, 152] on div "關鍵字提及數據" at bounding box center [454, 151] width 74 height 17
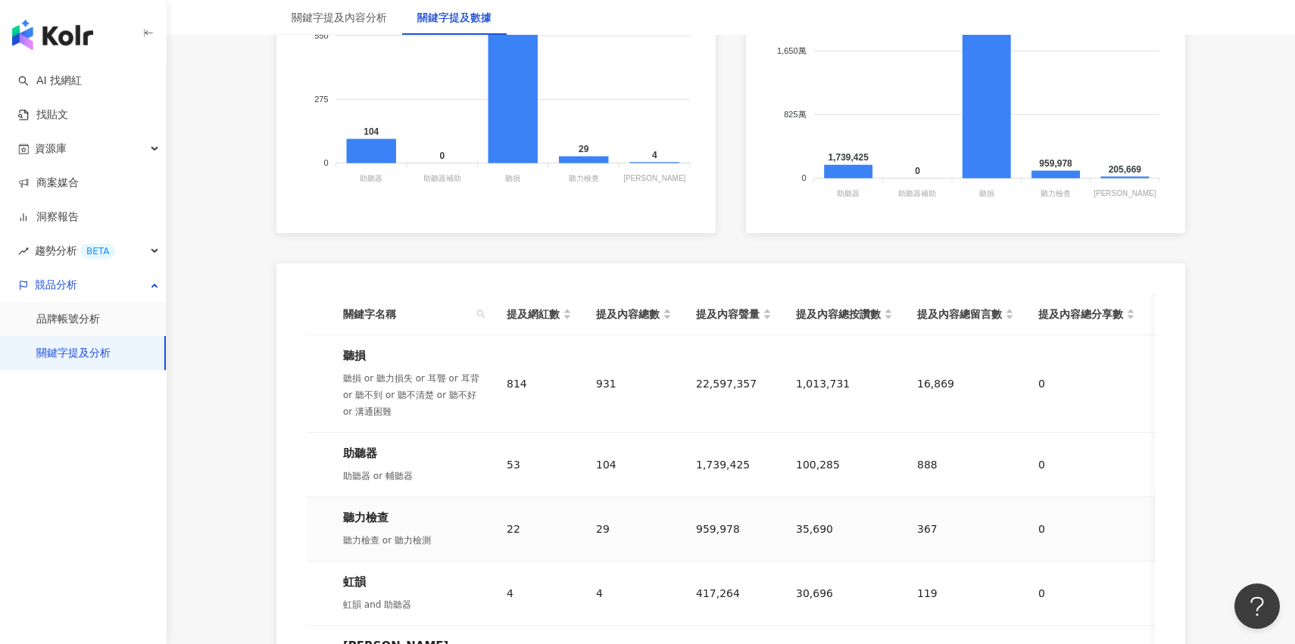
scroll to position [540, 0]
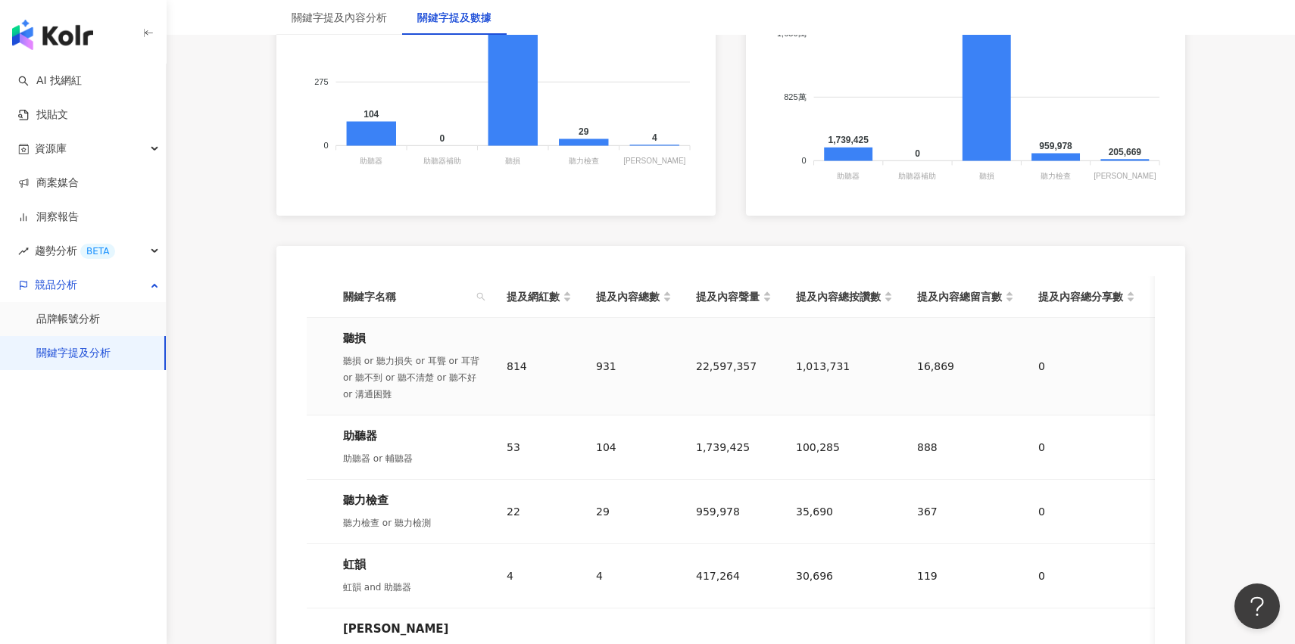
click at [544, 345] on td "814" at bounding box center [538, 367] width 89 height 98
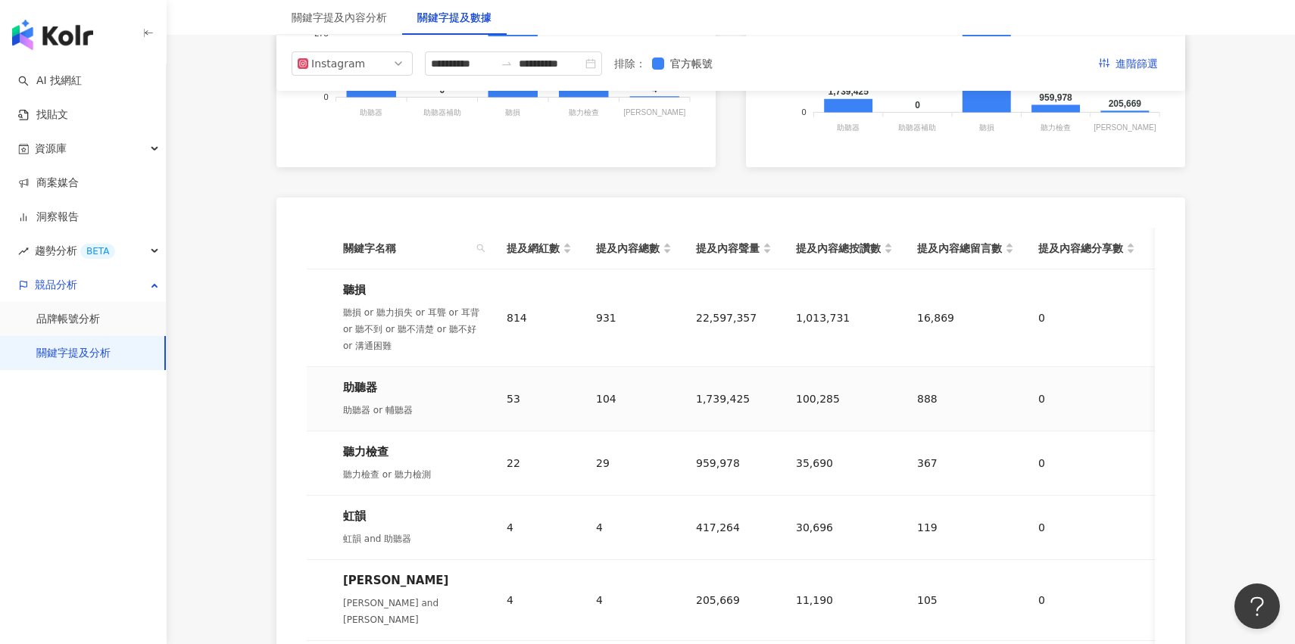
scroll to position [1214, 0]
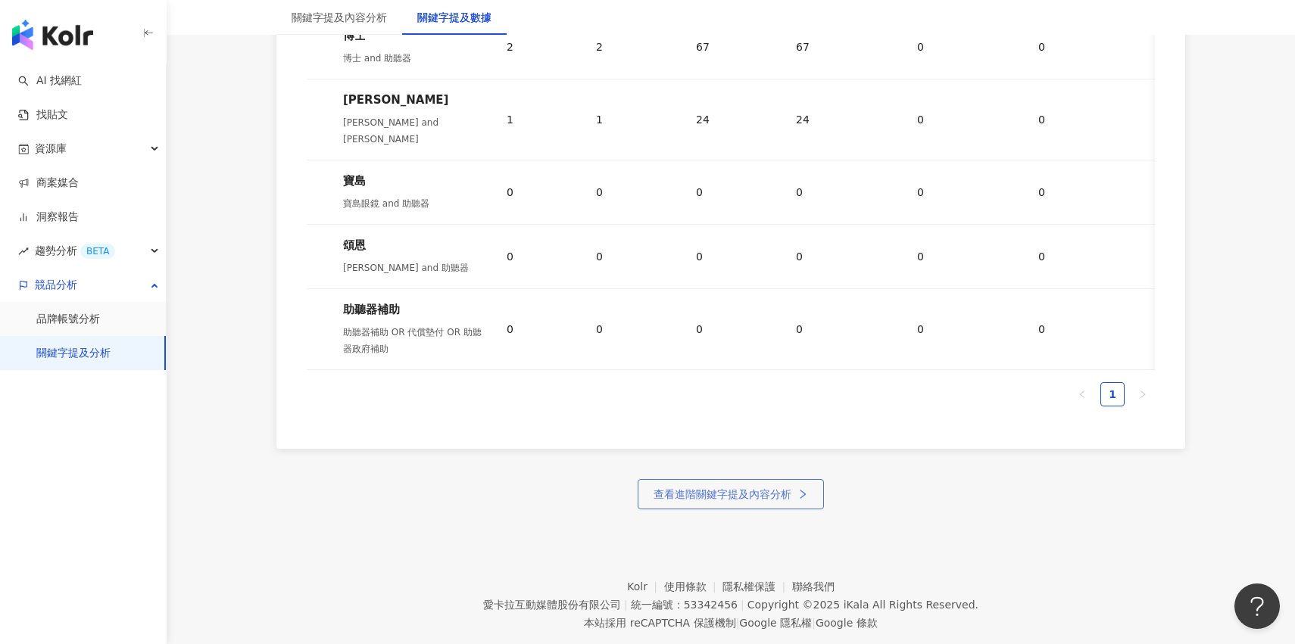
click at [725, 479] on button "查看進階關鍵字提及內容分析" at bounding box center [731, 494] width 186 height 30
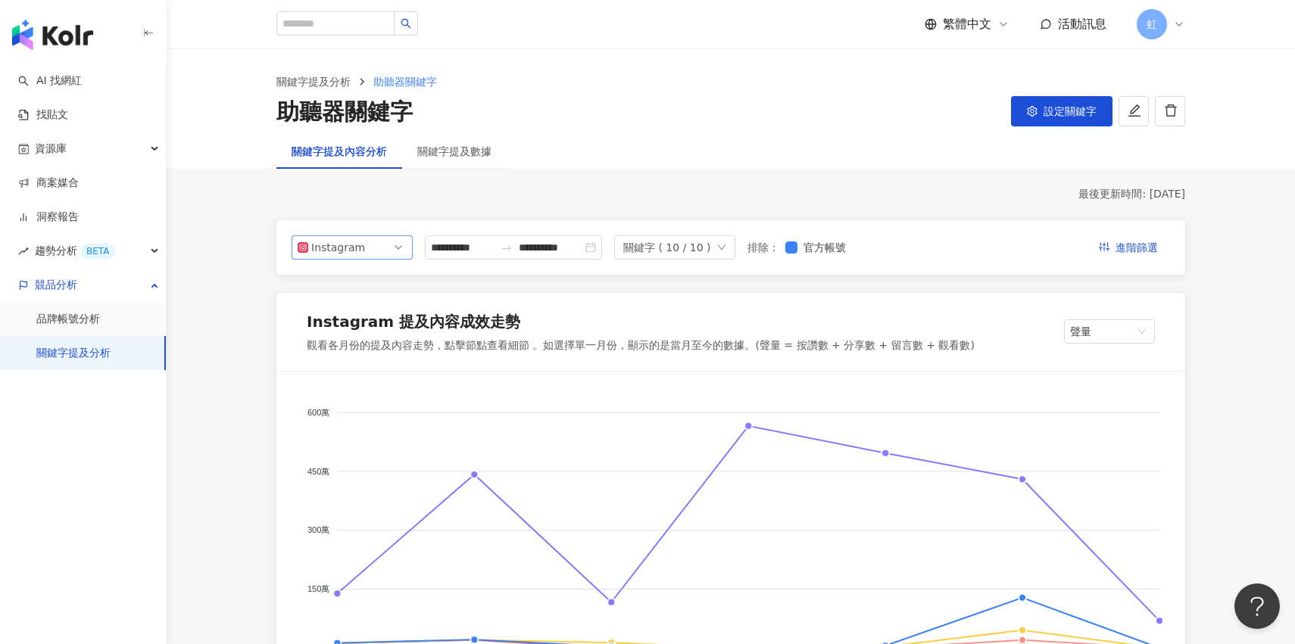
click at [346, 251] on div "Instagram" at bounding box center [335, 247] width 49 height 23
click at [369, 307] on div "Facebook" at bounding box center [352, 308] width 97 height 17
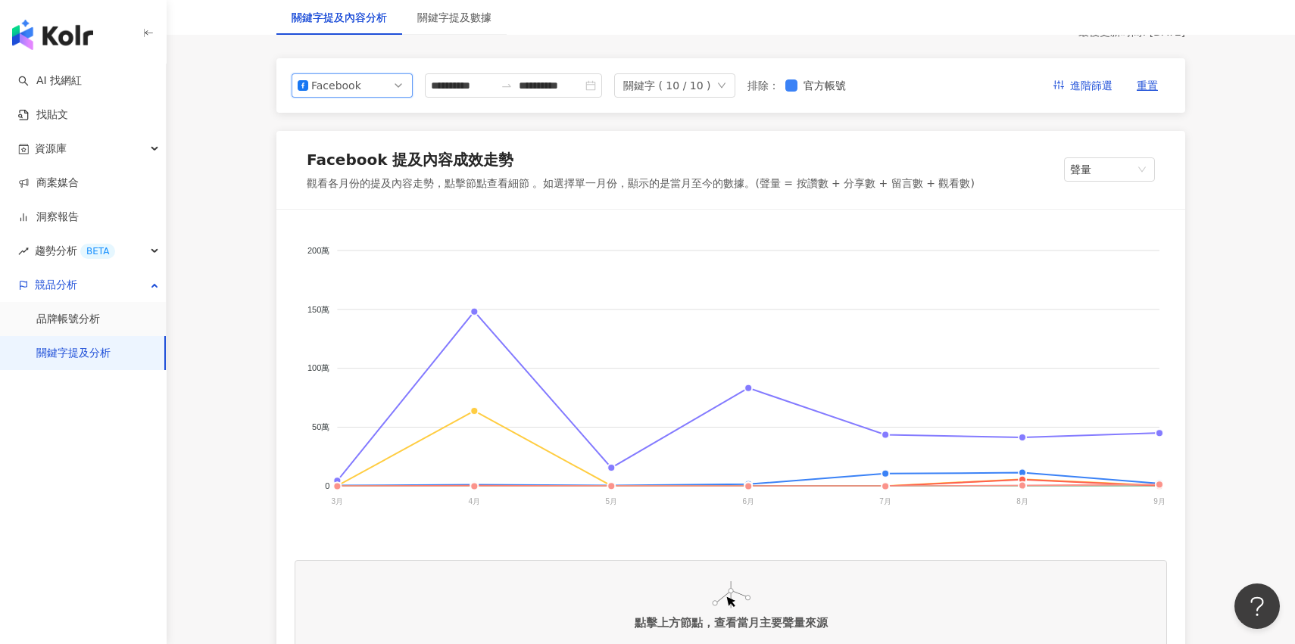
scroll to position [164, 0]
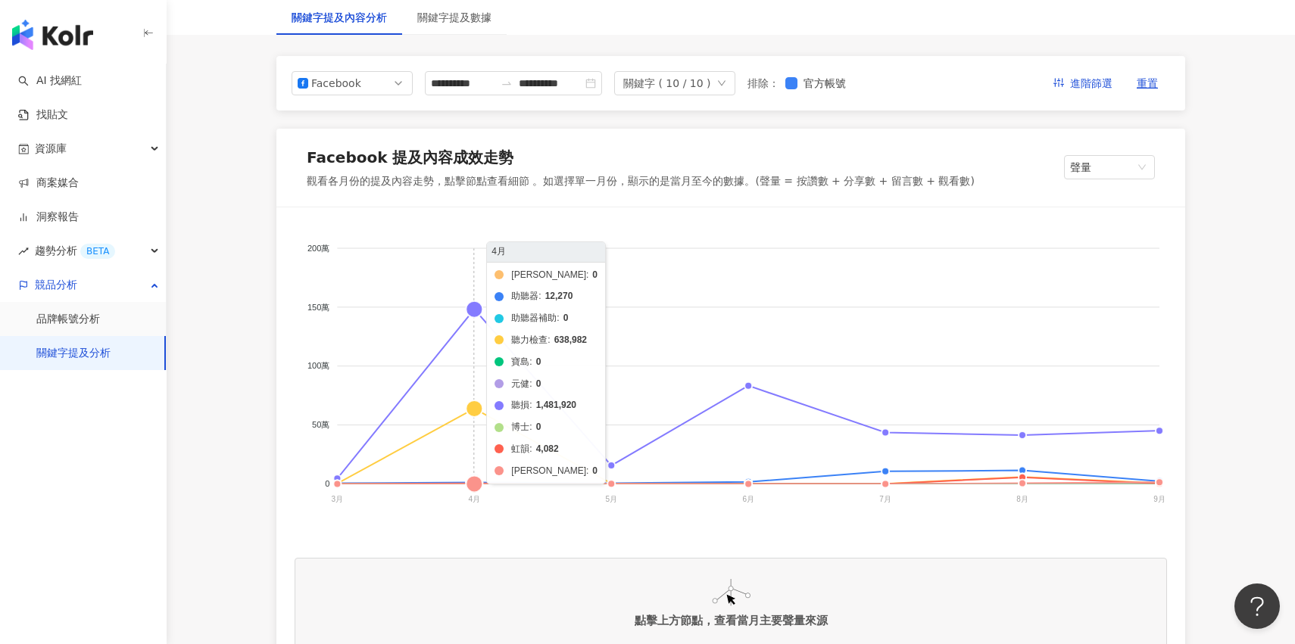
click at [686, 98] on div "**********" at bounding box center [730, 83] width 909 height 55
click at [686, 88] on div "關鍵字 ( 10 / 10 )" at bounding box center [667, 83] width 88 height 23
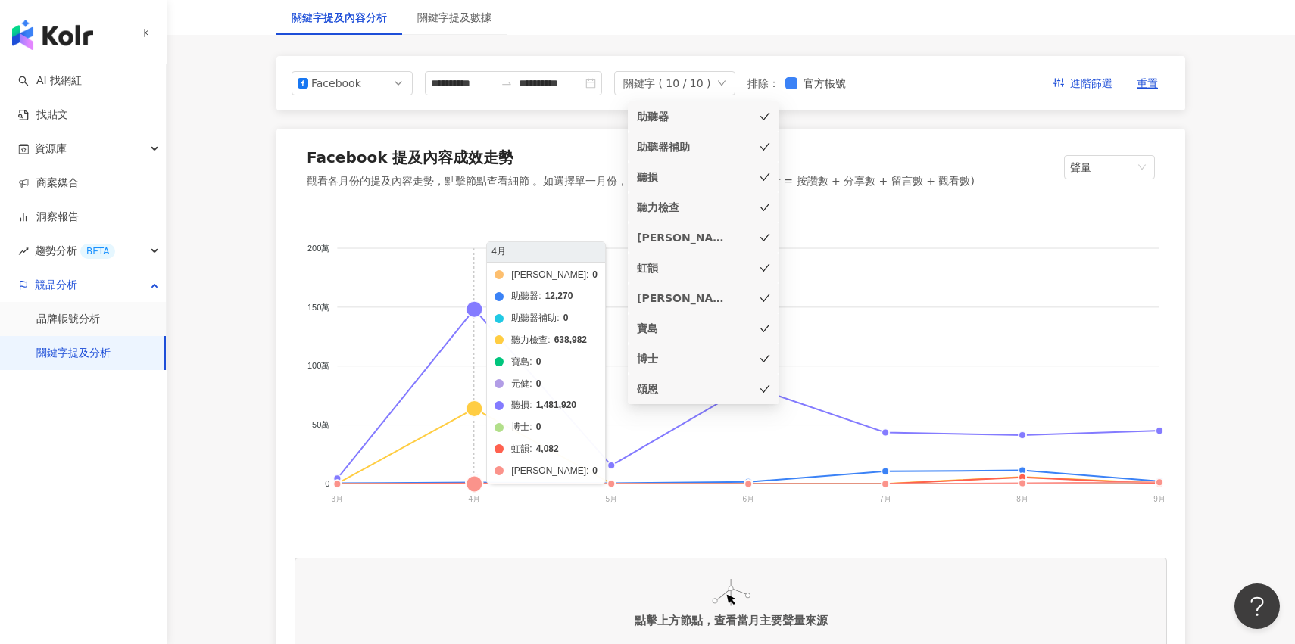
click at [690, 127] on li "助聽器" at bounding box center [703, 116] width 151 height 30
click at [690, 152] on div "助聽器補助" at bounding box center [682, 147] width 91 height 17
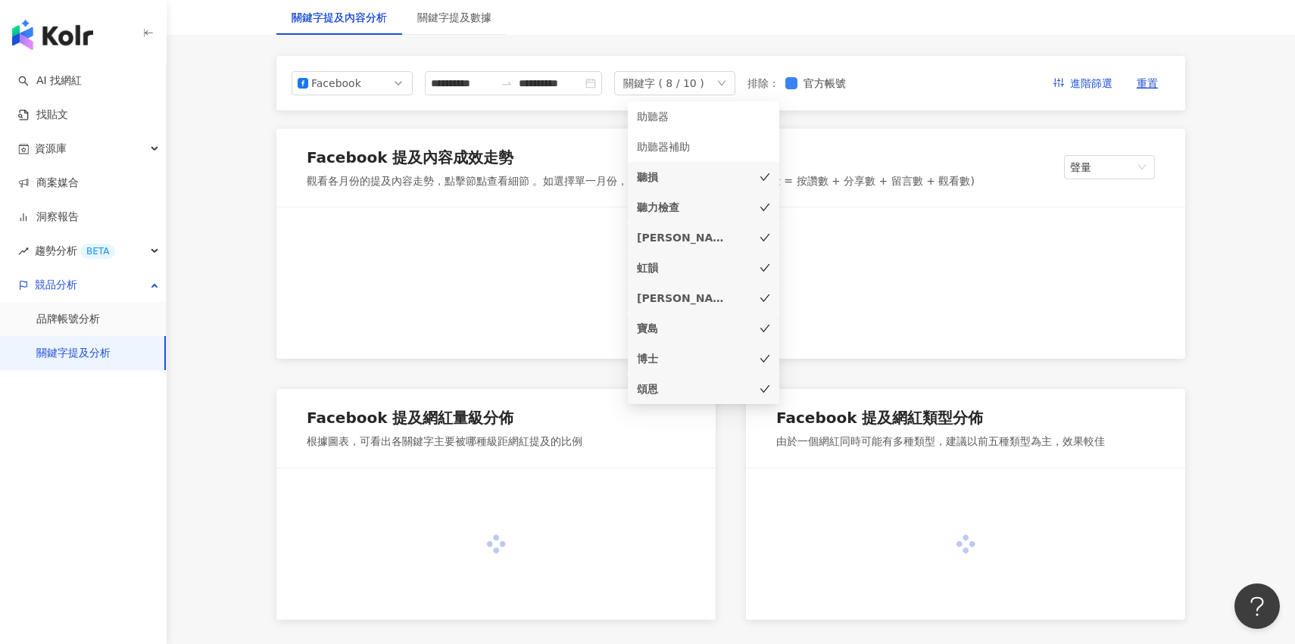
click at [690, 175] on div "聽損" at bounding box center [682, 177] width 91 height 17
click at [697, 206] on div "聽力檢查" at bounding box center [682, 207] width 91 height 17
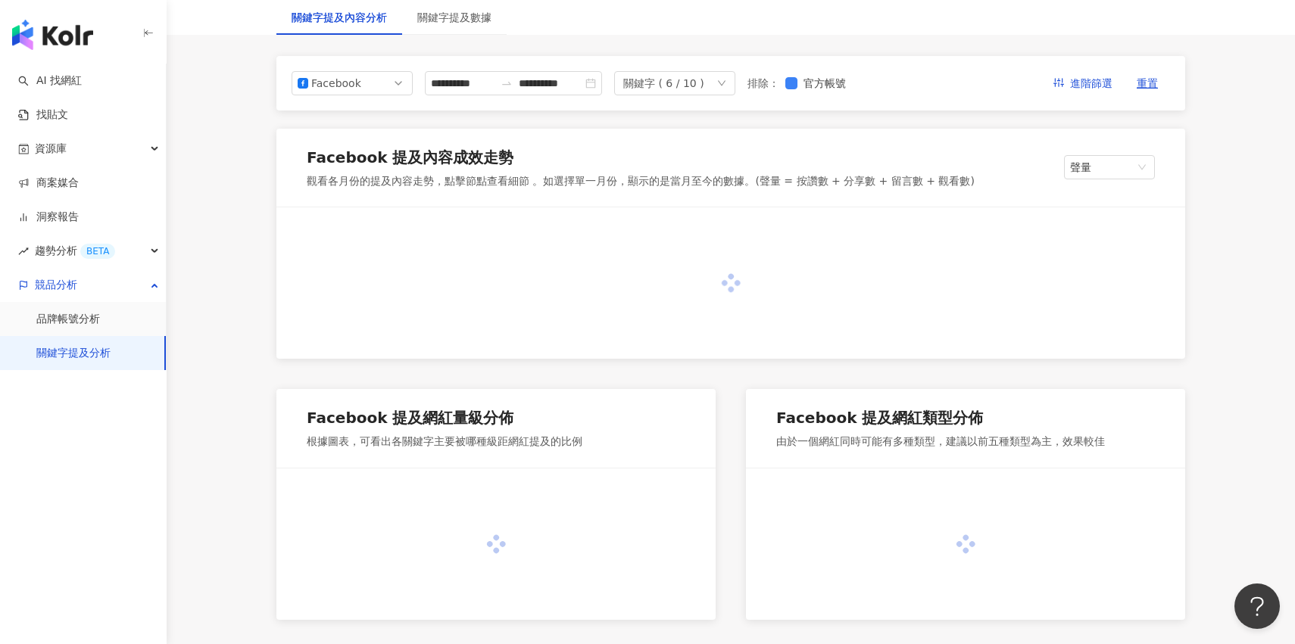
click at [823, 143] on div "Facebook 提及內容成效走勢 觀看各月份的提及內容走勢，點擊節點查看細節 。如選擇單一月份，顯示的是當月至今的數據。(聲量 = 按讚數 + 分享數 + …" at bounding box center [730, 168] width 909 height 79
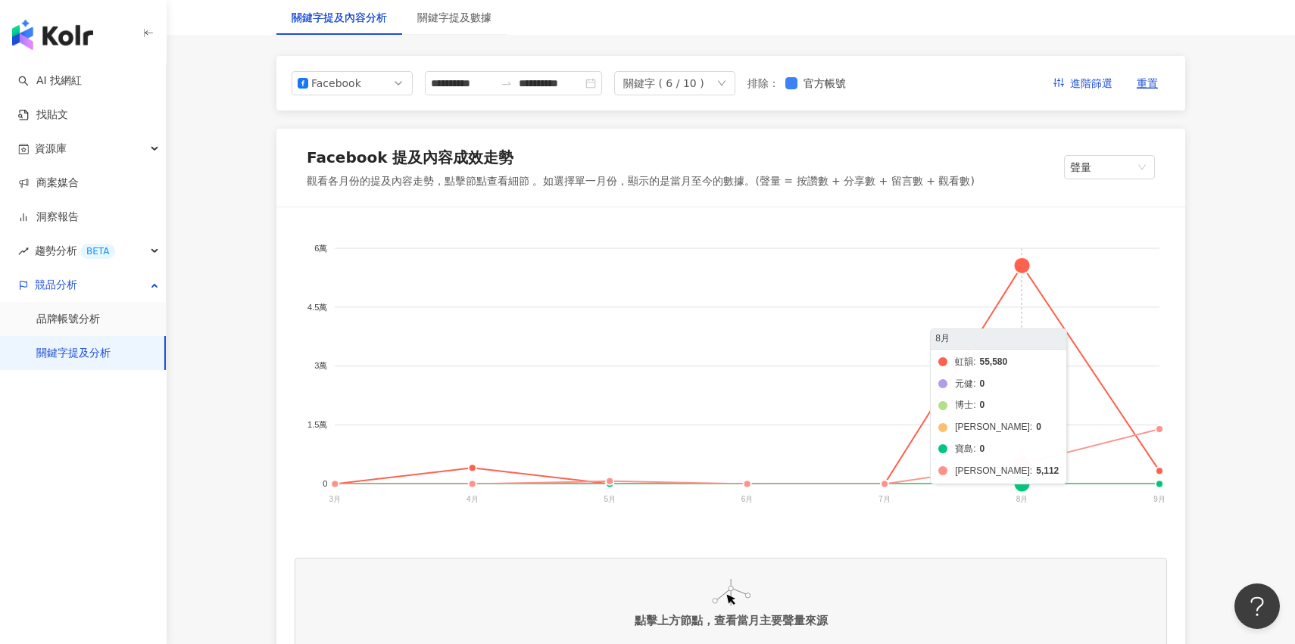
click at [1033, 269] on foreignobject "虹韻 元健 博士 頌恩 寶島 [PERSON_NAME]" at bounding box center [731, 377] width 872 height 303
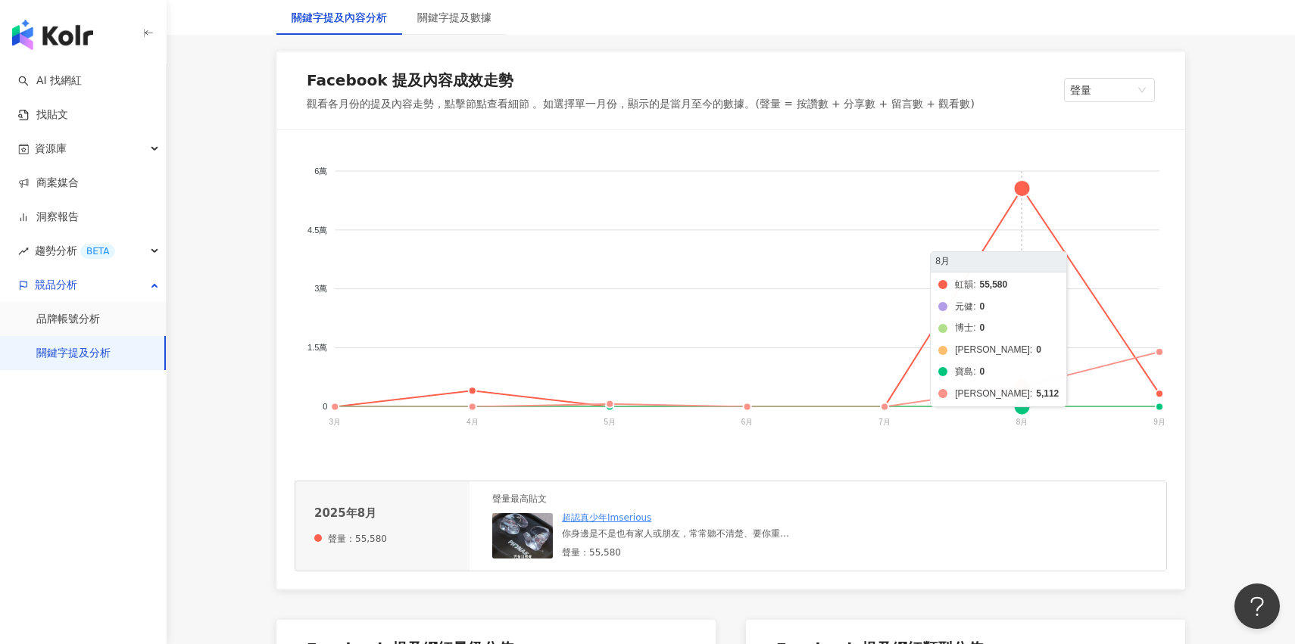
scroll to position [277, 0]
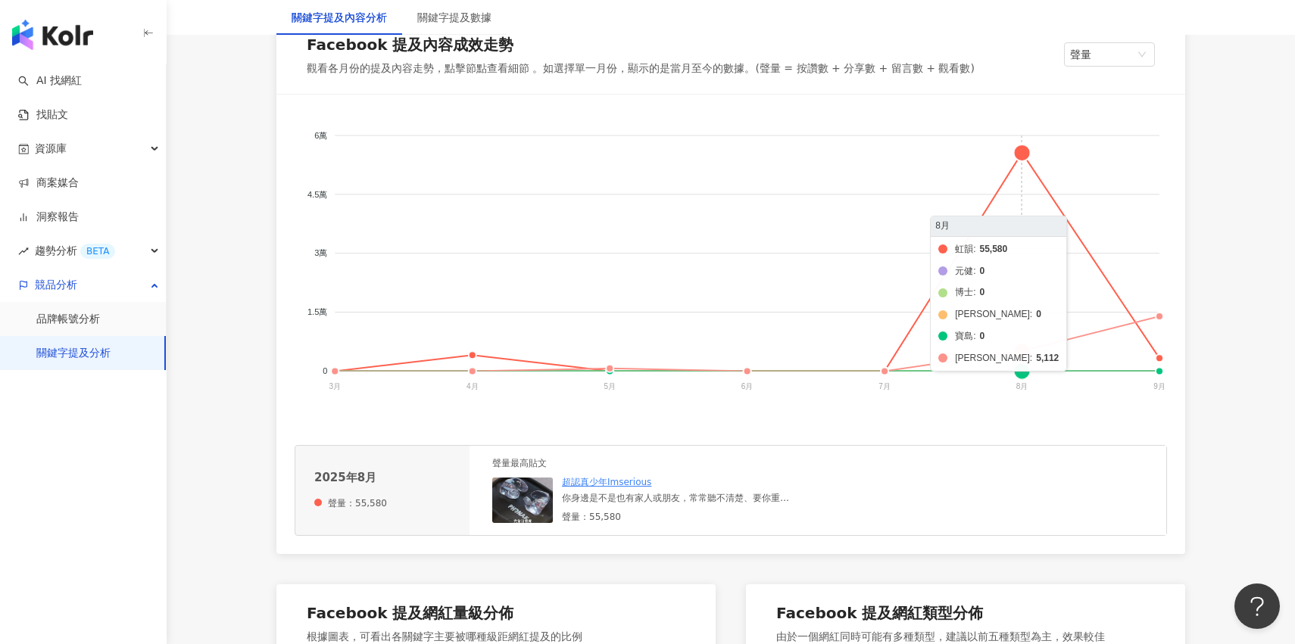
click at [1031, 349] on foreignobject "虹韻 元健 博士 頌恩 寶島 [PERSON_NAME]" at bounding box center [731, 264] width 872 height 303
click at [1027, 350] on foreignobject "虹韻 元健 博士 頌恩 寶島 [PERSON_NAME]" at bounding box center [731, 264] width 872 height 303
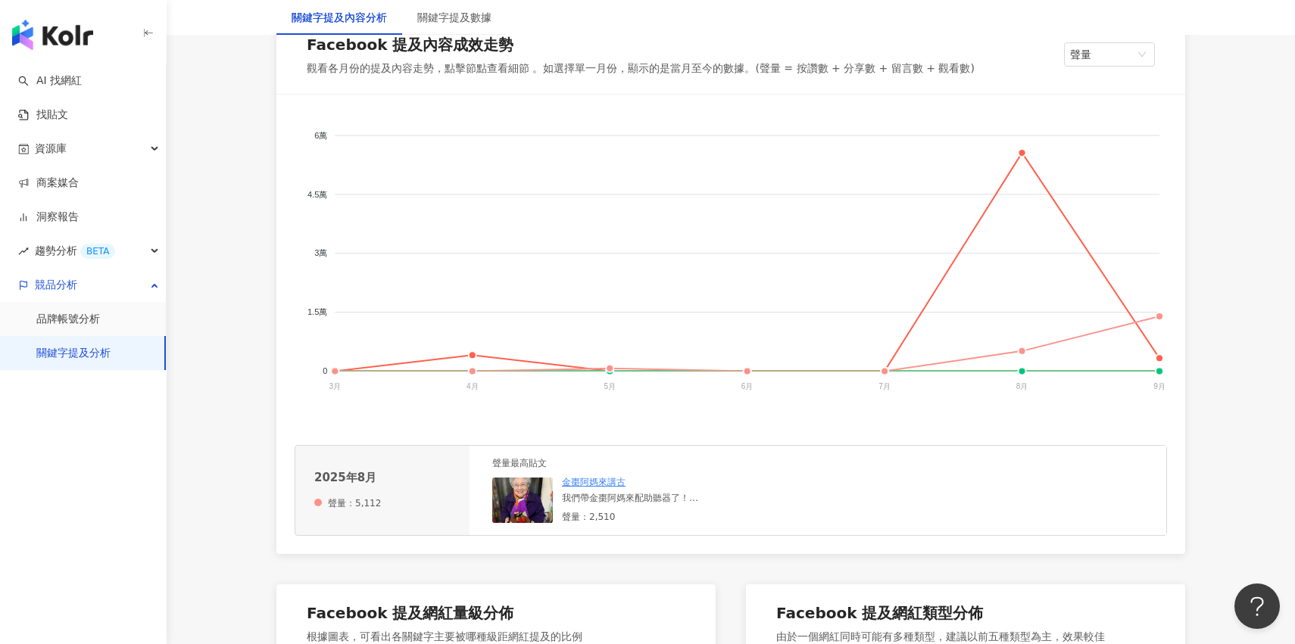
click at [1029, 376] on foreignobject "虹韻 元健 博士 頌恩 寶島 [PERSON_NAME]" at bounding box center [731, 264] width 872 height 303
click at [1024, 374] on foreignobject "虹韻 元健 博士 頌恩 寶島 [PERSON_NAME]" at bounding box center [731, 264] width 872 height 303
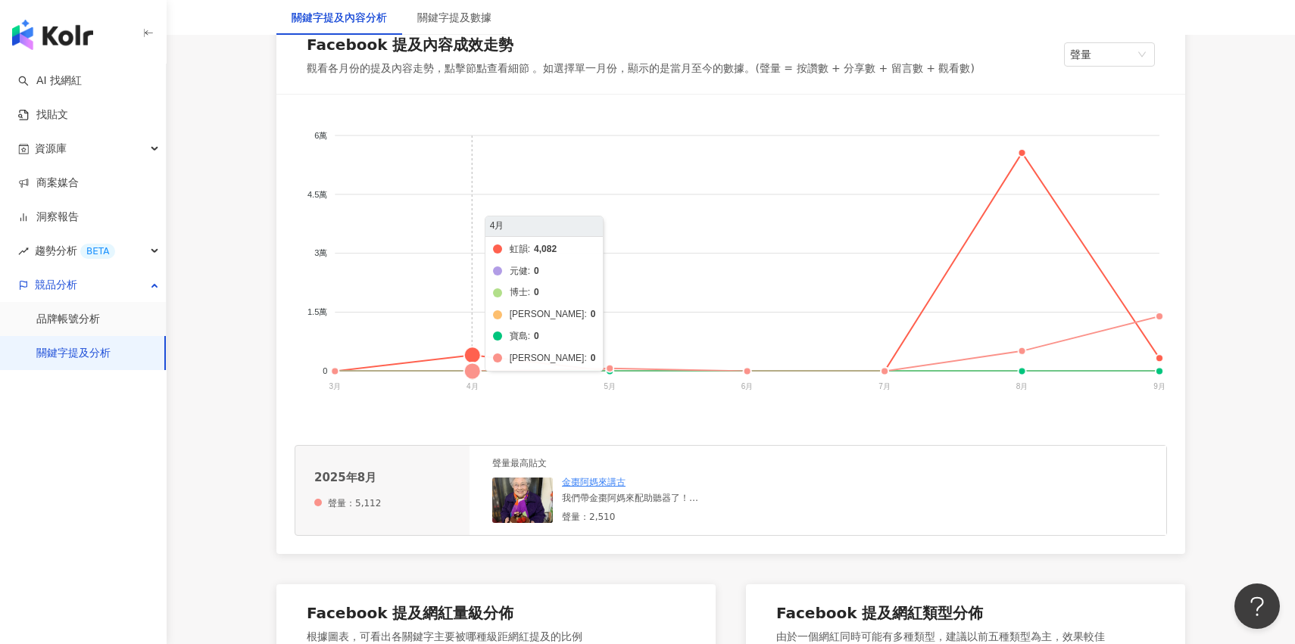
click at [471, 354] on foreignobject "虹韻 元健 博士 頌恩 寶島 [PERSON_NAME]" at bounding box center [731, 264] width 872 height 303
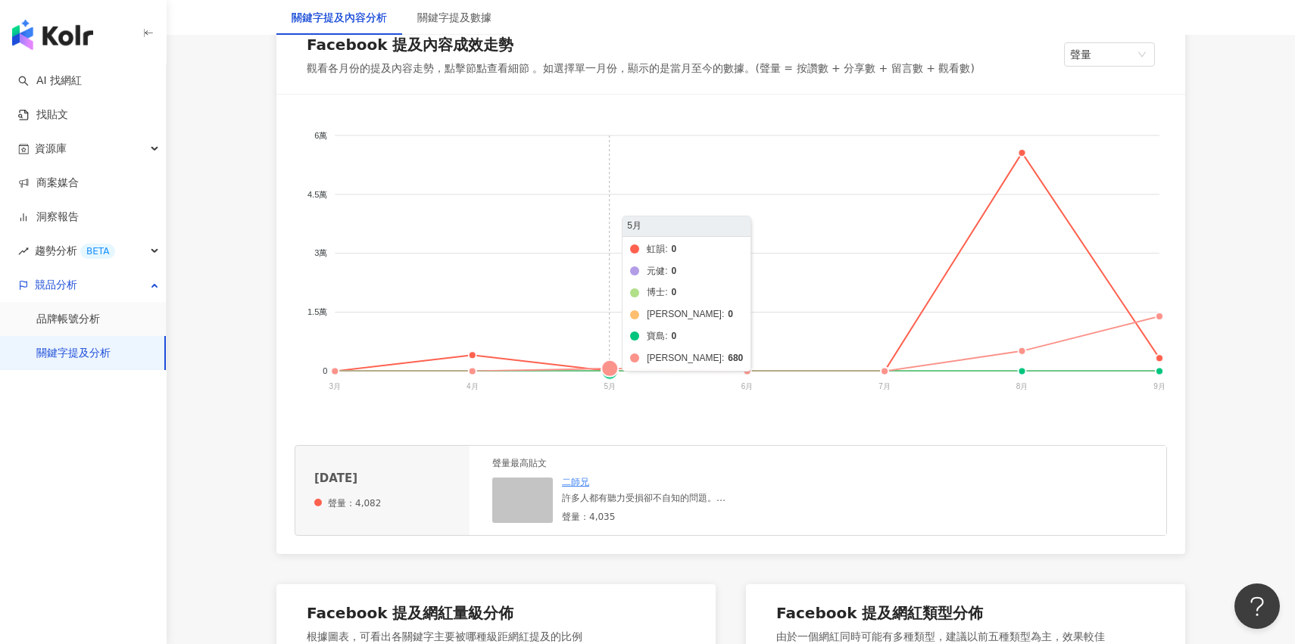
click at [607, 366] on foreignobject "虹韻 元健 博士 頌恩 寶島 [PERSON_NAME]" at bounding box center [731, 264] width 872 height 303
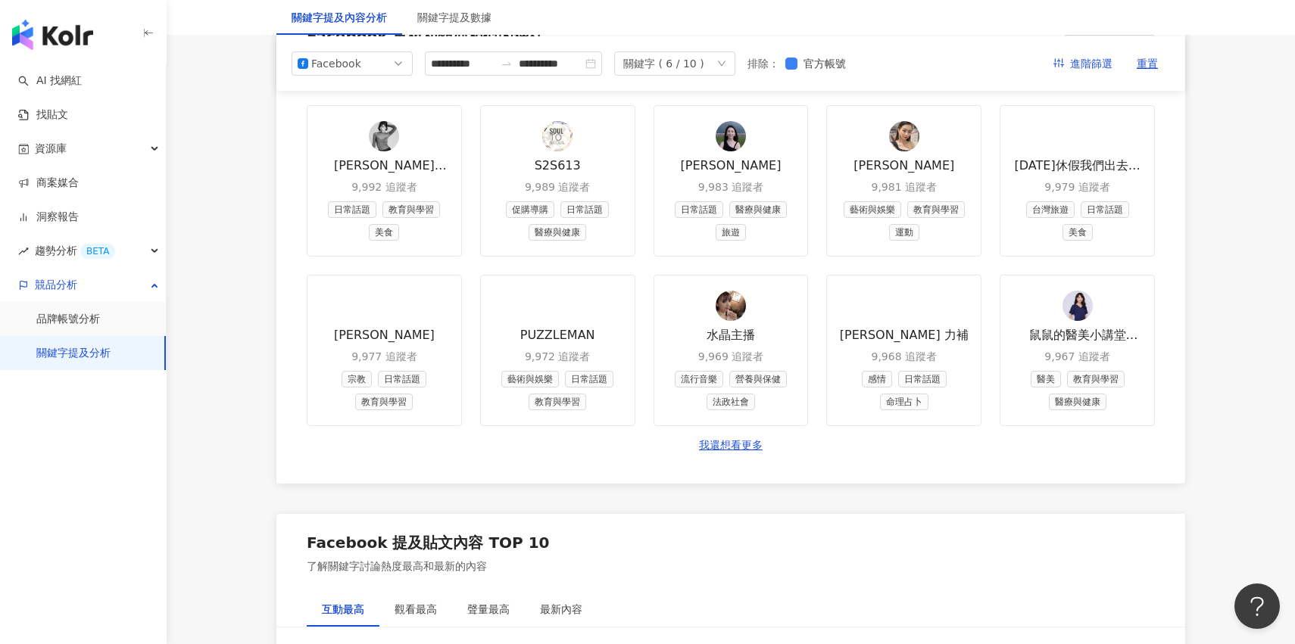
scroll to position [1732, 0]
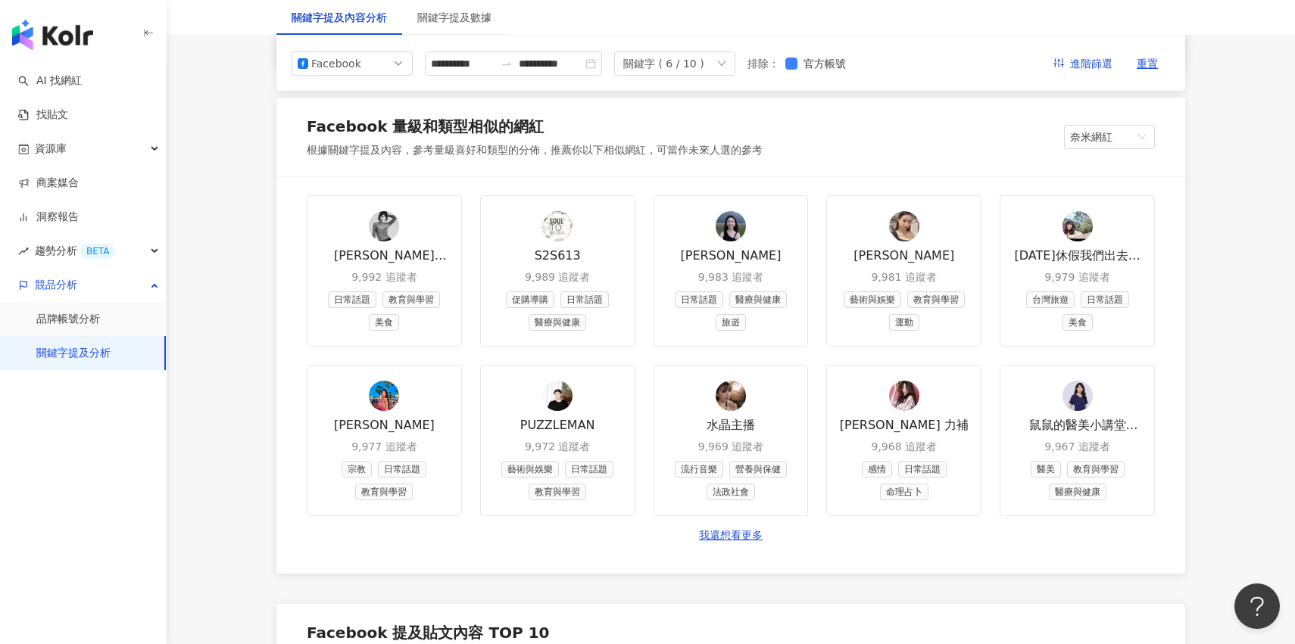
click at [595, 350] on div "[PERSON_NAME] Happy Life [PERSON_NAME]生活日誌 9,992 追蹤者 日常話題 教育與學習 美食 S2S613 9,989…" at bounding box center [731, 355] width 848 height 321
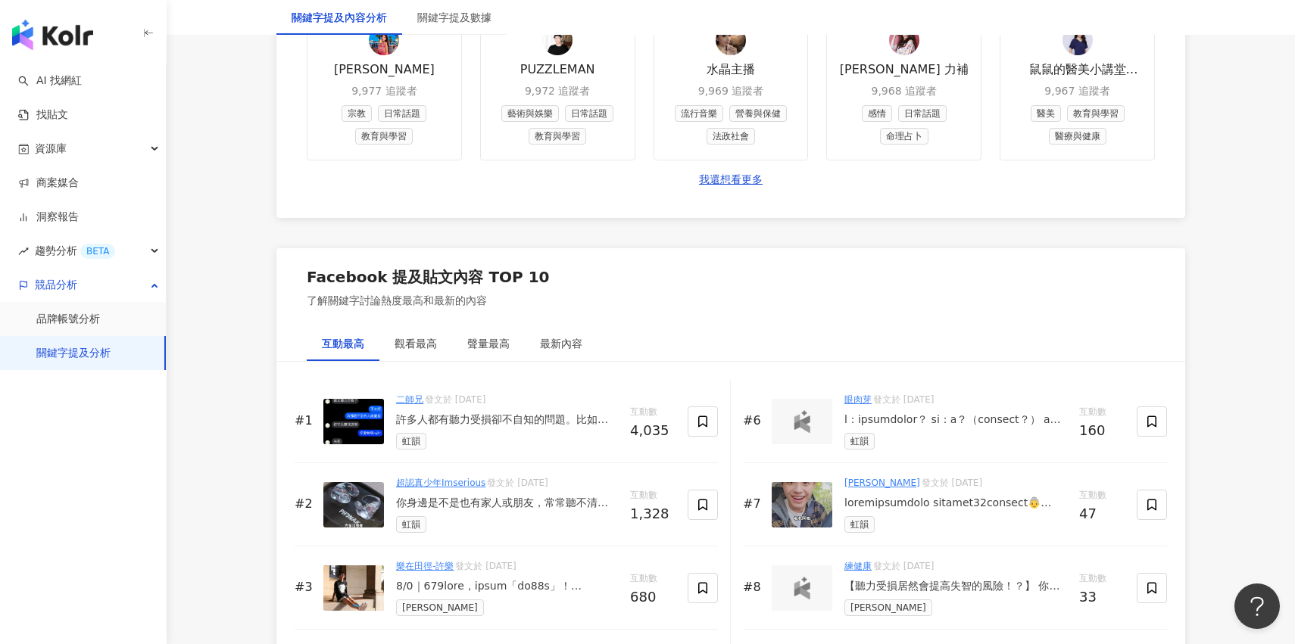
scroll to position [2221, 0]
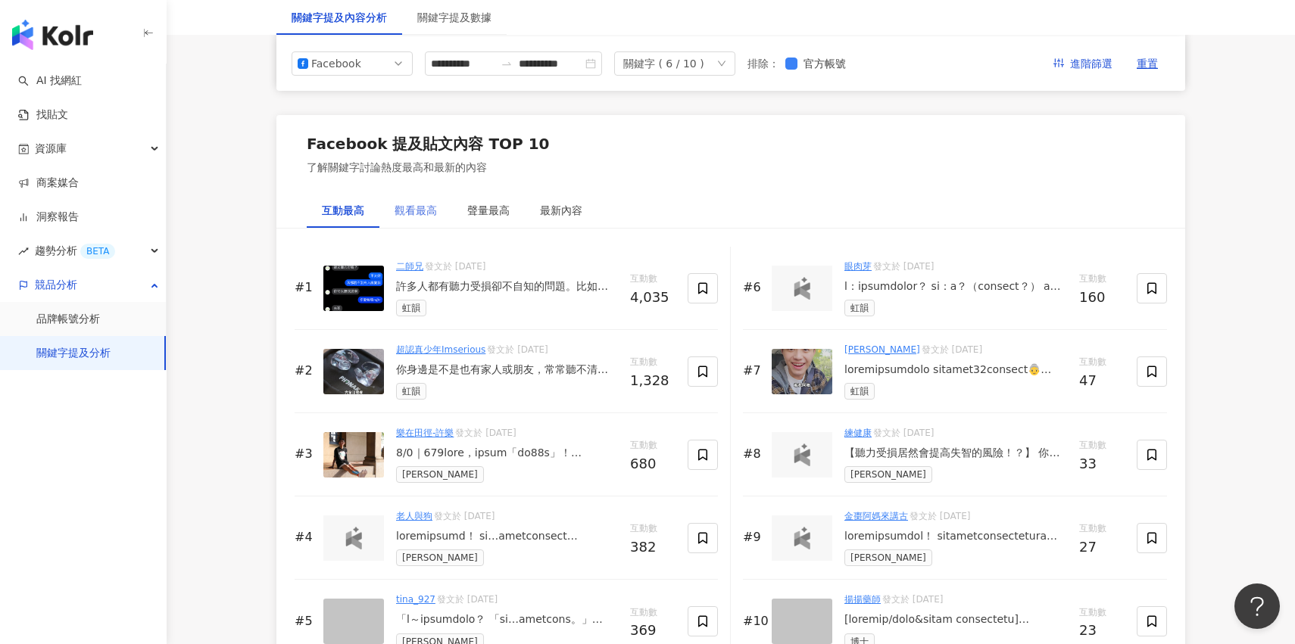
click at [426, 226] on div "觀看最高" at bounding box center [415, 210] width 73 height 35
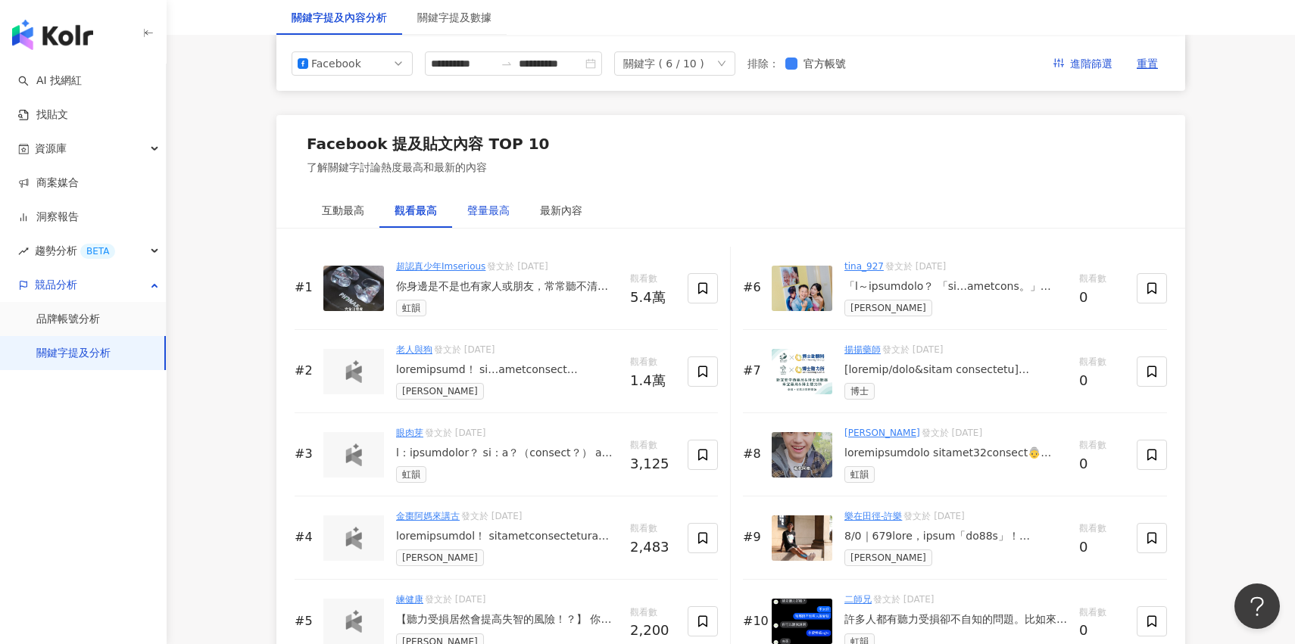
click at [469, 215] on div "聲量最高" at bounding box center [488, 210] width 42 height 17
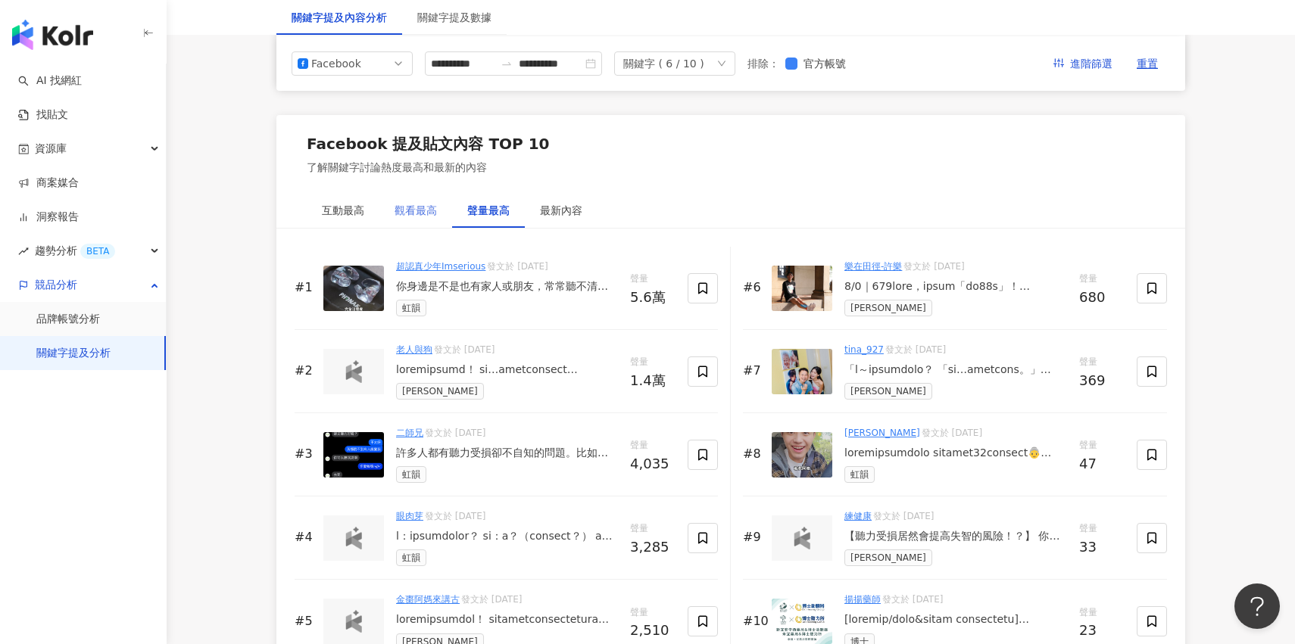
click at [345, 230] on div "#1 超認真少年Imserious 發文於 [DATE] 你身邊是不是也有家人或朋友，常常聽不清楚、要你重複好幾次？ 其實65歲以上，每3個人就有1個可能有聽…" at bounding box center [730, 455] width 909 height 453
click at [358, 225] on div "互動最高" at bounding box center [343, 210] width 73 height 35
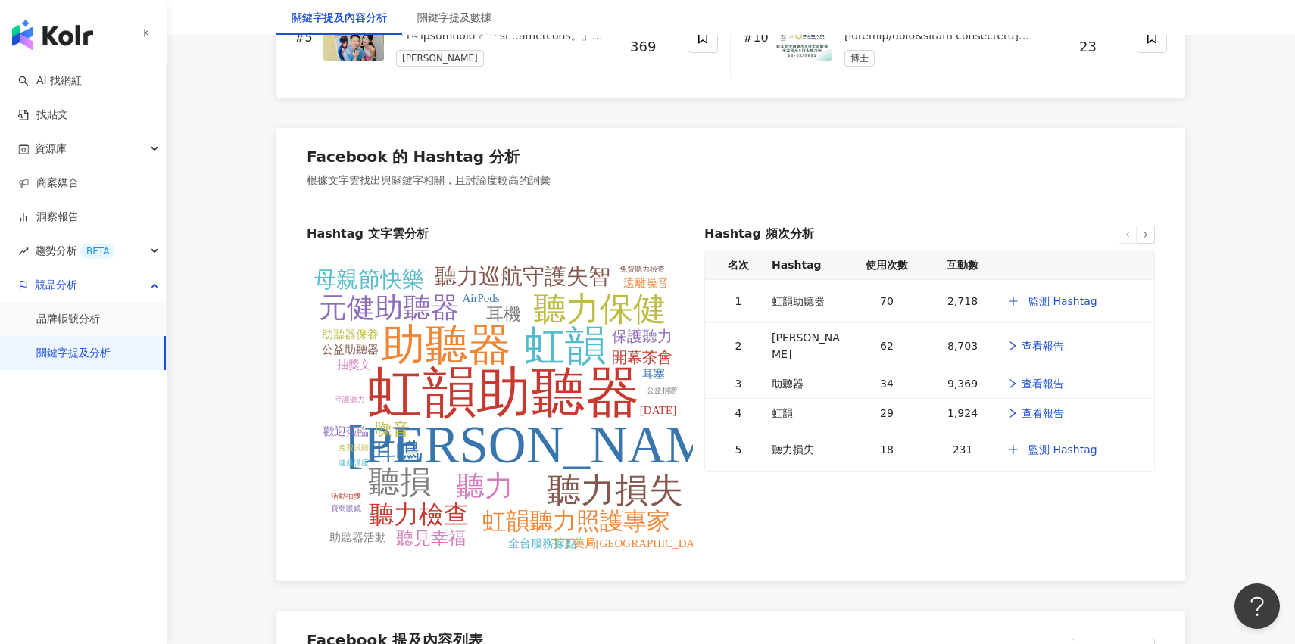
scroll to position [2806, 0]
click at [1074, 307] on span "監測 Hashtag" at bounding box center [1062, 301] width 69 height 12
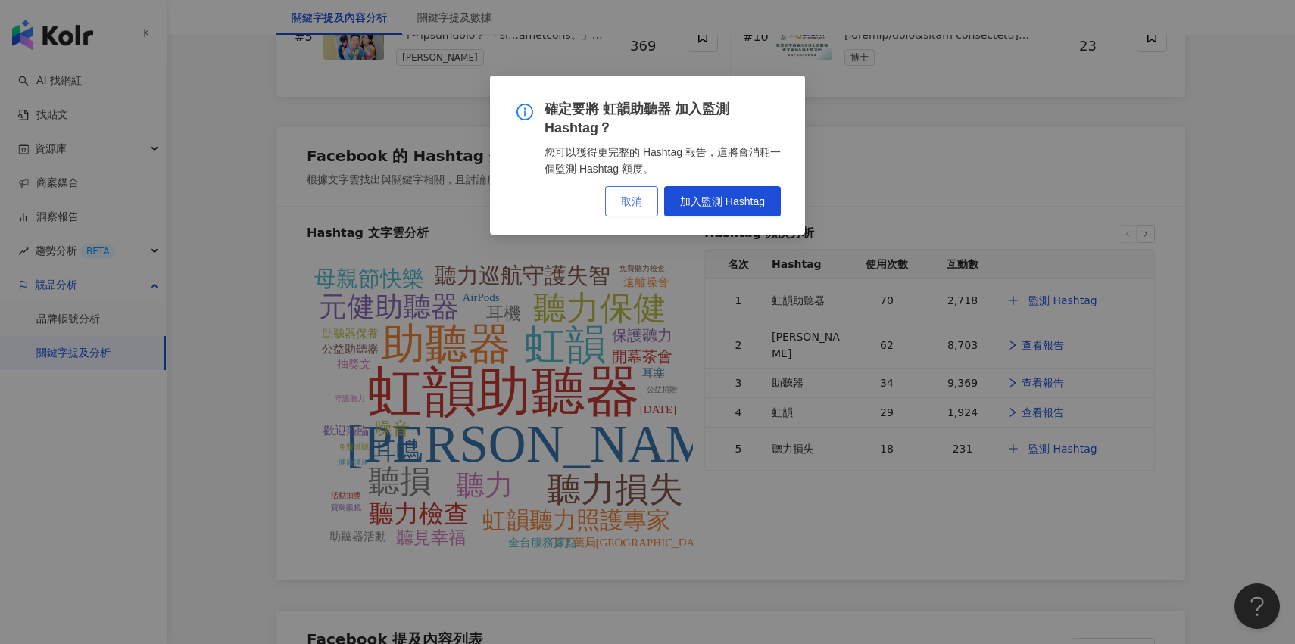
click at [625, 207] on span "取消" at bounding box center [631, 201] width 21 height 12
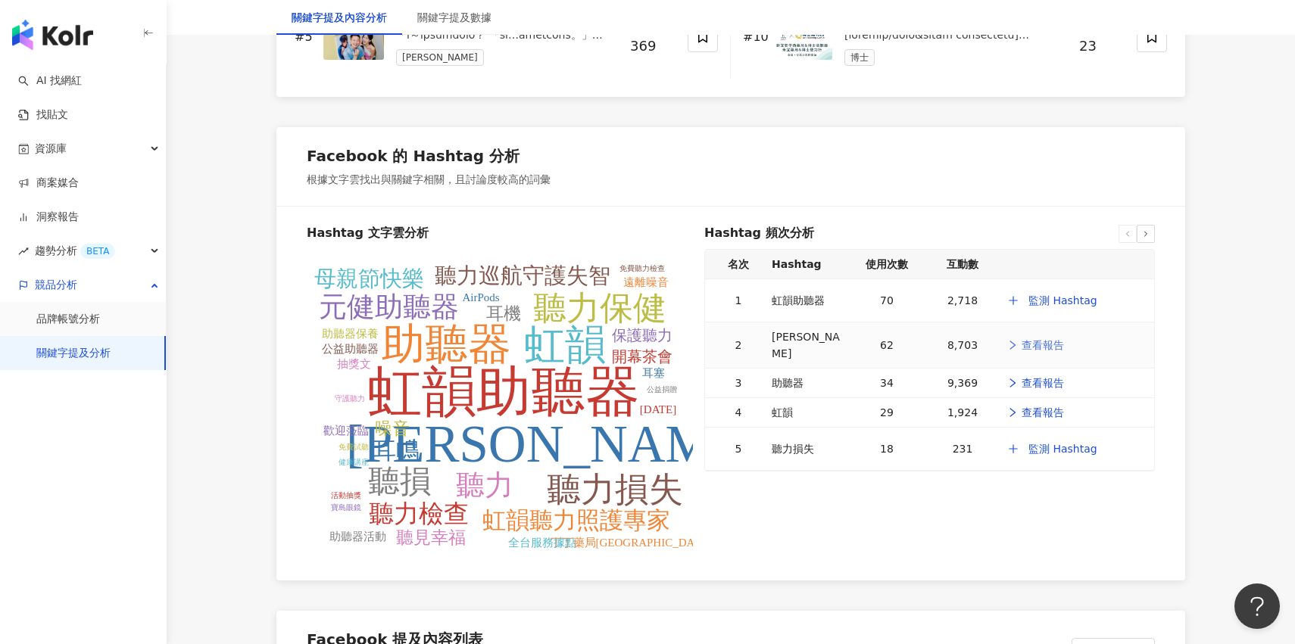
click at [1050, 337] on link "查看報告" at bounding box center [1035, 345] width 58 height 17
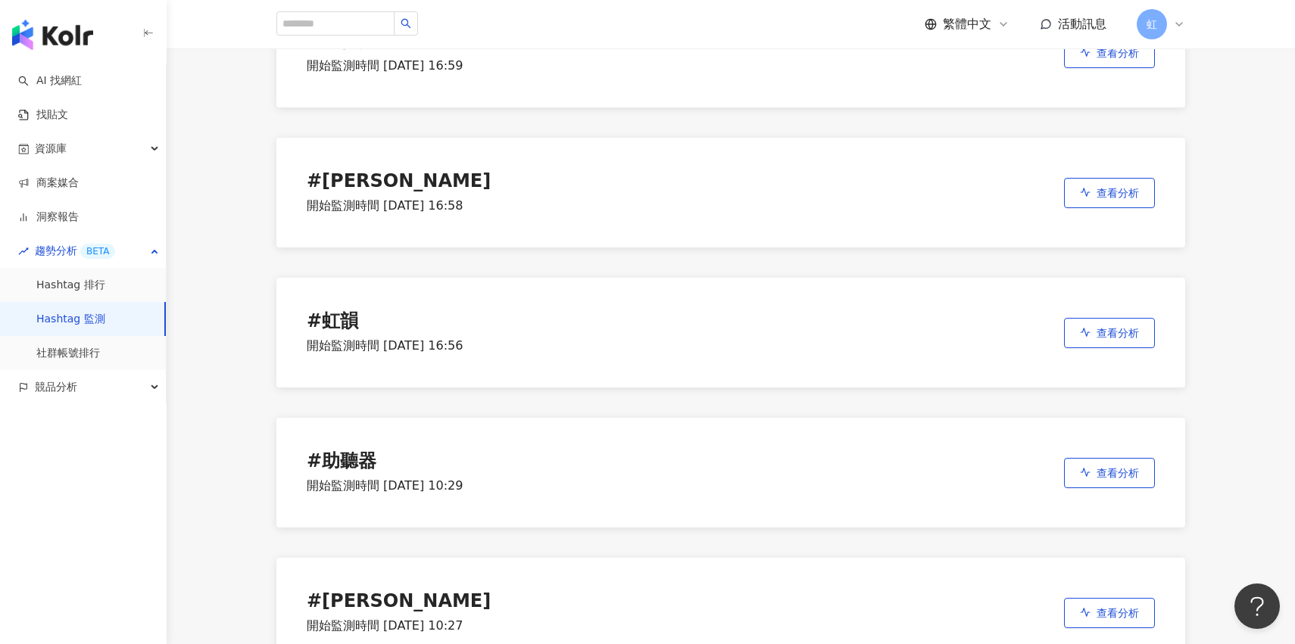
scroll to position [176, 0]
click at [1102, 327] on span "查看分析" at bounding box center [1117, 331] width 42 height 12
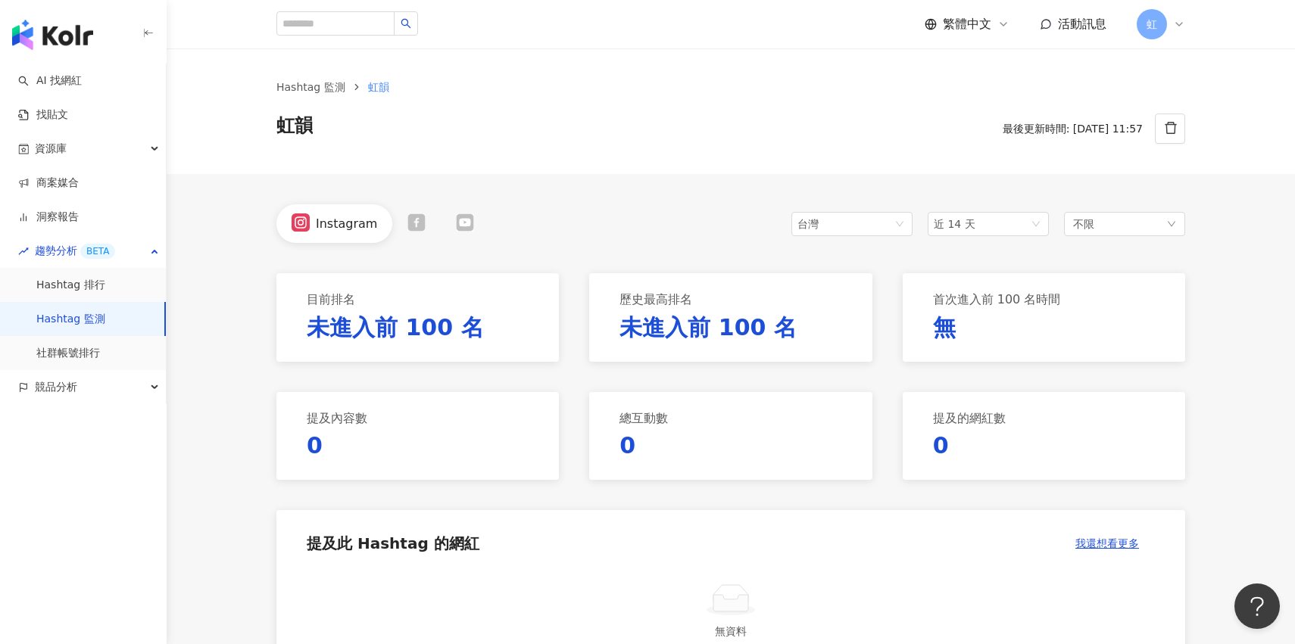
click at [998, 235] on div "台灣 近 14 天 不限" at bounding box center [988, 223] width 394 height 39
click at [1002, 223] on span "近 14 天" at bounding box center [988, 224] width 109 height 23
click at [981, 330] on span "近六個月" at bounding box center [961, 332] width 42 height 12
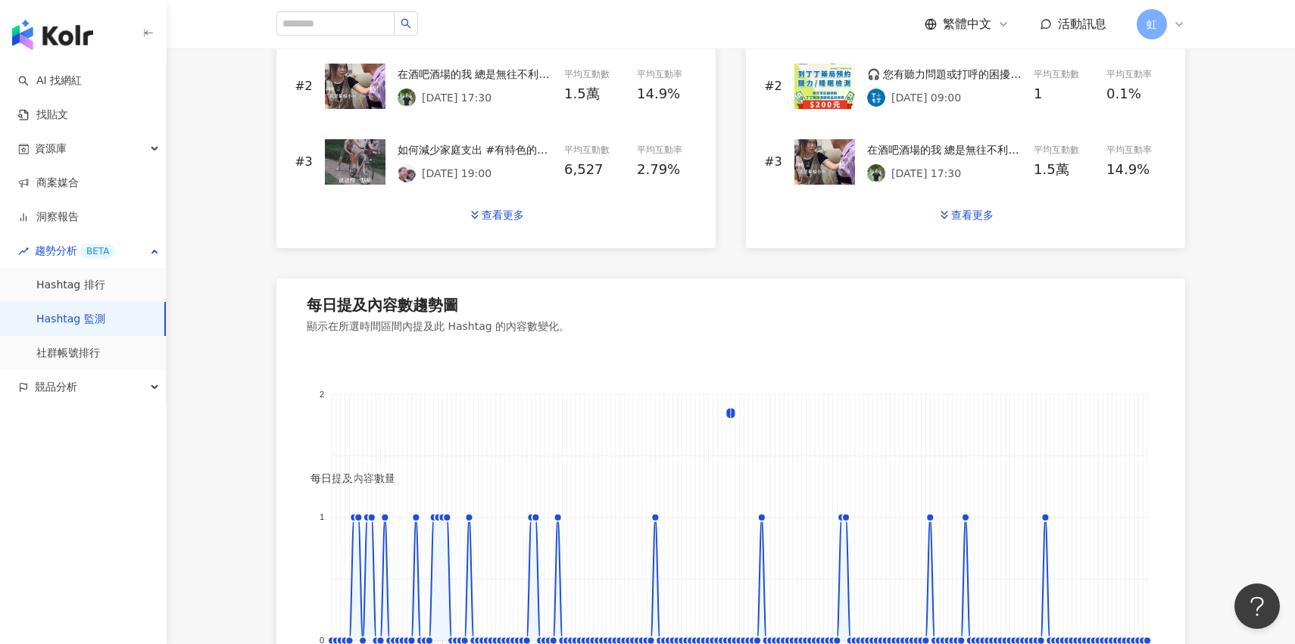
scroll to position [1068, 0]
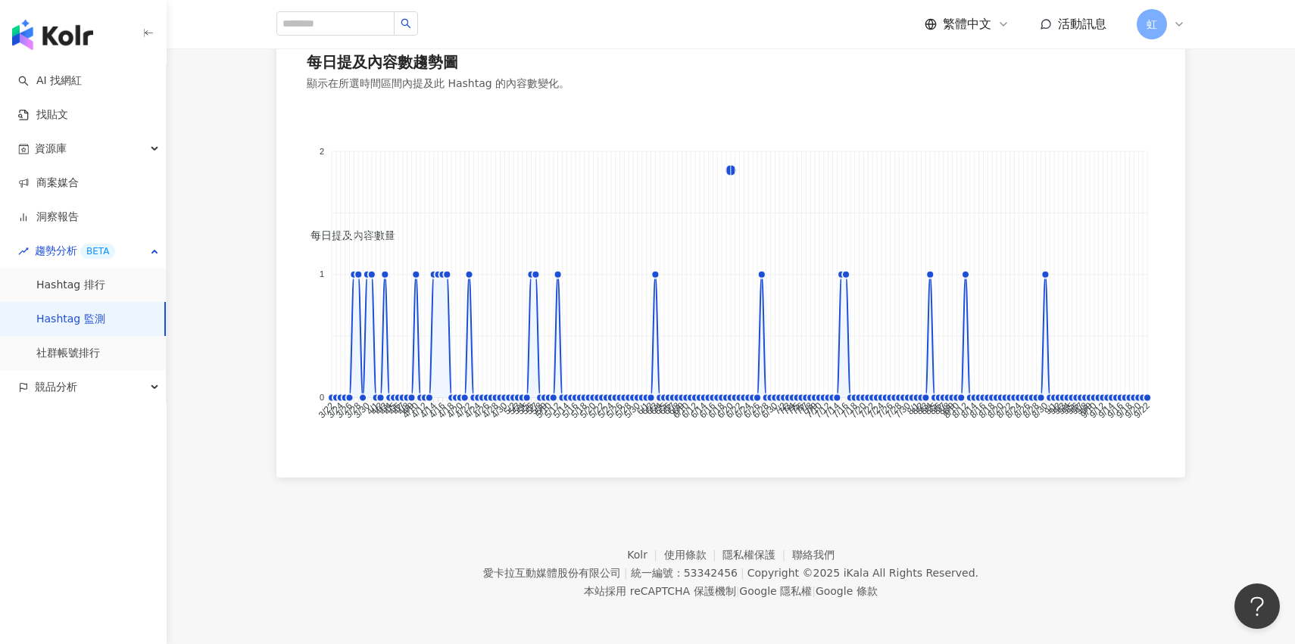
click at [362, 338] on foreignobject "每日提及內容數量" at bounding box center [731, 272] width 848 height 329
click at [376, 332] on foreignobject "每日提及內容數量" at bounding box center [731, 272] width 848 height 329
click at [416, 314] on foreignobject "每日提及內容數量" at bounding box center [731, 272] width 848 height 329
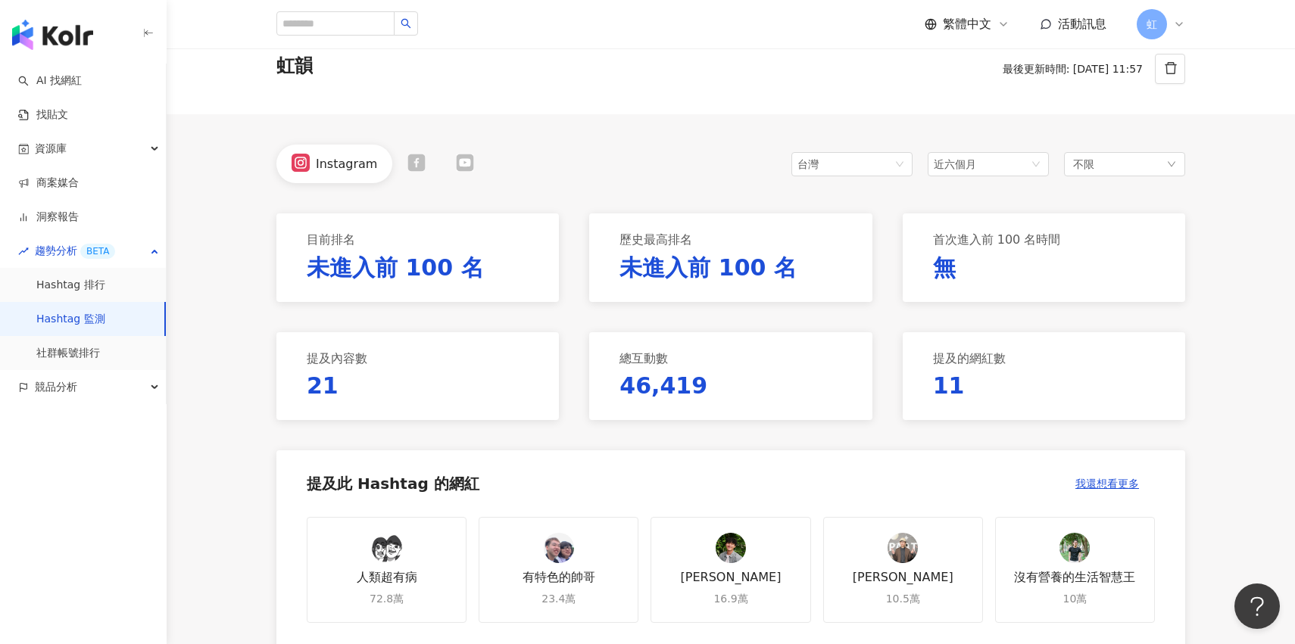
scroll to position [58, 0]
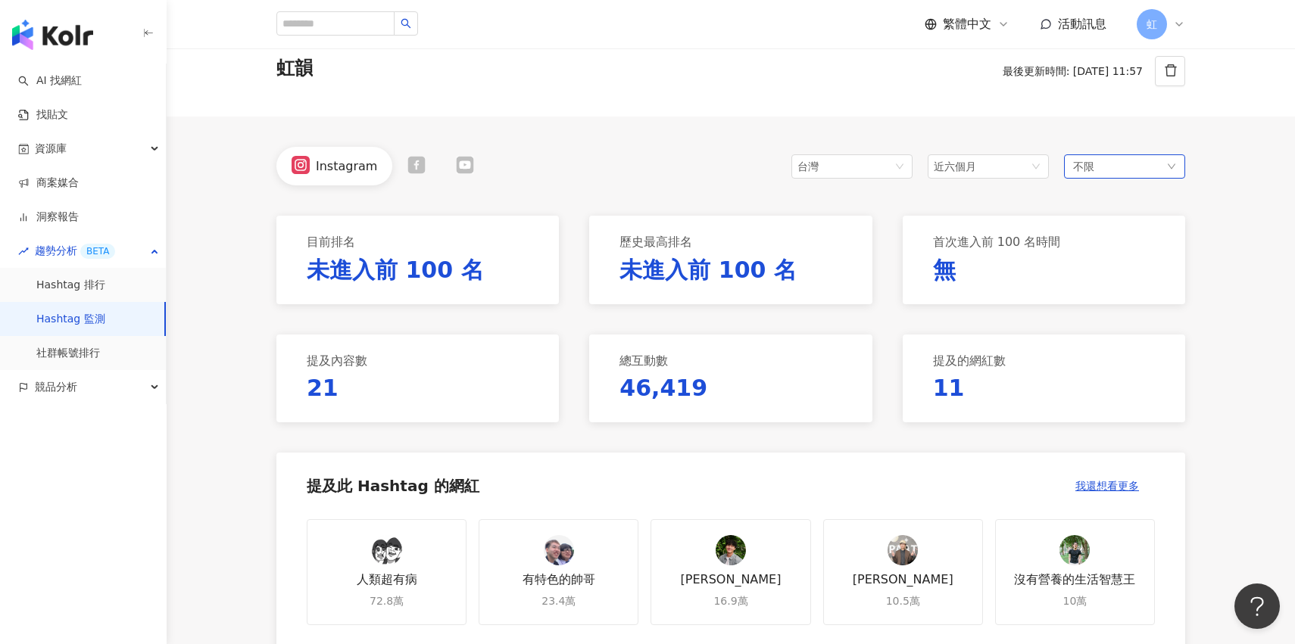
click at [1120, 170] on div "不限" at bounding box center [1124, 166] width 121 height 24
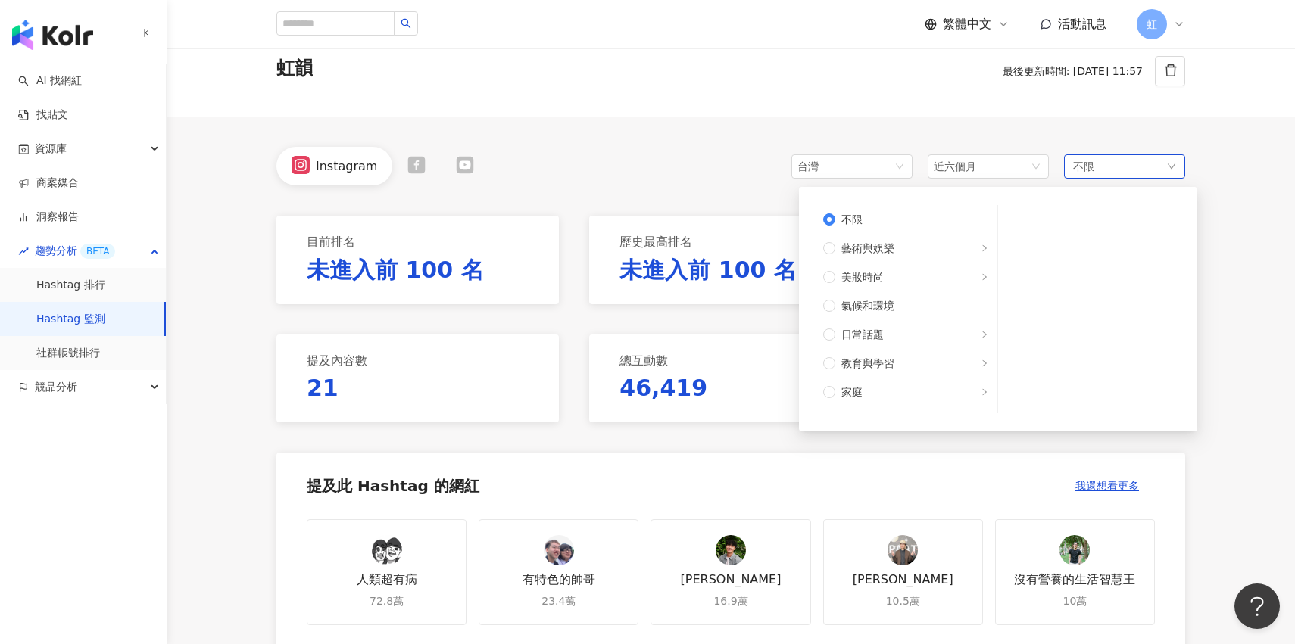
click at [1120, 170] on div "不限 不限 藝術與娛樂 美妝時尚 氣候和環境 日常話題 教育與學習 家庭 財經 美食 命理占卜 遊戲 法政社會 生活風格 影視娛樂 醫療與健康 寵物 攝影 感…" at bounding box center [1124, 166] width 121 height 24
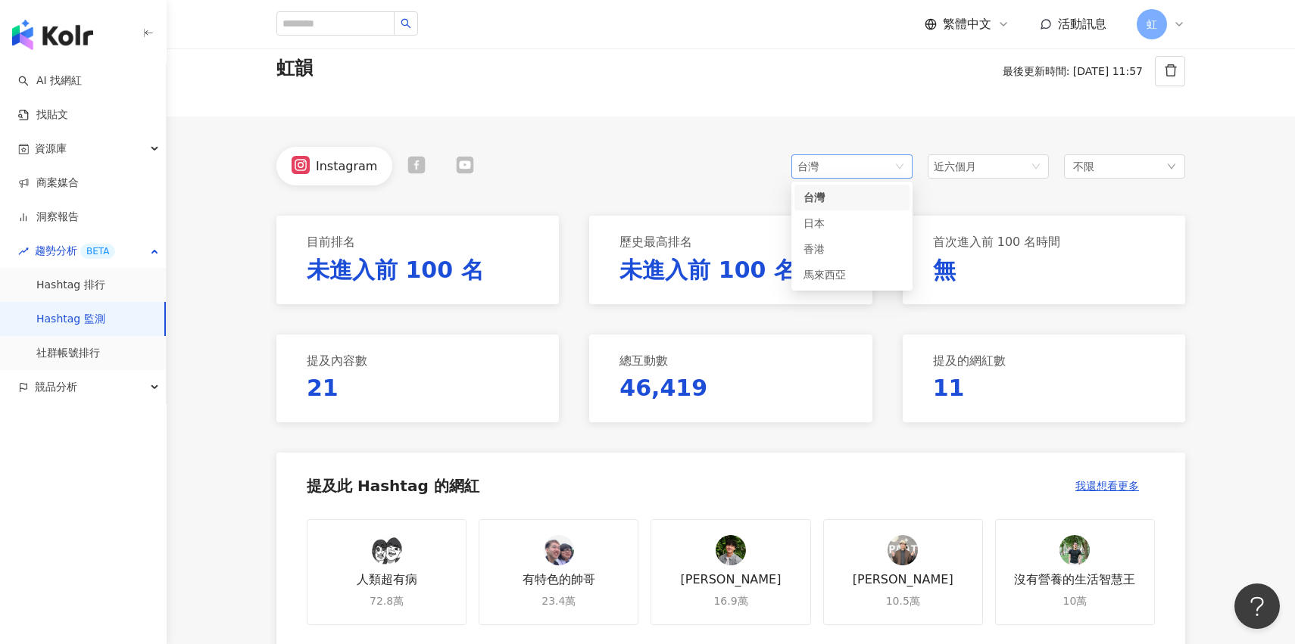
click at [871, 172] on span "台灣" at bounding box center [851, 166] width 109 height 23
click at [773, 179] on div "Instagram 台灣 tw jp 台灣 日本 香港 馬來西亞 近六個月 不限" at bounding box center [730, 166] width 909 height 39
click at [104, 313] on link "Hashtag 監測" at bounding box center [70, 319] width 69 height 15
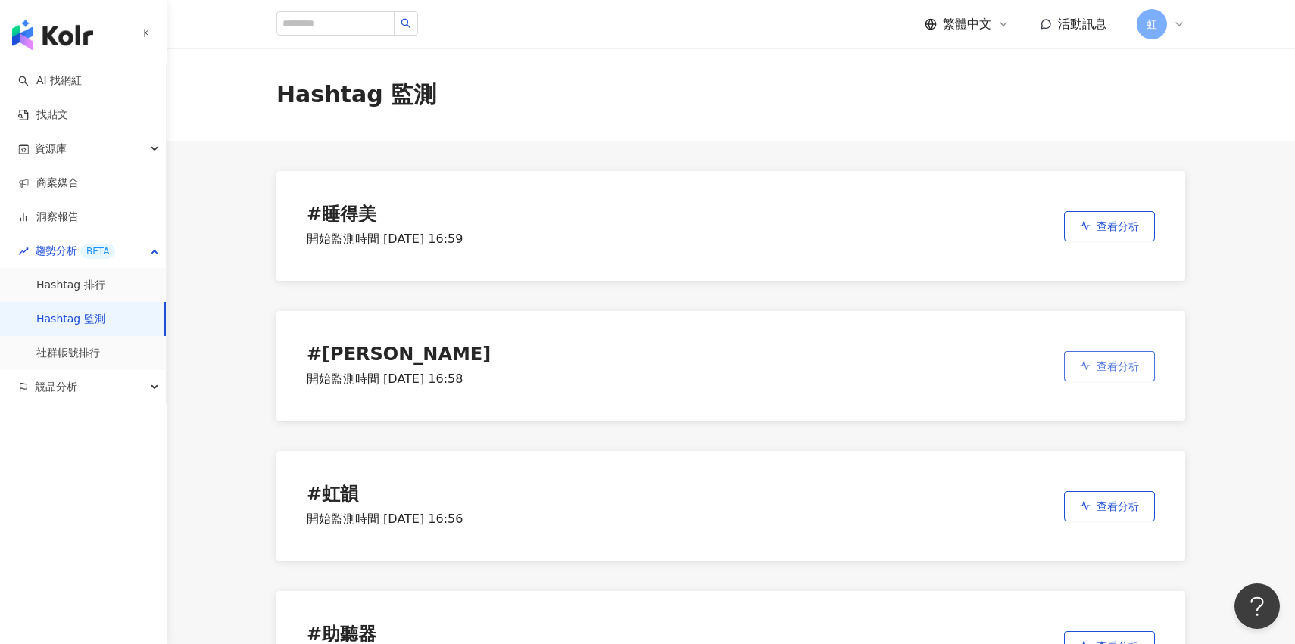
click at [1138, 362] on span "查看分析" at bounding box center [1117, 366] width 42 height 12
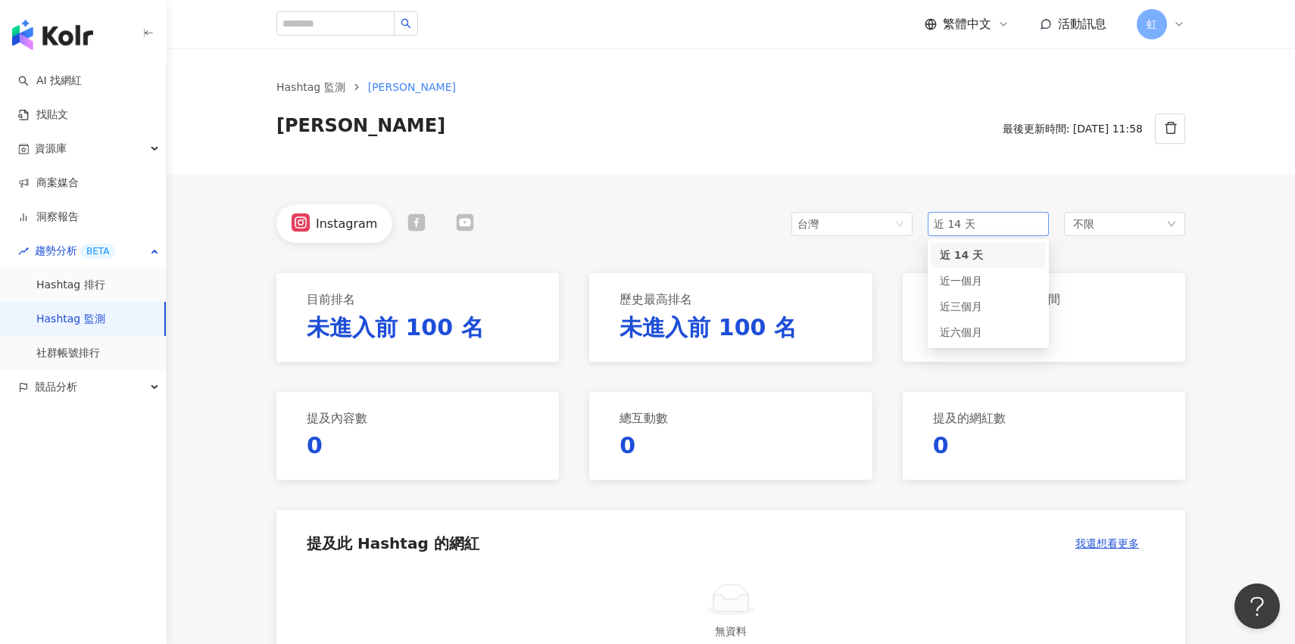
click at [981, 223] on span "近 14 天" at bounding box center [988, 224] width 109 height 23
click at [975, 335] on span "近六個月" at bounding box center [961, 332] width 42 height 12
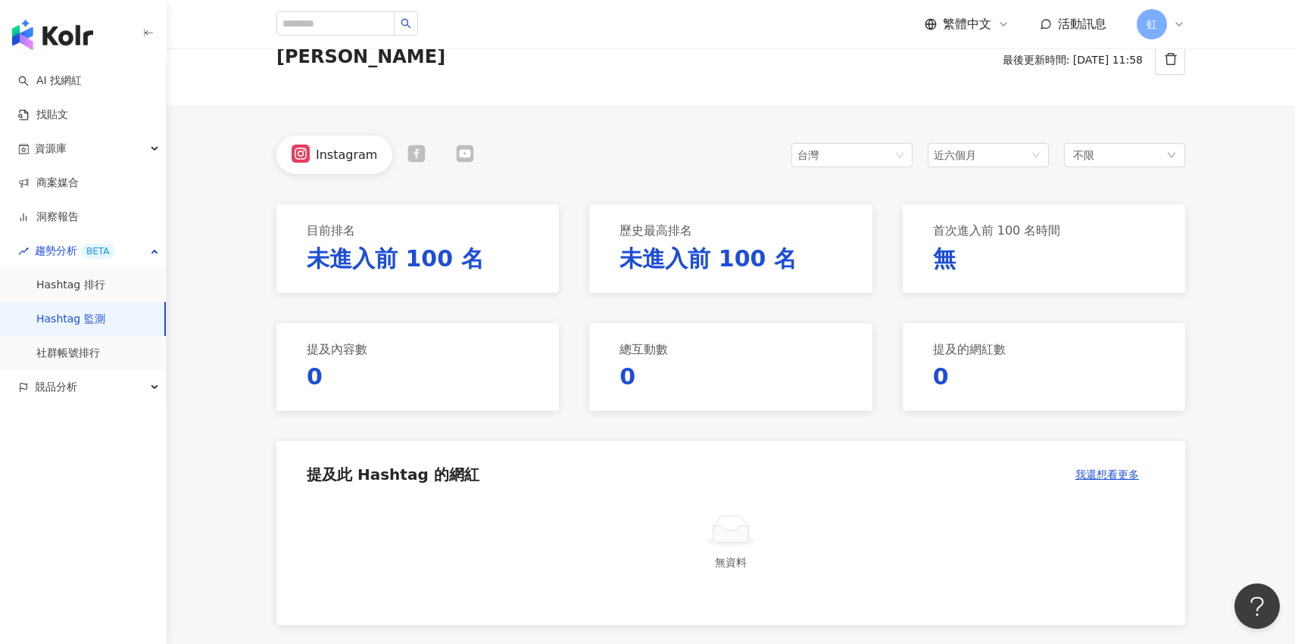
scroll to position [65, 0]
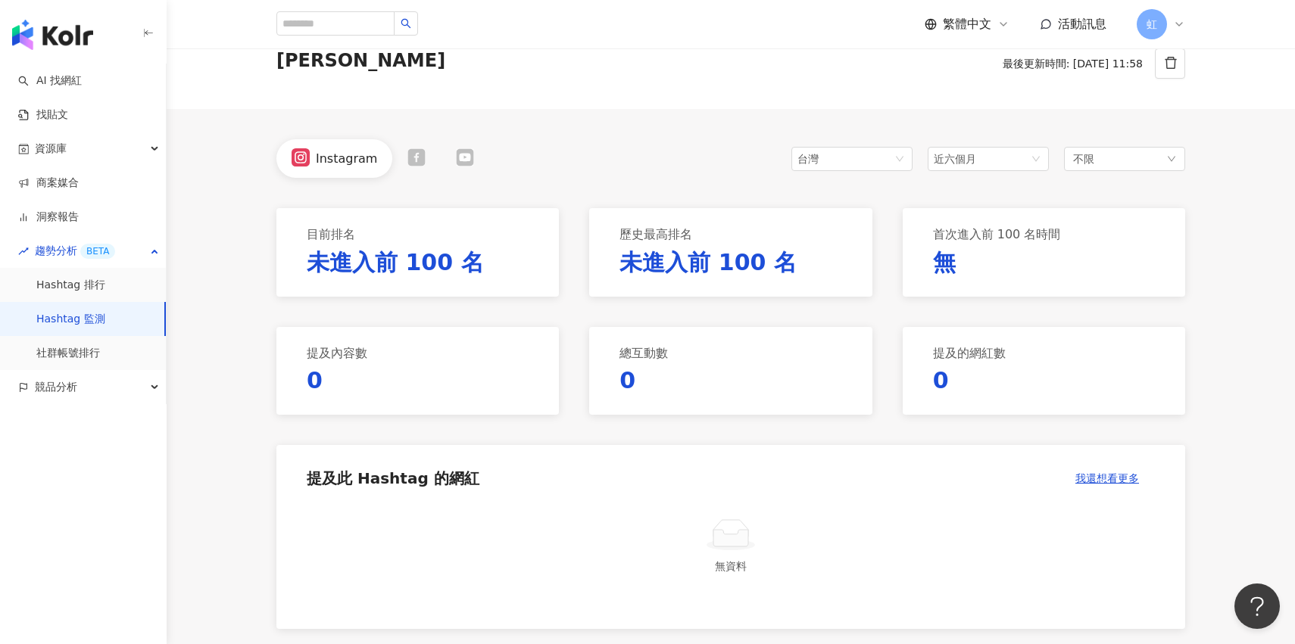
click at [105, 320] on link "Hashtag 監測" at bounding box center [70, 319] width 69 height 15
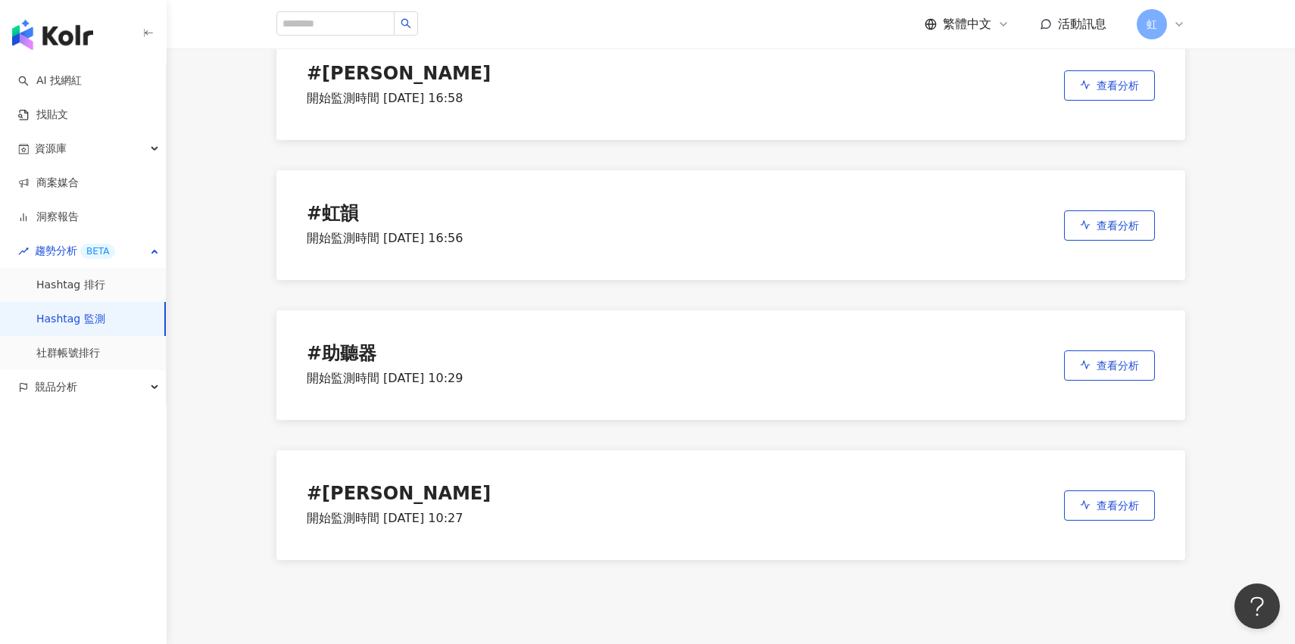
scroll to position [366, 0]
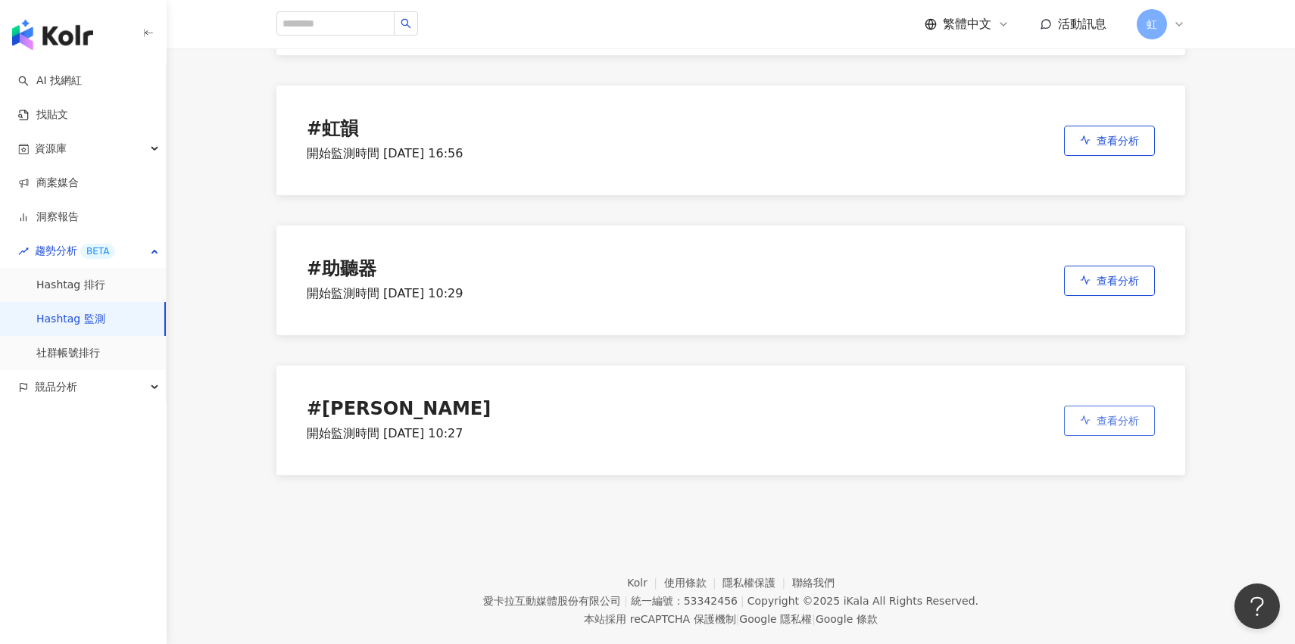
click at [1122, 419] on span "查看分析" at bounding box center [1117, 421] width 42 height 12
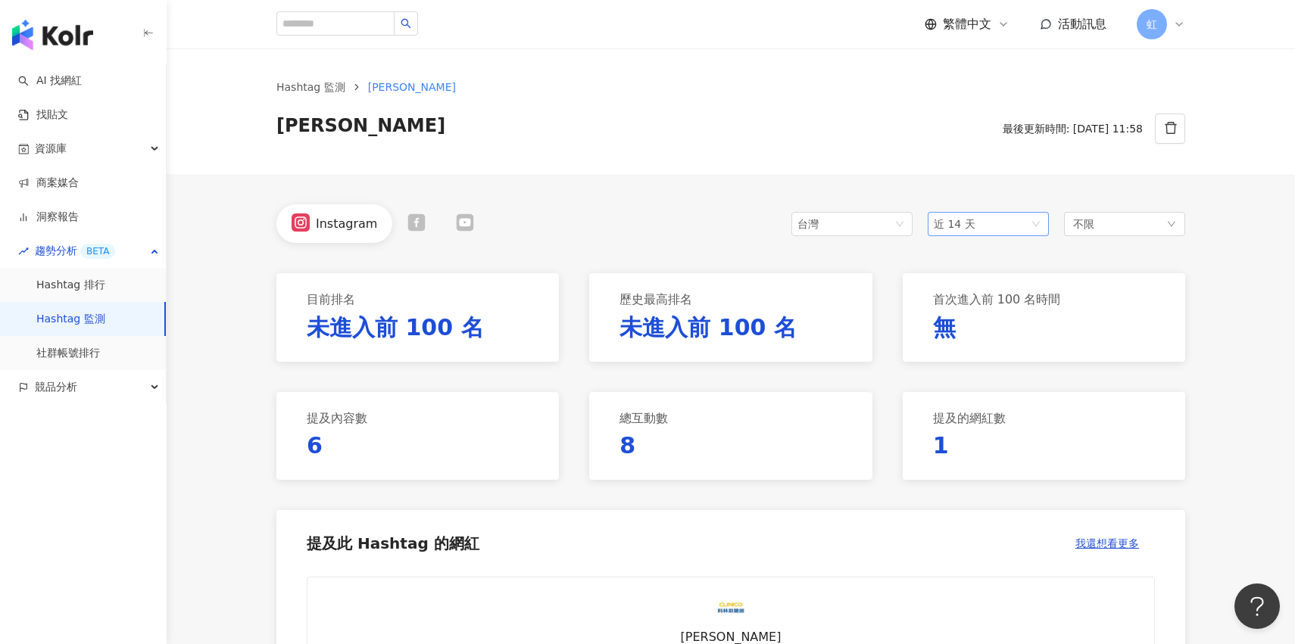
click at [958, 220] on span "近 14 天" at bounding box center [955, 224] width 42 height 12
click at [966, 335] on span "近六個月" at bounding box center [961, 332] width 42 height 12
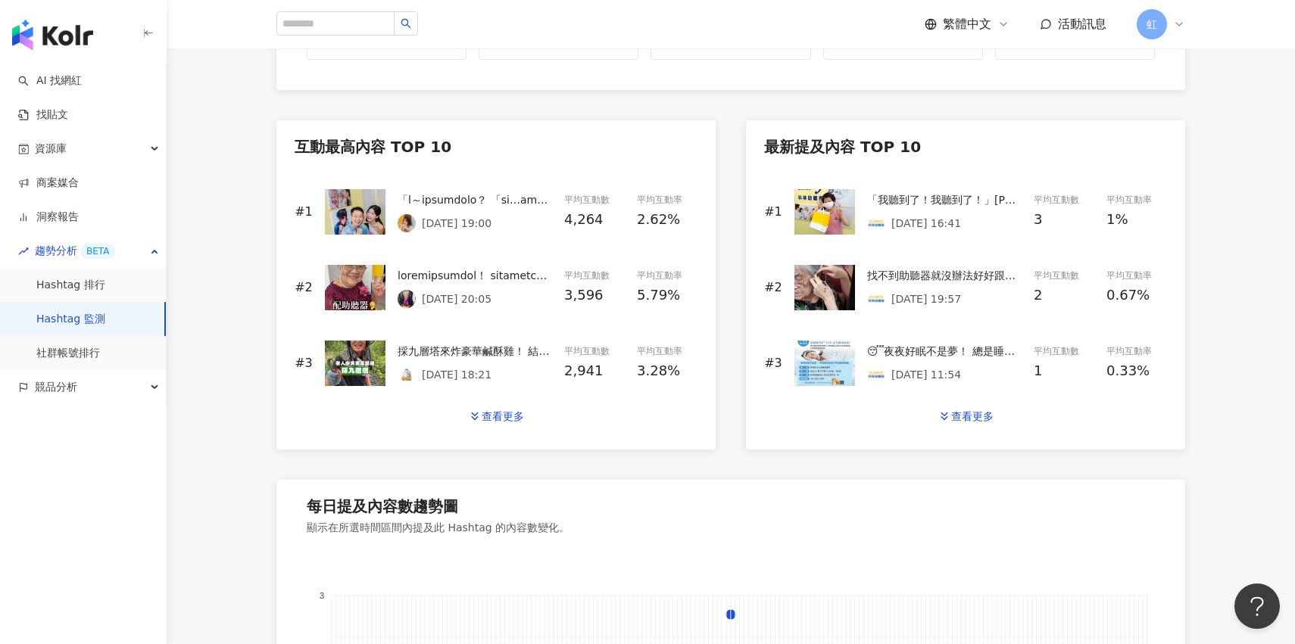
scroll to position [680, 0]
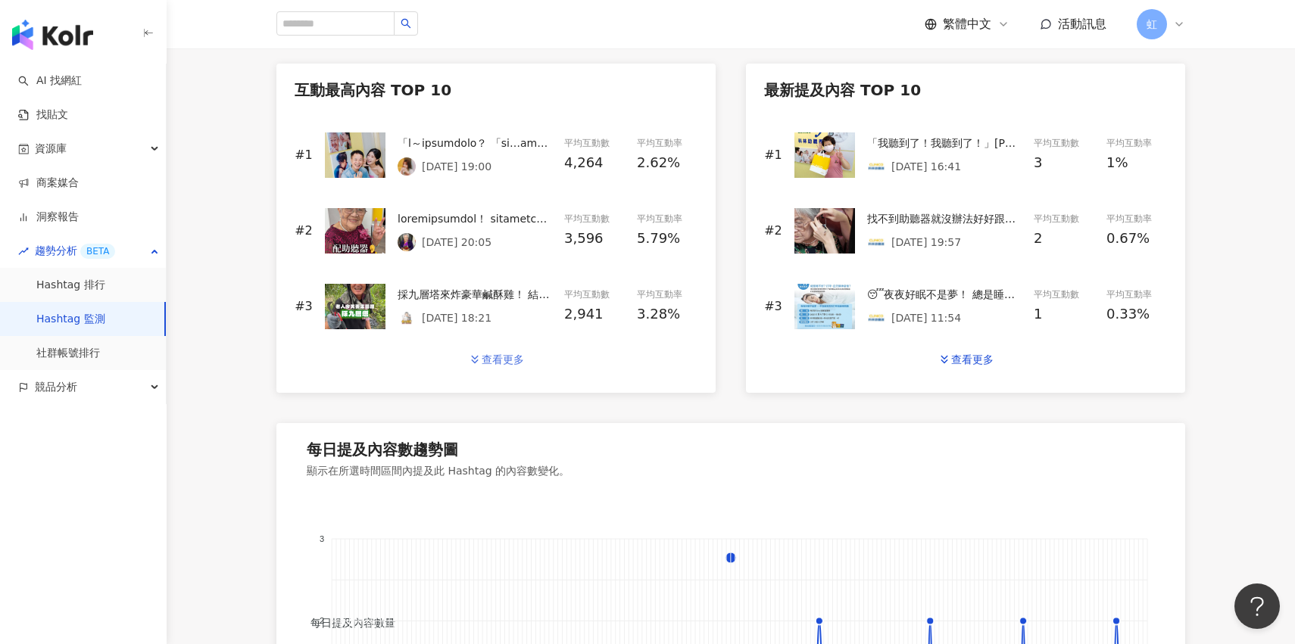
click at [508, 363] on div "查看更多" at bounding box center [503, 360] width 42 height 12
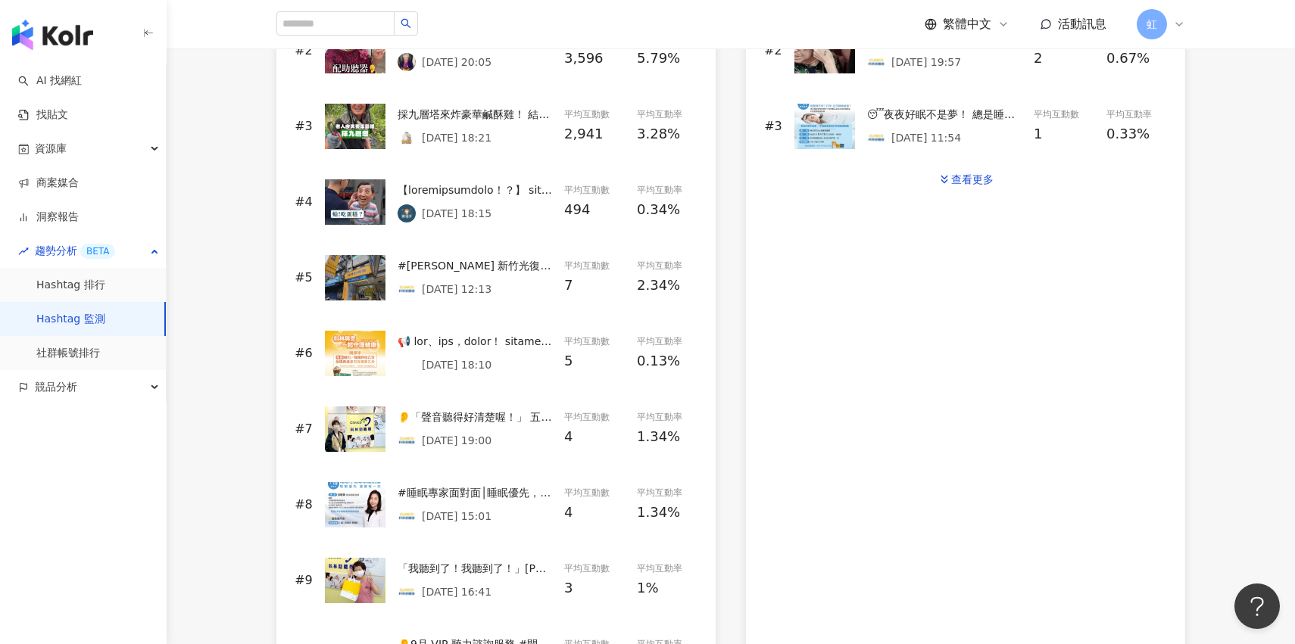
scroll to position [836, 0]
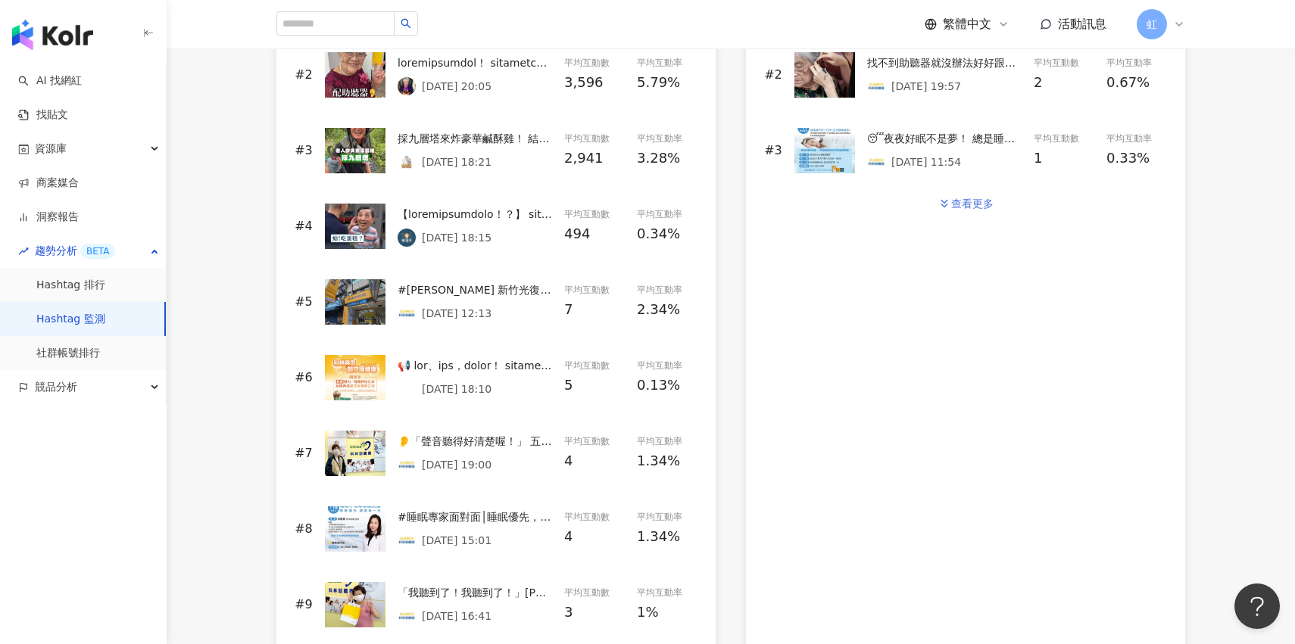
click at [971, 198] on div "查看更多" at bounding box center [972, 204] width 42 height 12
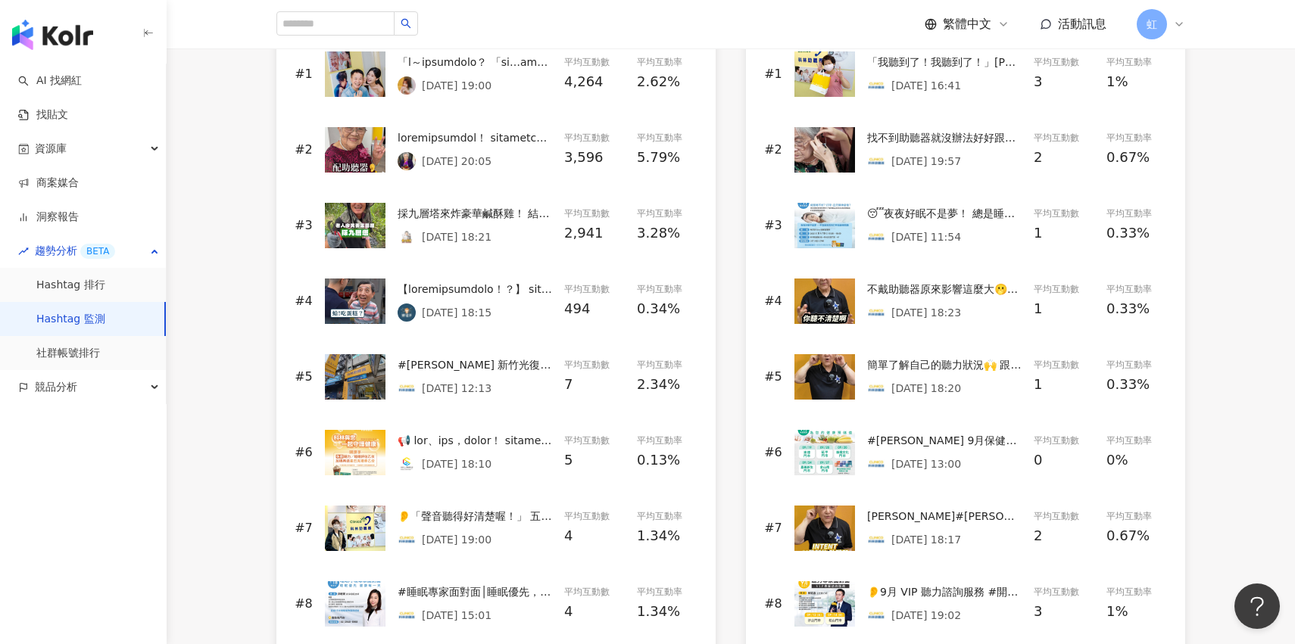
scroll to position [766, 0]
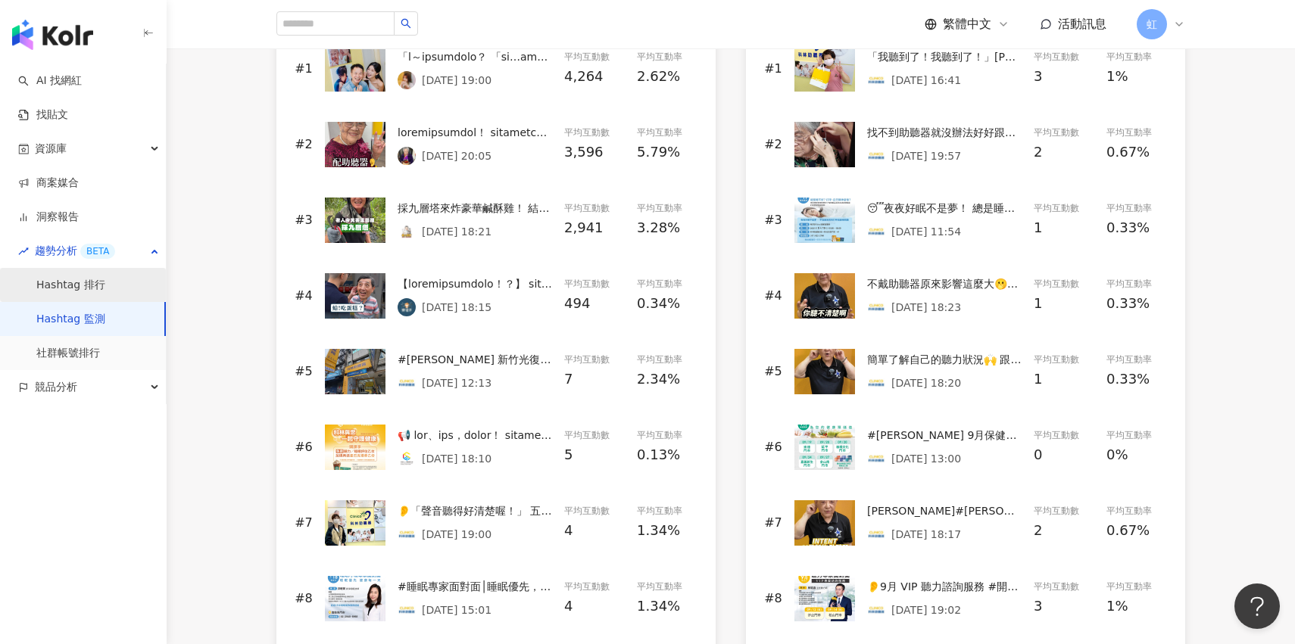
click at [105, 293] on link "Hashtag 排行" at bounding box center [70, 285] width 69 height 15
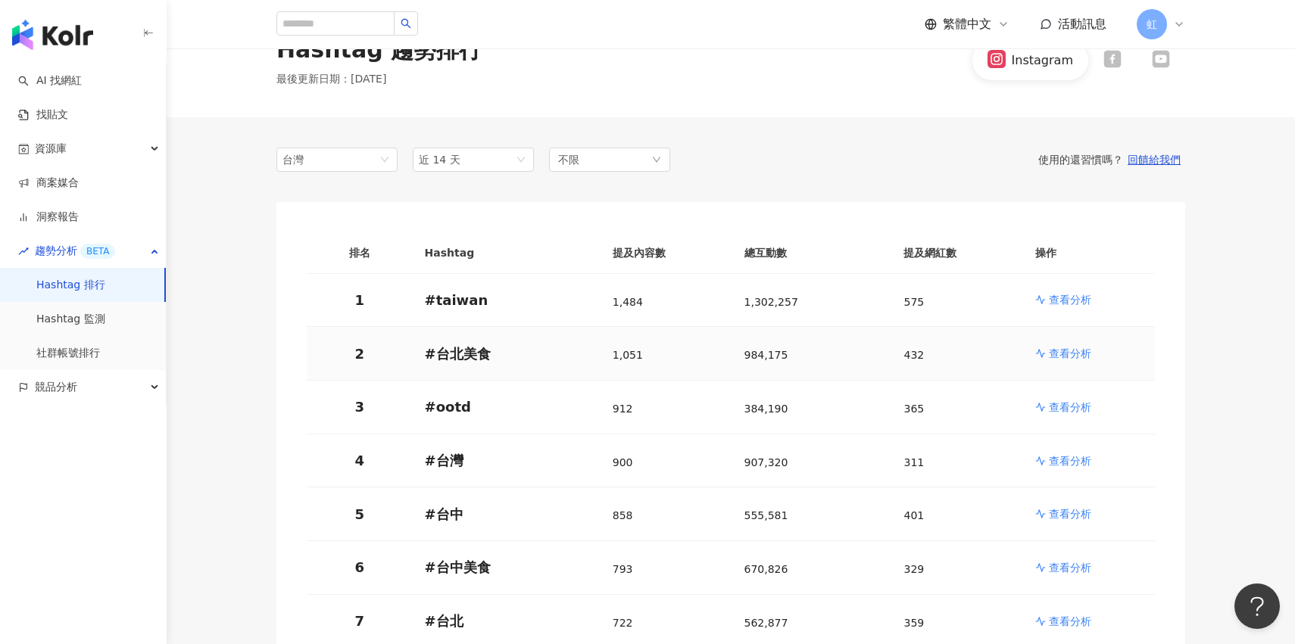
scroll to position [52, 0]
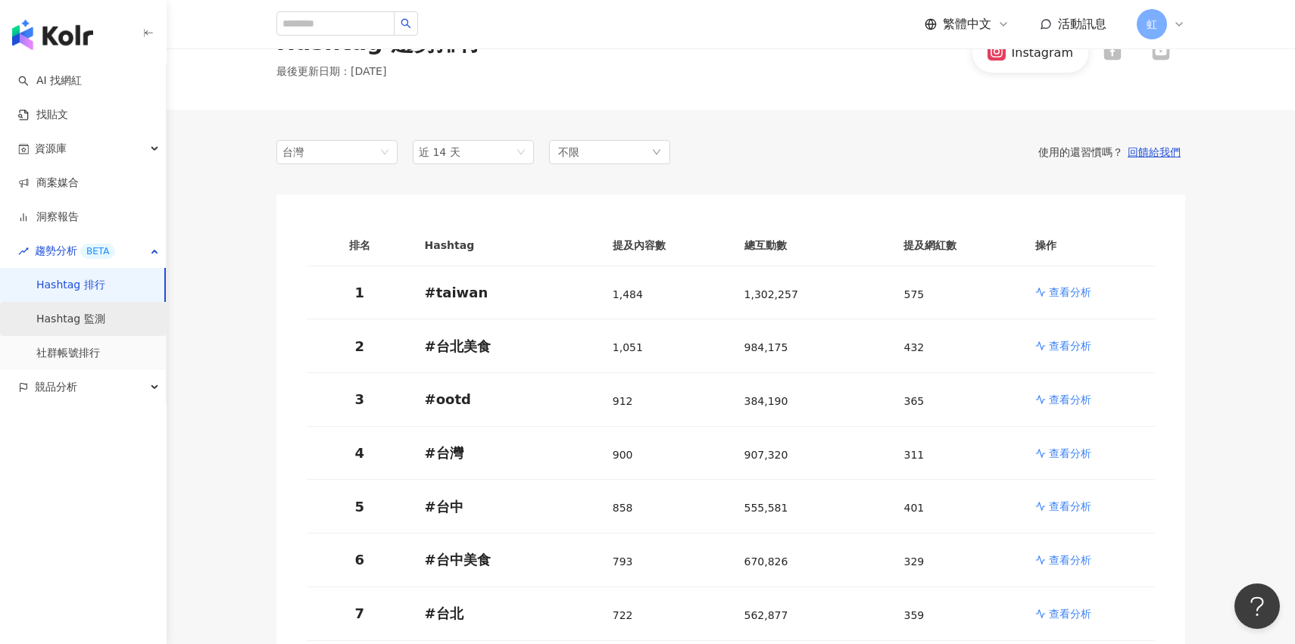
click at [105, 322] on link "Hashtag 監測" at bounding box center [70, 319] width 69 height 15
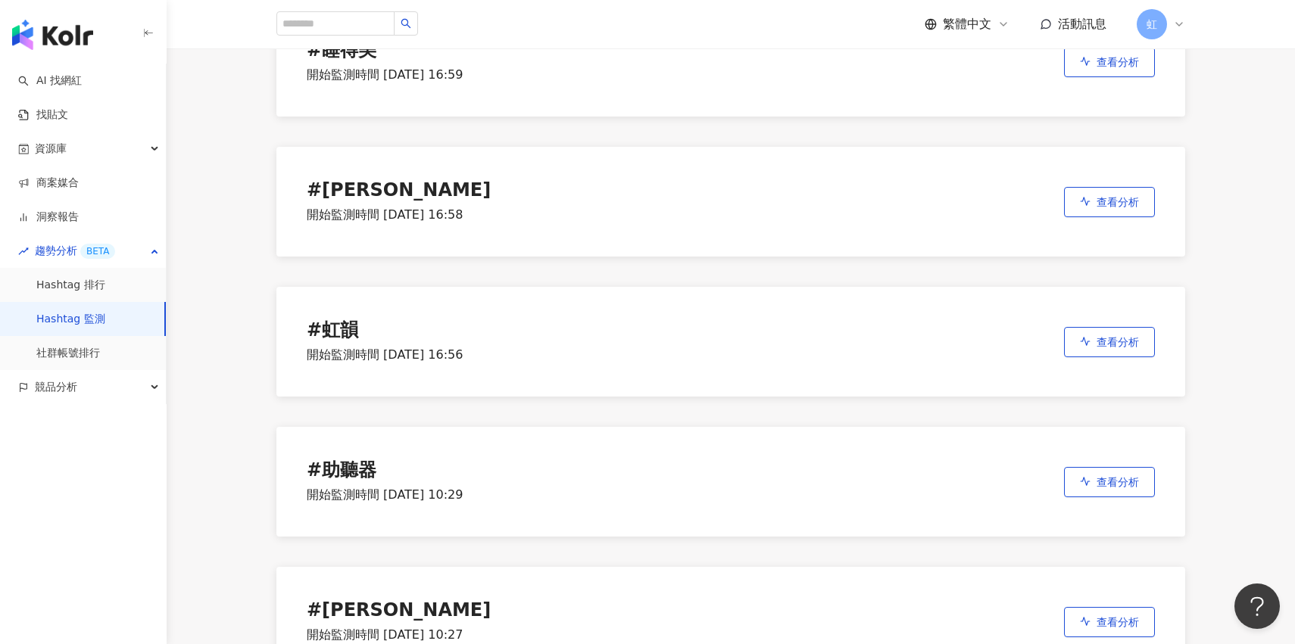
scroll to position [166, 0]
click at [1130, 351] on button "查看分析" at bounding box center [1109, 341] width 91 height 30
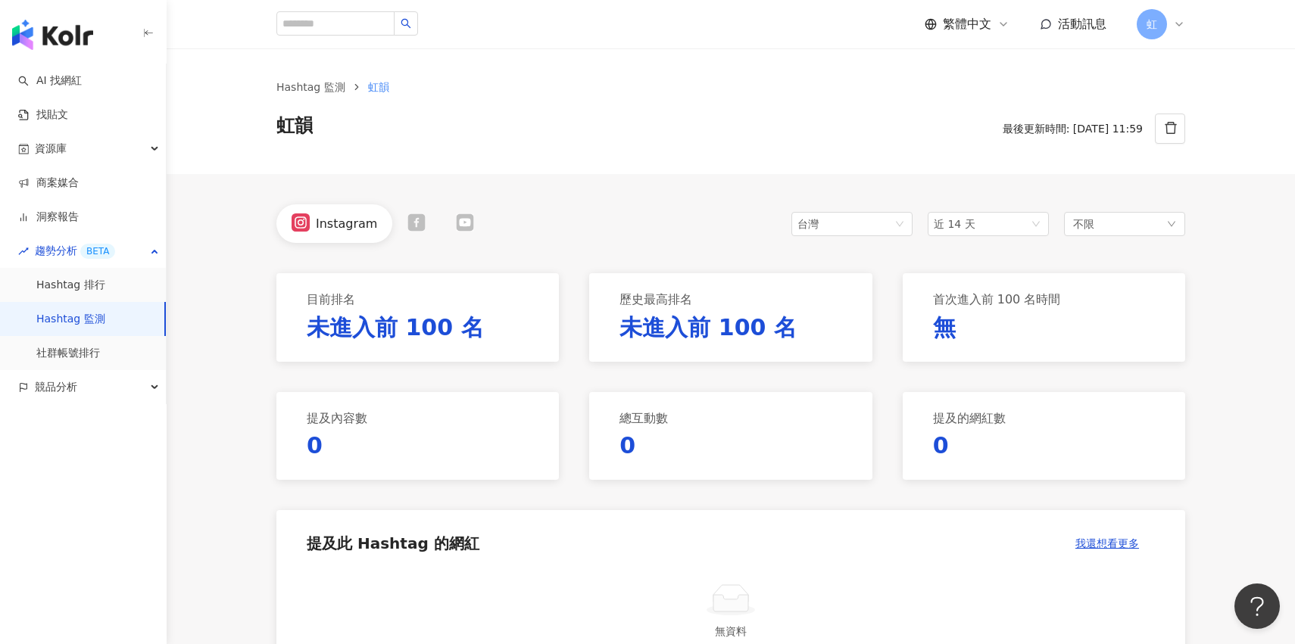
click at [984, 235] on div "台灣 近 14 天 不限" at bounding box center [988, 223] width 394 height 39
click at [984, 229] on span "近 14 天" at bounding box center [988, 224] width 109 height 23
click at [979, 331] on span "近六個月" at bounding box center [961, 332] width 42 height 12
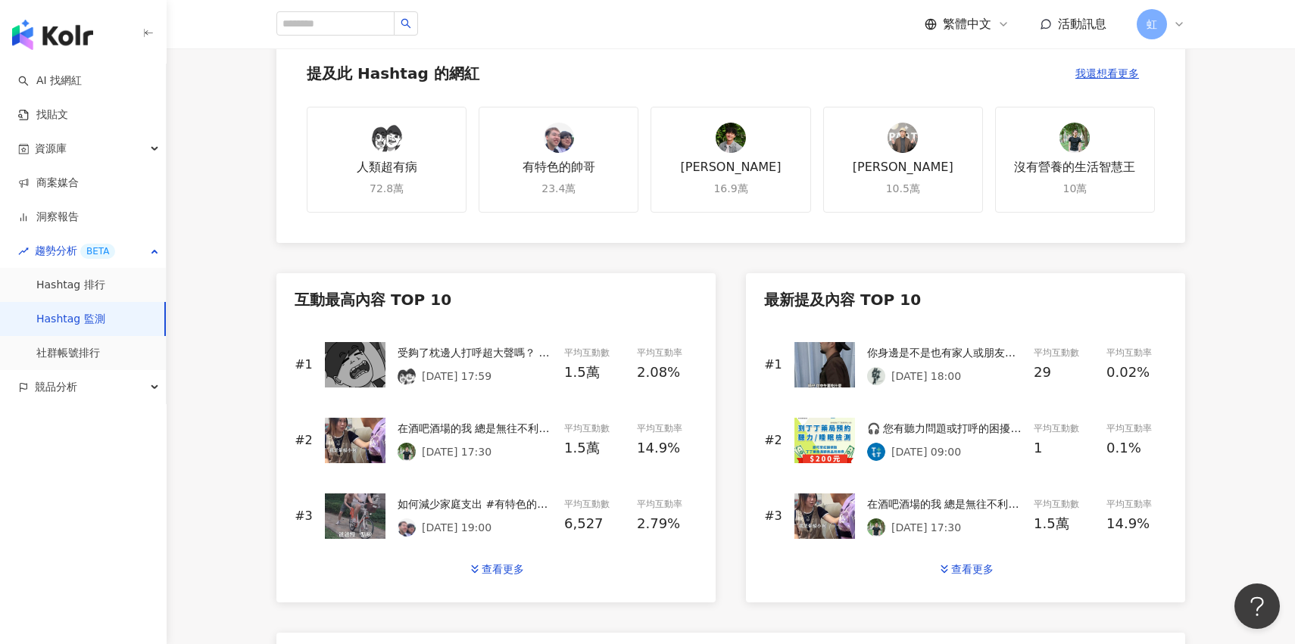
scroll to position [471, 0]
click at [522, 569] on div "查看更多" at bounding box center [503, 569] width 42 height 12
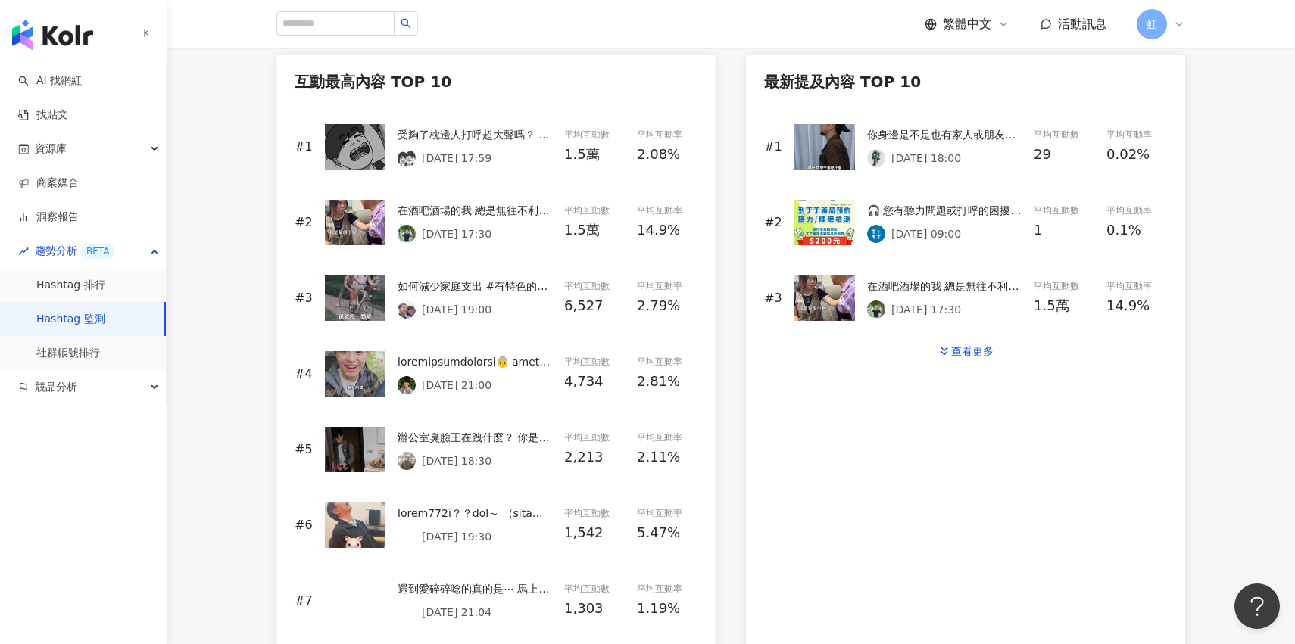
scroll to position [678, 0]
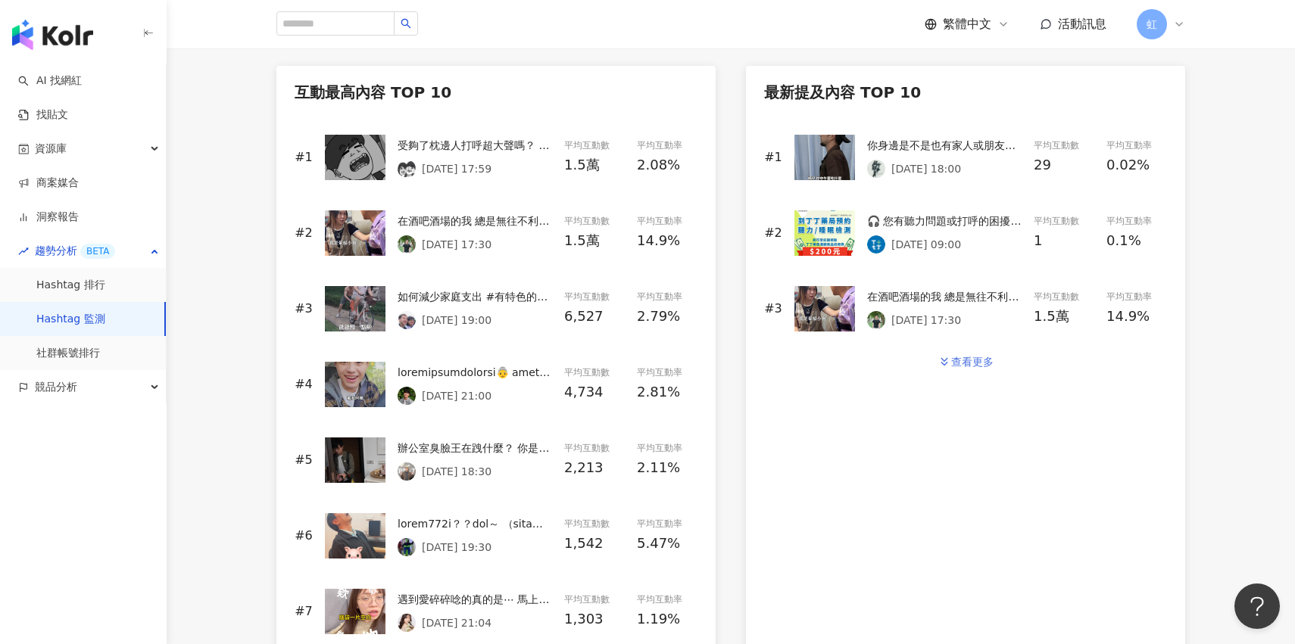
click at [969, 365] on div "查看更多" at bounding box center [972, 362] width 42 height 12
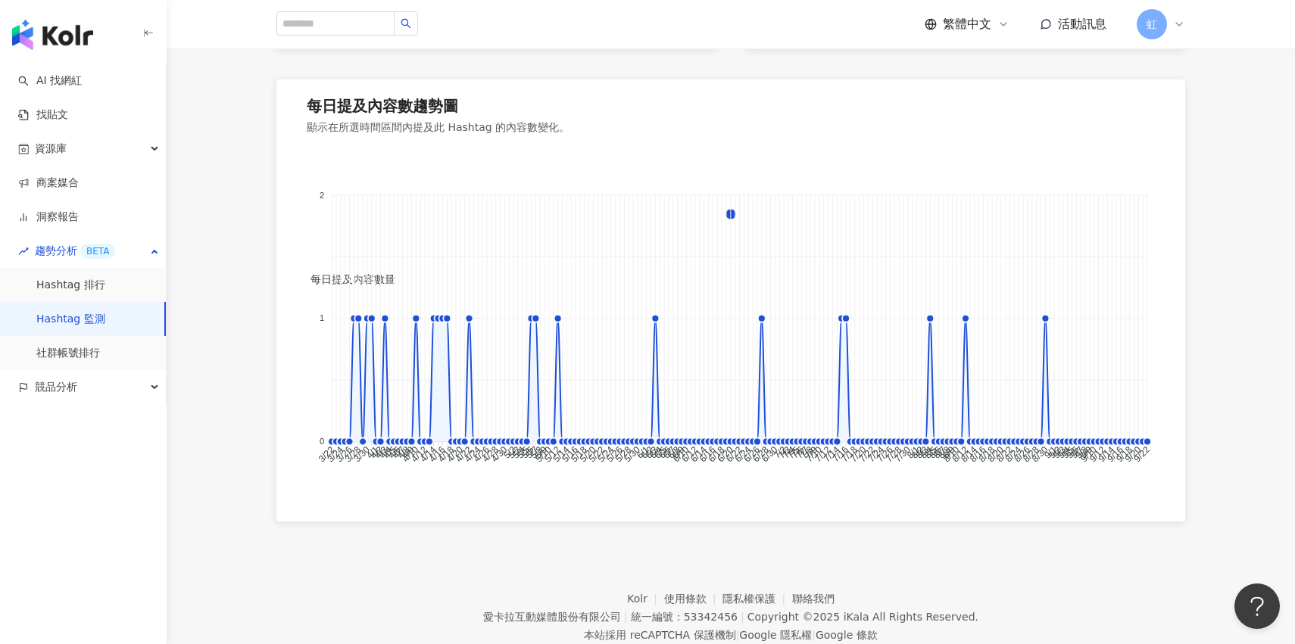
scroll to position [1532, 0]
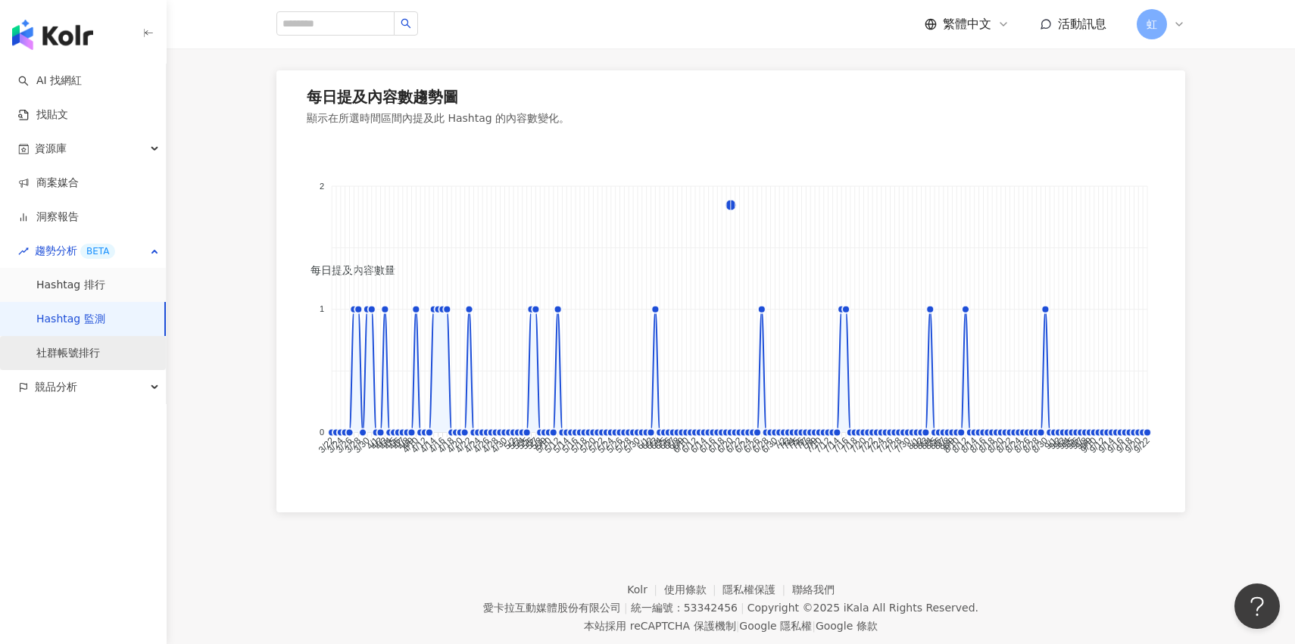
click at [100, 361] on link "社群帳號排行" at bounding box center [68, 353] width 64 height 15
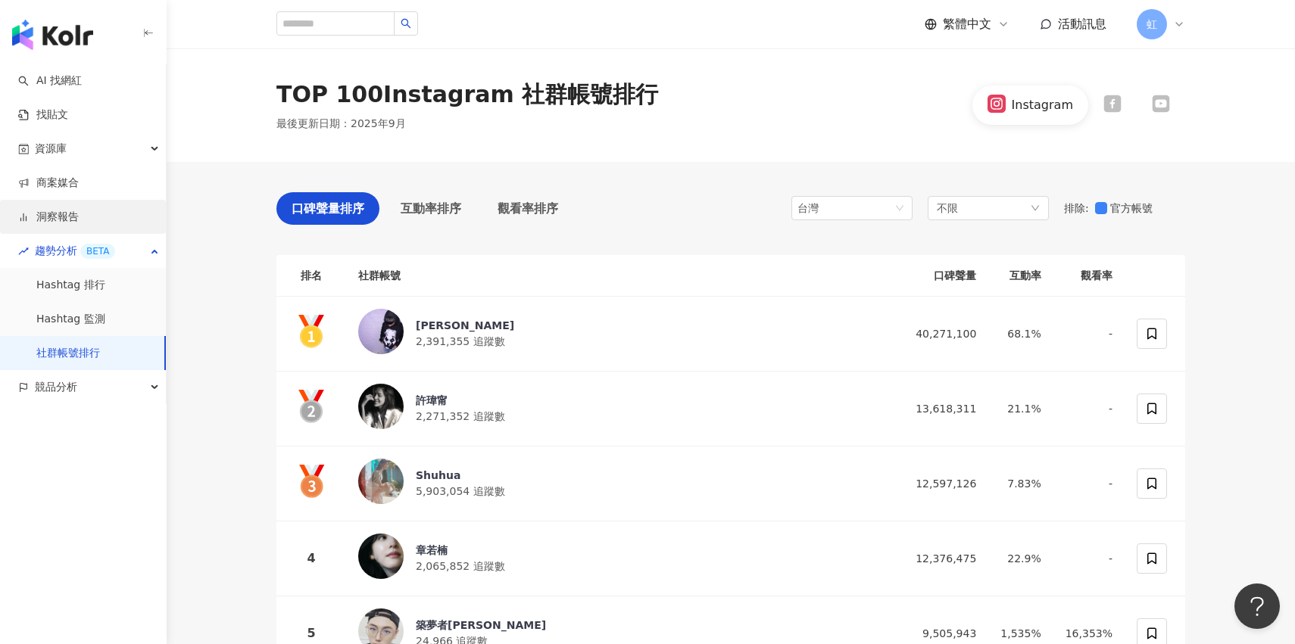
click at [79, 225] on link "洞察報告" at bounding box center [48, 217] width 61 height 15
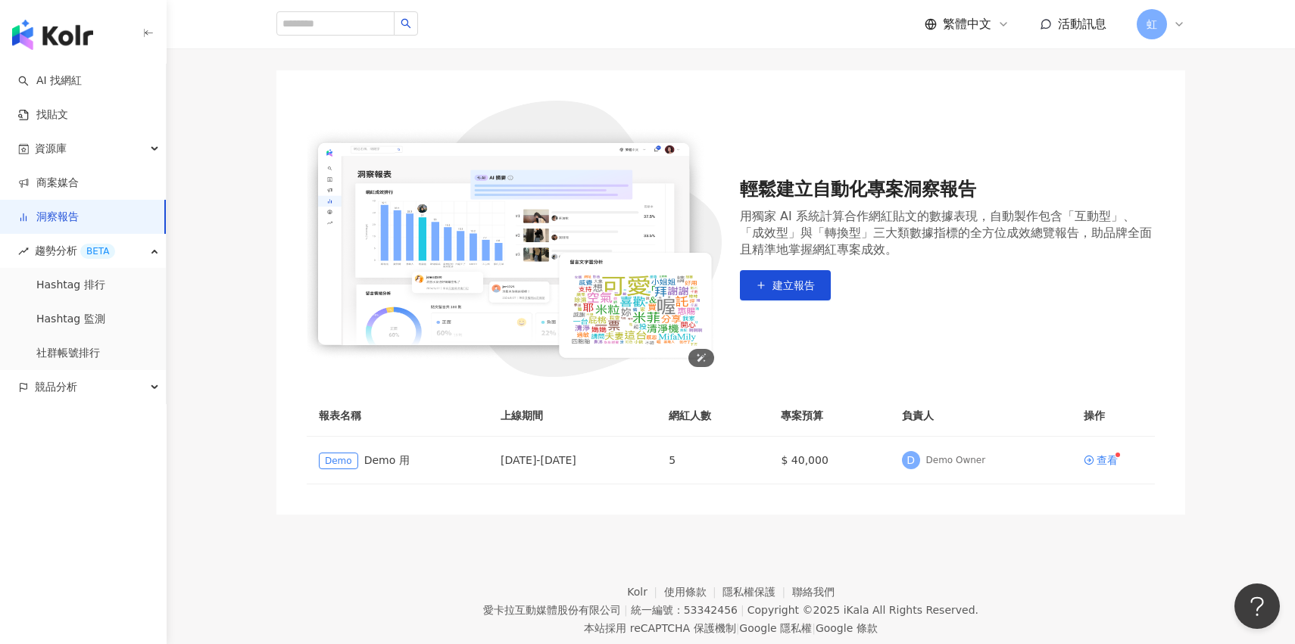
scroll to position [101, 0]
click at [79, 210] on link "洞察報告" at bounding box center [48, 217] width 61 height 15
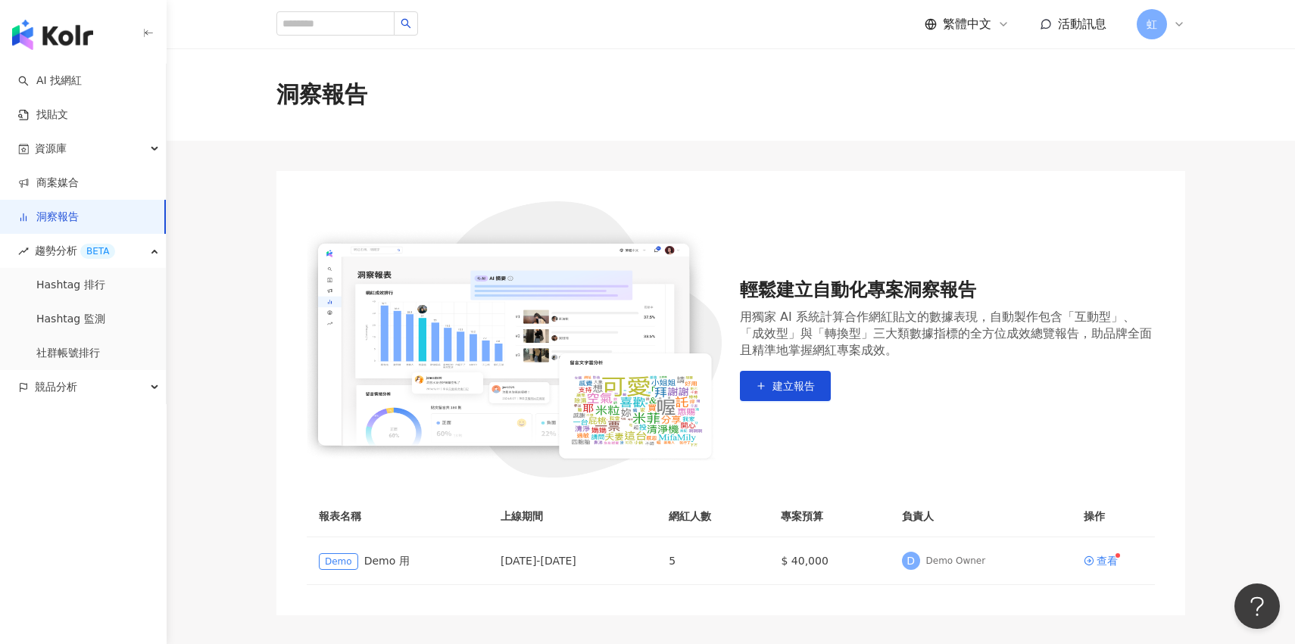
click at [79, 210] on link "洞察報告" at bounding box center [48, 217] width 61 height 15
click at [79, 190] on link "商案媒合" at bounding box center [48, 183] width 61 height 15
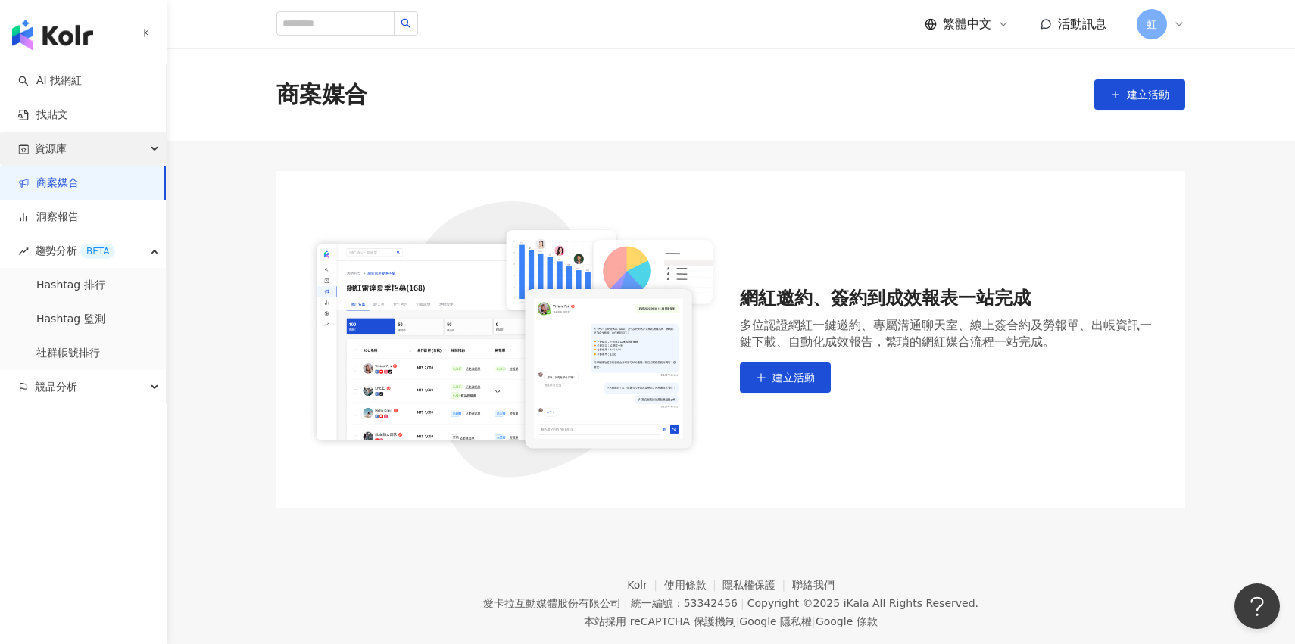
click at [139, 154] on div "資源庫" at bounding box center [83, 149] width 166 height 34
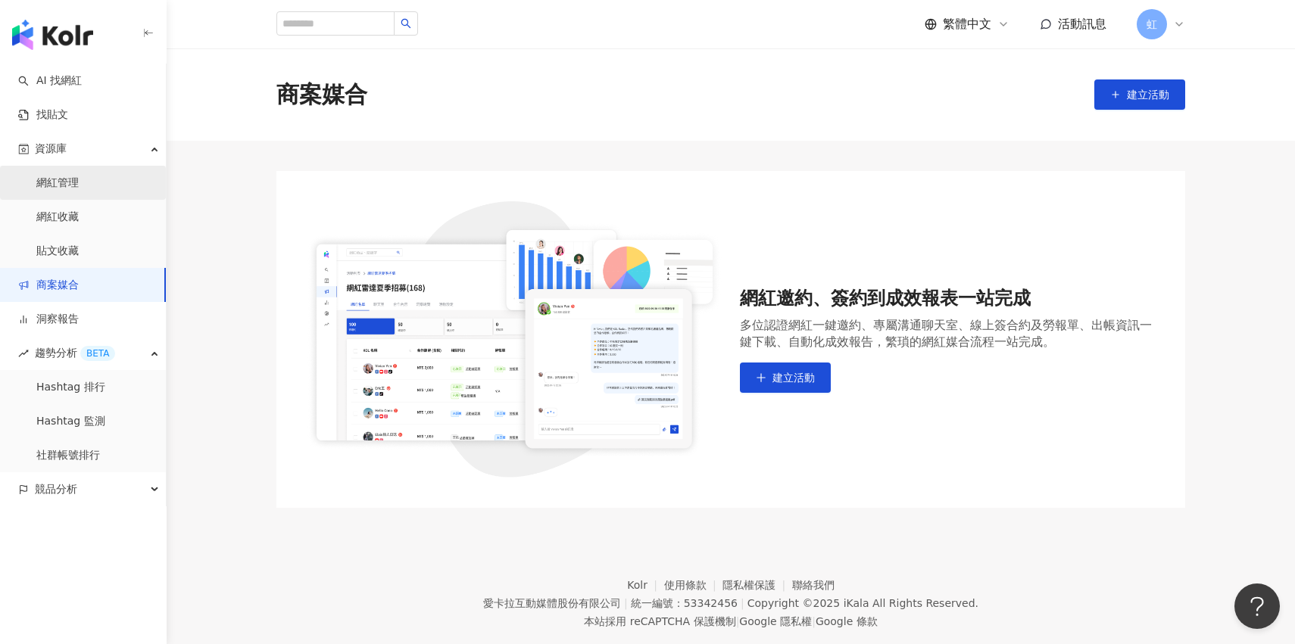
click at [79, 179] on link "網紅管理" at bounding box center [57, 183] width 42 height 15
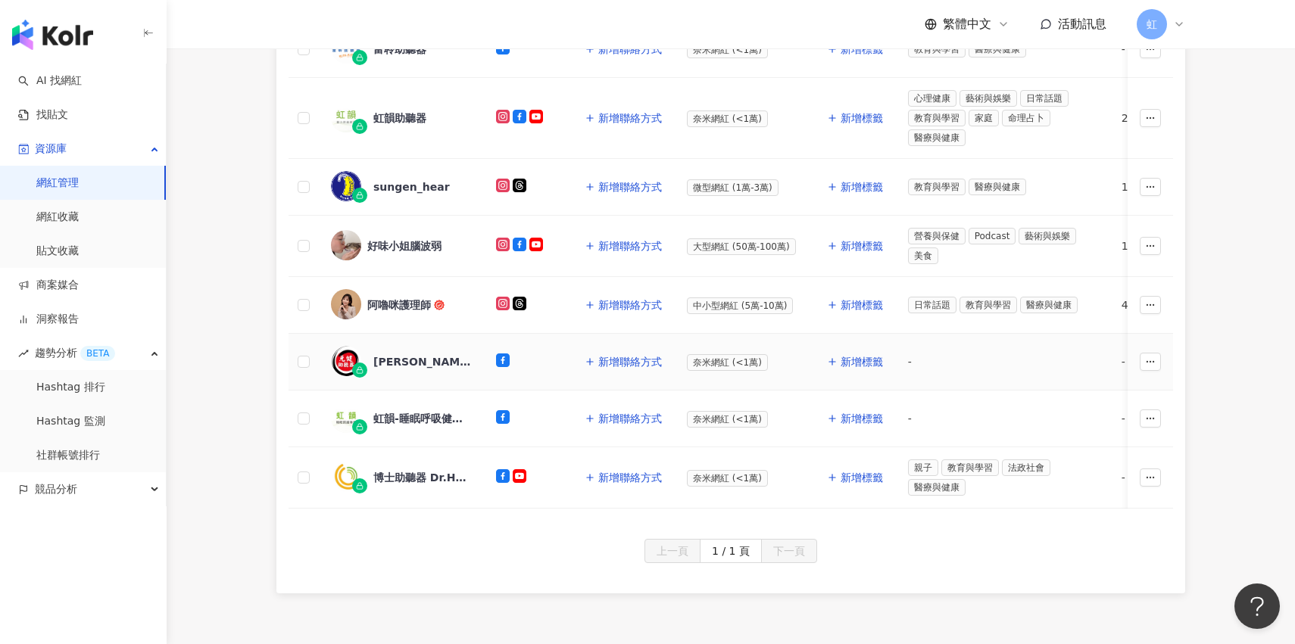
scroll to position [563, 0]
click at [419, 250] on div "好味小姐腦波弱" at bounding box center [401, 245] width 141 height 32
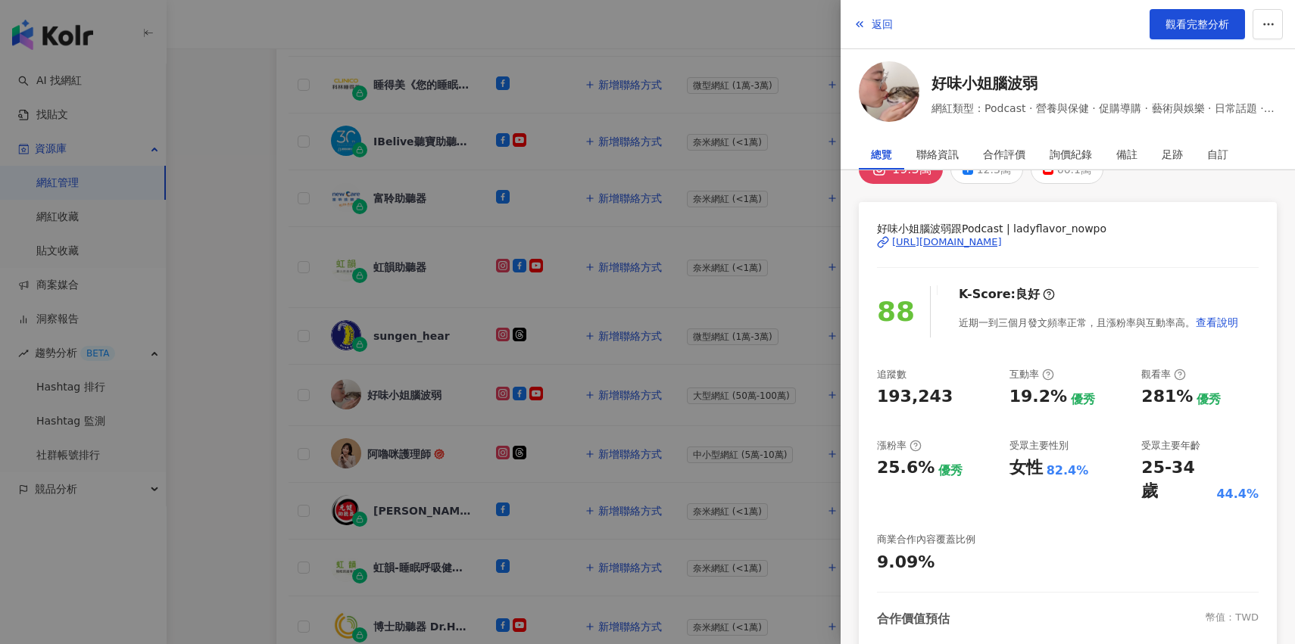
scroll to position [0, 0]
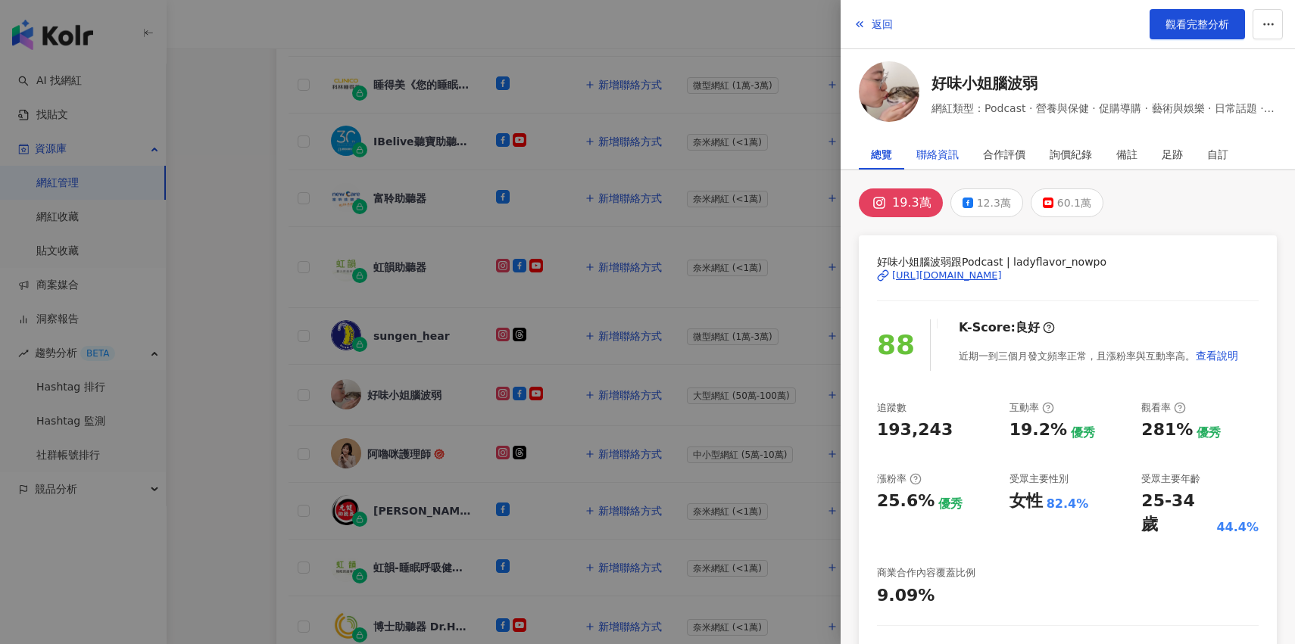
click at [950, 167] on div "聯絡資訊" at bounding box center [937, 154] width 42 height 30
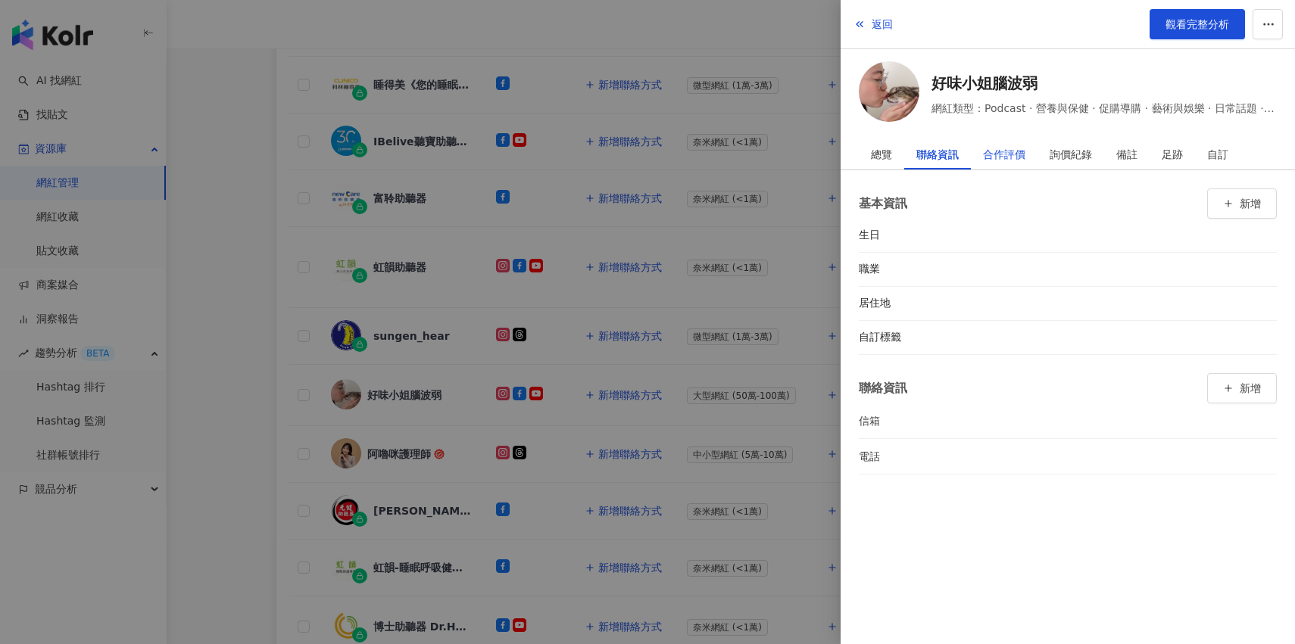
click at [1005, 158] on div "合作評價" at bounding box center [1004, 154] width 42 height 30
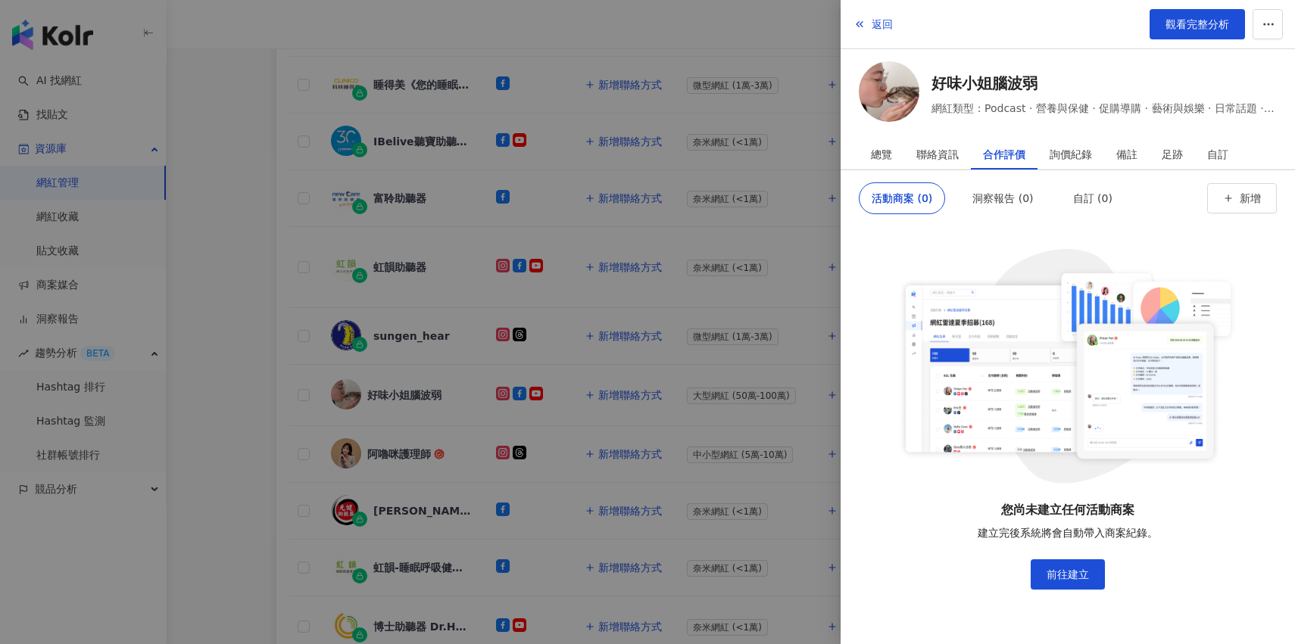
click at [1045, 171] on div "活動商案 (0) 洞察報告 (0) 自訂 (0) 新增 您尚未建立任何活動商案 建立完後系統將會自動帶入商案紀錄。 前往建立" at bounding box center [1067, 407] width 454 height 474
click at [1048, 165] on div "詢價紀錄" at bounding box center [1070, 154] width 67 height 30
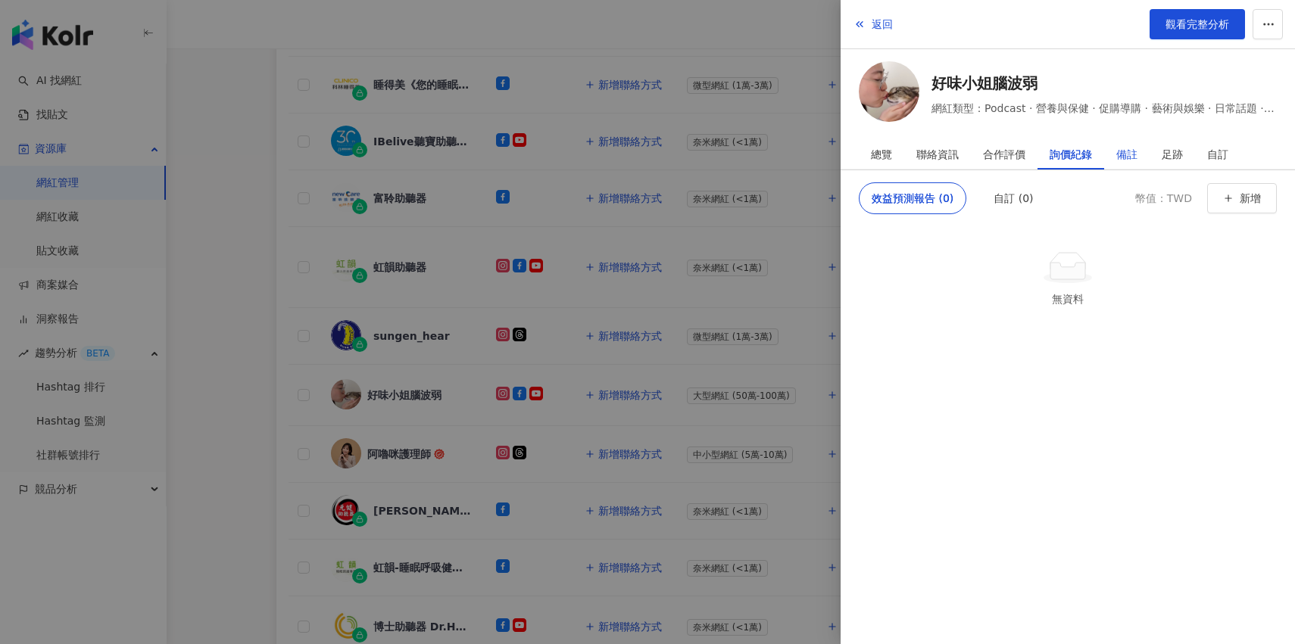
click at [1118, 162] on div "備註" at bounding box center [1126, 154] width 21 height 30
click at [1173, 158] on div "足跡" at bounding box center [1171, 154] width 21 height 30
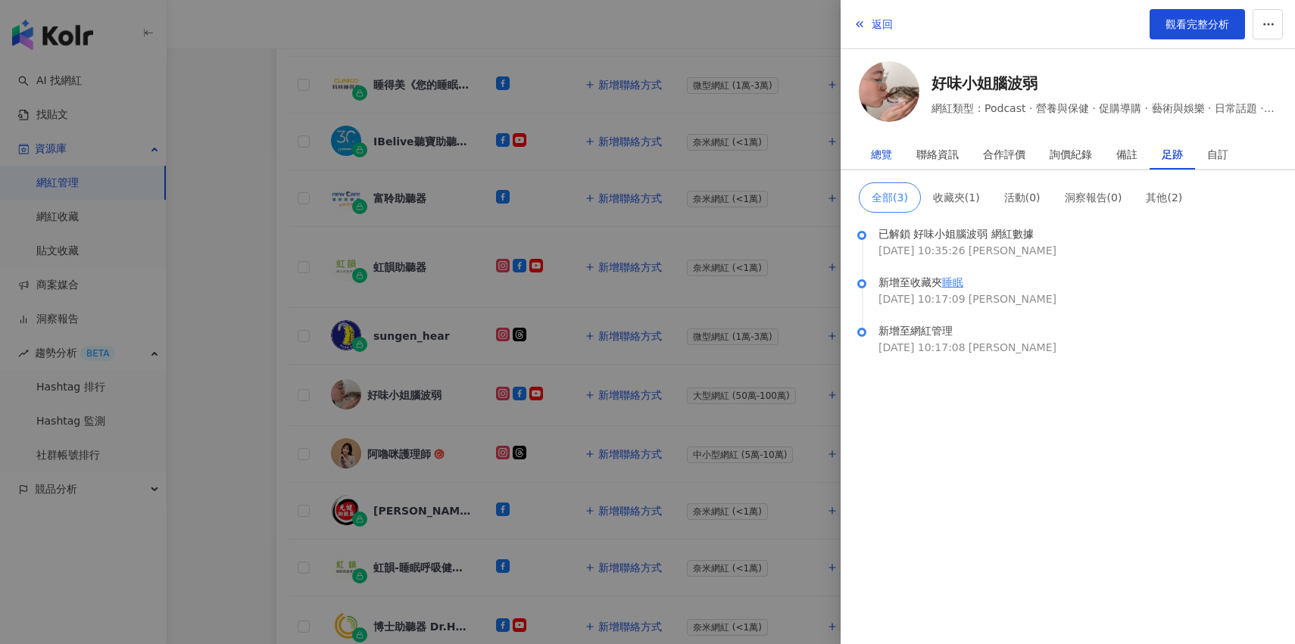
click at [885, 161] on div "總覽" at bounding box center [881, 154] width 21 height 30
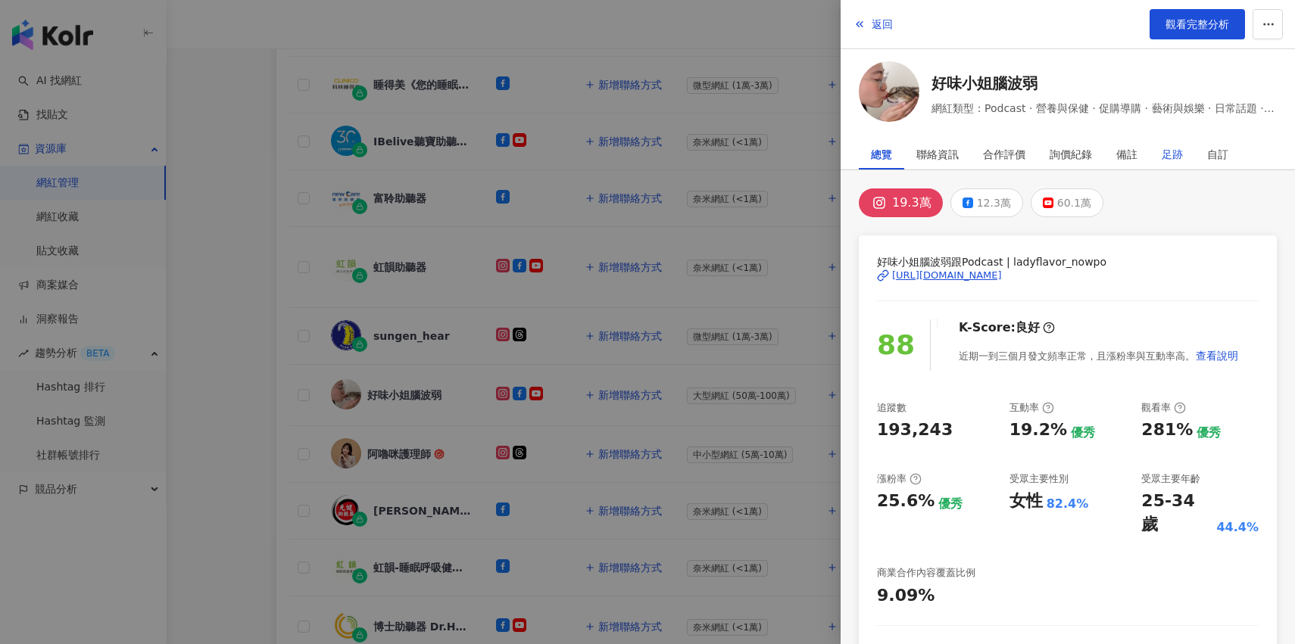
click at [1167, 154] on div "足跡" at bounding box center [1171, 154] width 21 height 30
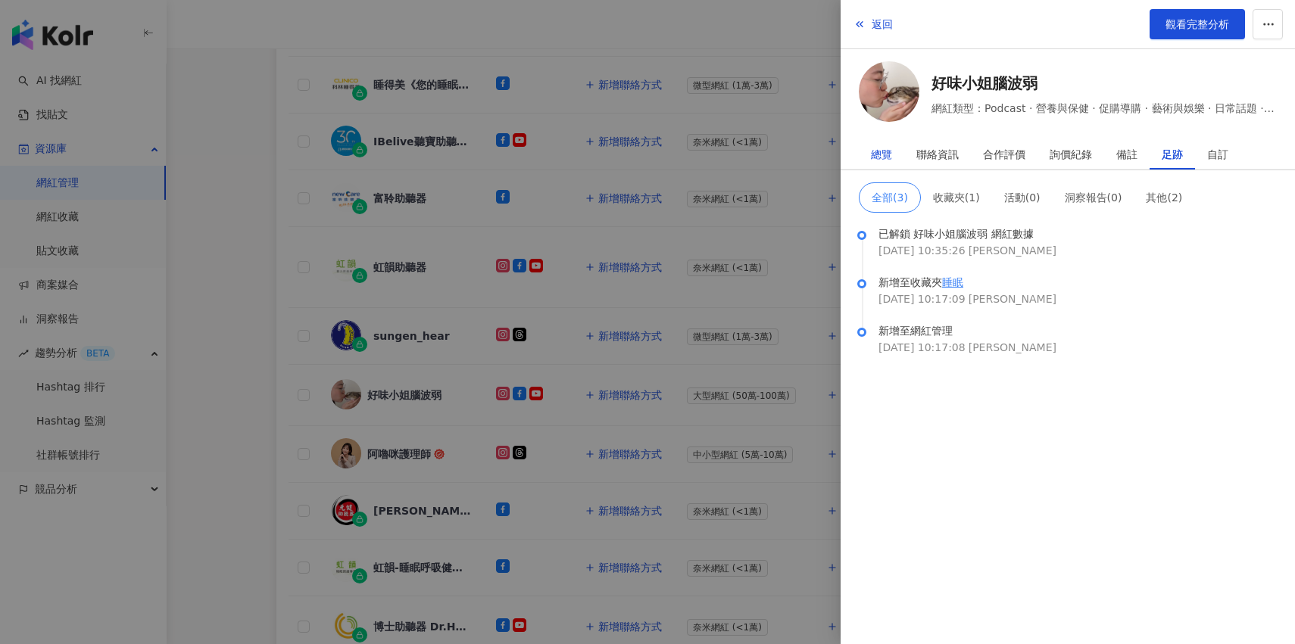
click at [883, 151] on div "總覽" at bounding box center [881, 154] width 21 height 30
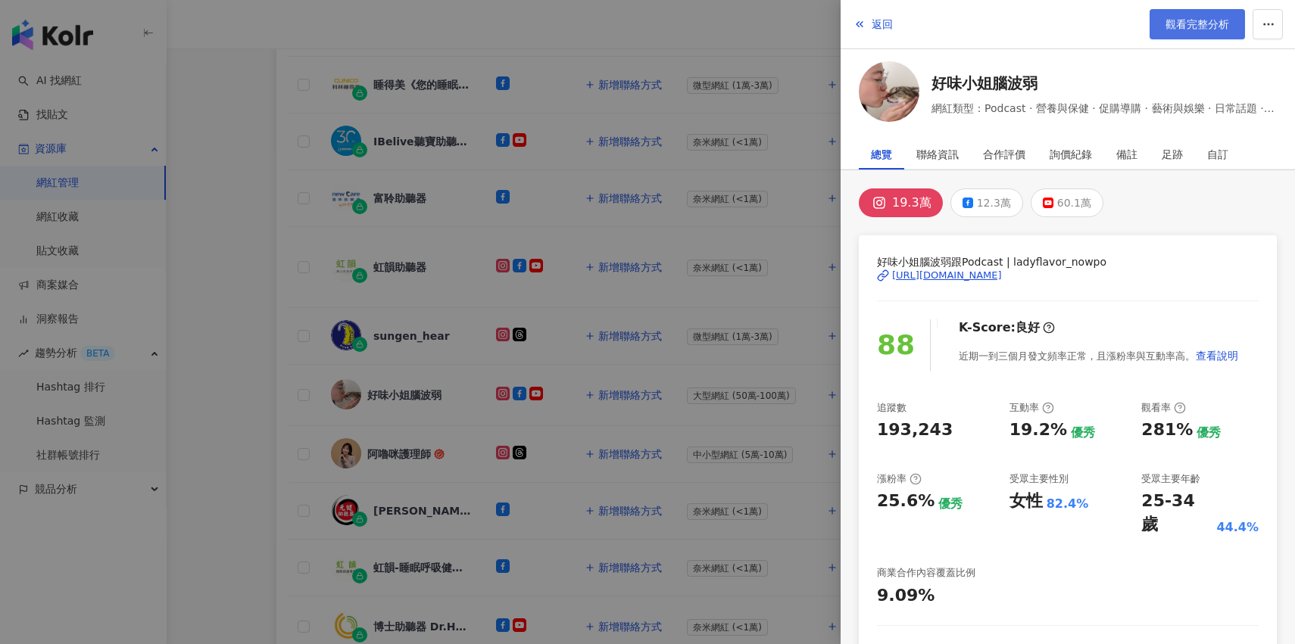
click at [1174, 30] on span "觀看完整分析" at bounding box center [1197, 24] width 64 height 12
